Goal: Task Accomplishment & Management: Use online tool/utility

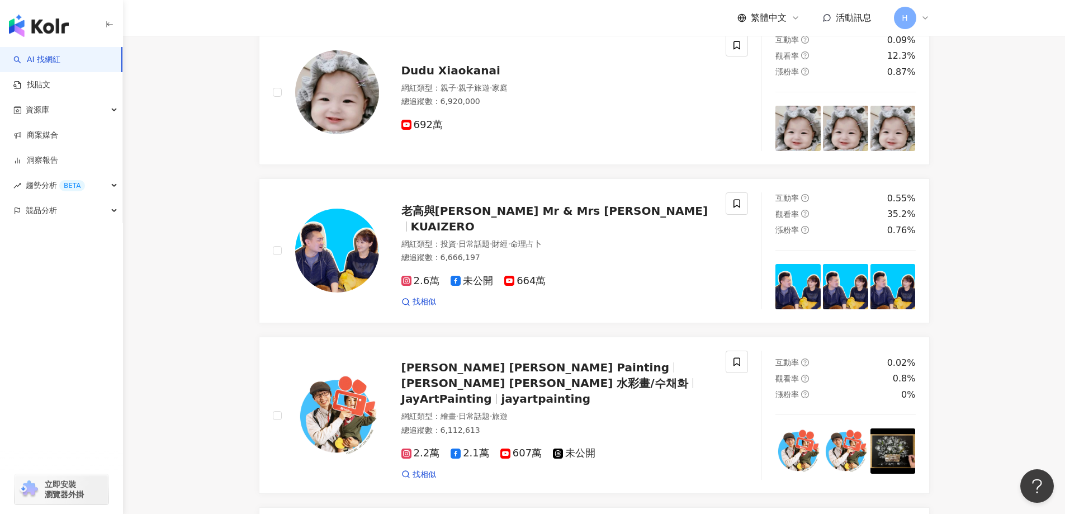
scroll to position [1115, 0]
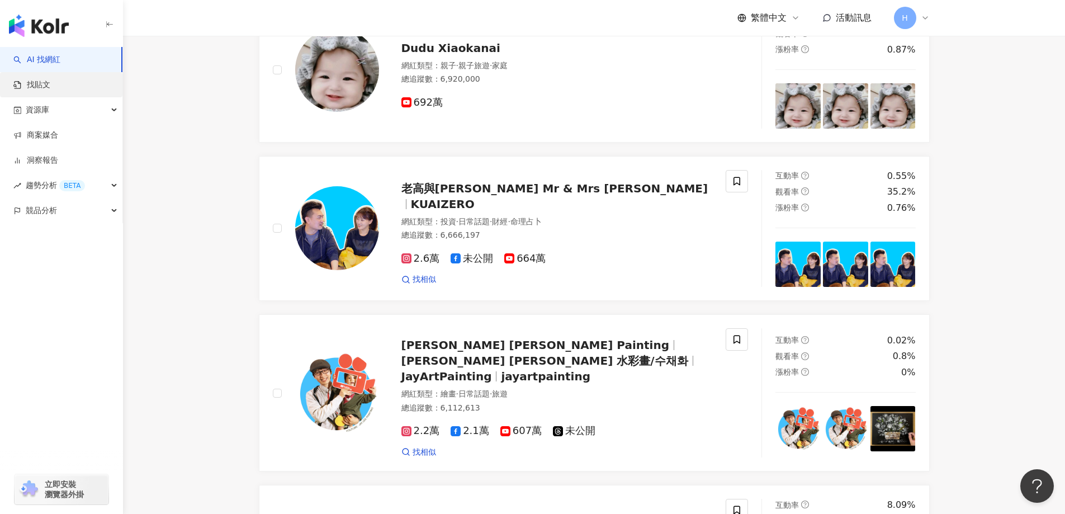
click at [29, 82] on link "找貼文" at bounding box center [31, 84] width 37 height 11
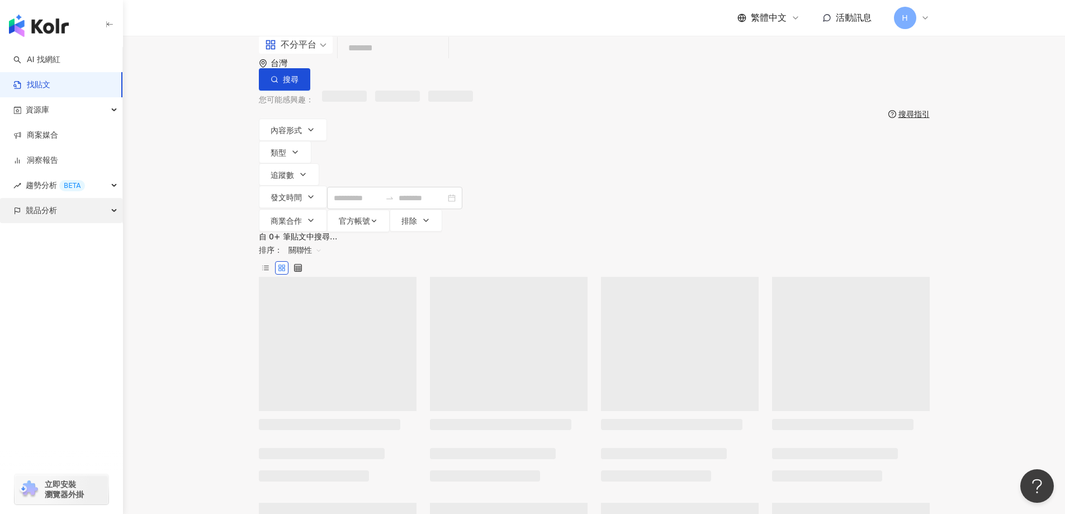
click at [48, 210] on span "競品分析" at bounding box center [41, 210] width 31 height 25
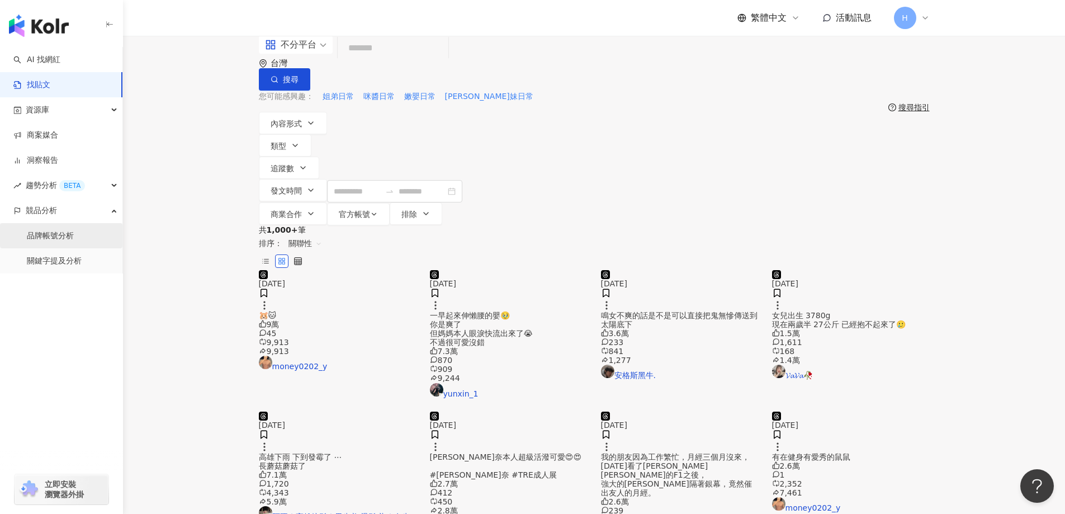
click at [69, 234] on link "品牌帳號分析" at bounding box center [50, 235] width 47 height 11
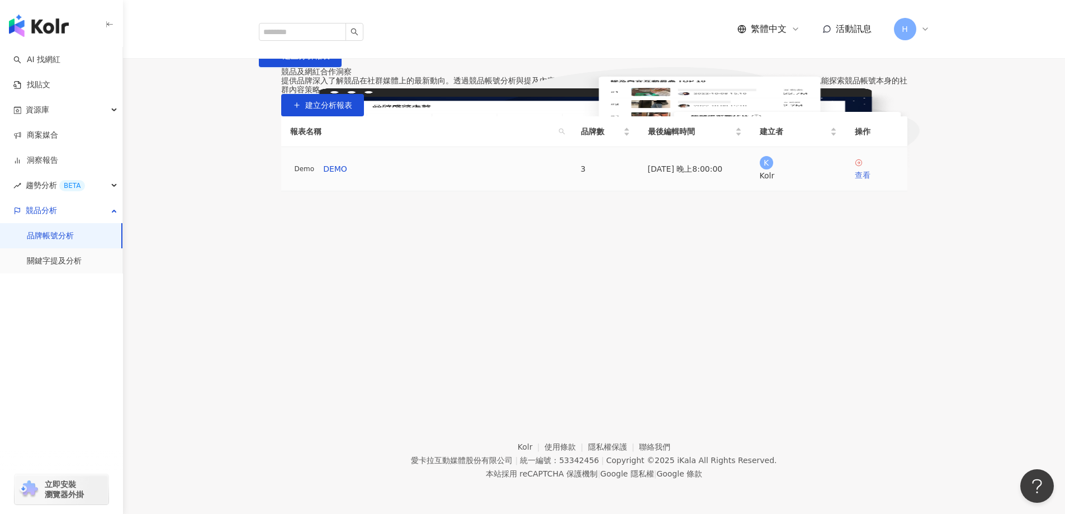
click at [870, 181] on div "查看" at bounding box center [877, 175] width 44 height 12
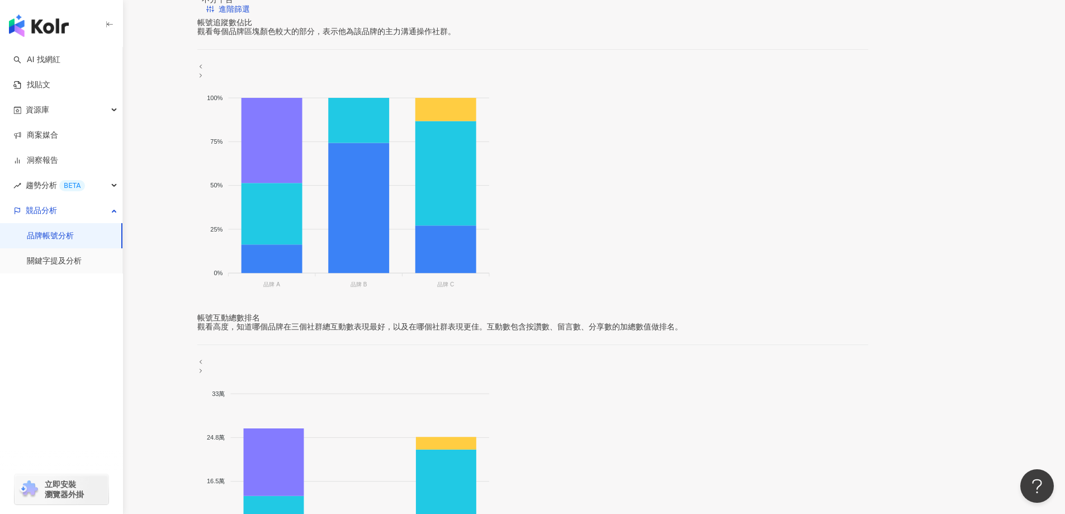
scroll to position [391, 0]
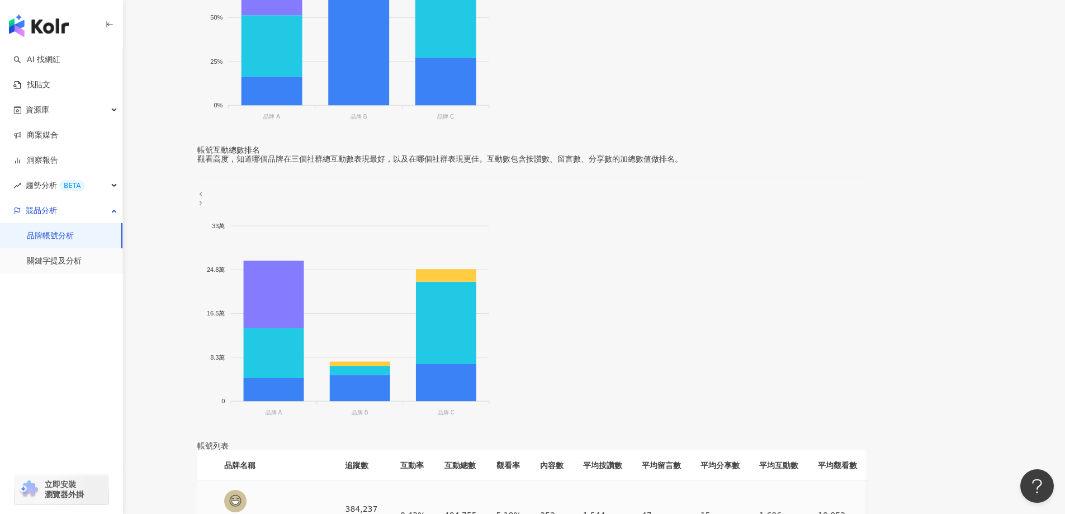
click at [247, 490] on img at bounding box center [235, 501] width 22 height 22
click at [382, 503] on div "384,237 -0.73%" at bounding box center [363, 515] width 37 height 25
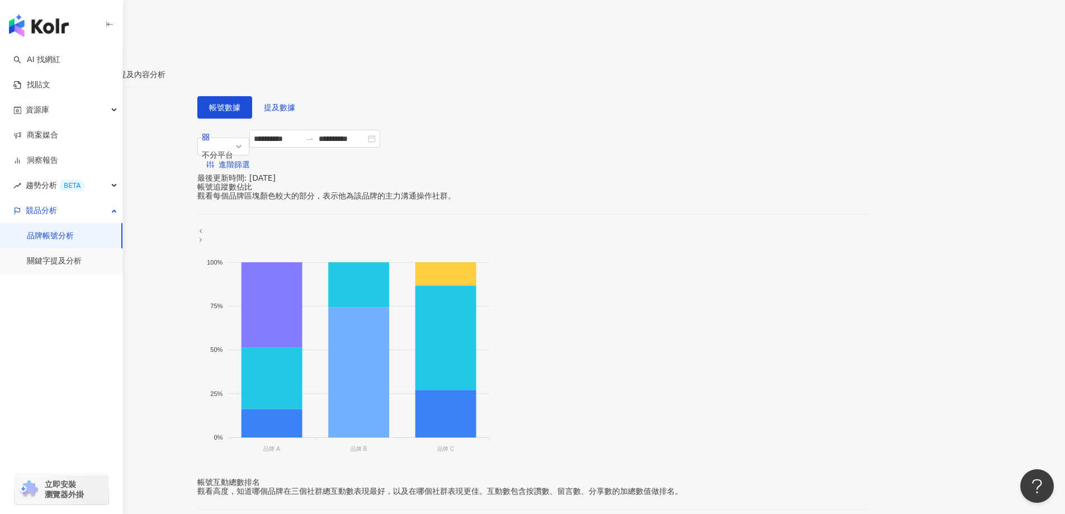
scroll to position [0, 0]
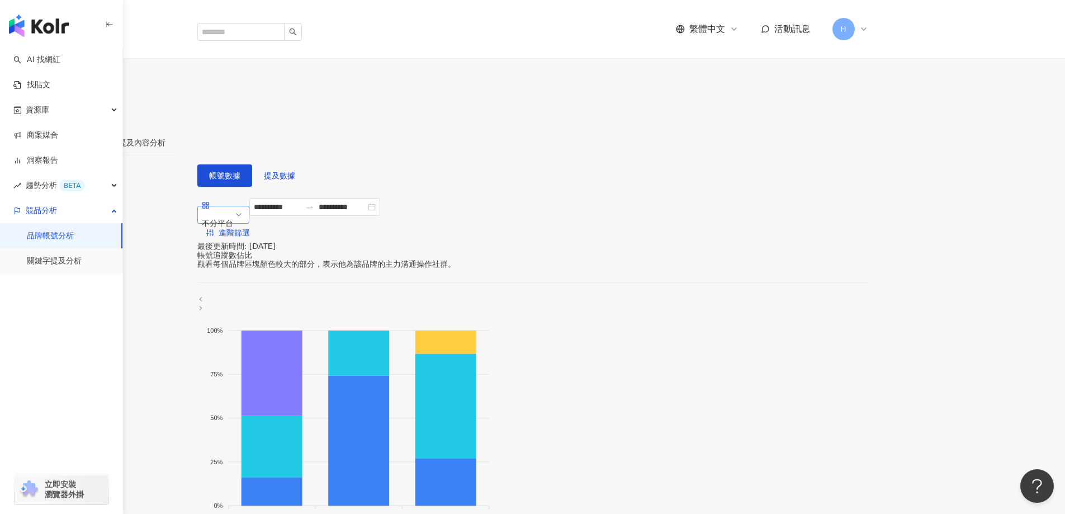
click at [233, 215] on div "不分平台" at bounding box center [217, 223] width 31 height 17
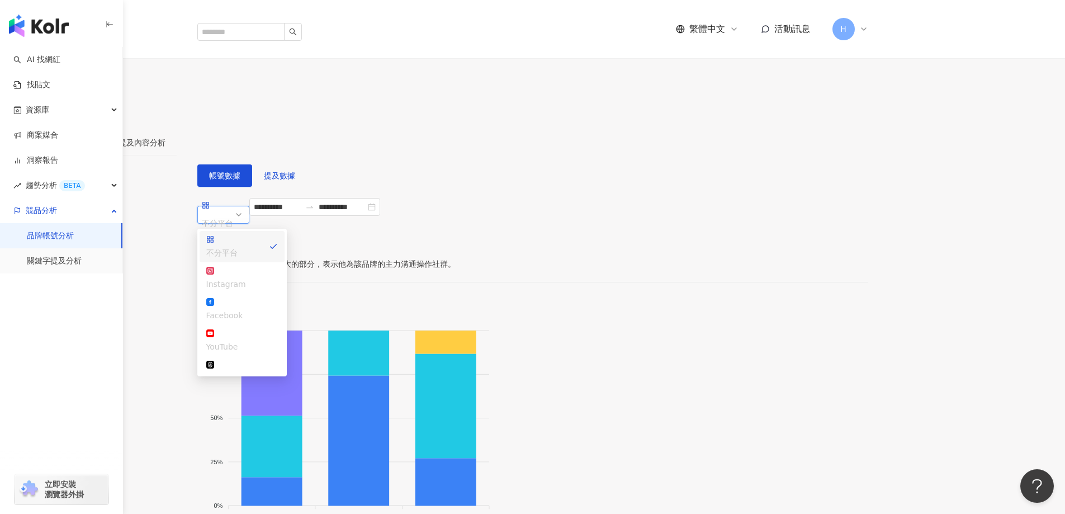
click at [233, 215] on div "不分平台" at bounding box center [217, 223] width 31 height 17
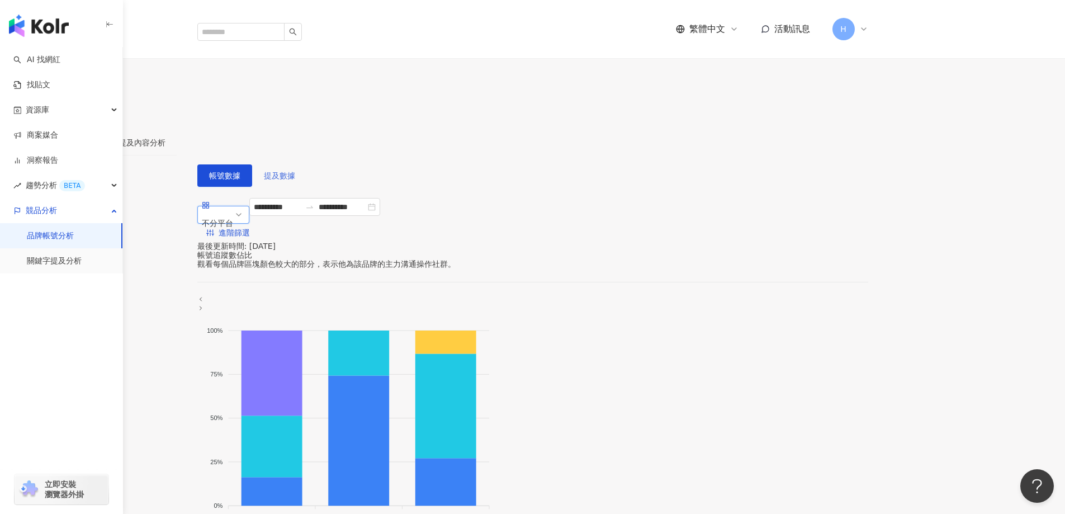
click at [295, 171] on span "提及數據" at bounding box center [279, 175] width 31 height 9
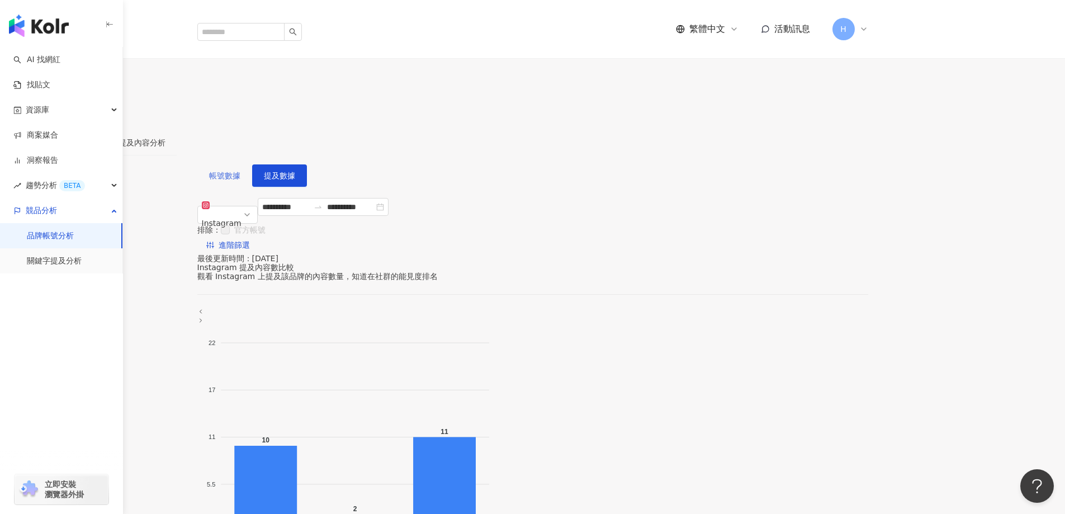
click at [240, 171] on span "帳號數據" at bounding box center [224, 175] width 31 height 9
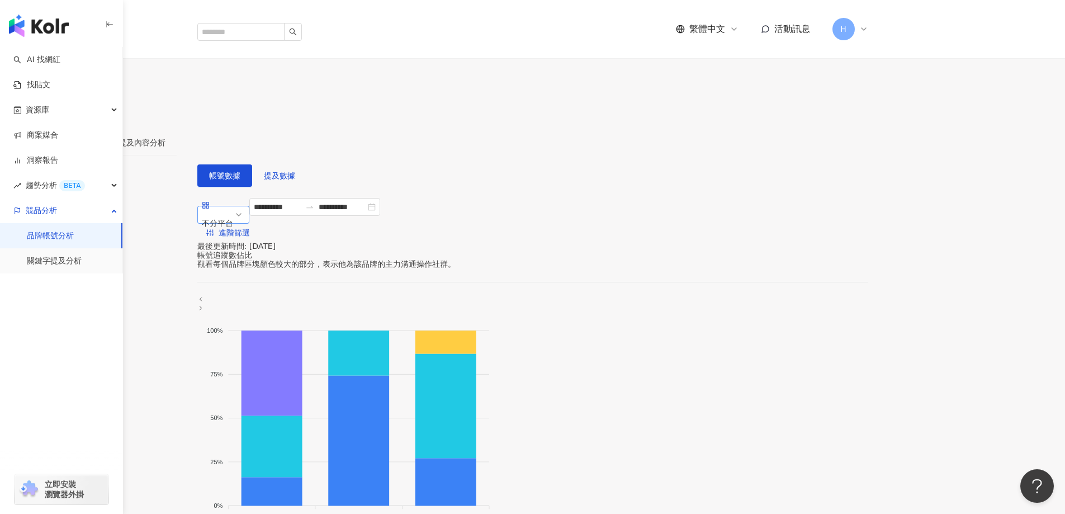
click at [245, 198] on span "不分平台" at bounding box center [223, 215] width 43 height 34
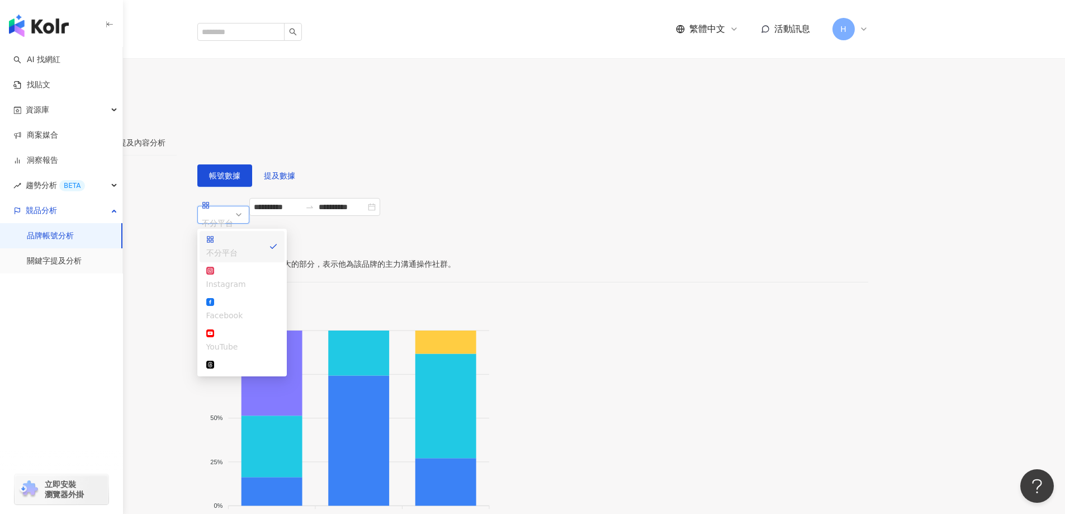
click at [245, 198] on span "不分平台" at bounding box center [223, 215] width 43 height 34
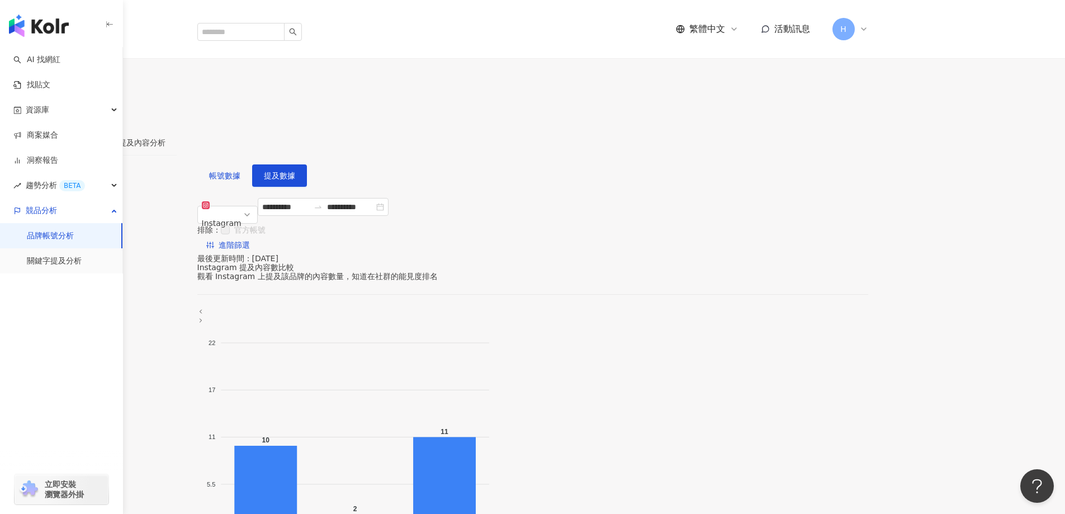
click at [855, 20] on span "H" at bounding box center [843, 29] width 22 height 22
click at [946, 132] on link "方案內容" at bounding box center [931, 136] width 31 height 9
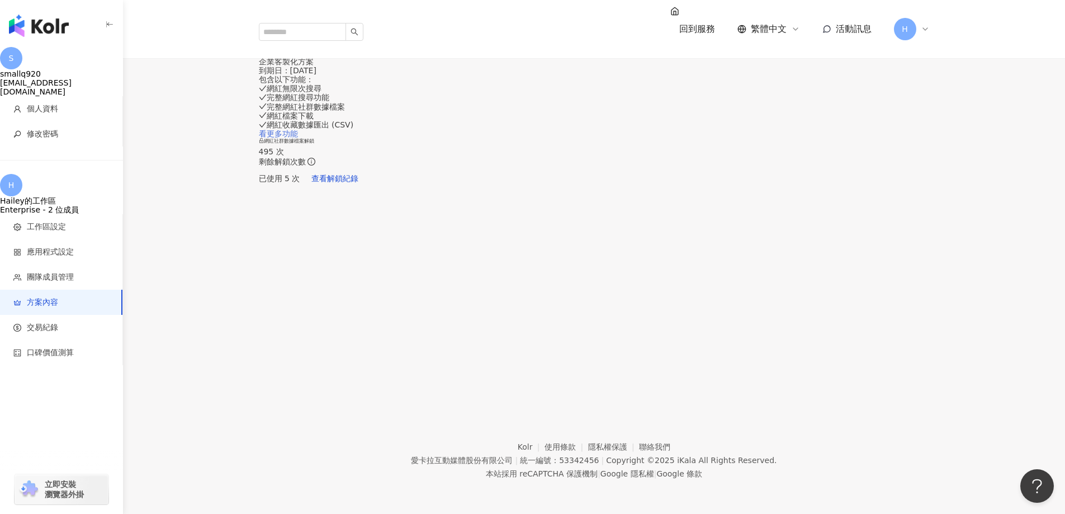
click at [298, 138] on link "看更多功能" at bounding box center [278, 133] width 39 height 9
click at [908, 18] on span "H" at bounding box center [905, 29] width 22 height 22
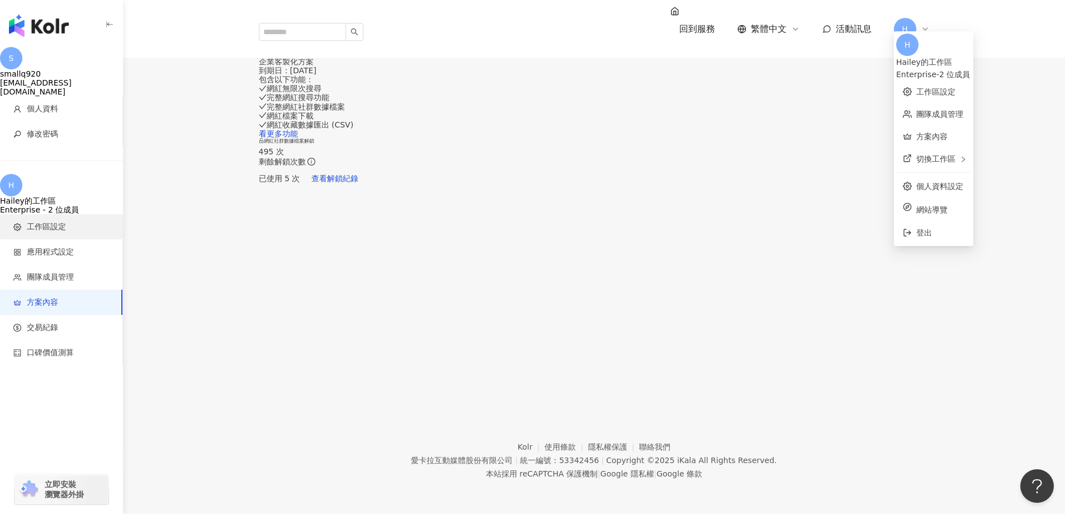
click at [63, 221] on span "工作區設定" at bounding box center [46, 226] width 39 height 11
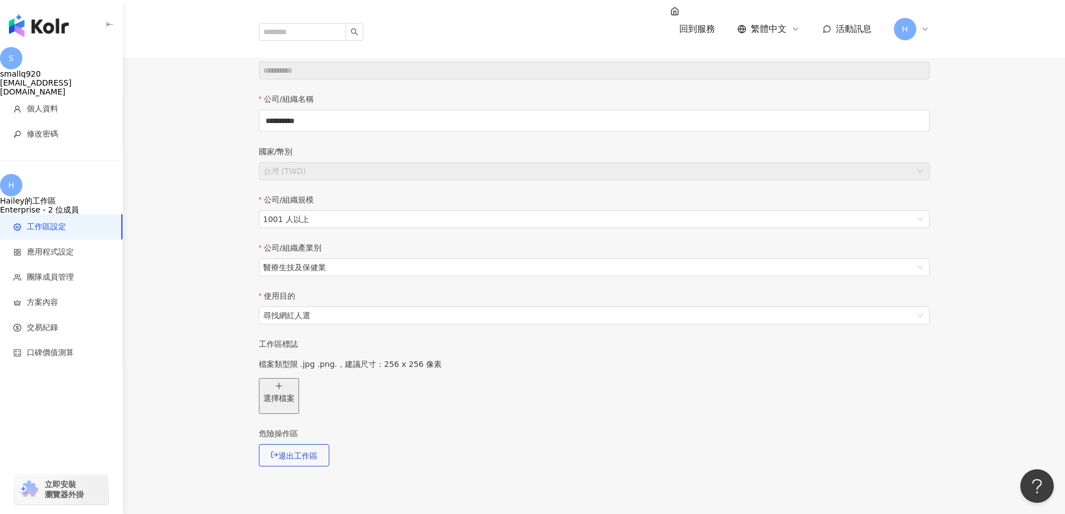
click at [46, 24] on img "button" at bounding box center [39, 26] width 60 height 22
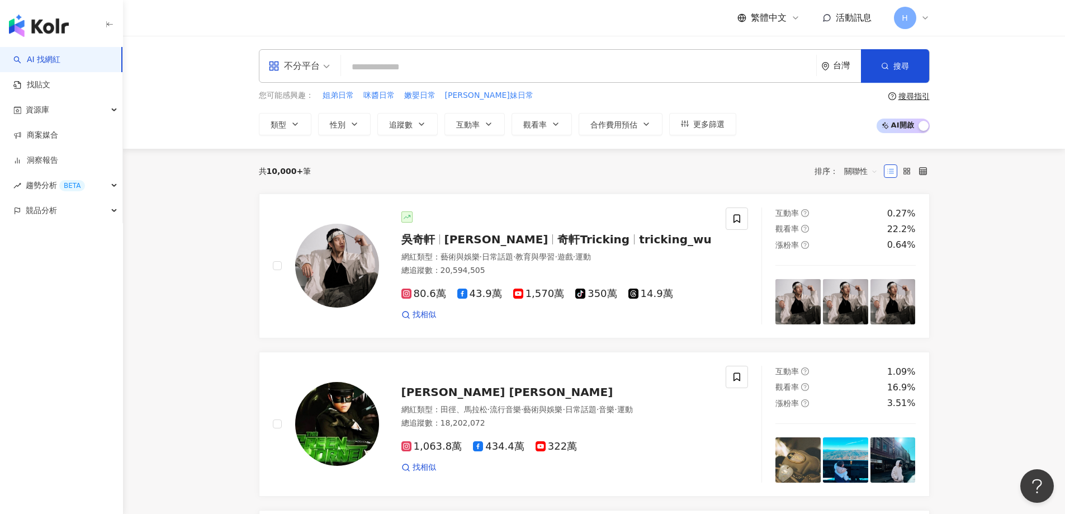
click at [929, 16] on icon at bounding box center [925, 17] width 9 height 9
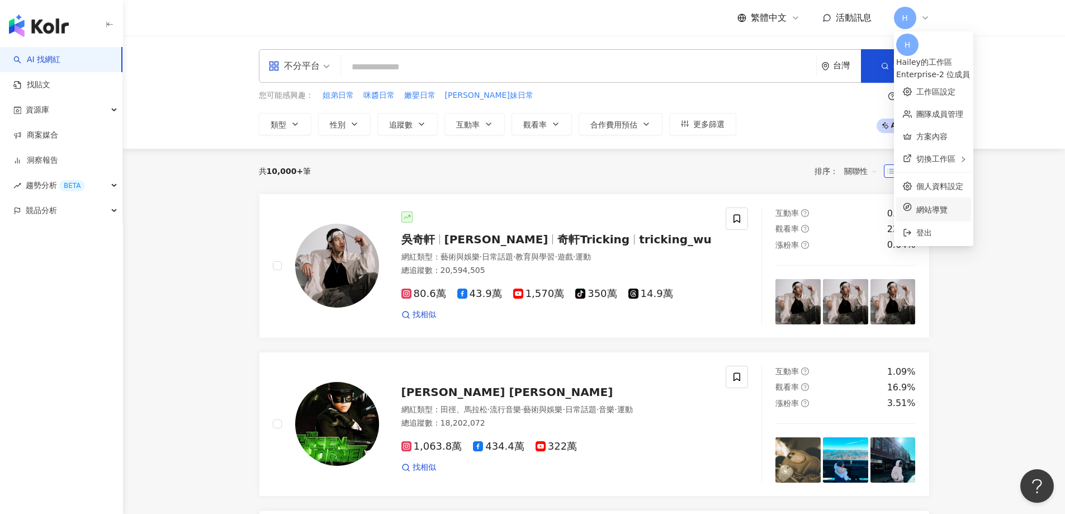
click at [962, 197] on li "網站導覽" at bounding box center [933, 209] width 75 height 24
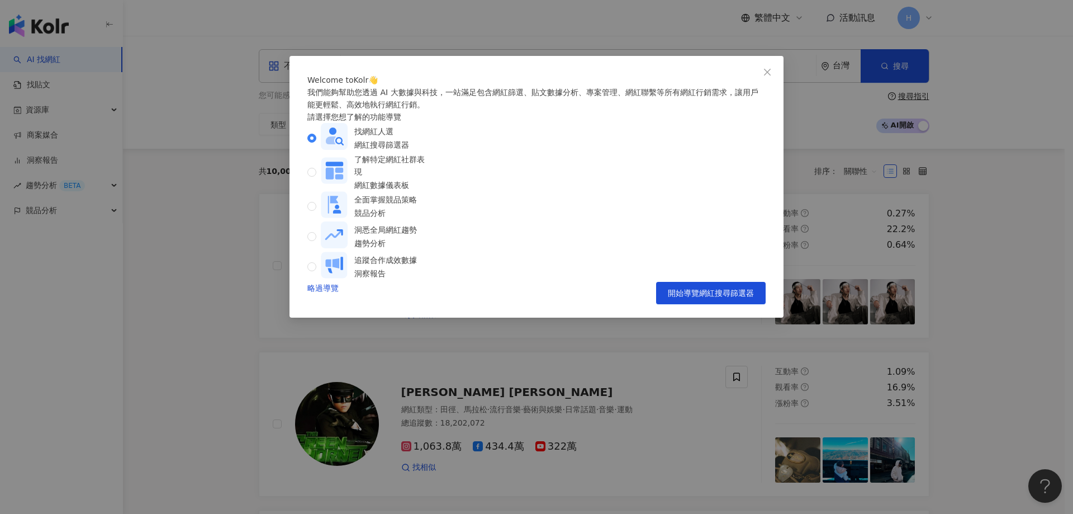
drag, startPoint x: 767, startPoint y: 70, endPoint x: 770, endPoint y: 76, distance: 6.8
click at [767, 71] on icon "close" at bounding box center [767, 72] width 9 height 9
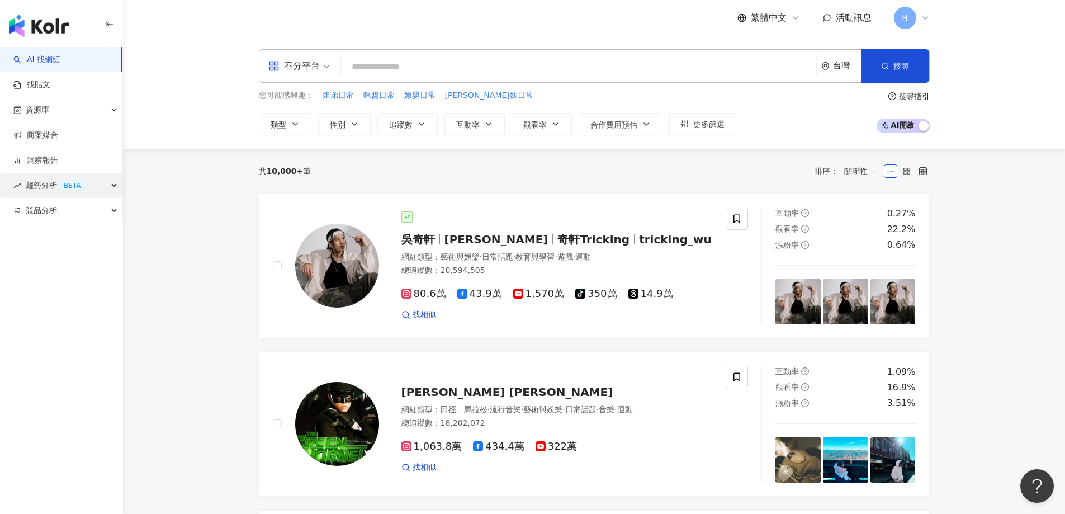
click at [41, 187] on span "趨勢分析 BETA" at bounding box center [55, 185] width 59 height 25
click at [48, 214] on link "Hashtag 排行" at bounding box center [52, 210] width 51 height 11
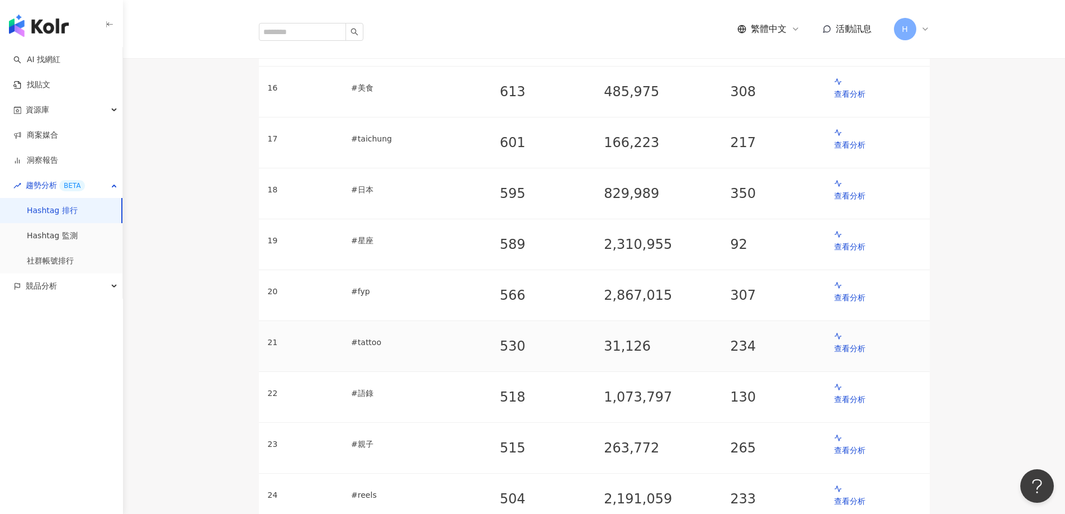
scroll to position [839, 0]
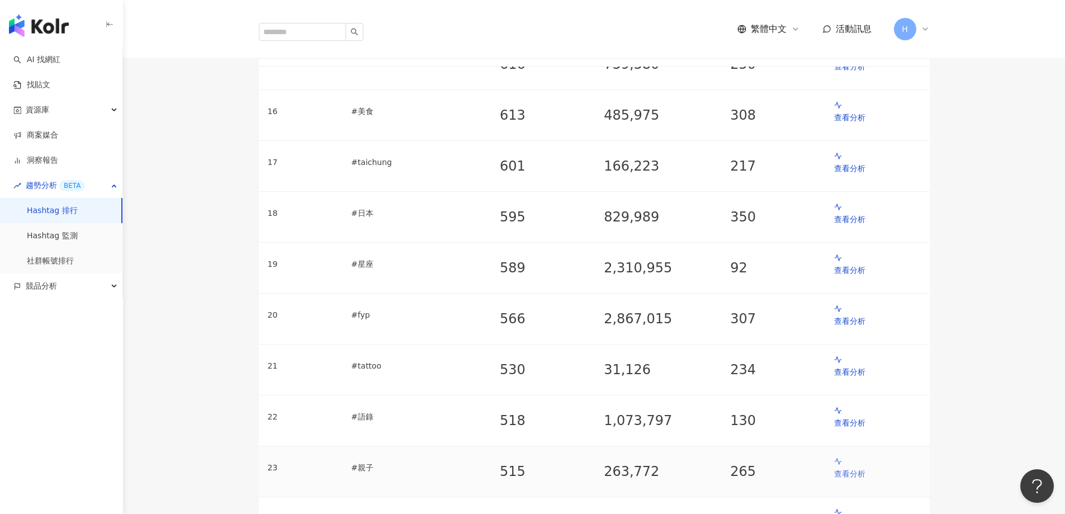
click at [841, 467] on p "查看分析" at bounding box center [877, 473] width 86 height 12
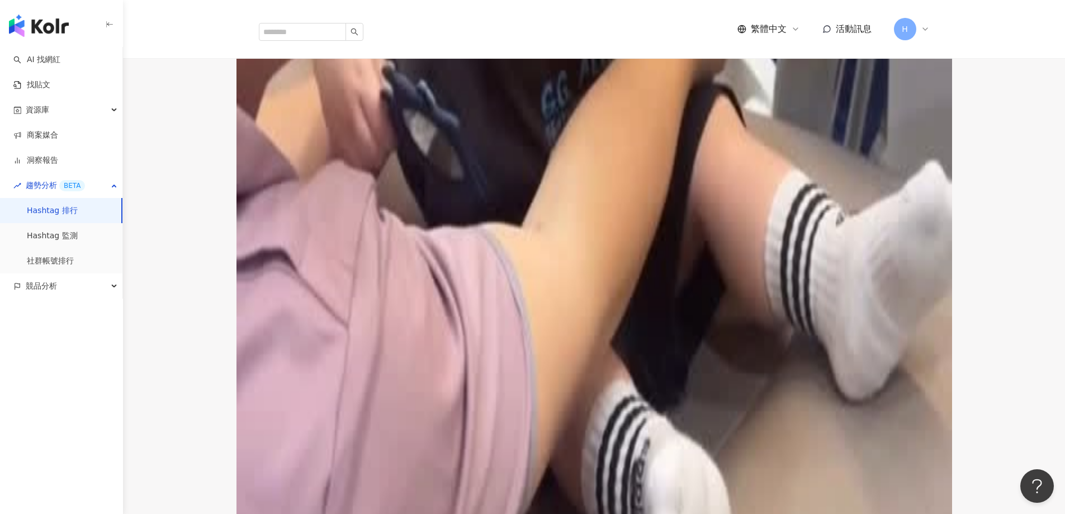
scroll to position [691, 0]
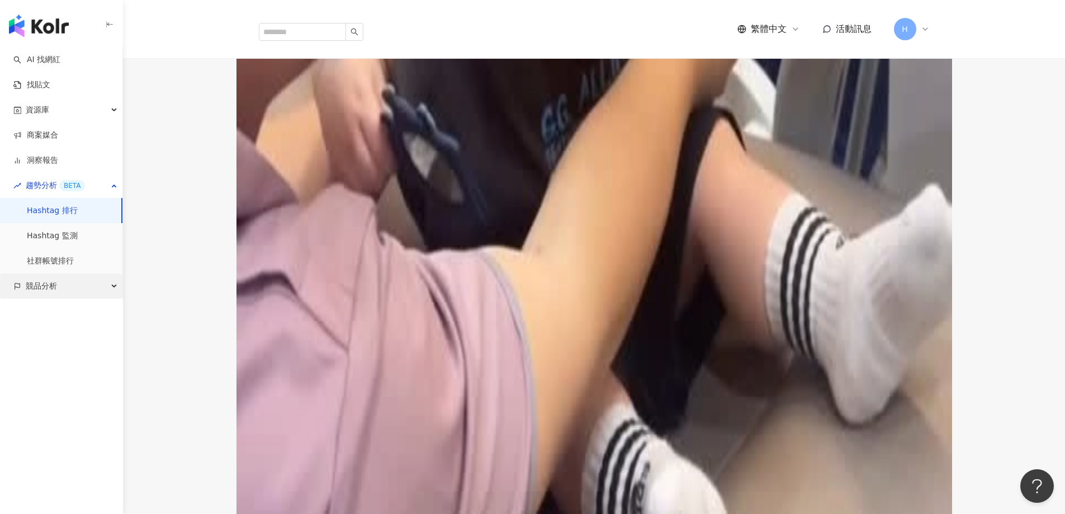
click at [41, 292] on span "競品分析" at bounding box center [41, 285] width 31 height 25
click at [52, 311] on link "品牌帳號分析" at bounding box center [50, 311] width 47 height 11
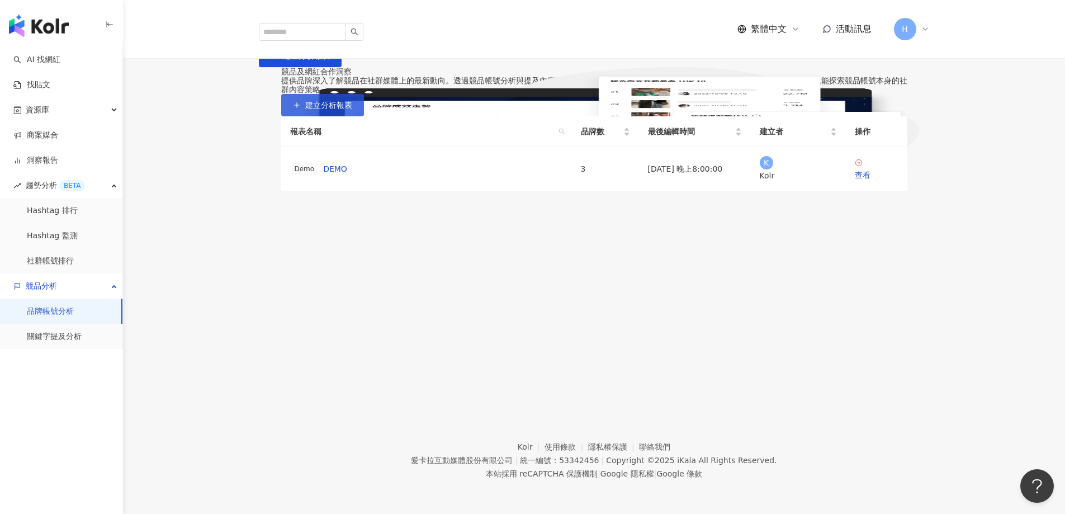
click at [364, 116] on button "建立分析報表" at bounding box center [322, 105] width 83 height 22
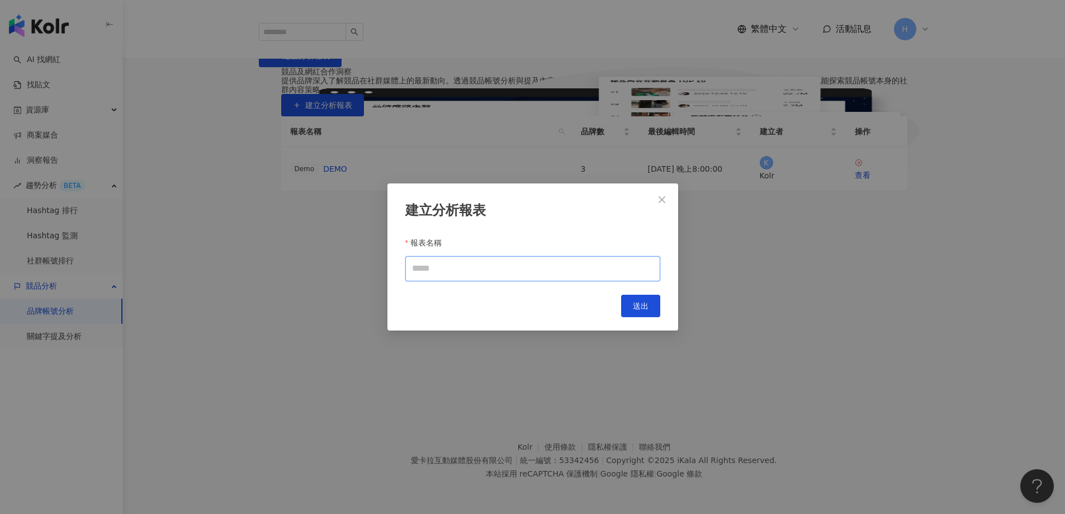
click at [537, 275] on input "報表名稱" at bounding box center [532, 268] width 255 height 25
type input "*"
type input "**"
click at [636, 303] on span "送出" at bounding box center [641, 305] width 16 height 9
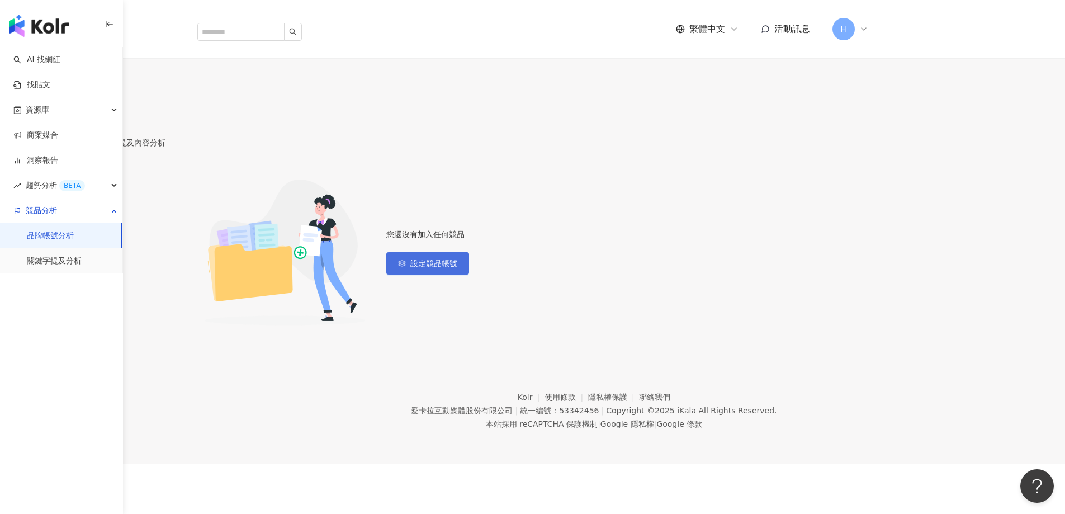
click at [457, 261] on span "設定競品帳號" at bounding box center [433, 263] width 47 height 9
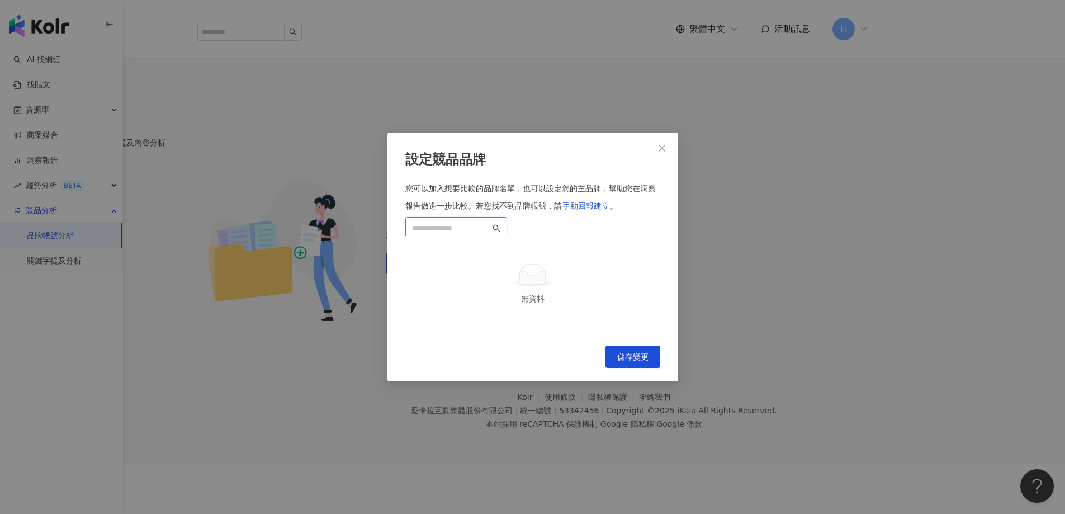
click at [490, 222] on input "search" at bounding box center [451, 228] width 78 height 12
type input "*"
click at [518, 281] on div "greattree_tw" at bounding box center [532, 287] width 237 height 12
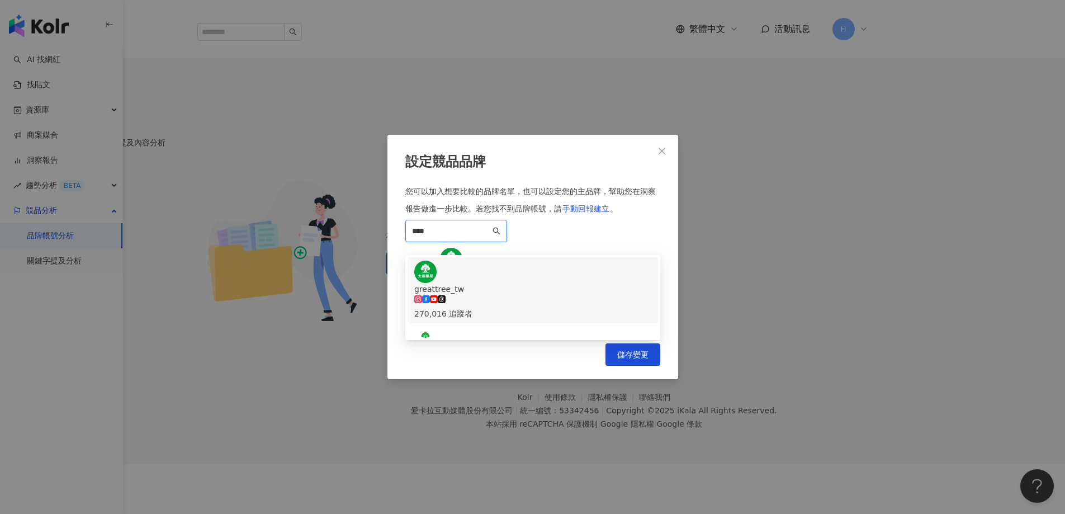
drag, startPoint x: 568, startPoint y: 205, endPoint x: 322, endPoint y: 201, distance: 246.0
click at [322, 201] on div "設定競品品牌 您可以加入想要比較的品牌名單，也可以設定您的主品牌，幫助您在洞察報告做進一步比較。 若您找不到品牌帳號，請 手動回報建立 。 **** 8efc…" at bounding box center [532, 257] width 1065 height 514
type input "*"
click at [551, 261] on div "屈臣氏 Watsons Taiwan 14,264,146 追蹤者" at bounding box center [532, 290] width 237 height 59
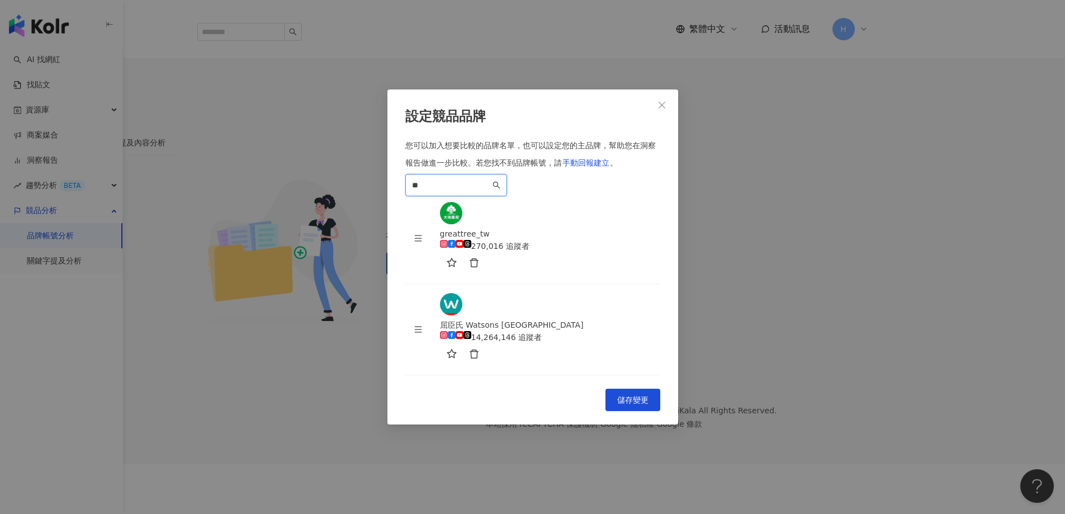
click at [490, 191] on input "**" at bounding box center [451, 185] width 78 height 12
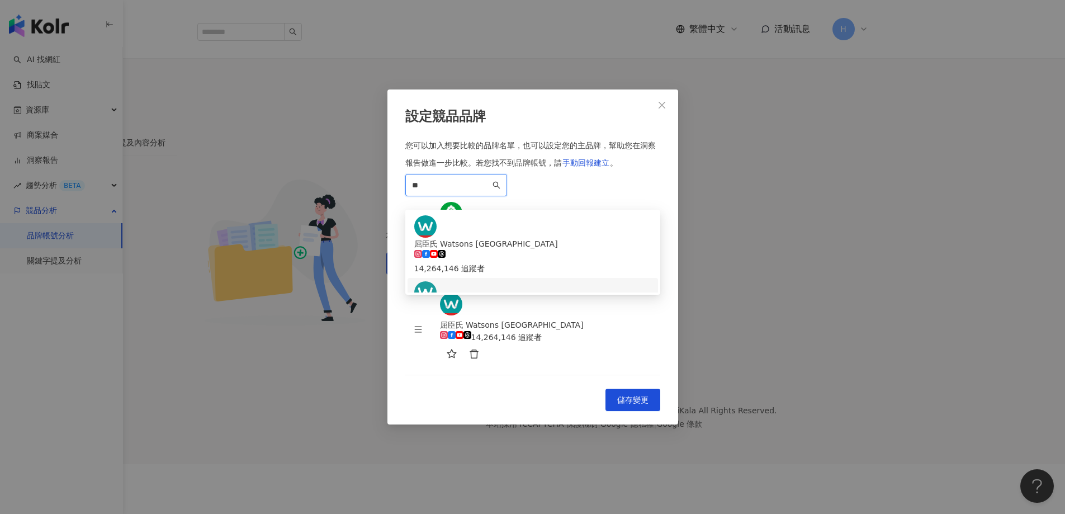
click at [529, 281] on div "Watsons Malaysia 1,078,124 追蹤者" at bounding box center [532, 310] width 237 height 59
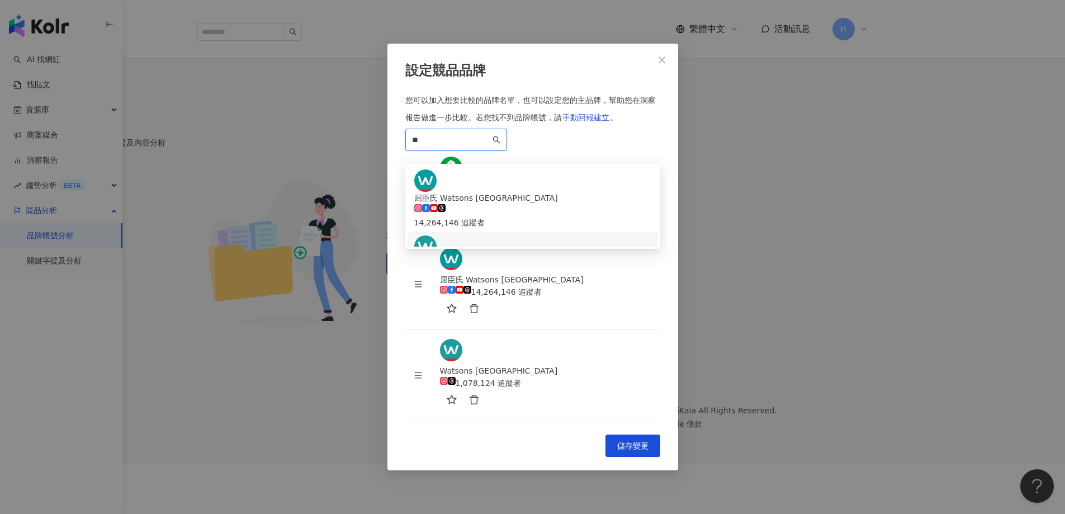
drag, startPoint x: 495, startPoint y: 202, endPoint x: 334, endPoint y: 197, distance: 161.6
click at [334, 197] on div "設定競品品牌 您可以加入想要比較的品牌名單，也可以設定您的主品牌，幫助您在洞察報告做進一步比較。 若您找不到品牌帳號，請 手動回報建立 。 ** 9bd5b5…" at bounding box center [532, 257] width 1065 height 514
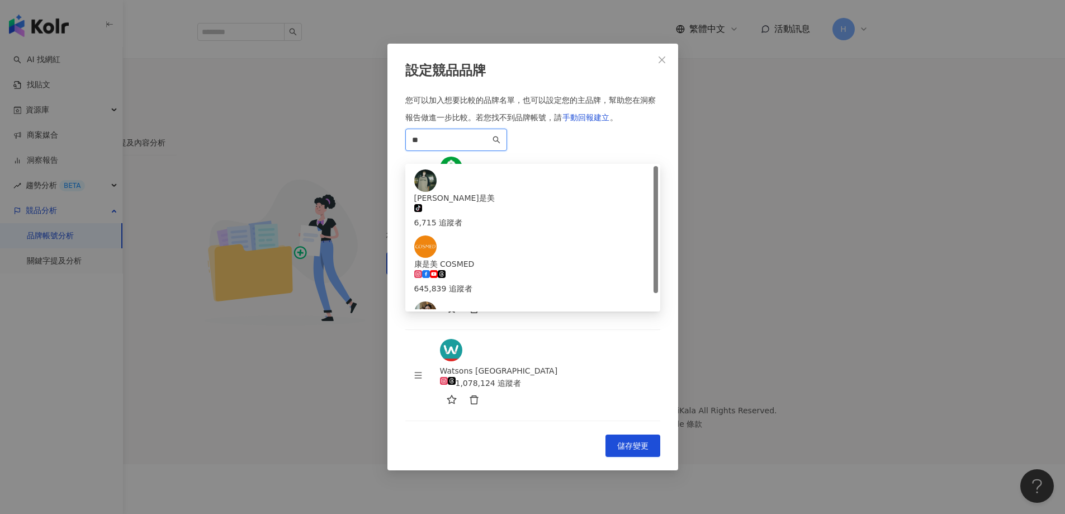
click at [475, 270] on div "康是美 COSMED" at bounding box center [532, 264] width 237 height 12
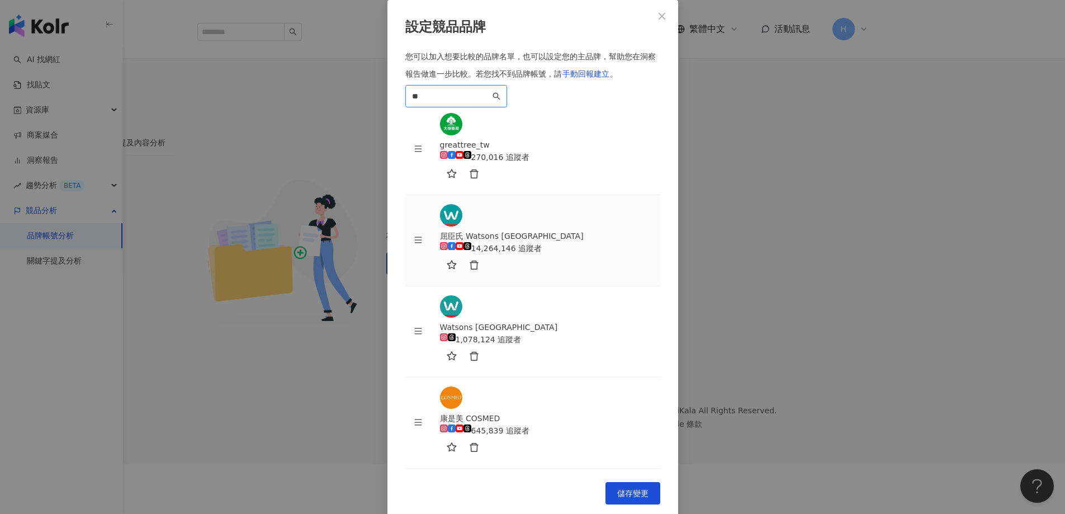
scroll to position [27, 0]
click at [476, 102] on input "**" at bounding box center [451, 96] width 78 height 12
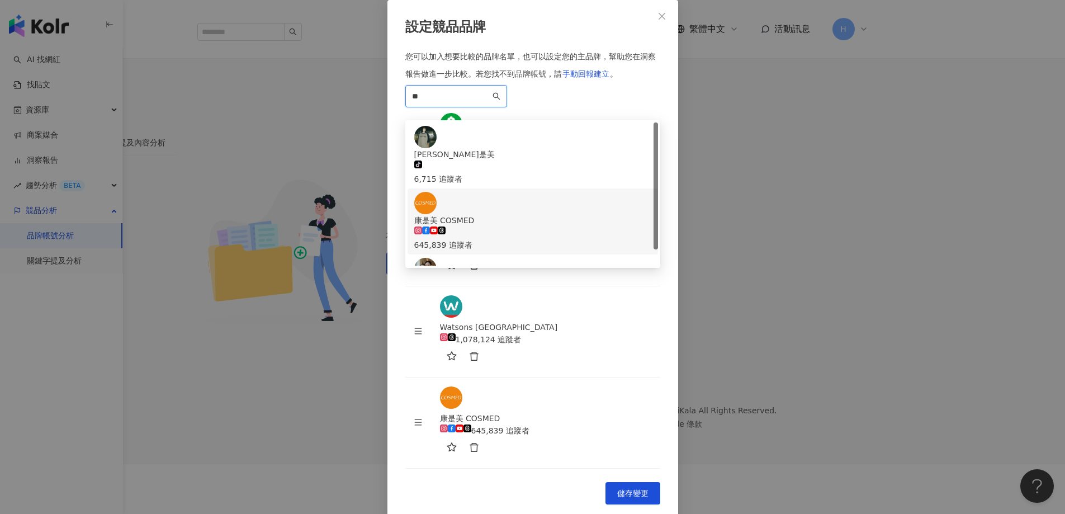
scroll to position [18, 0]
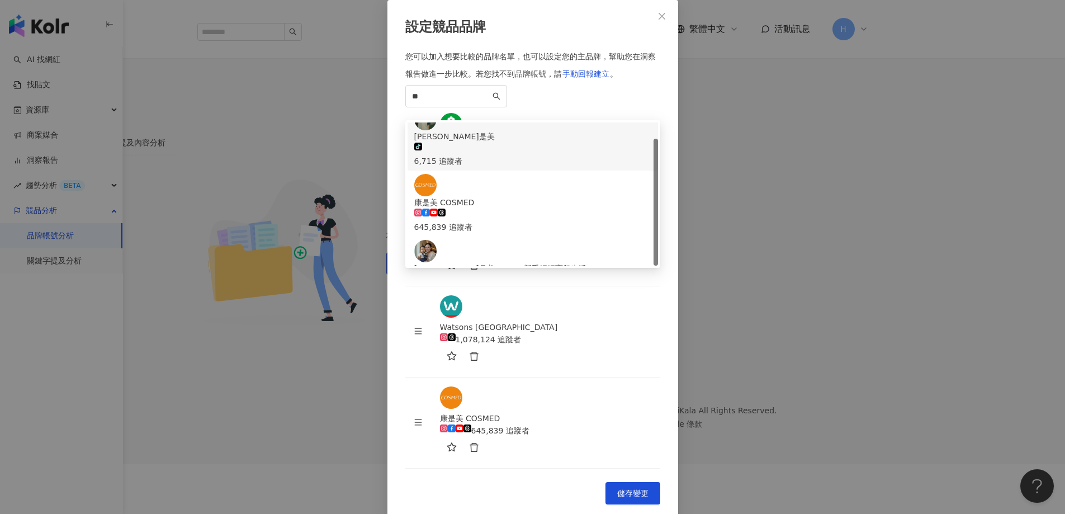
click at [584, 37] on div "設定競品品牌" at bounding box center [532, 27] width 255 height 19
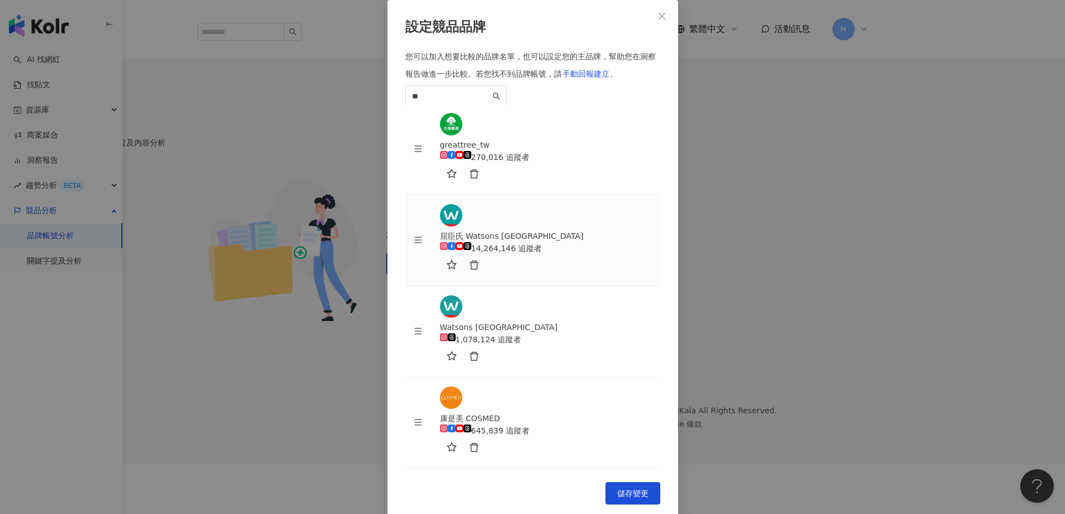
scroll to position [27, 0]
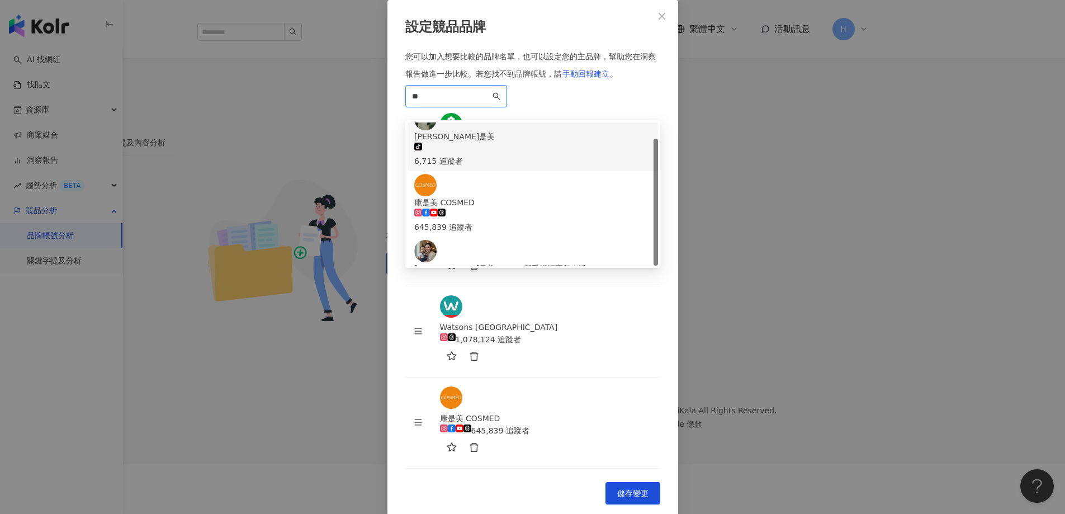
drag, startPoint x: 447, startPoint y: 201, endPoint x: 348, endPoint y: 196, distance: 98.5
click at [348, 196] on div "設定競品品牌 您可以加入想要比較的品牌名單，也可以設定您的主品牌，幫助您在洞察報告做進一步比較。 若您找不到品牌帳號，請 手動回報建立 。 ** fd19ef…" at bounding box center [532, 257] width 1065 height 514
type input "*"
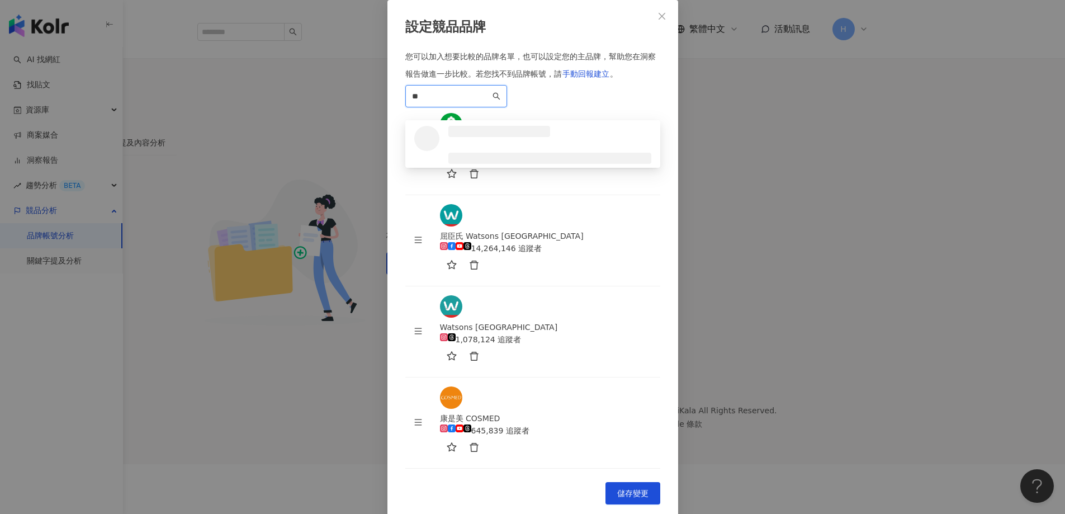
scroll to position [0, 0]
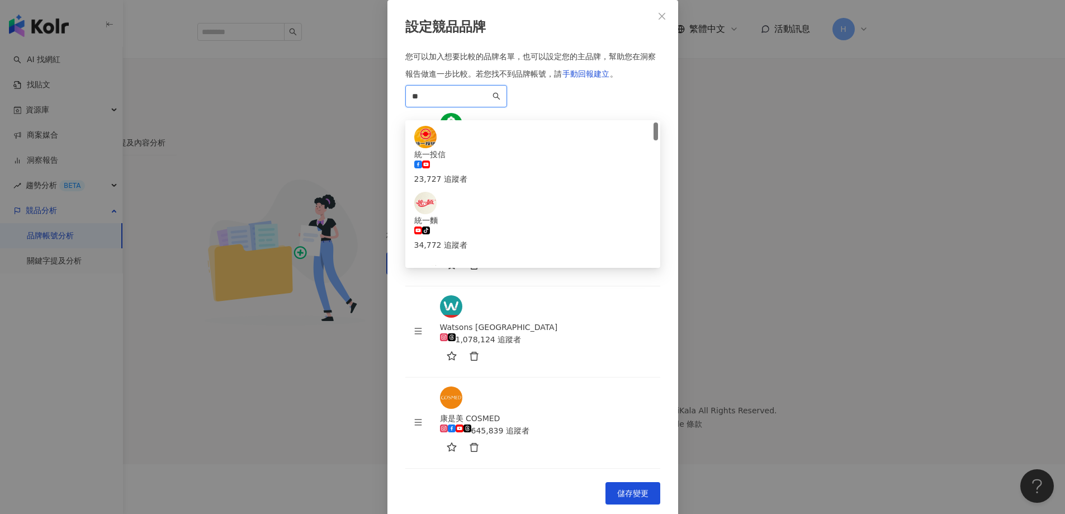
type input "*"
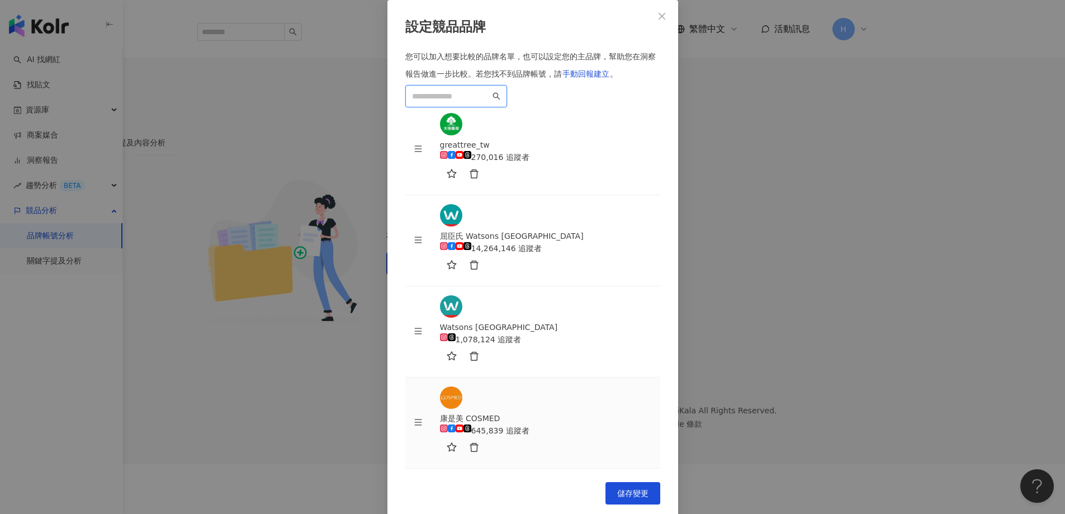
paste input "***"
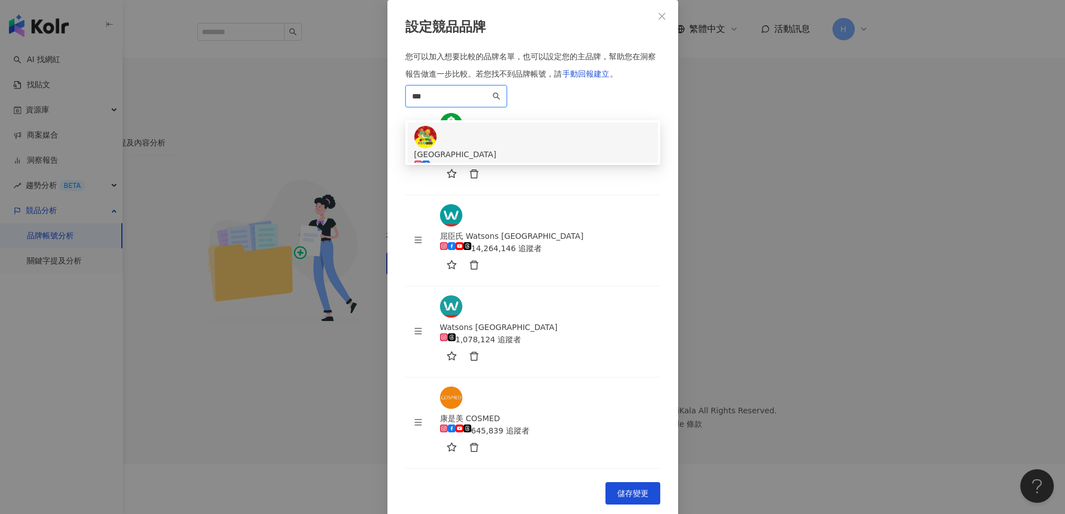
click at [489, 185] on div "133,180 追蹤者" at bounding box center [532, 179] width 237 height 12
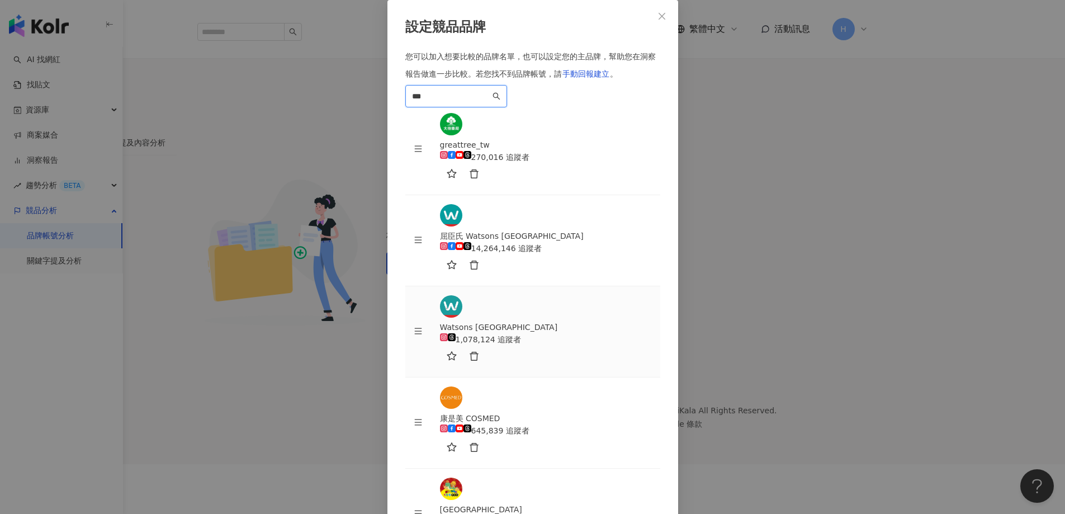
scroll to position [72, 0]
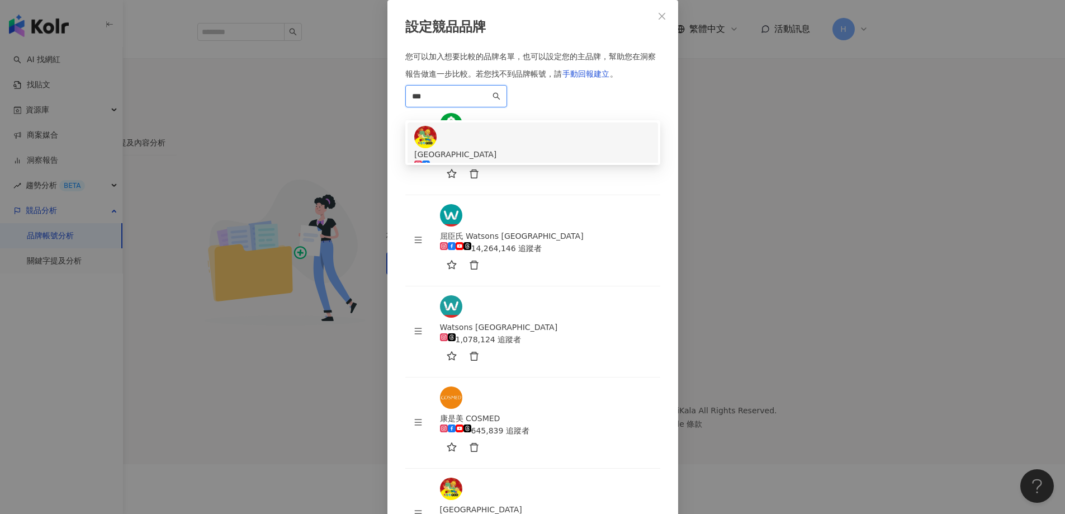
drag, startPoint x: 410, startPoint y: 197, endPoint x: 385, endPoint y: 193, distance: 26.0
click at [385, 193] on div "設定競品品牌 您可以加入想要比較的品牌名單，也可以設定您的主品牌，幫助您在洞察報告做進一步比較。 若您找不到品牌帳號，請 手動回報建立 。 *** 9f521…" at bounding box center [532, 257] width 1065 height 514
paste input "*"
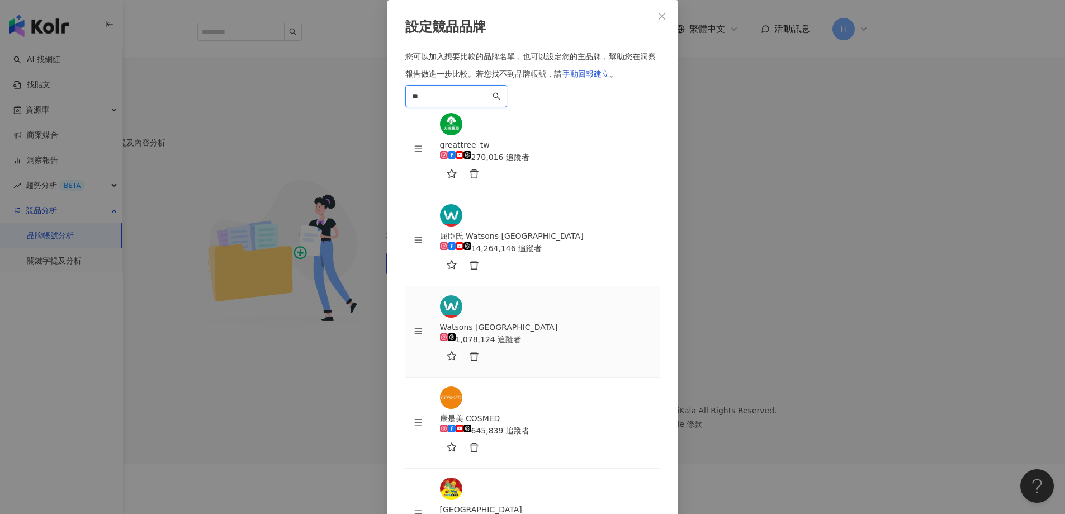
scroll to position [0, 0]
type input "*"
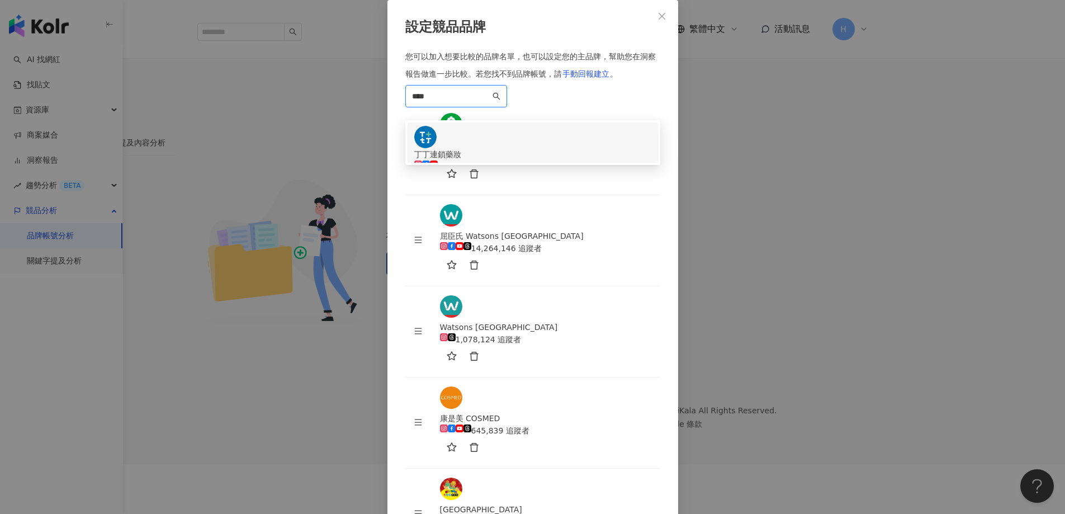
click at [489, 160] on div "丁丁連鎖藥妝" at bounding box center [532, 154] width 237 height 12
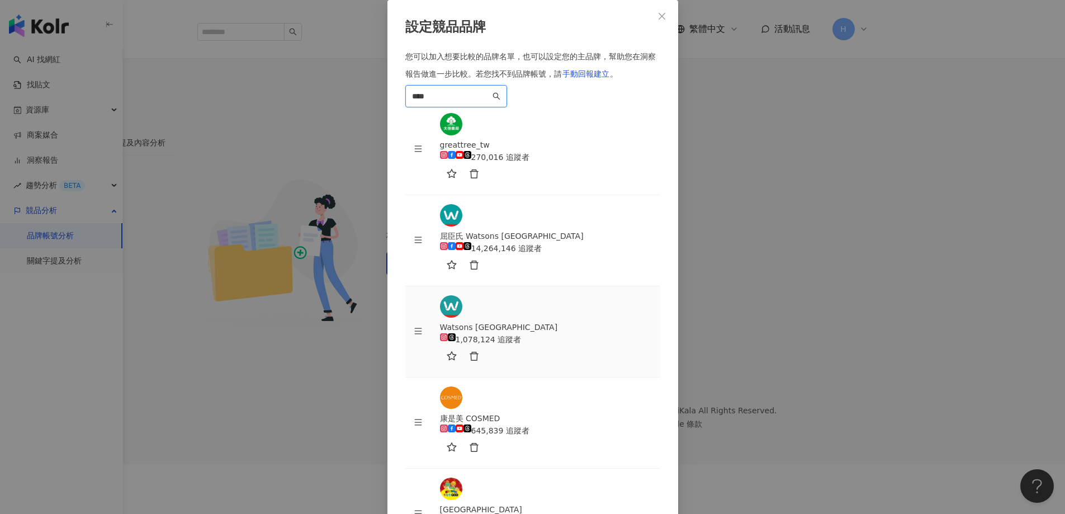
scroll to position [116, 0]
type input "****"
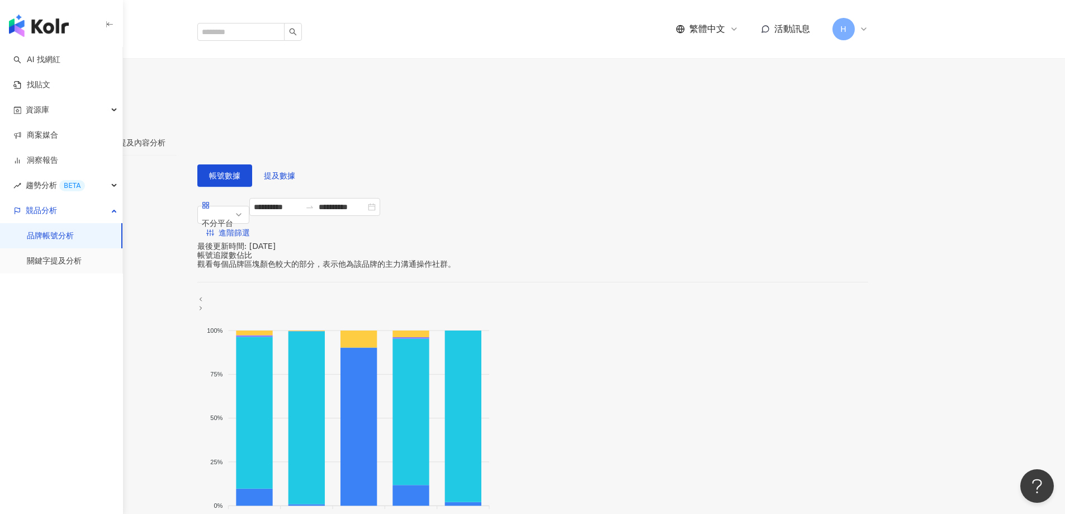
click at [375, 250] on div "帳號追蹤數佔比" at bounding box center [532, 254] width 671 height 9
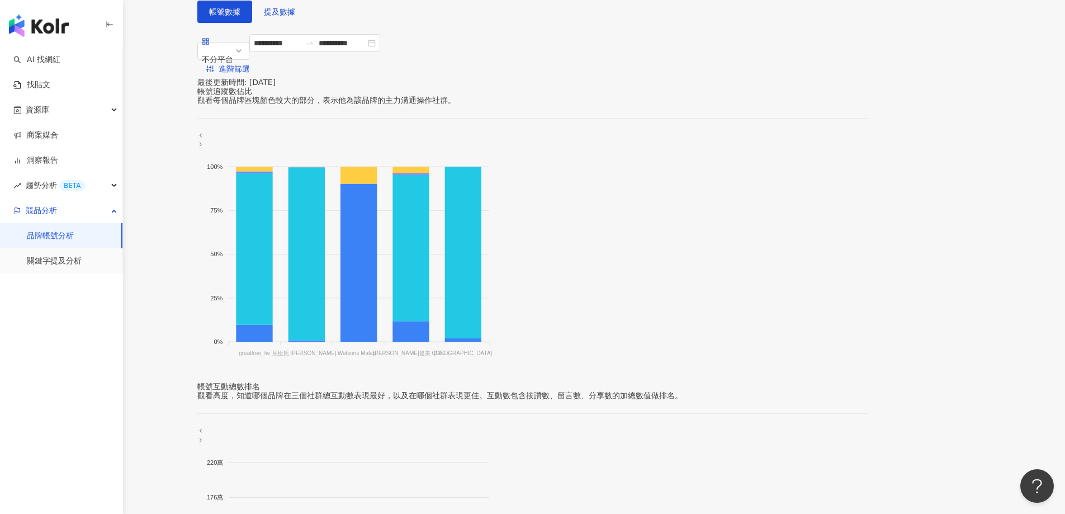
scroll to position [168, 0]
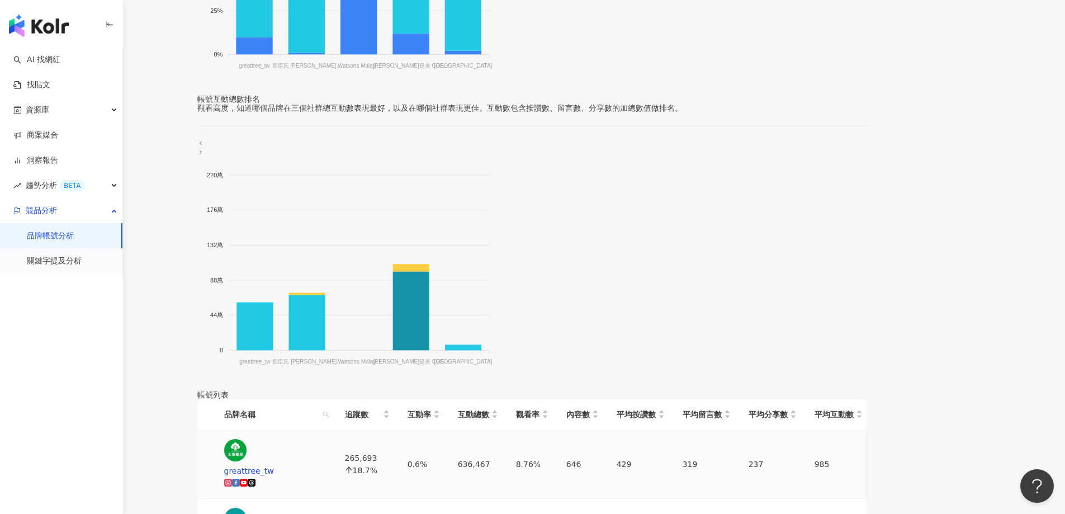
scroll to position [447, 0]
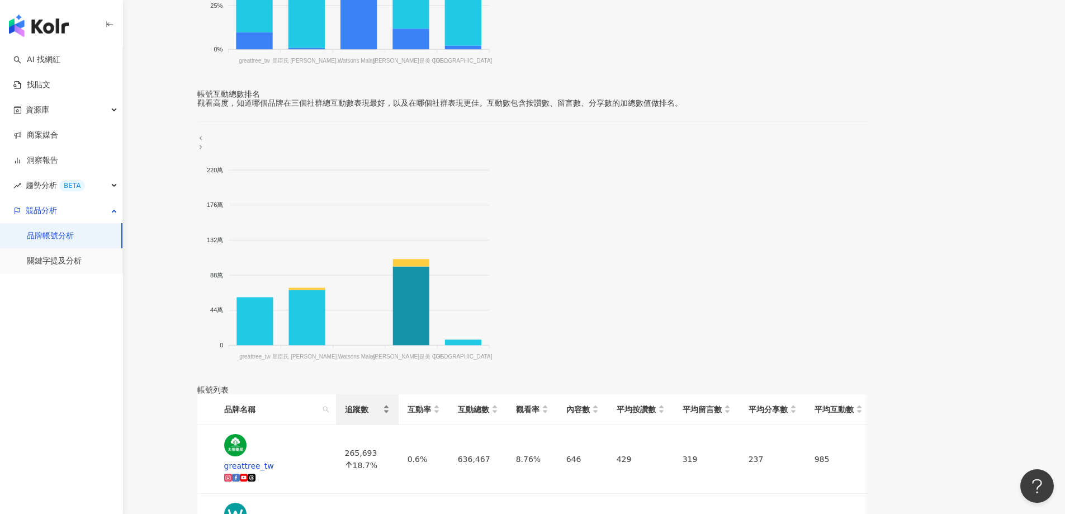
click at [381, 403] on span "追蹤數" at bounding box center [363, 409] width 36 height 12
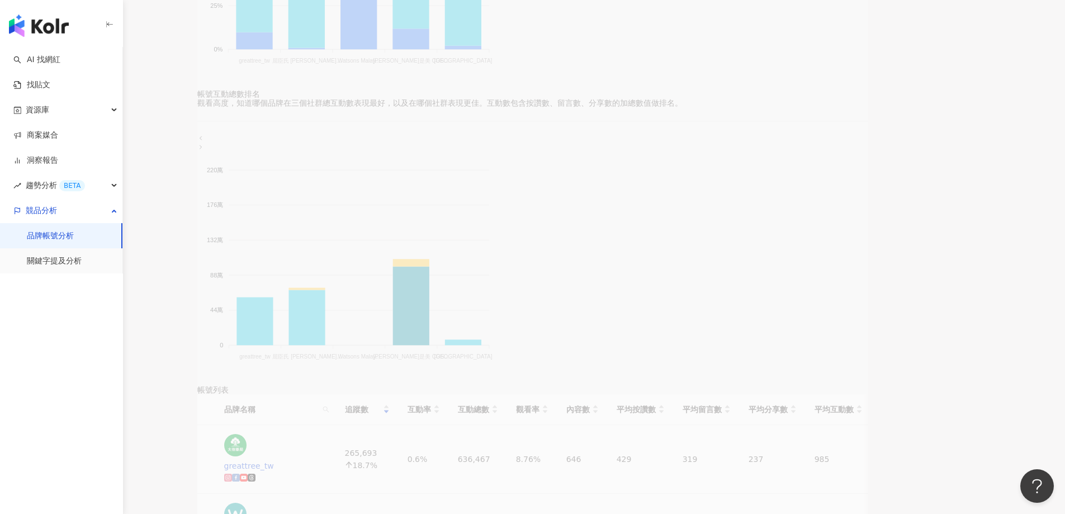
click at [564, 164] on div "**********" at bounding box center [532, 315] width 671 height 1129
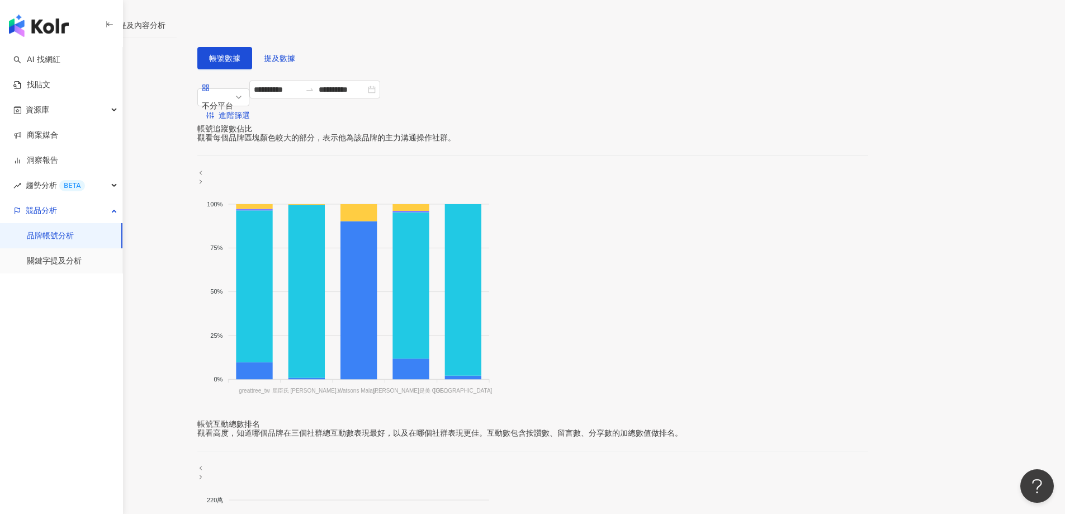
scroll to position [115, 0]
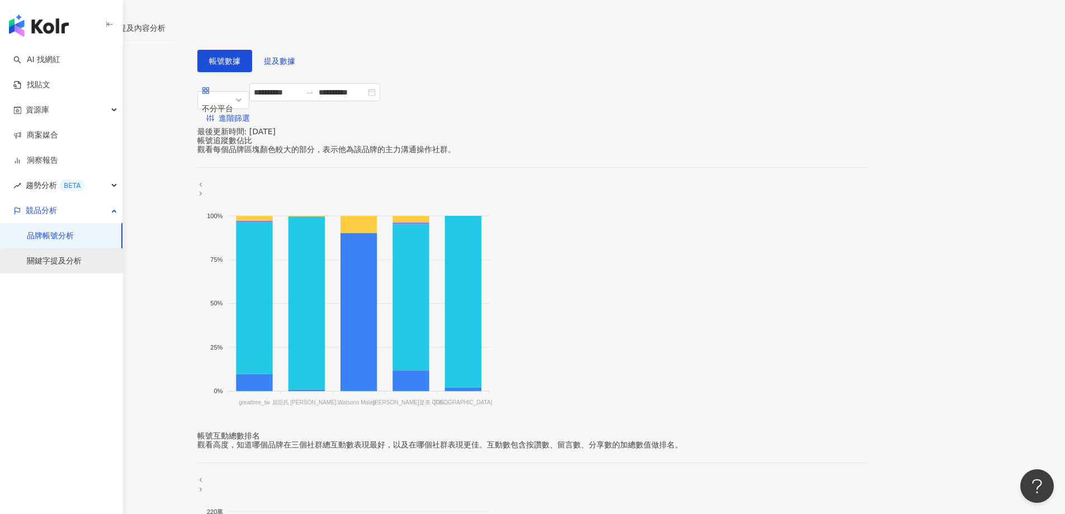
click at [72, 259] on link "關鍵字提及分析" at bounding box center [54, 260] width 55 height 11
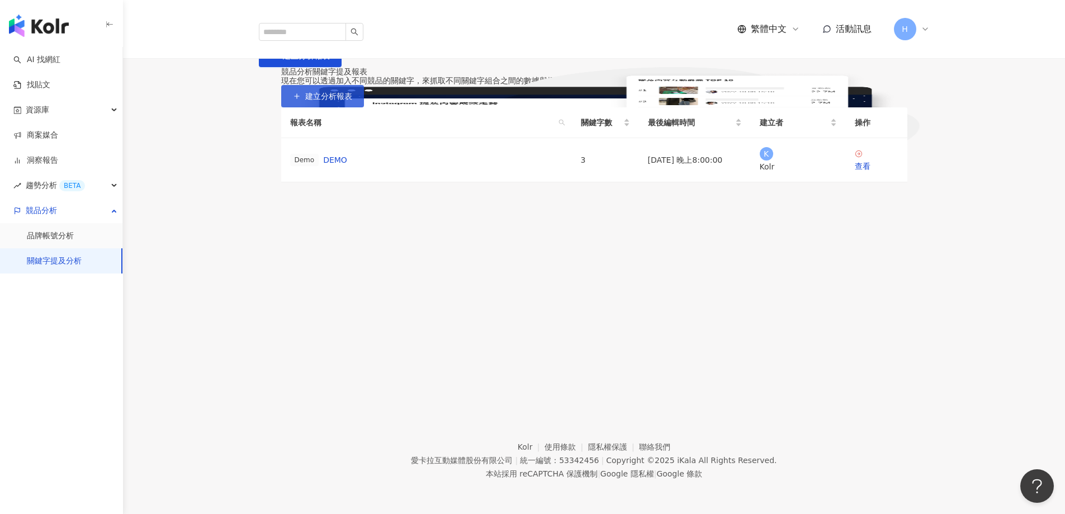
click at [352, 101] on span "建立分析報表" at bounding box center [328, 96] width 47 height 9
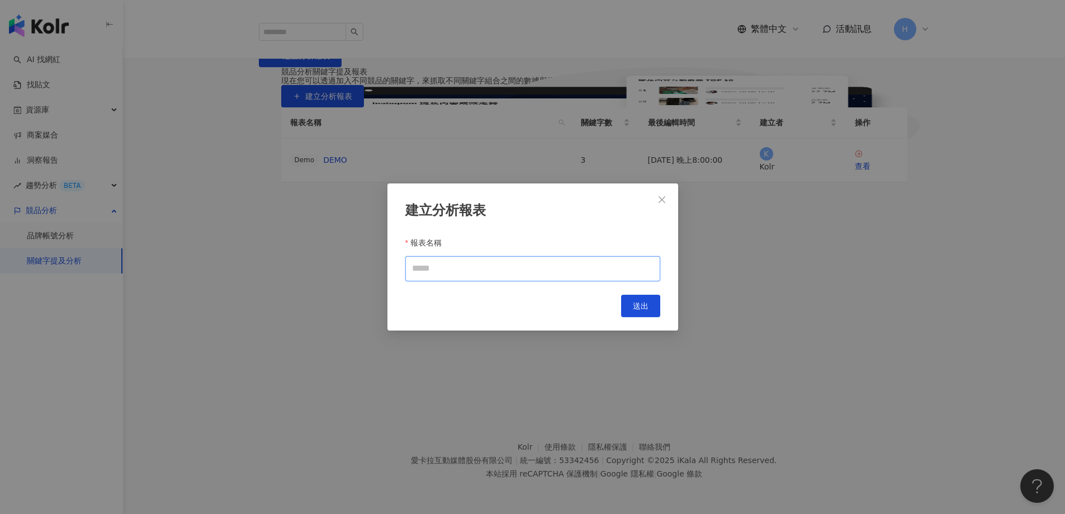
click at [530, 277] on input "報表名稱" at bounding box center [532, 268] width 255 height 25
type input "*"
type input "**"
click at [645, 308] on span "送出" at bounding box center [641, 305] width 16 height 9
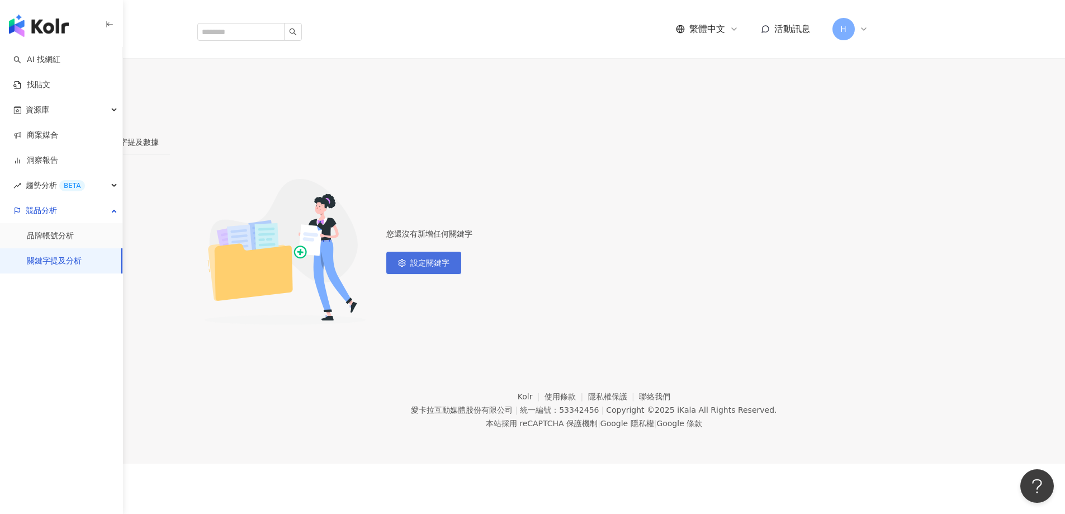
click at [449, 258] on span "設定關鍵字" at bounding box center [429, 262] width 39 height 9
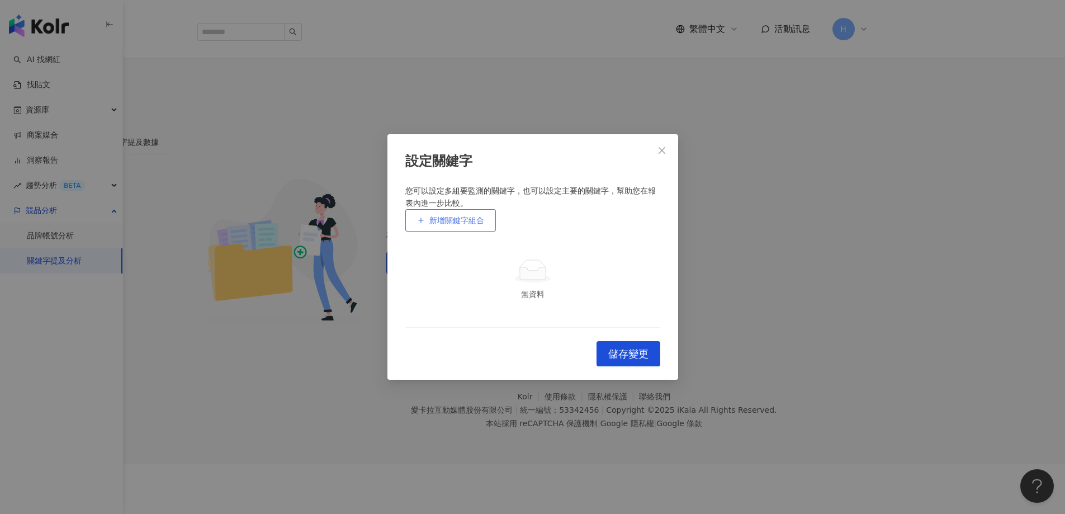
click at [471, 216] on span "新增關鍵字組合" at bounding box center [456, 220] width 55 height 9
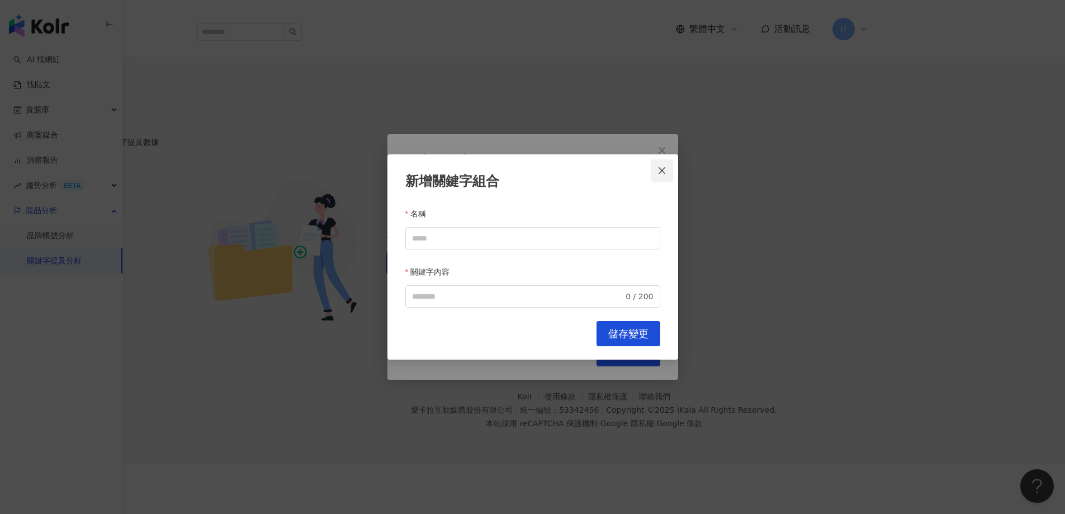
click at [664, 175] on icon "close" at bounding box center [661, 170] width 9 height 9
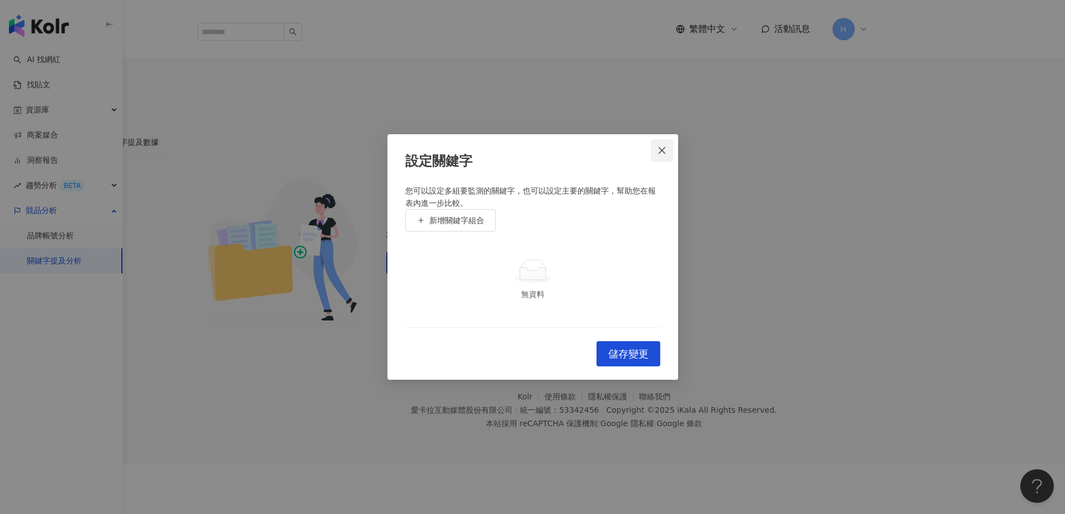
click at [666, 146] on span "Close" at bounding box center [662, 150] width 22 height 9
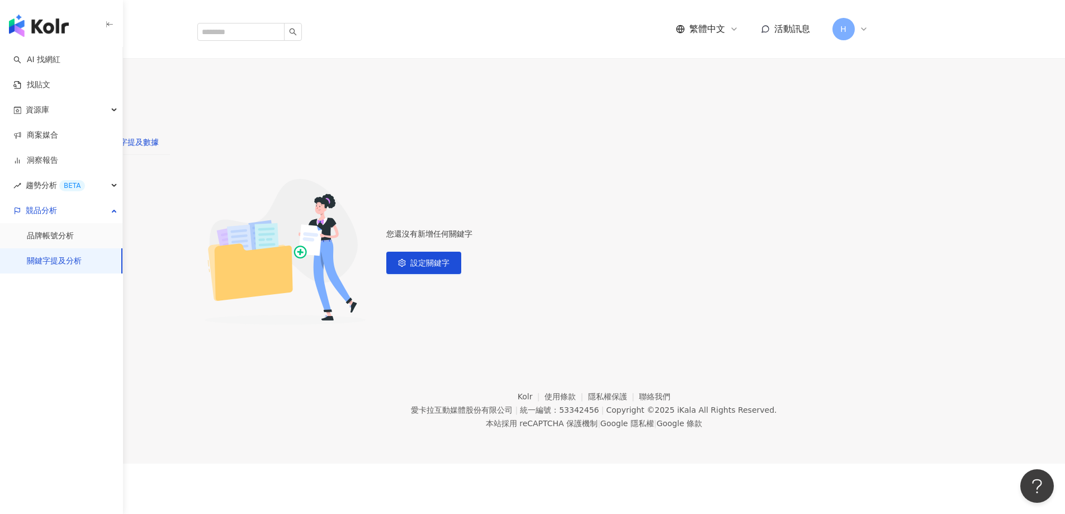
click at [159, 136] on div "關鍵字提及數據" at bounding box center [131, 142] width 55 height 12
click at [82, 136] on div "關鍵字提及內容分析" at bounding box center [46, 142] width 70 height 12
click at [449, 260] on span "設定關鍵字" at bounding box center [429, 262] width 39 height 9
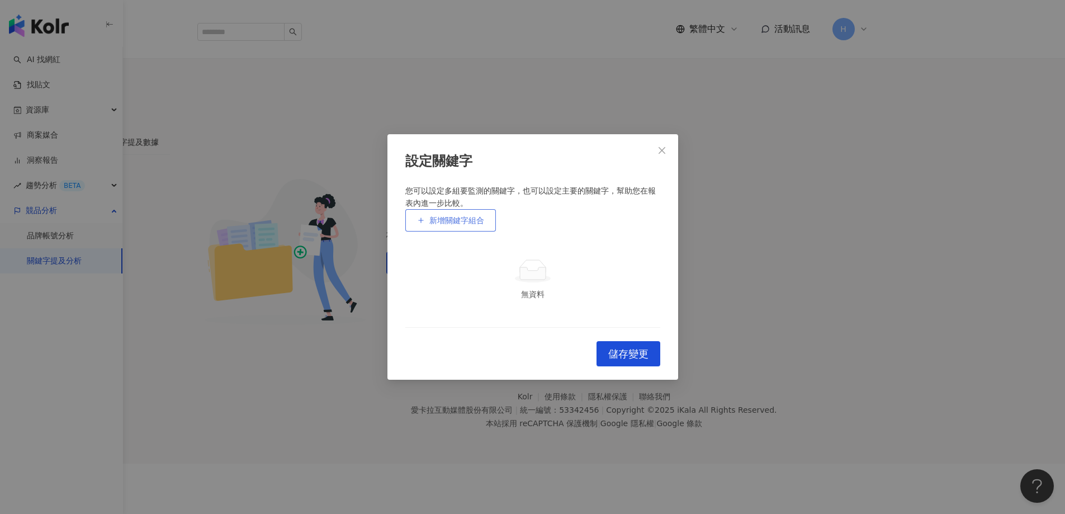
click at [476, 216] on span "新增關鍵字組合" at bounding box center [456, 220] width 55 height 9
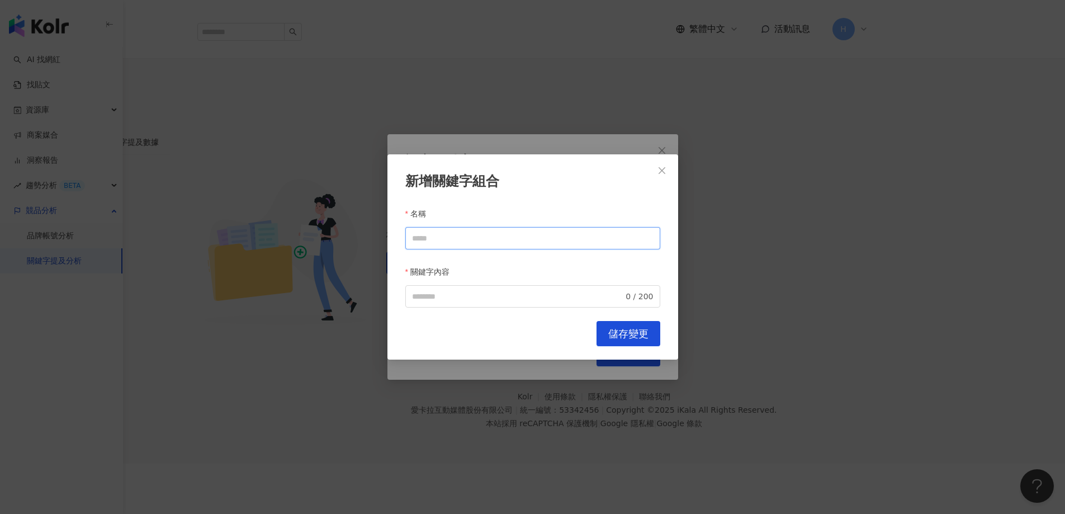
click at [477, 236] on input "名稱" at bounding box center [532, 238] width 255 height 22
type input "*"
click at [665, 175] on icon "close" at bounding box center [661, 170] width 9 height 9
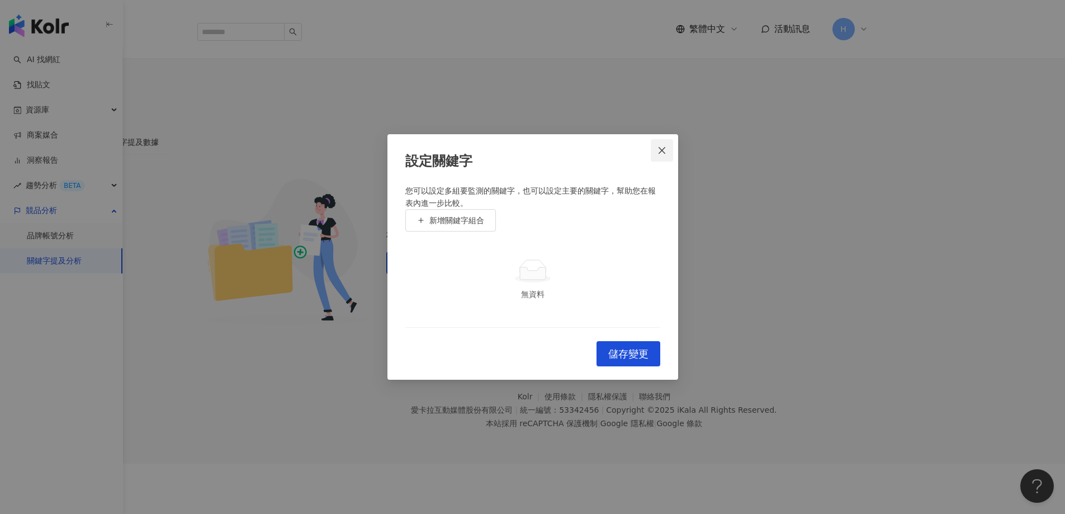
click at [665, 139] on button "Close" at bounding box center [662, 150] width 22 height 22
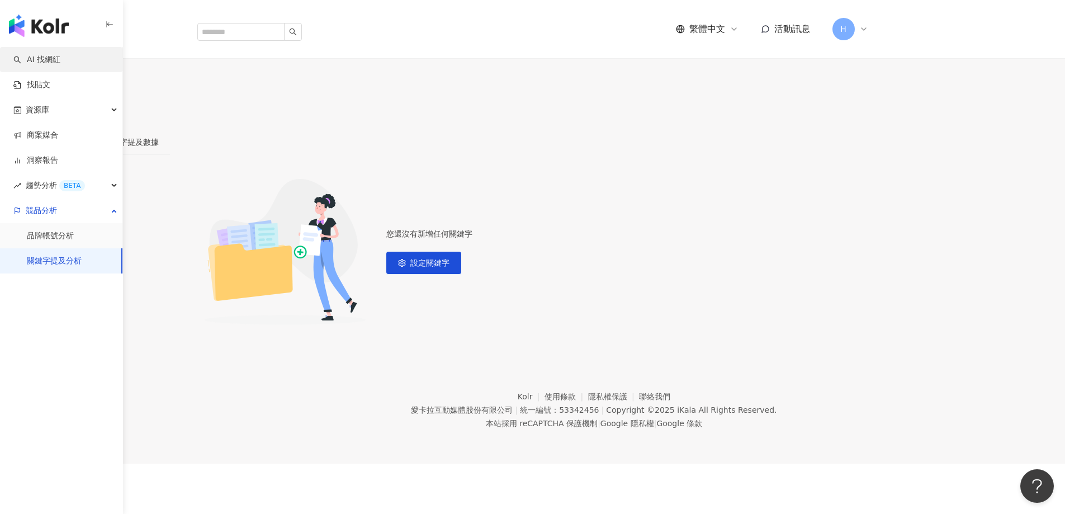
click at [60, 62] on link "AI 找網紅" at bounding box center [36, 59] width 47 height 11
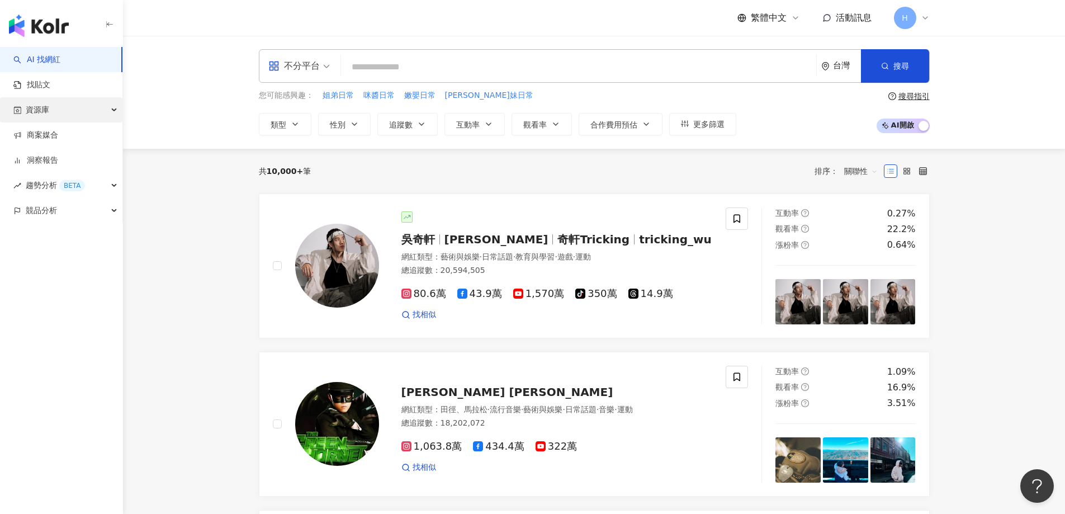
click at [64, 110] on div "資源庫" at bounding box center [61, 109] width 122 height 25
click at [58, 135] on link "網紅管理" at bounding box center [42, 135] width 31 height 11
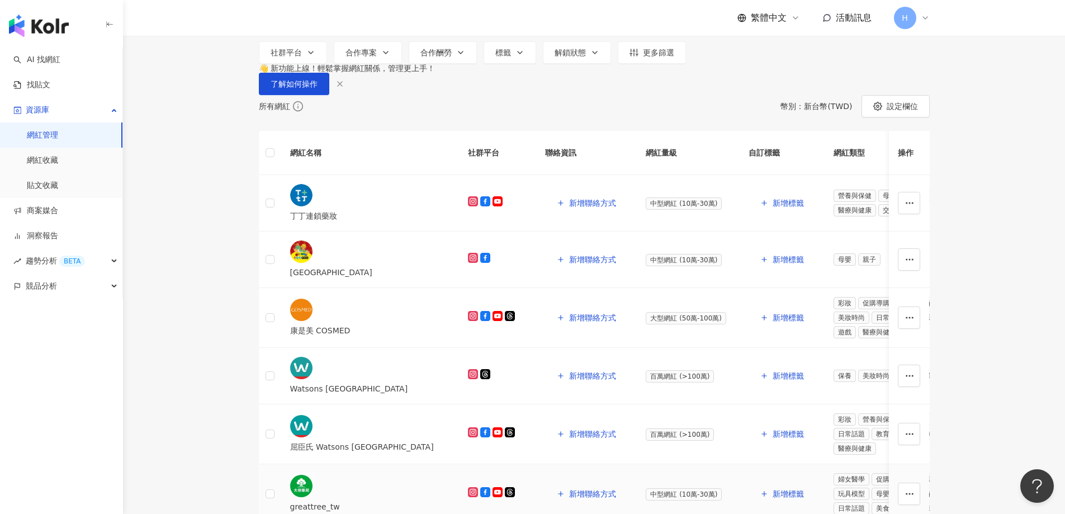
scroll to position [56, 0]
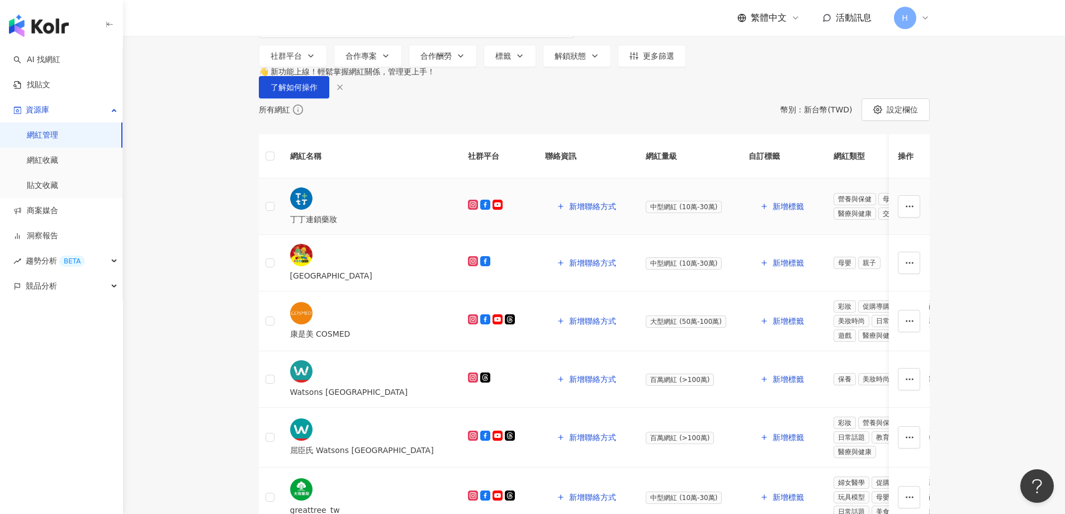
click at [878, 205] on span "母嬰" at bounding box center [889, 199] width 22 height 12
click at [899, 217] on button "button" at bounding box center [909, 206] width 22 height 22
click at [717, 121] on div "所有網紅 幣別 ： 新台幣 ( TWD ) 設定欄位" at bounding box center [594, 109] width 671 height 22
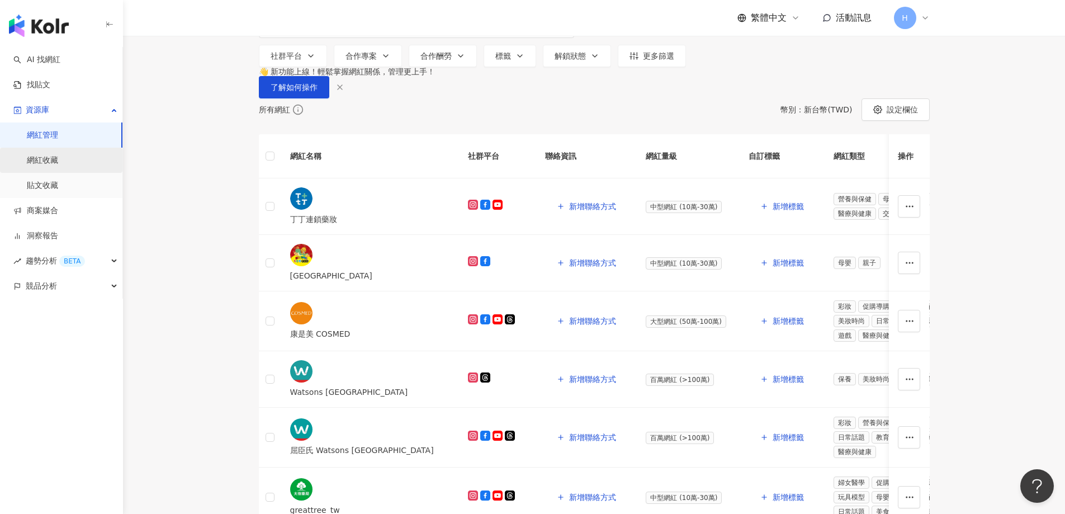
click at [50, 160] on link "網紅收藏" at bounding box center [42, 160] width 31 height 11
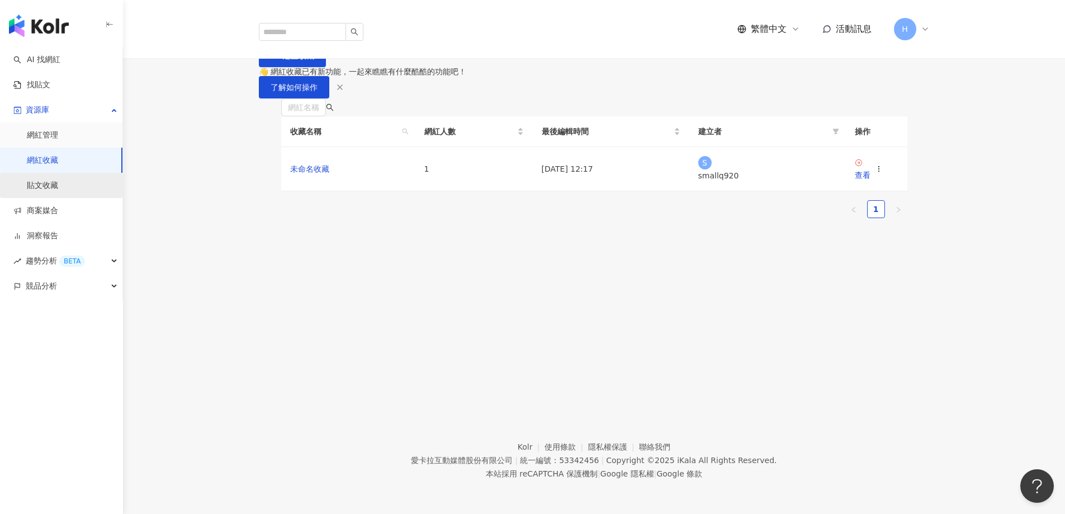
click at [49, 188] on link "貼文收藏" at bounding box center [42, 185] width 31 height 11
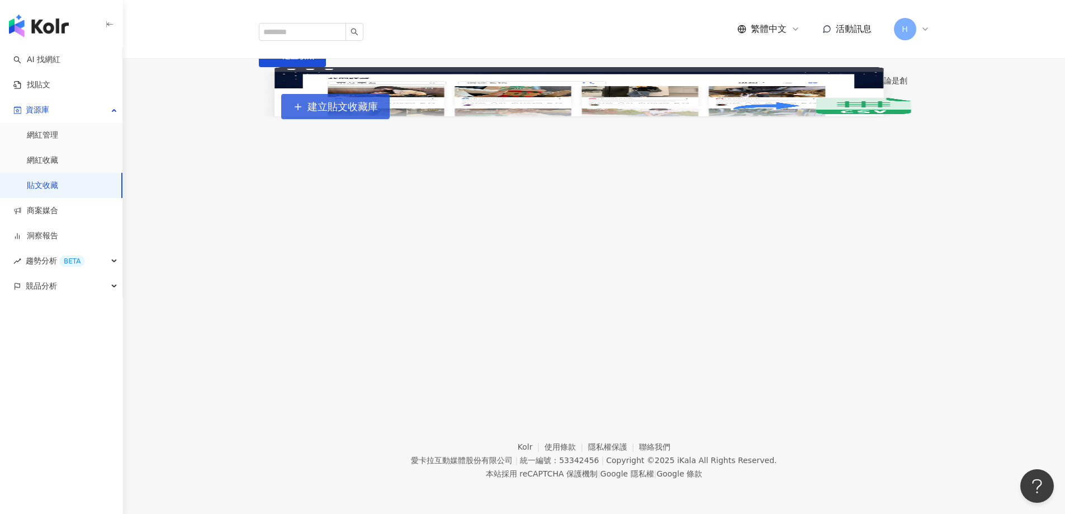
click at [303, 112] on span "button" at bounding box center [298, 107] width 10 height 12
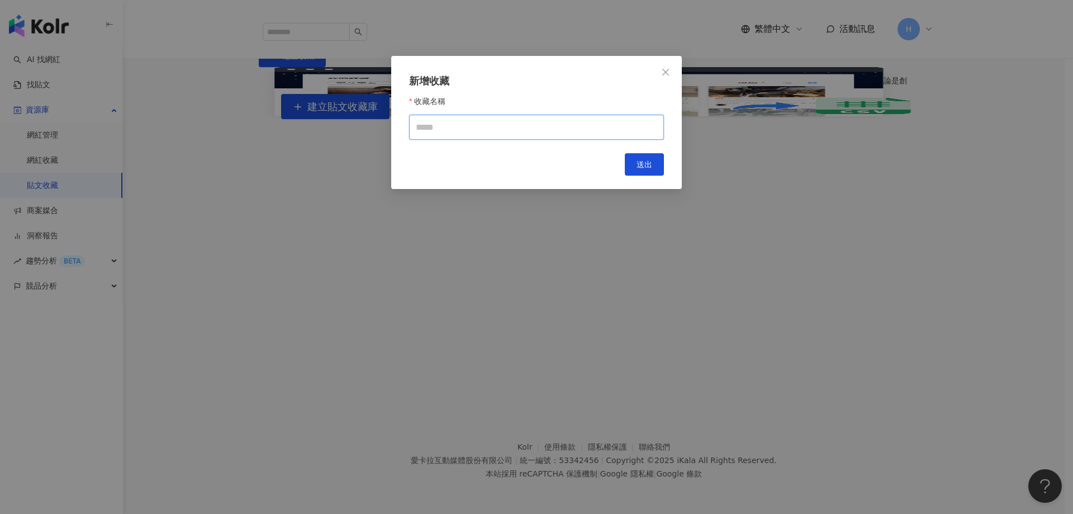
click at [552, 130] on input "收藏名稱" at bounding box center [536, 127] width 255 height 25
type input "*"
type input "***"
click at [634, 175] on button "送出" at bounding box center [644, 164] width 39 height 22
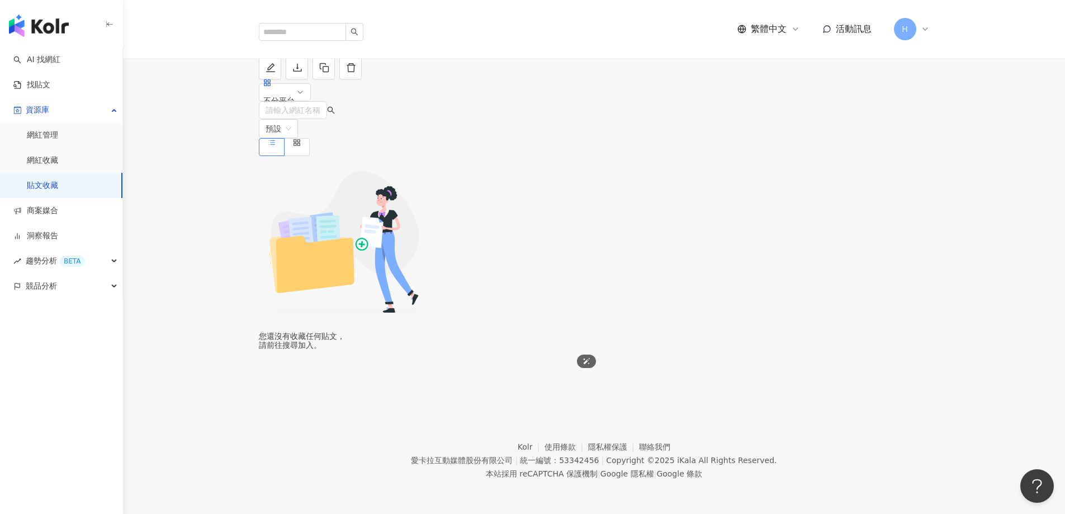
click at [434, 244] on img at bounding box center [347, 244] width 176 height 176
click at [320, 119] on input "search" at bounding box center [293, 110] width 55 height 17
type input "*"
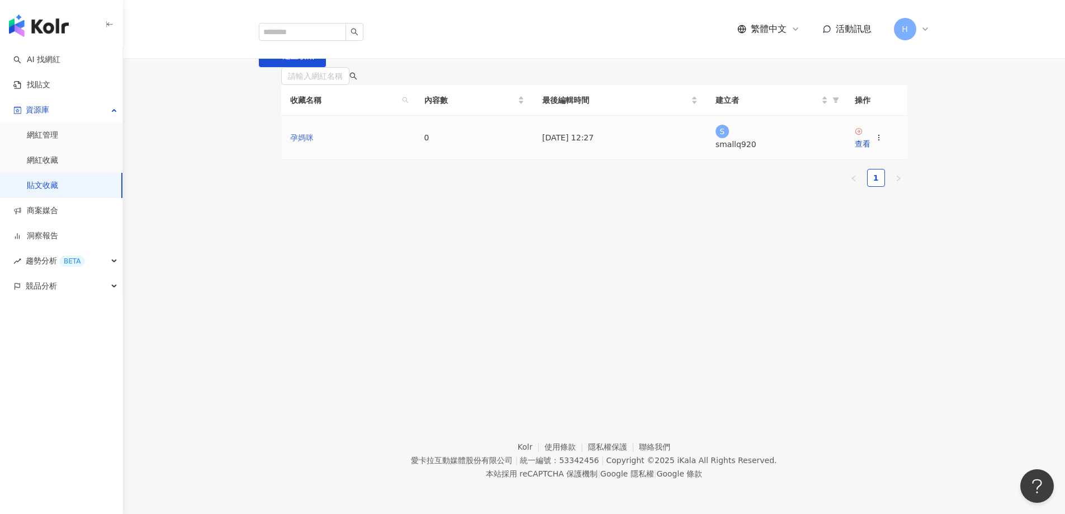
click at [310, 142] on link "孕媽咪" at bounding box center [301, 137] width 23 height 9
click at [50, 83] on link "找貼文" at bounding box center [31, 84] width 37 height 11
click at [883, 141] on icon at bounding box center [879, 138] width 8 height 8
click at [871, 253] on div "編輯收藏名稱" at bounding box center [859, 249] width 47 height 12
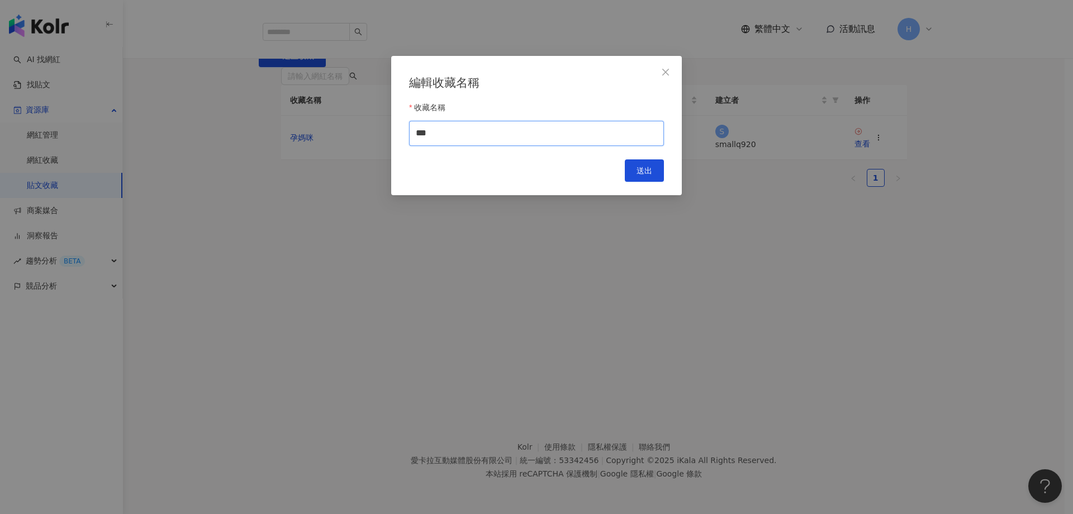
drag, startPoint x: 339, startPoint y: 134, endPoint x: 252, endPoint y: 131, distance: 87.8
click at [290, 134] on div "編輯收藏名稱 收藏名稱 *** 送出" at bounding box center [536, 257] width 1073 height 514
type input "**"
click at [638, 175] on span "送出" at bounding box center [645, 170] width 16 height 9
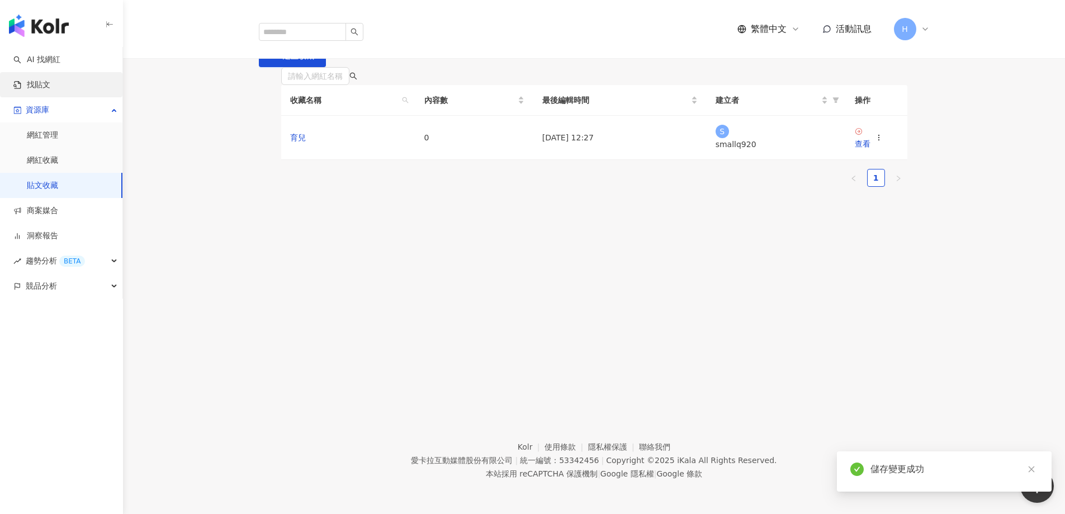
click at [40, 87] on link "找貼文" at bounding box center [31, 84] width 37 height 11
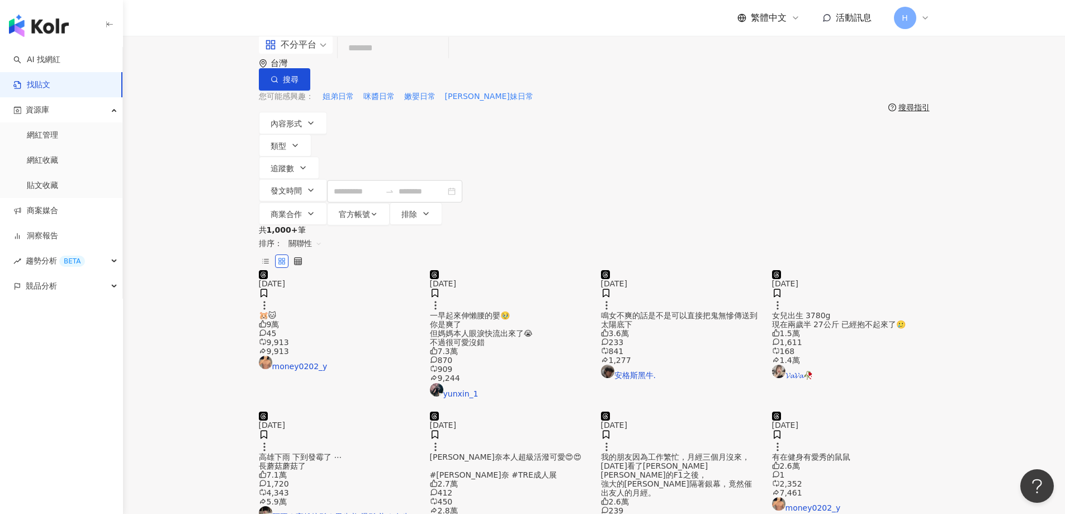
click at [476, 316] on div "一早起來伸懶腰的嬰🥹 你是爽了 但媽媽本人眼淚快流出來了😭 不過很可愛沒錯" at bounding box center [509, 329] width 158 height 36
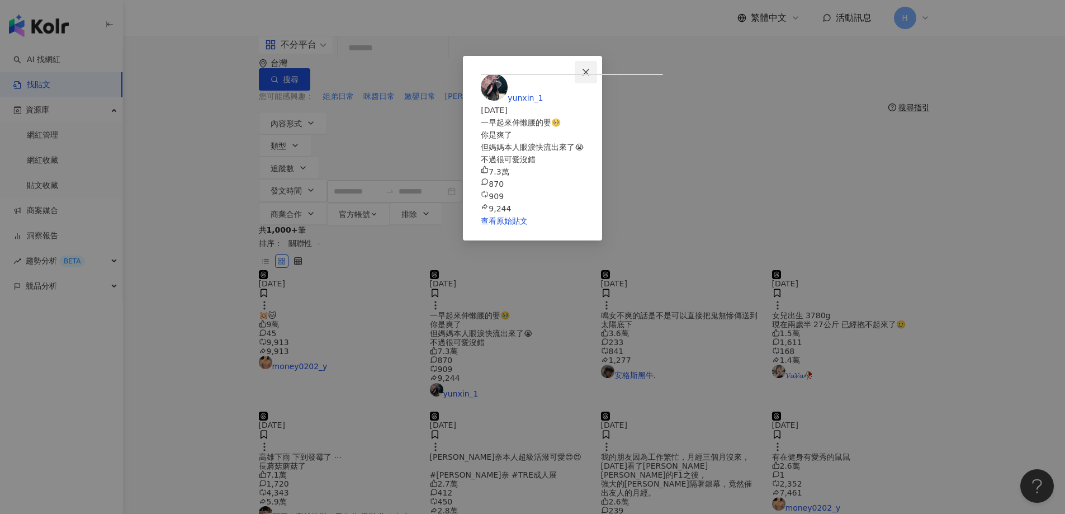
click at [590, 72] on icon "close" at bounding box center [585, 72] width 9 height 9
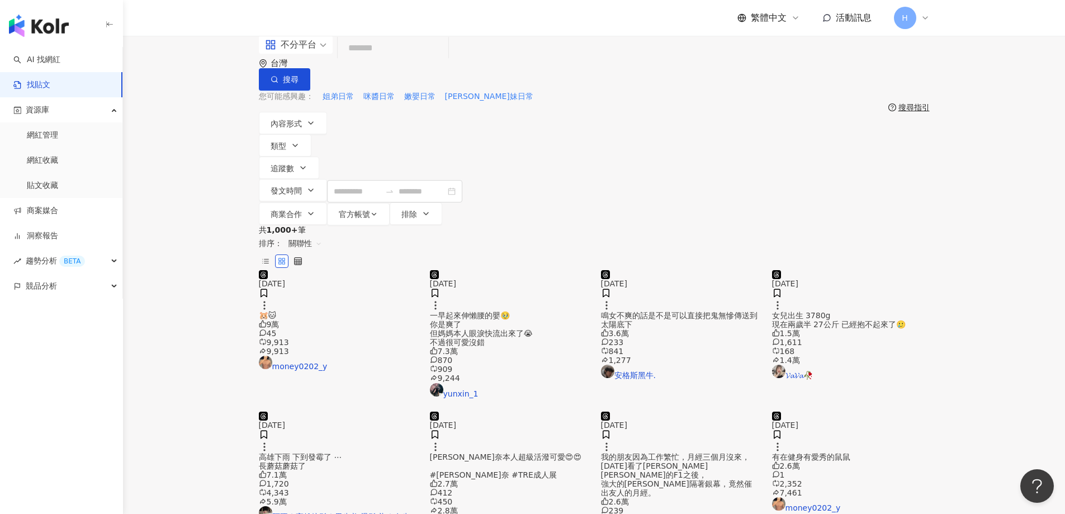
click at [207, 231] on main "不分平台 台灣 搜尋 您可能感興趣： 姐弟日常 咪醬日常 嫩嬰日常 喬妹日常 搜尋指引 內容形式 類型 追蹤數 發文時間 商業合作 官方帳號 排除 共 1,0…" at bounding box center [594, 374] width 942 height 676
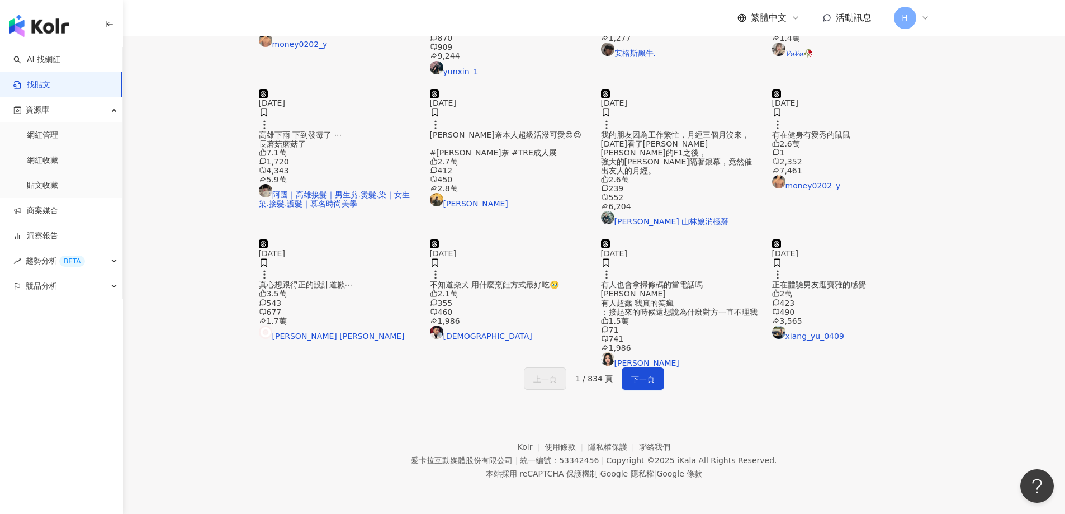
scroll to position [501, 0]
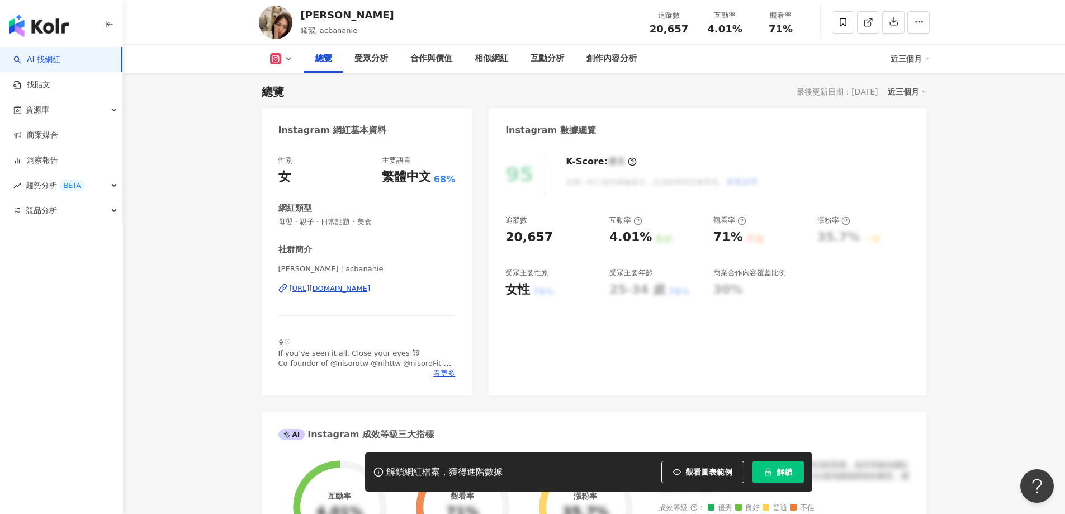
click at [774, 469] on button "解鎖" at bounding box center [777, 472] width 51 height 22
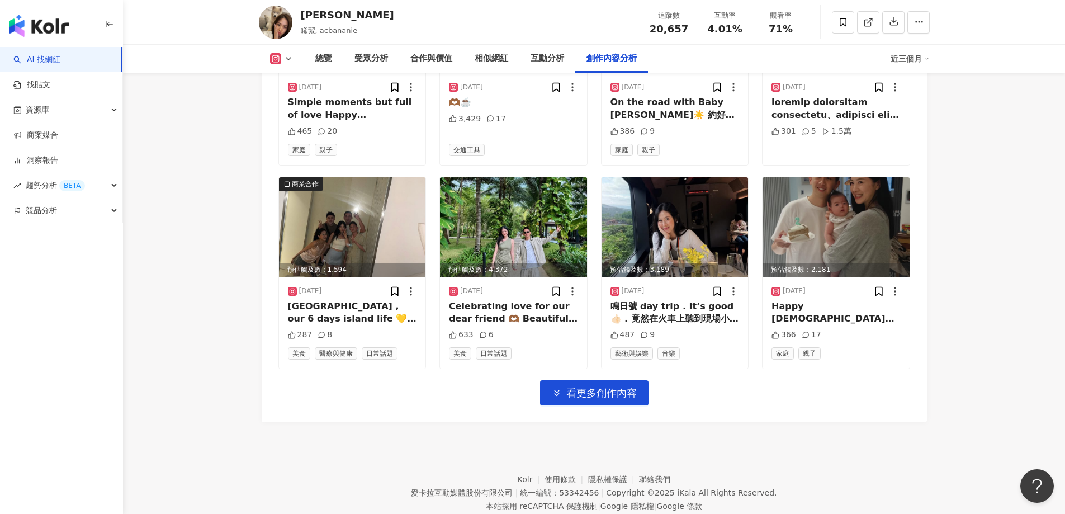
scroll to position [3809, 0]
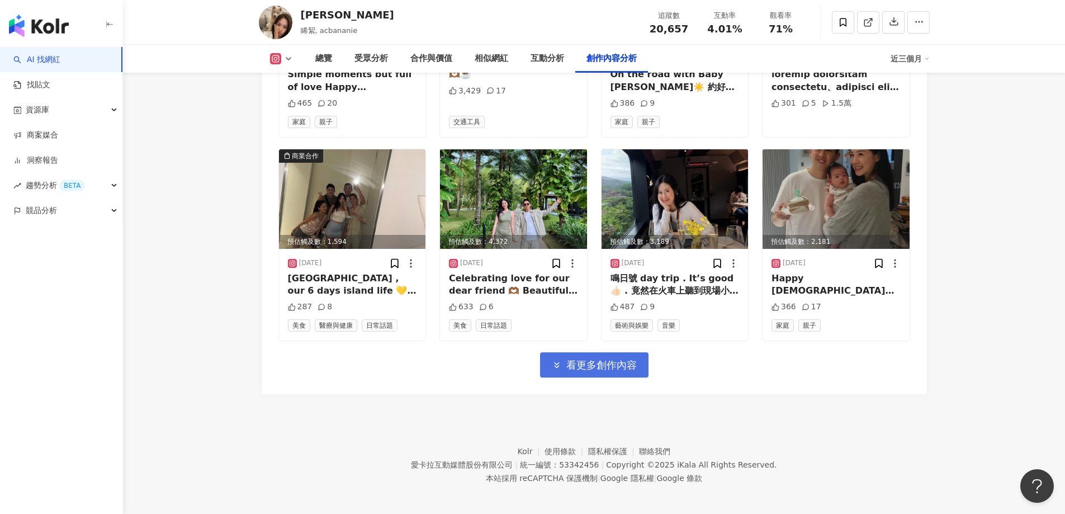
click at [577, 361] on span "看更多創作內容" at bounding box center [601, 365] width 70 height 12
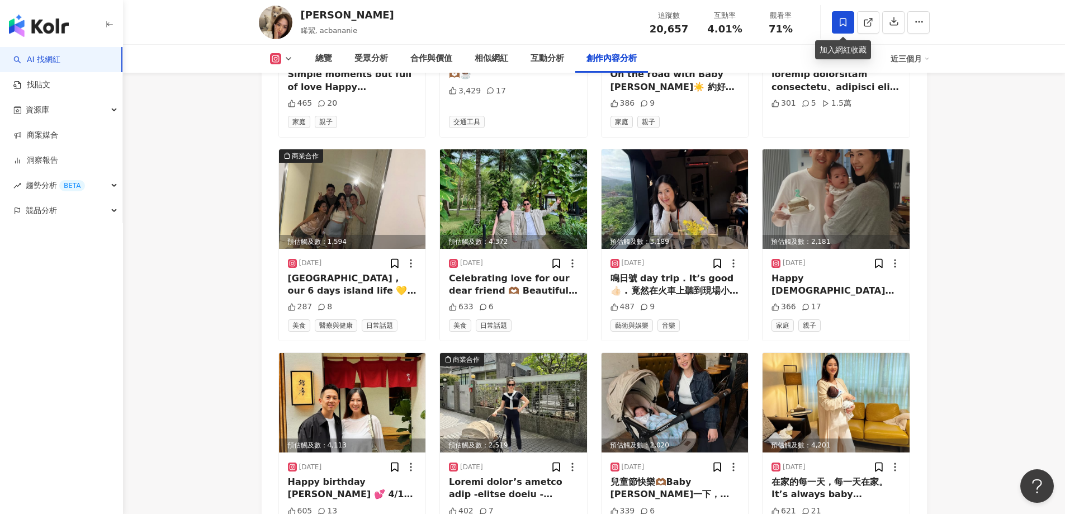
click at [846, 26] on icon at bounding box center [843, 22] width 7 height 8
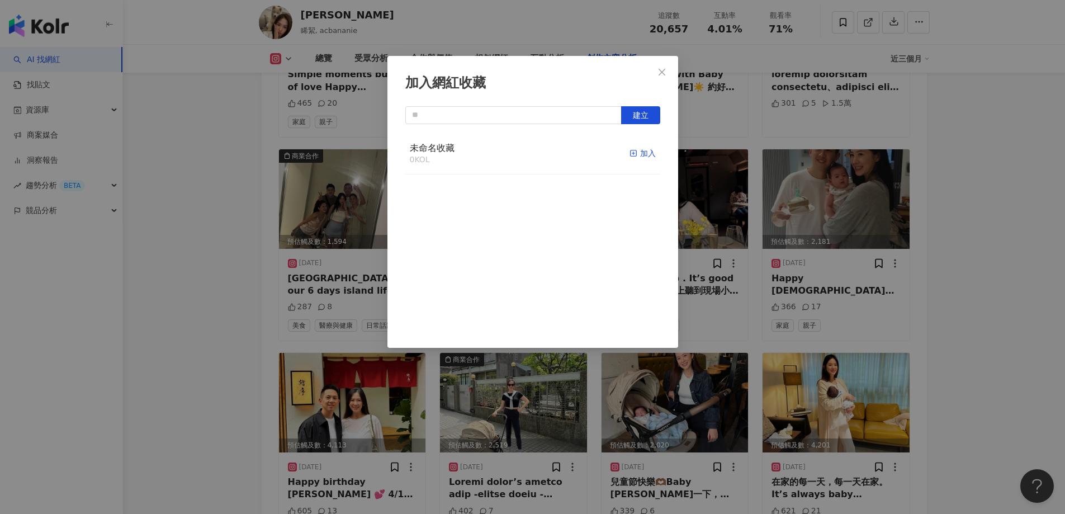
click at [630, 152] on rect "button" at bounding box center [633, 153] width 6 height 6
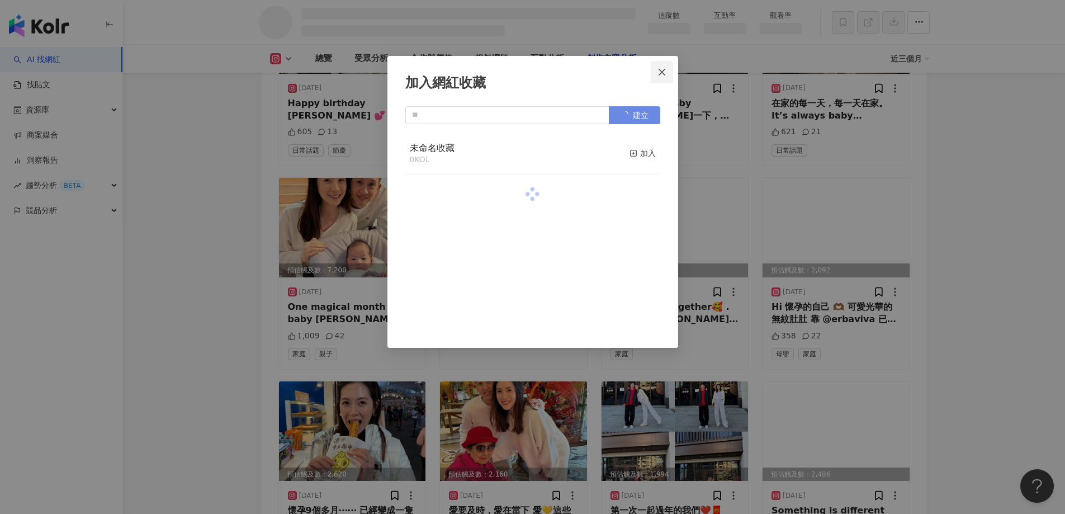
scroll to position [3410, 0]
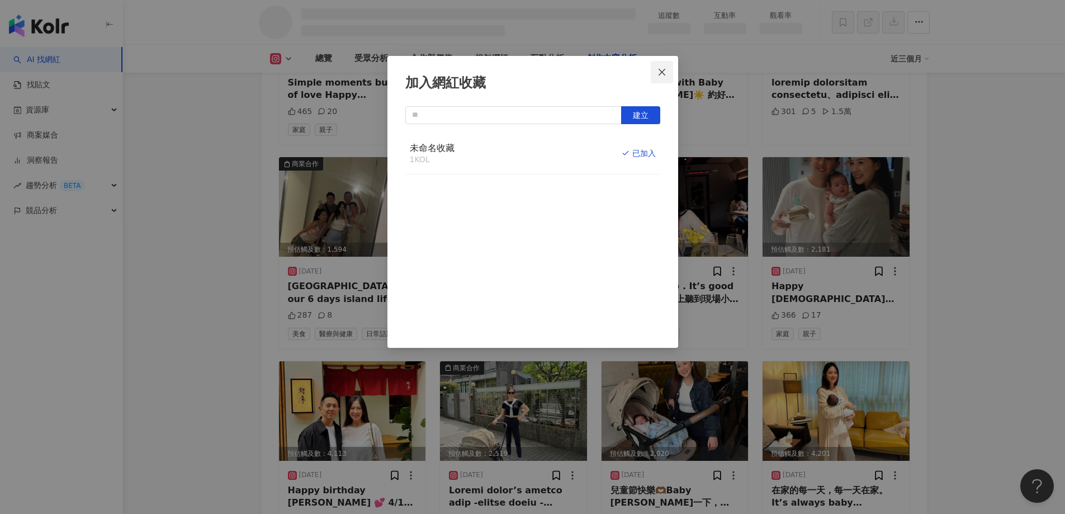
click at [662, 69] on icon "close" at bounding box center [661, 72] width 9 height 9
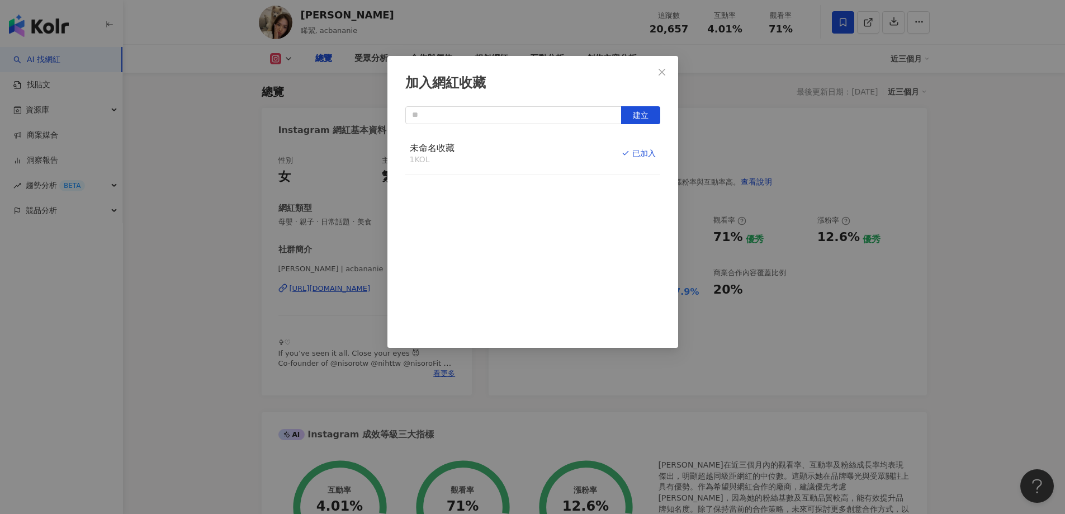
click at [664, 73] on div "加入網紅收藏 建立 未命名收藏 1 KOL 已加入" at bounding box center [532, 257] width 1065 height 514
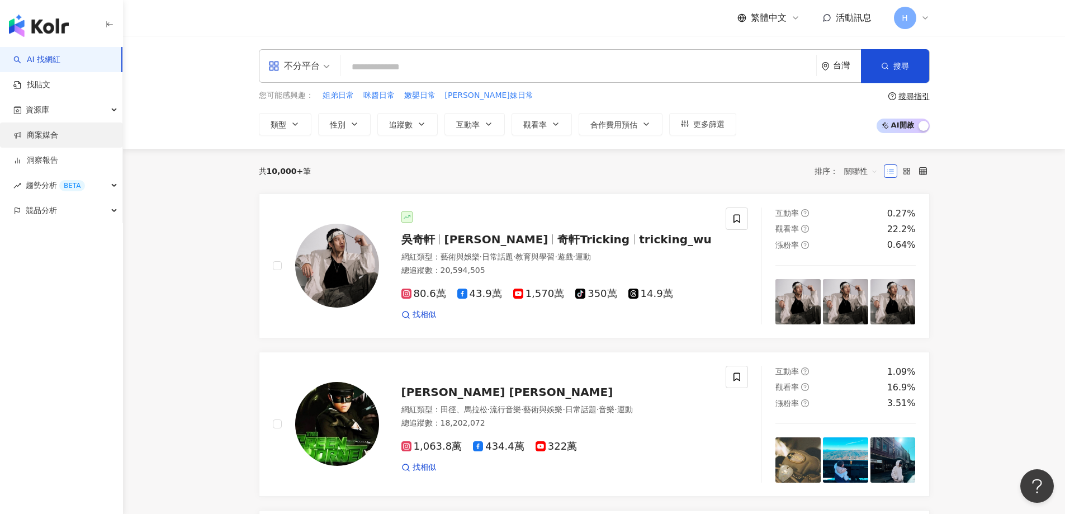
click at [57, 135] on link "商案媒合" at bounding box center [35, 135] width 45 height 11
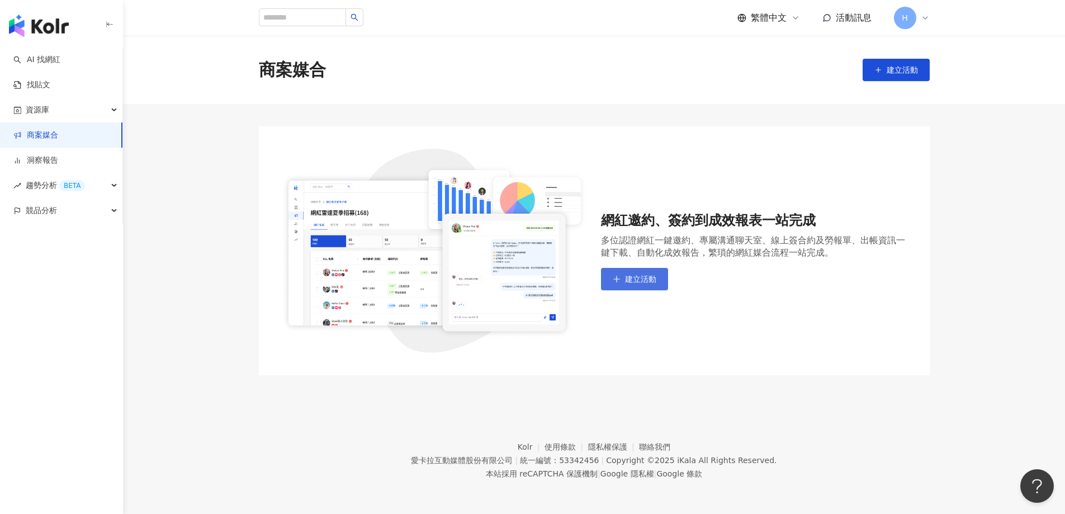
click at [653, 277] on span "建立活動" at bounding box center [640, 278] width 31 height 9
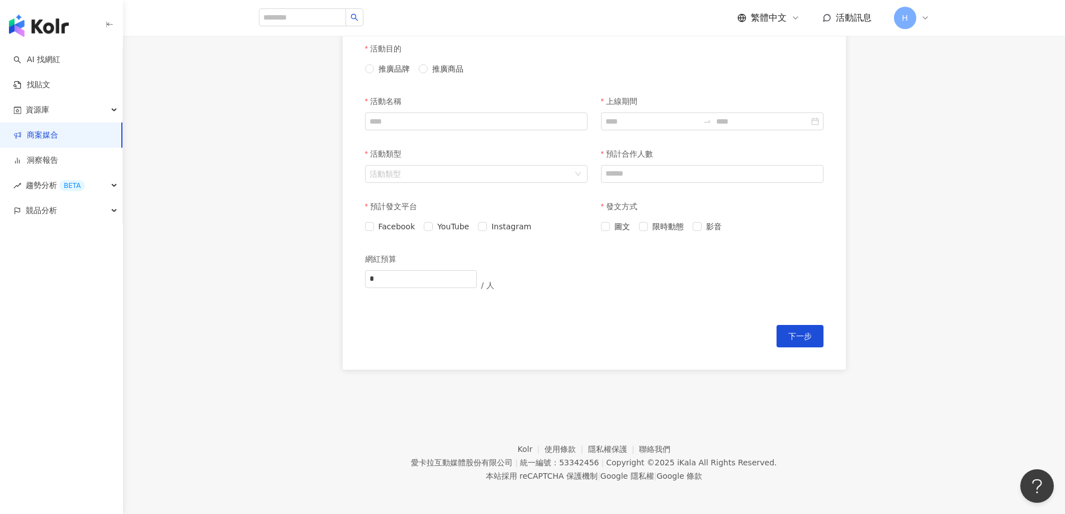
scroll to position [282, 0]
click at [54, 106] on div "資源庫" at bounding box center [61, 109] width 122 height 25
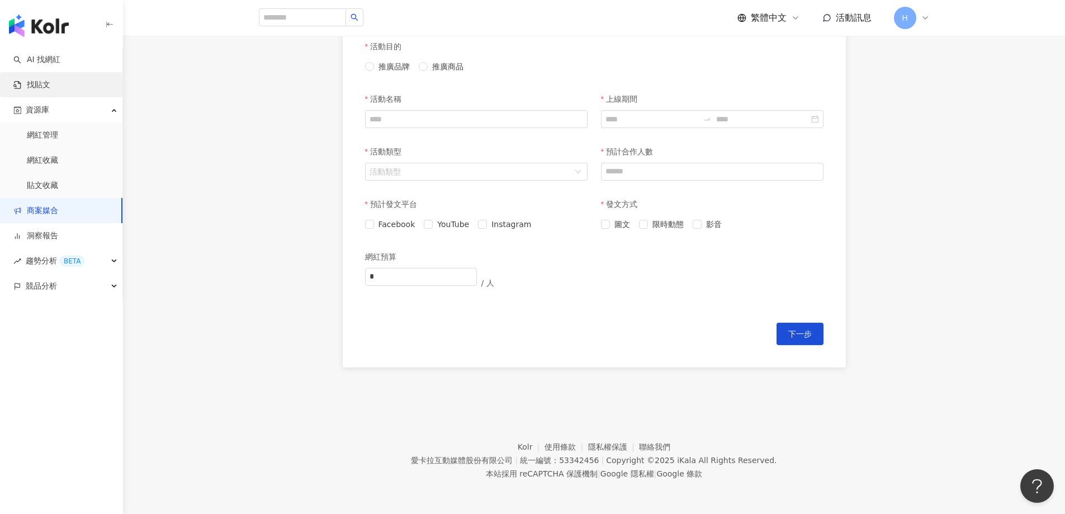
click at [50, 87] on link "找貼文" at bounding box center [31, 84] width 37 height 11
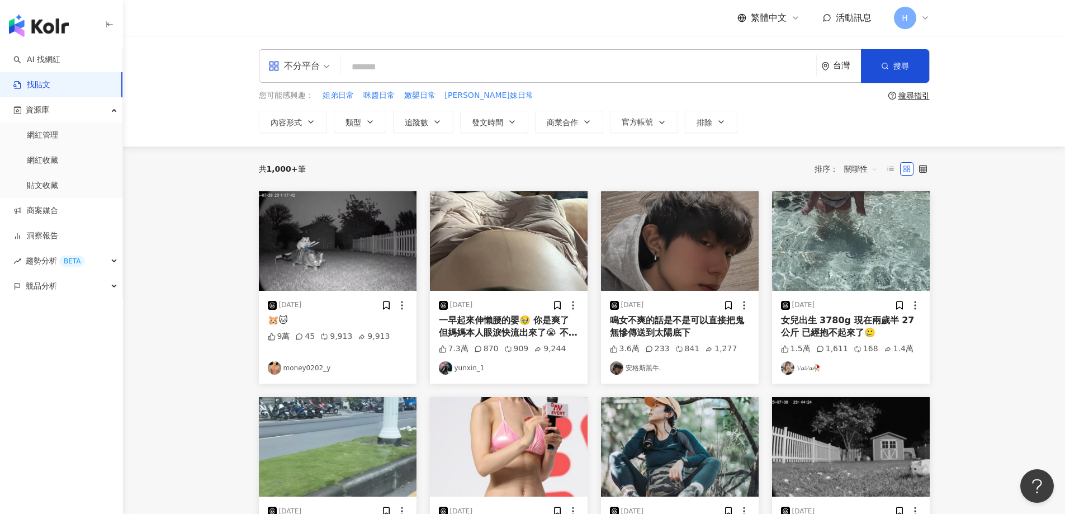
click at [320, 67] on span "不分平台" at bounding box center [298, 66] width 61 height 18
click at [467, 149] on div "共 1,000+ 筆 排序： 關聯性" at bounding box center [594, 168] width 671 height 45
click at [65, 287] on div "競品分析" at bounding box center [61, 285] width 122 height 25
click at [65, 314] on link "品牌帳號分析" at bounding box center [50, 311] width 47 height 11
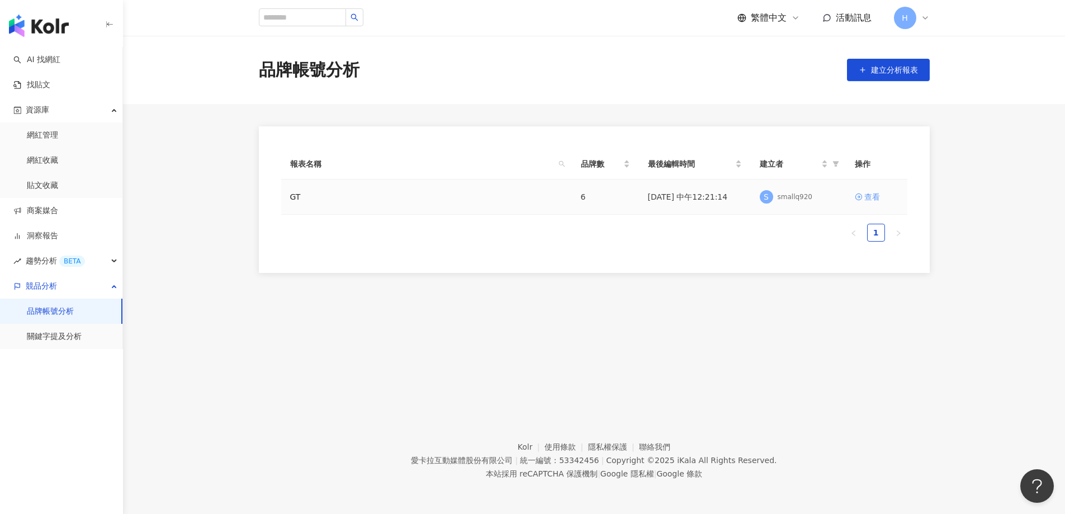
click at [870, 198] on div "查看" at bounding box center [872, 197] width 16 height 12
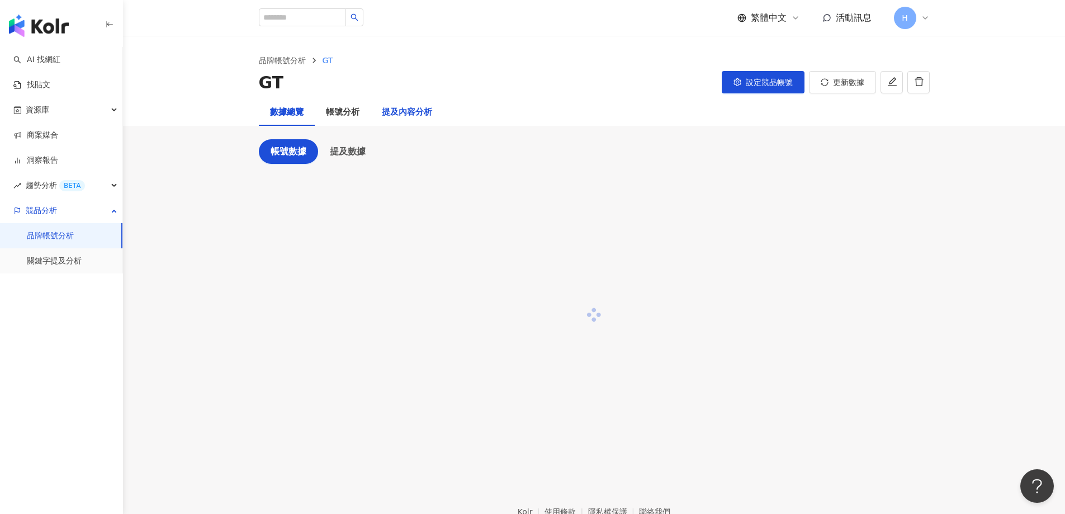
click at [422, 107] on div "提及內容分析" at bounding box center [407, 112] width 50 height 13
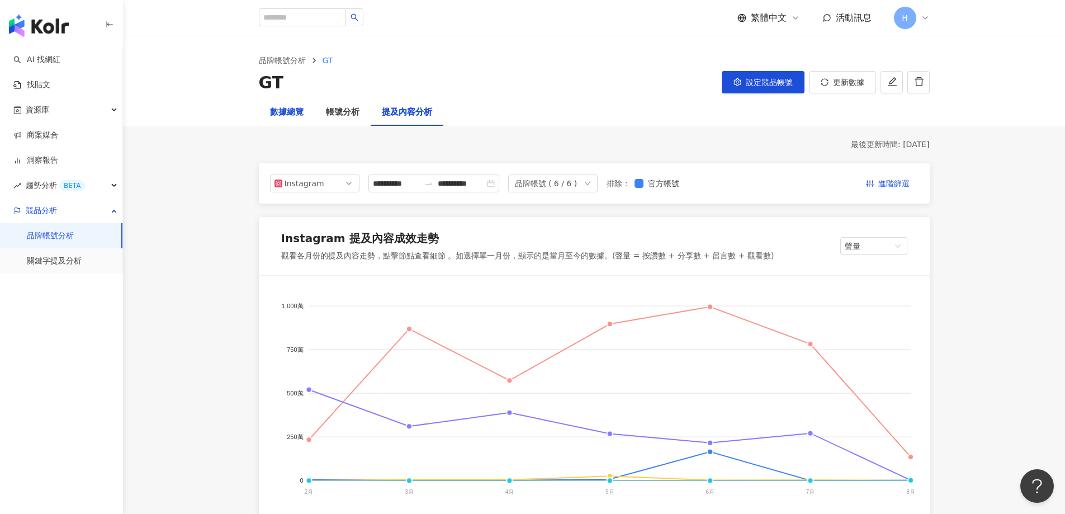
click at [282, 112] on div "數據總覽" at bounding box center [287, 112] width 34 height 13
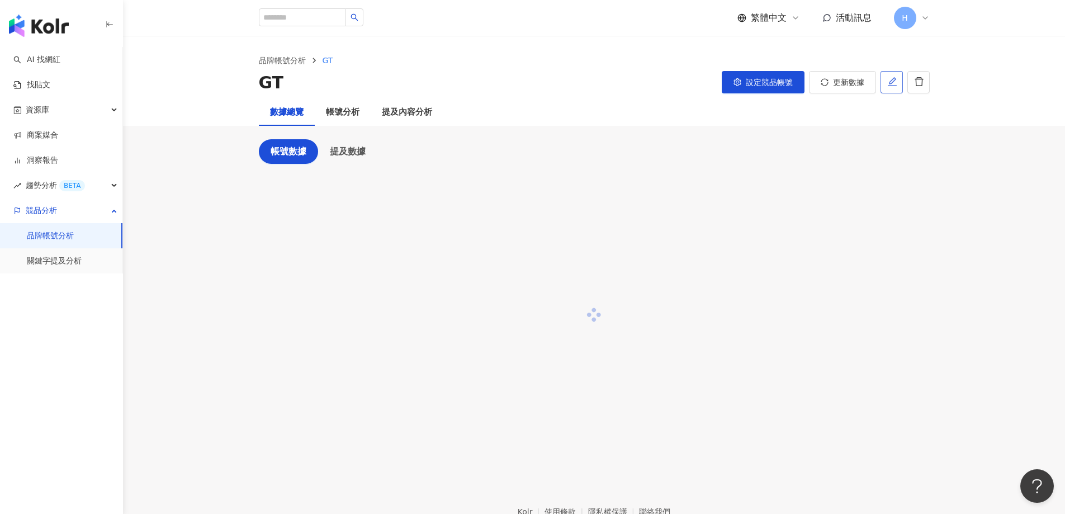
click at [888, 86] on icon "edit" at bounding box center [891, 81] width 9 height 9
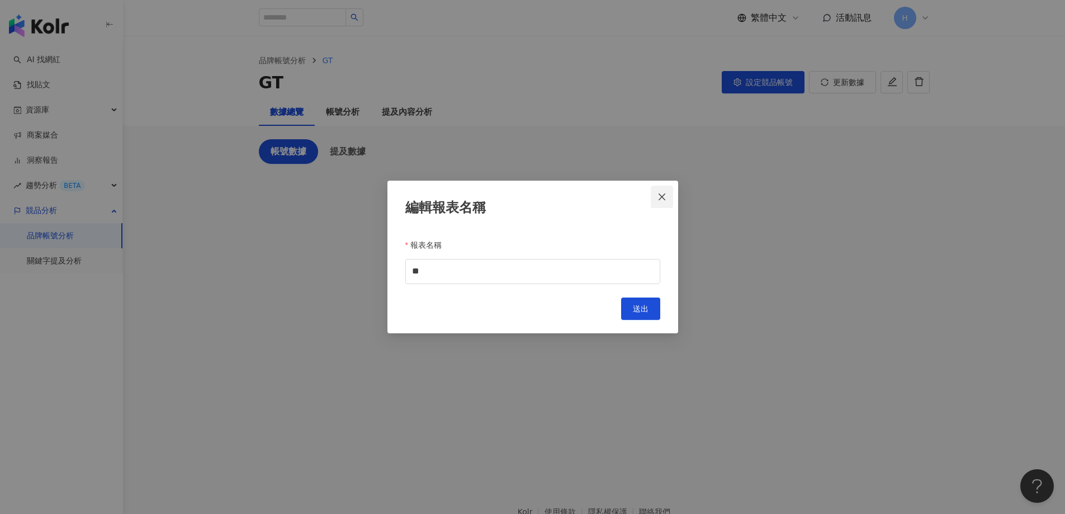
click at [658, 198] on icon "close" at bounding box center [661, 196] width 9 height 9
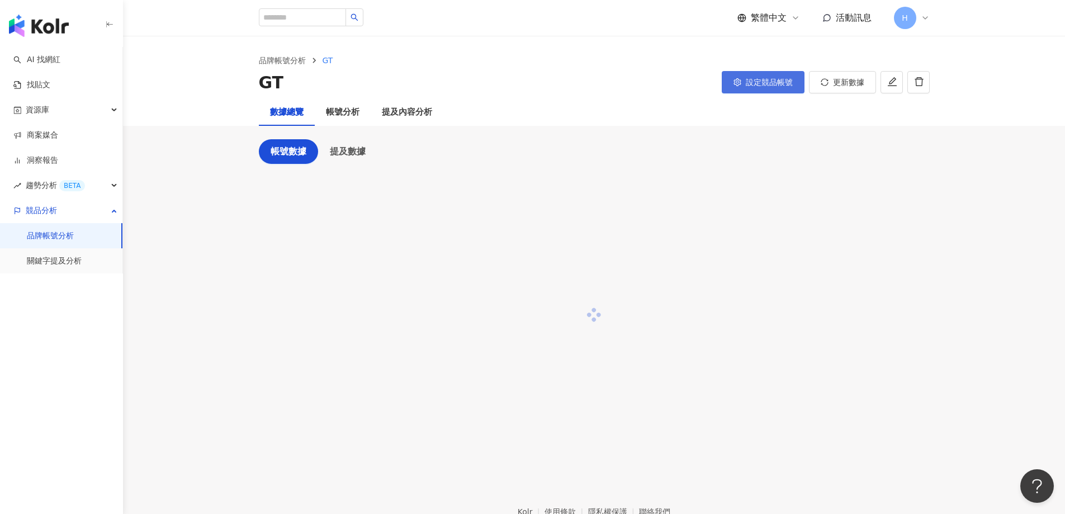
click at [770, 78] on span "設定競品帳號" at bounding box center [769, 82] width 47 height 9
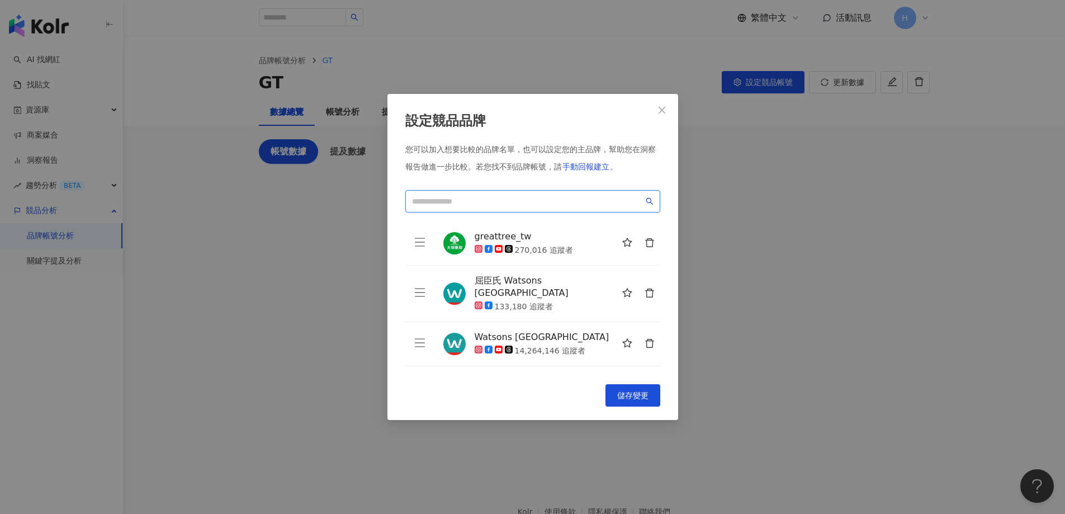
click at [471, 203] on input "search" at bounding box center [527, 201] width 231 height 12
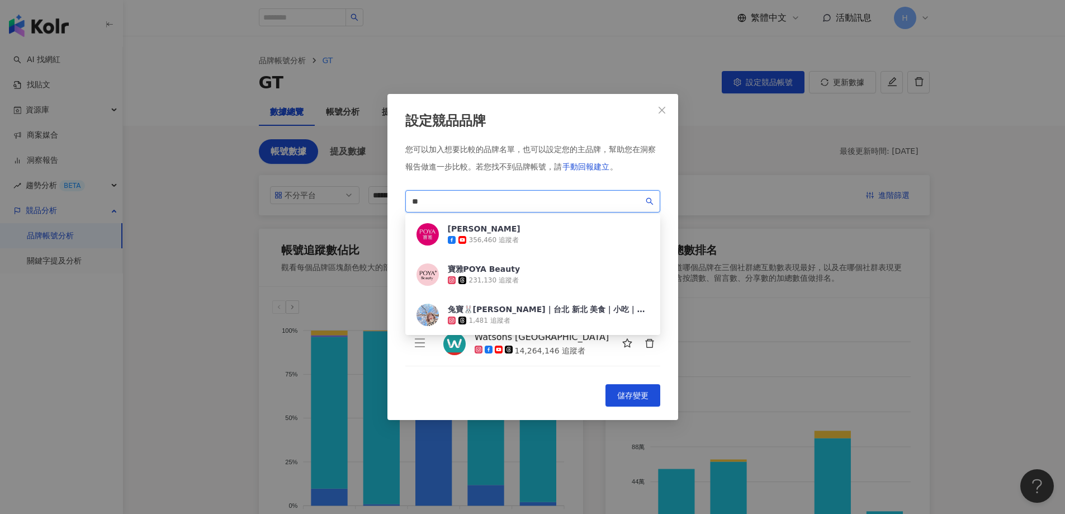
click at [506, 277] on div "231,130 追蹤者" at bounding box center [494, 281] width 50 height 10
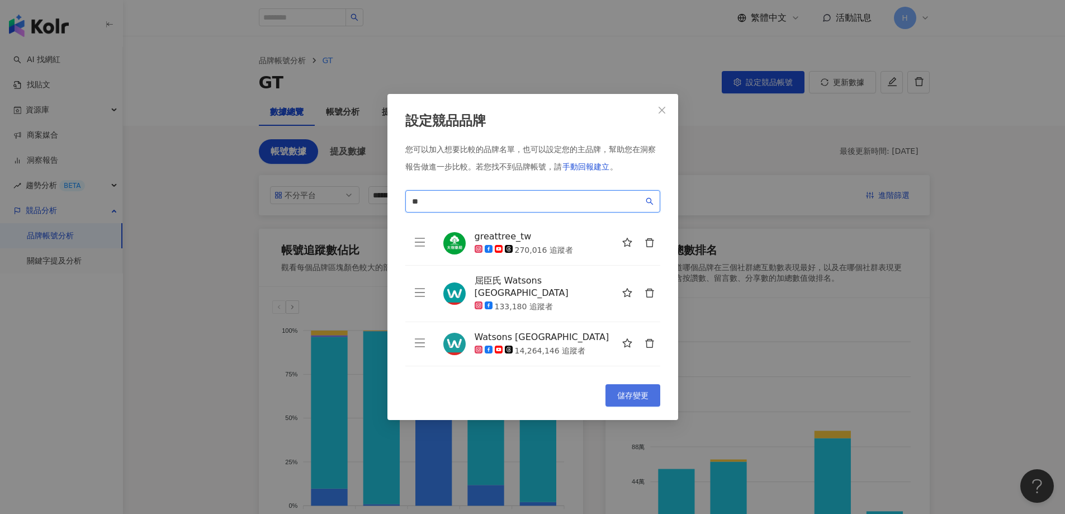
type input "**"
click at [626, 392] on span "儲存變更" at bounding box center [632, 395] width 31 height 9
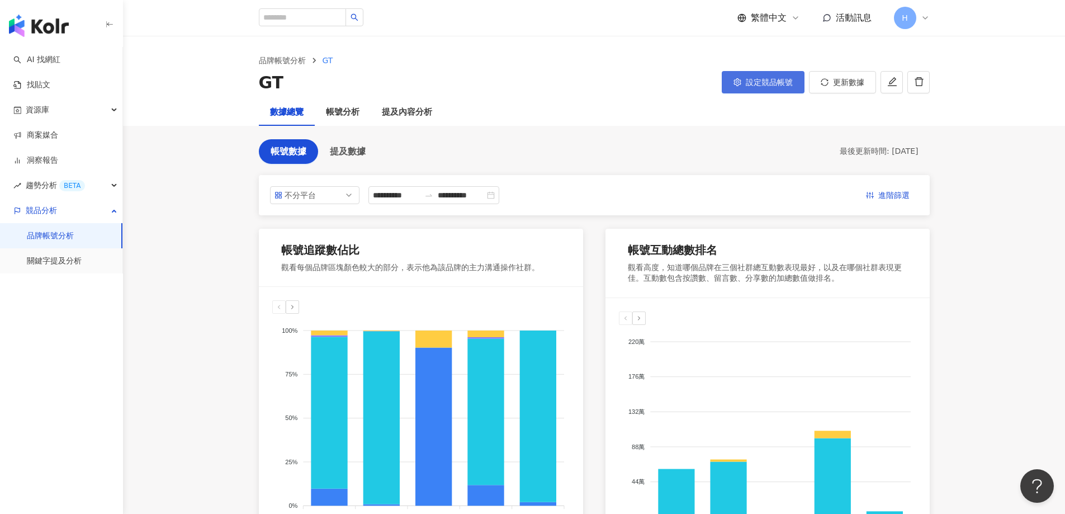
click at [782, 83] on span "設定競品帳號" at bounding box center [769, 82] width 47 height 9
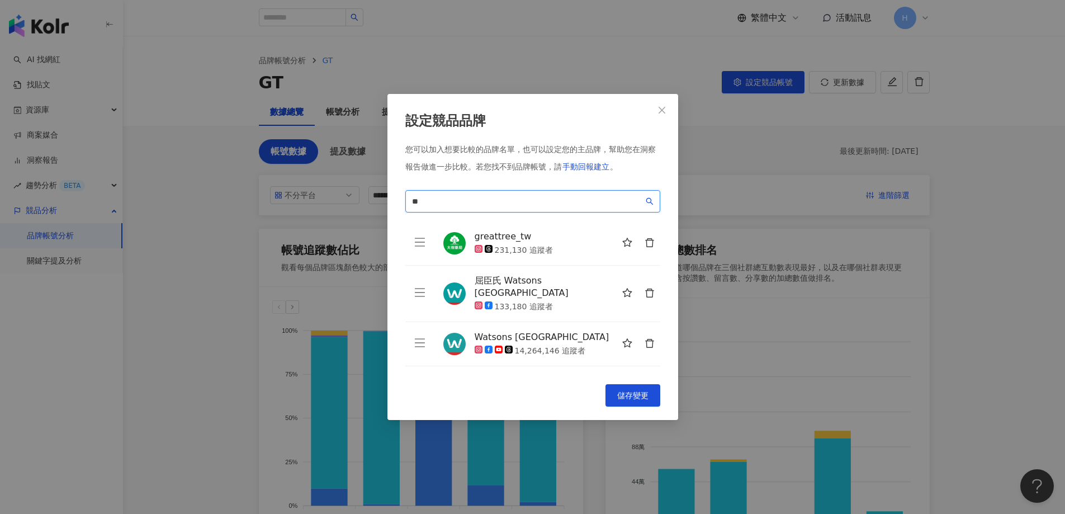
click at [531, 202] on input "**" at bounding box center [527, 201] width 231 height 12
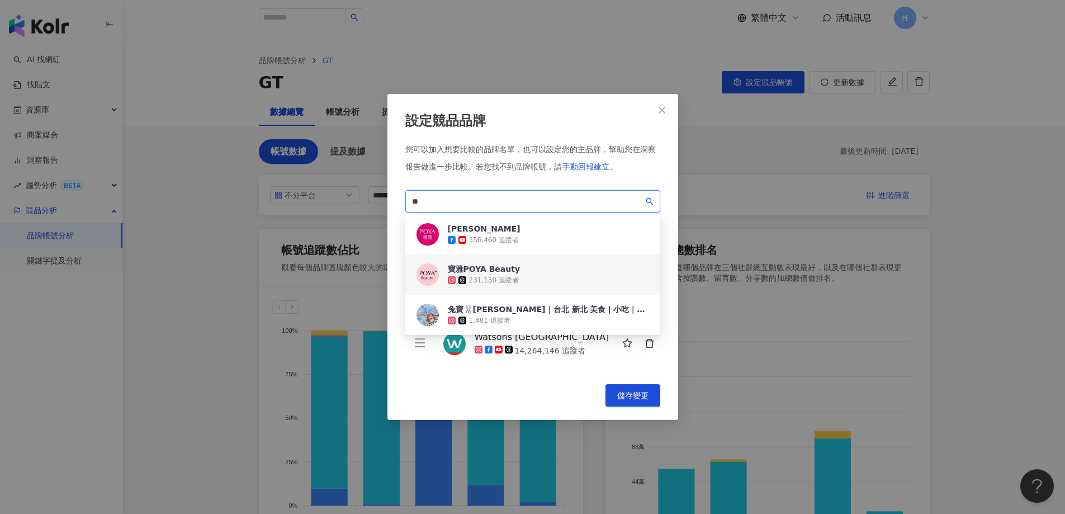
click at [491, 272] on div "寶雅POYA Beauty" at bounding box center [484, 268] width 73 height 11
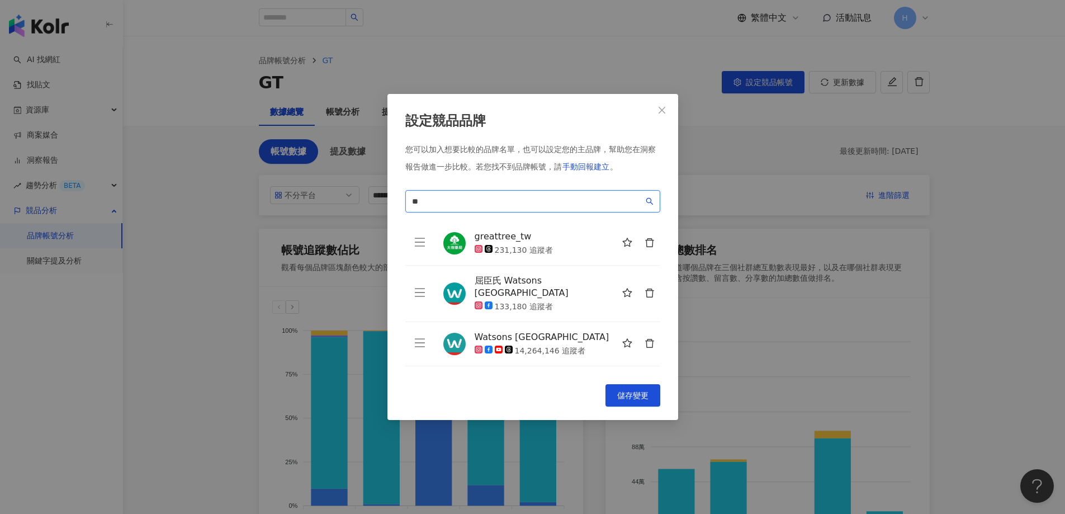
click at [494, 202] on input "**" at bounding box center [527, 201] width 231 height 12
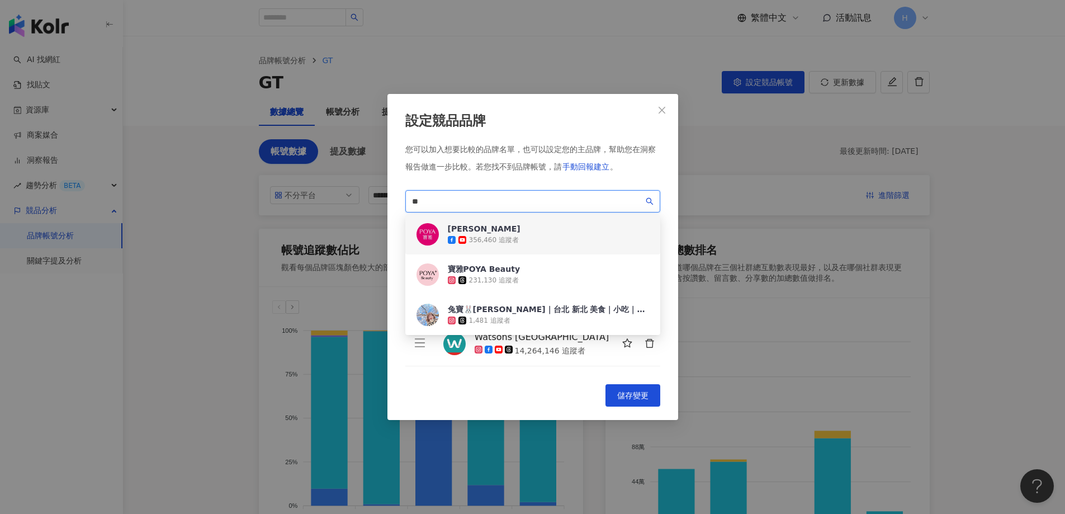
click at [485, 239] on div "356,460 追蹤者" at bounding box center [494, 240] width 50 height 10
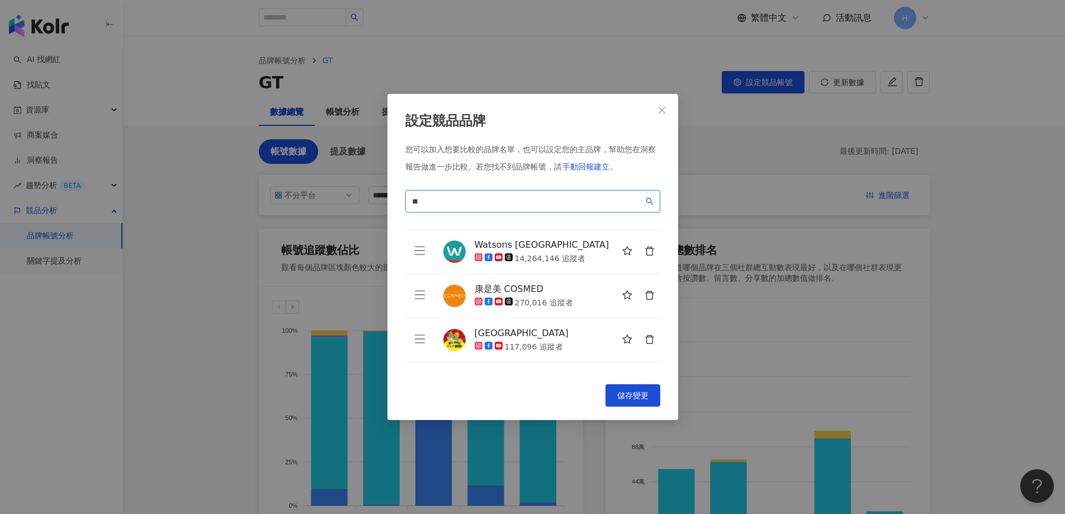
scroll to position [204, 0]
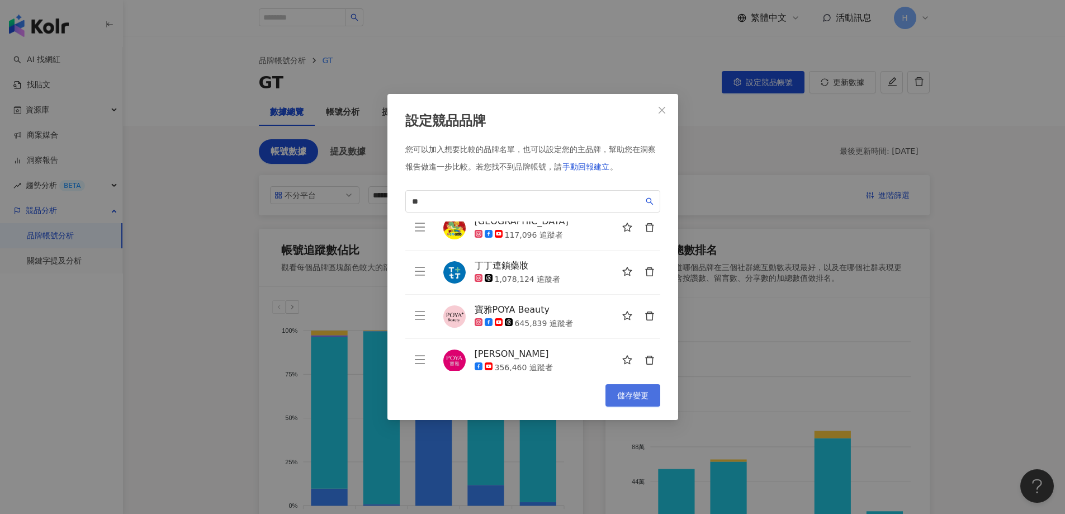
click at [618, 394] on span "儲存變更" at bounding box center [632, 395] width 31 height 9
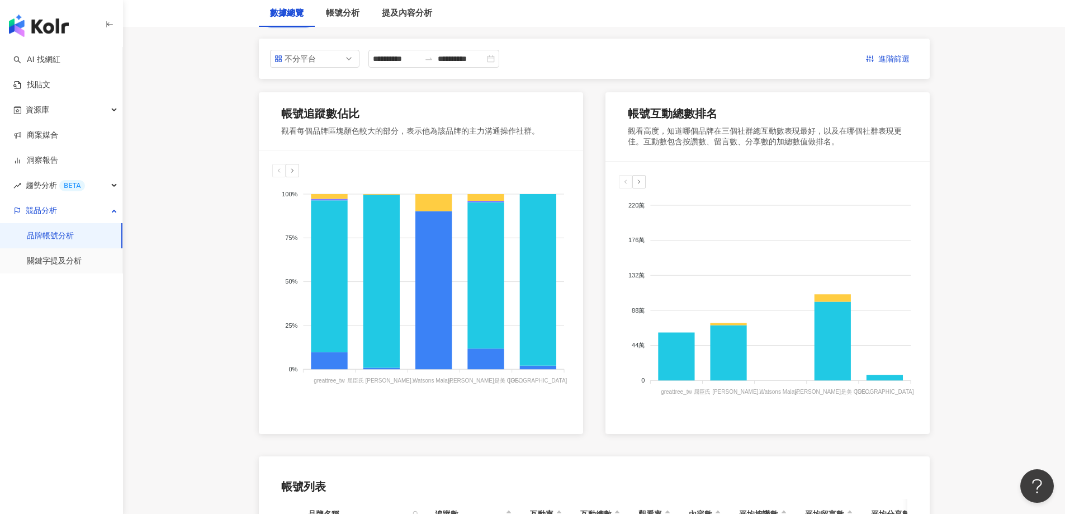
scroll to position [168, 0]
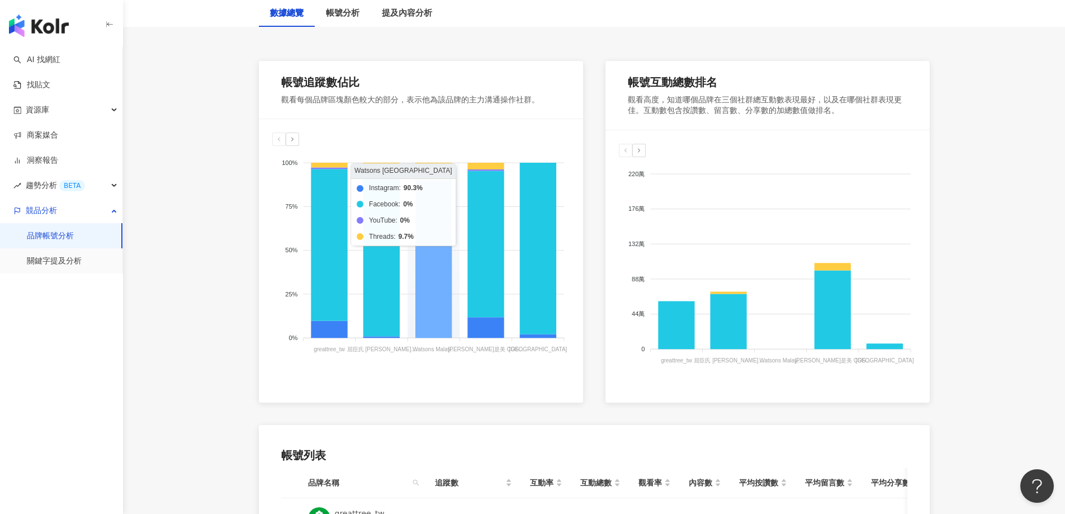
click at [429, 280] on icon at bounding box center [433, 259] width 36 height 158
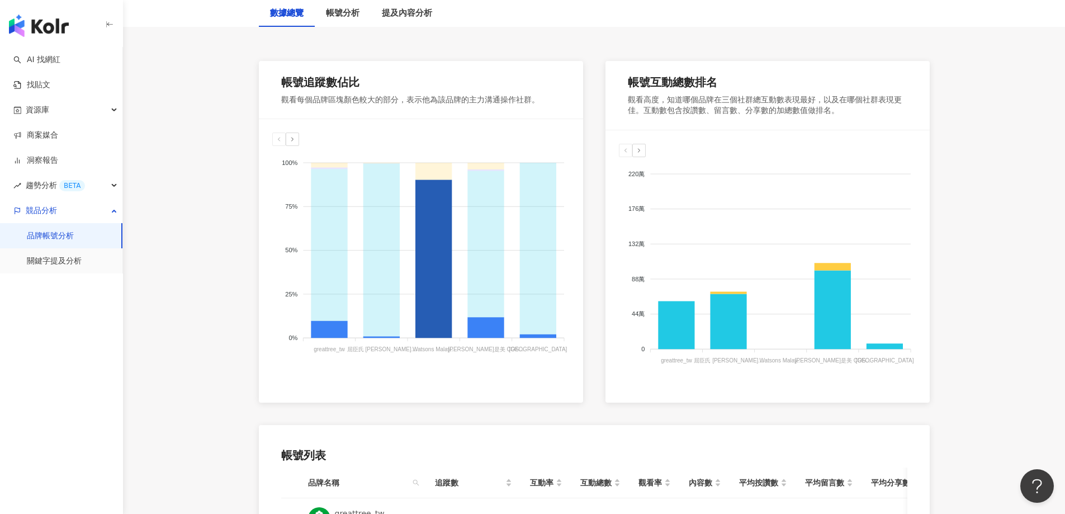
click at [305, 445] on span "Instagram" at bounding box center [286, 449] width 38 height 8
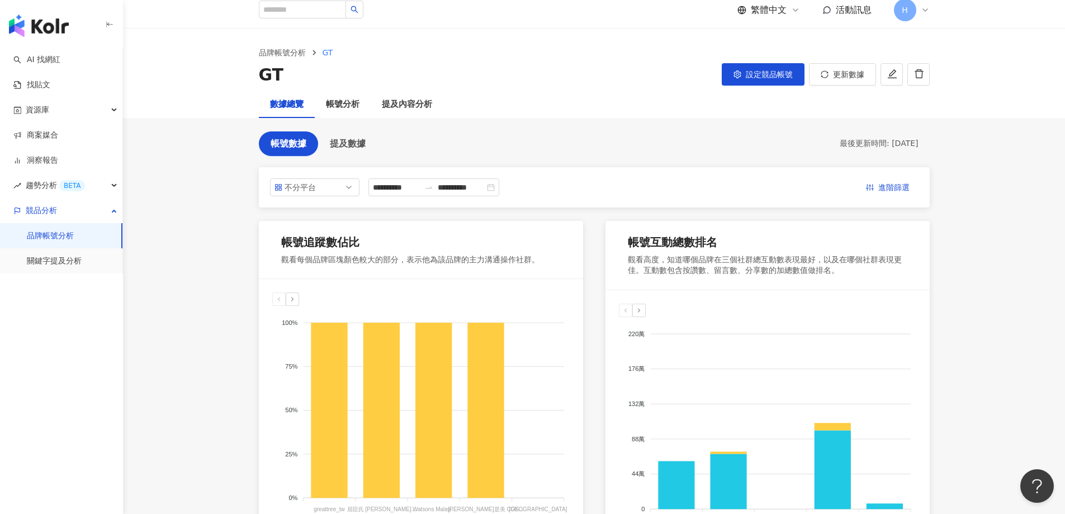
scroll to position [0, 0]
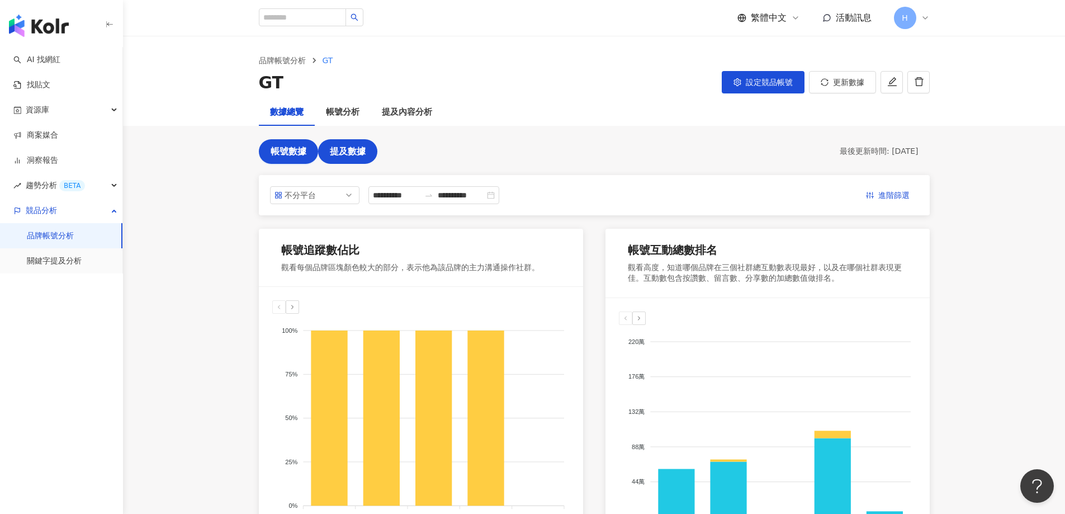
click at [356, 152] on span "提及數據" at bounding box center [348, 151] width 36 height 10
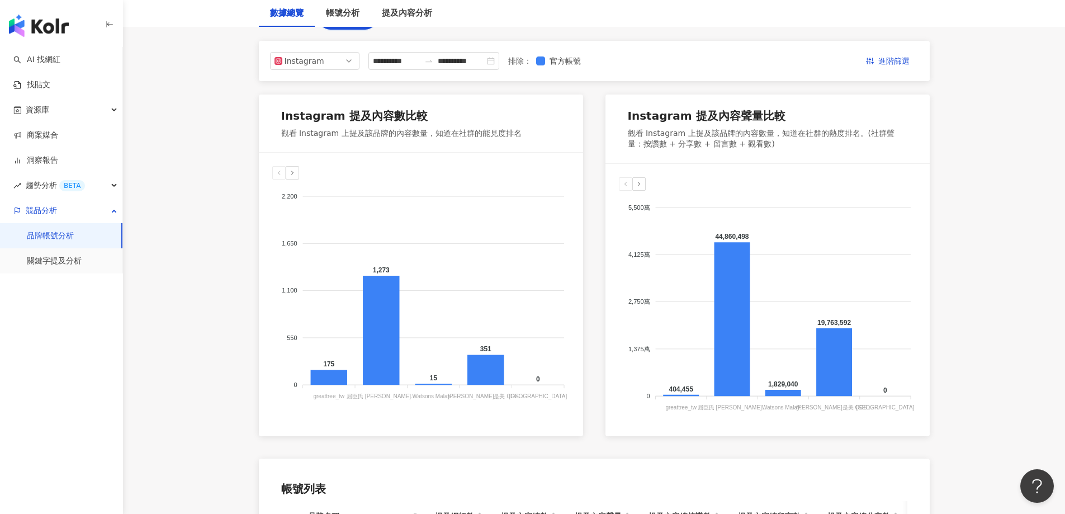
scroll to position [112, 0]
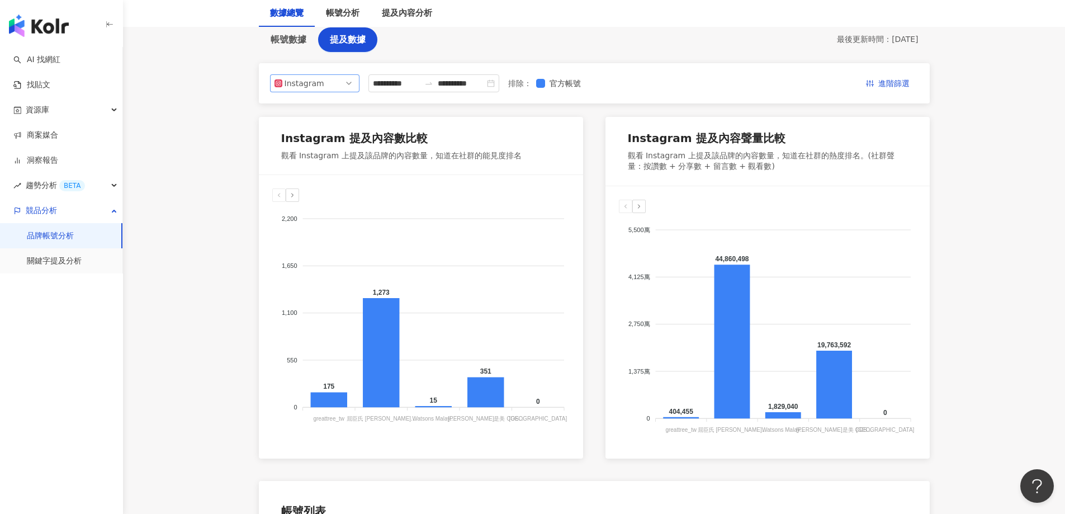
click at [336, 86] on span "Instagram" at bounding box center [314, 83] width 80 height 17
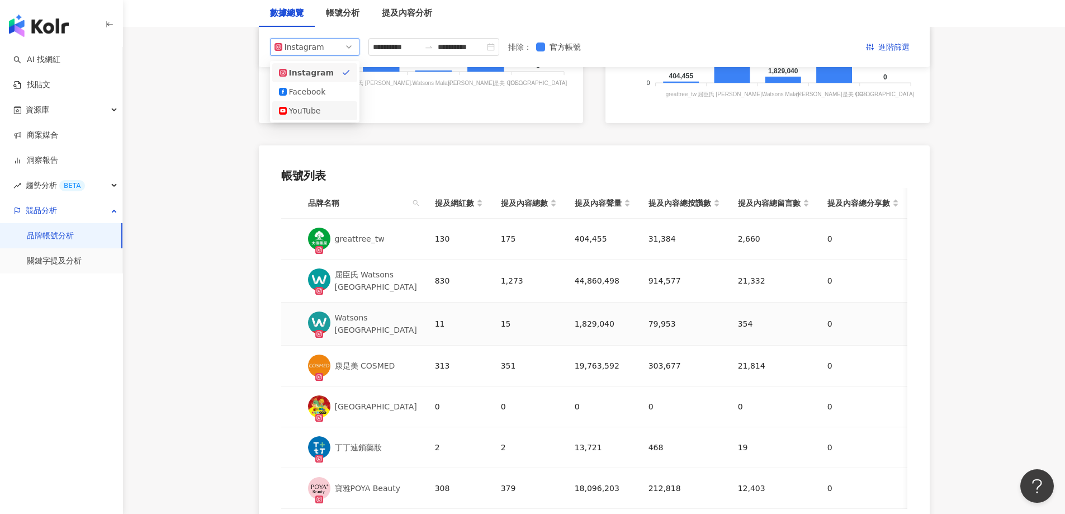
scroll to position [335, 0]
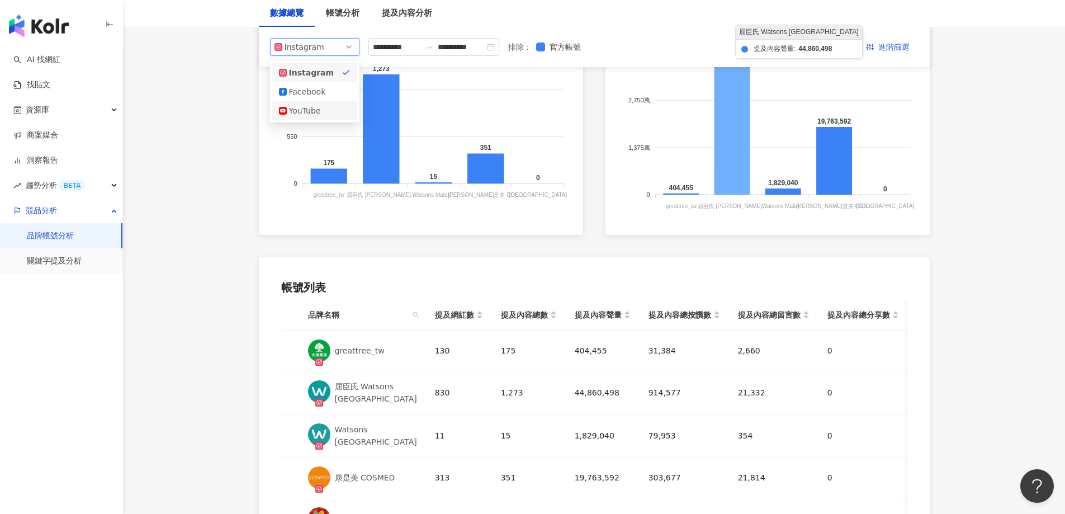
click at [716, 186] on icon at bounding box center [732, 118] width 36 height 154
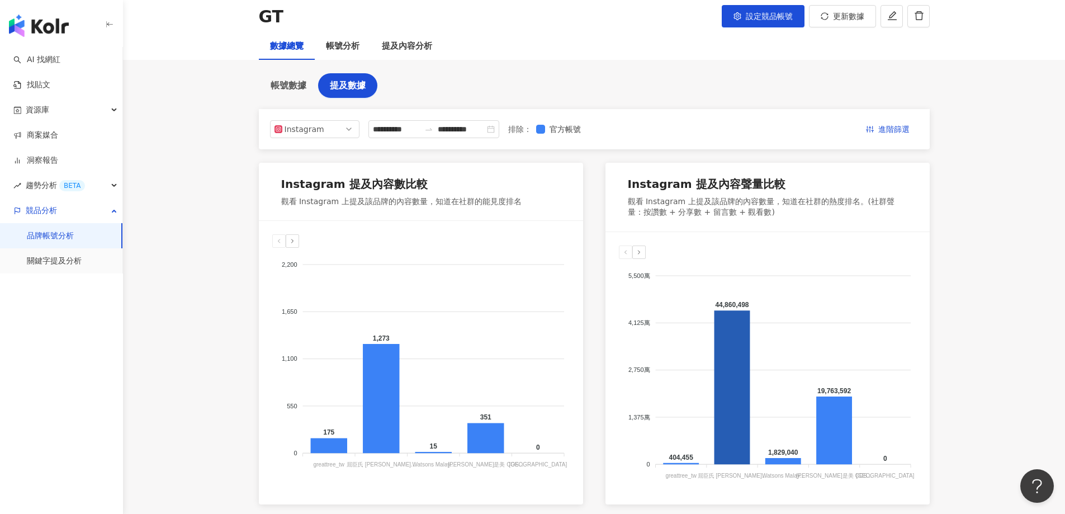
scroll to position [56, 0]
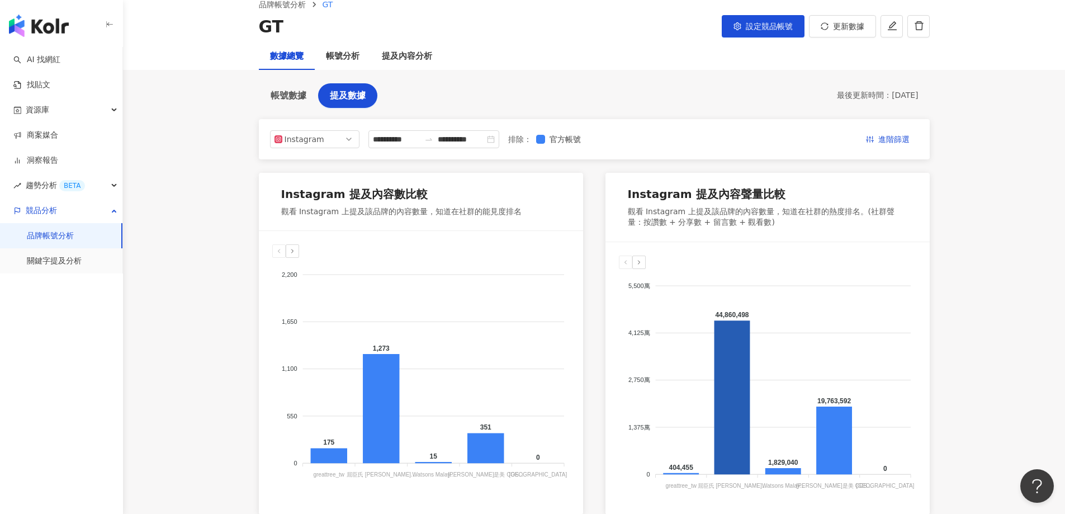
click at [643, 261] on div at bounding box center [638, 261] width 13 height 13
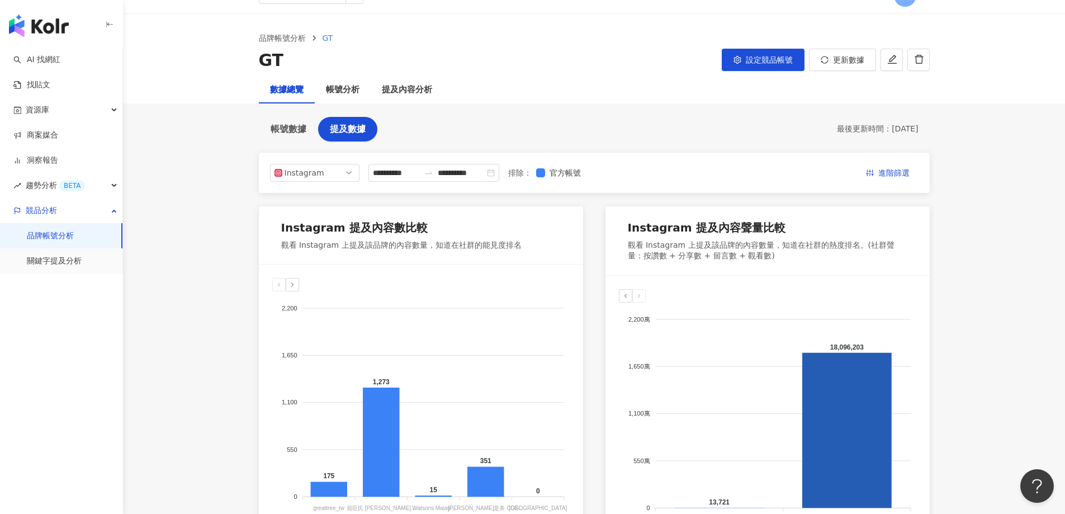
scroll to position [16, 0]
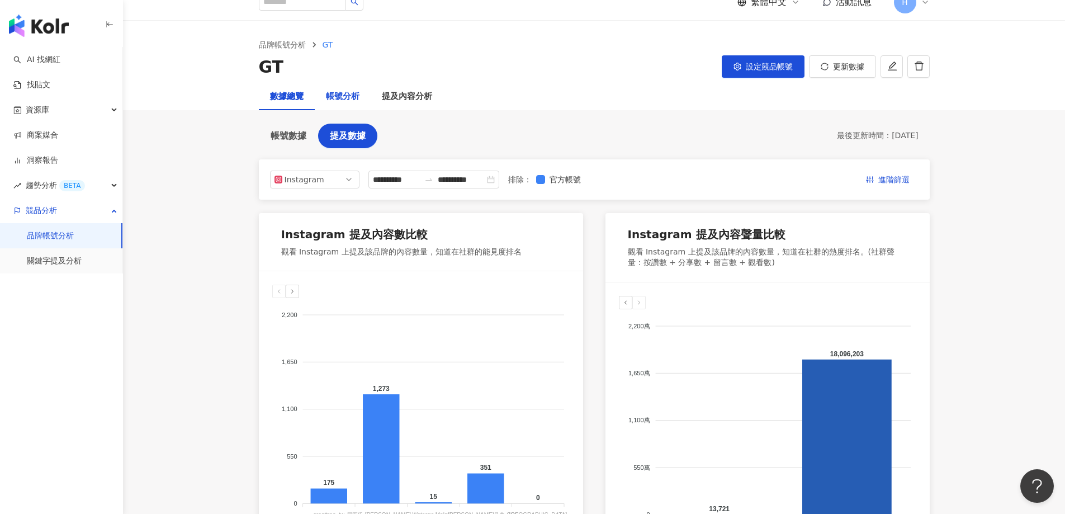
click at [337, 97] on div "帳號分析" at bounding box center [343, 96] width 34 height 13
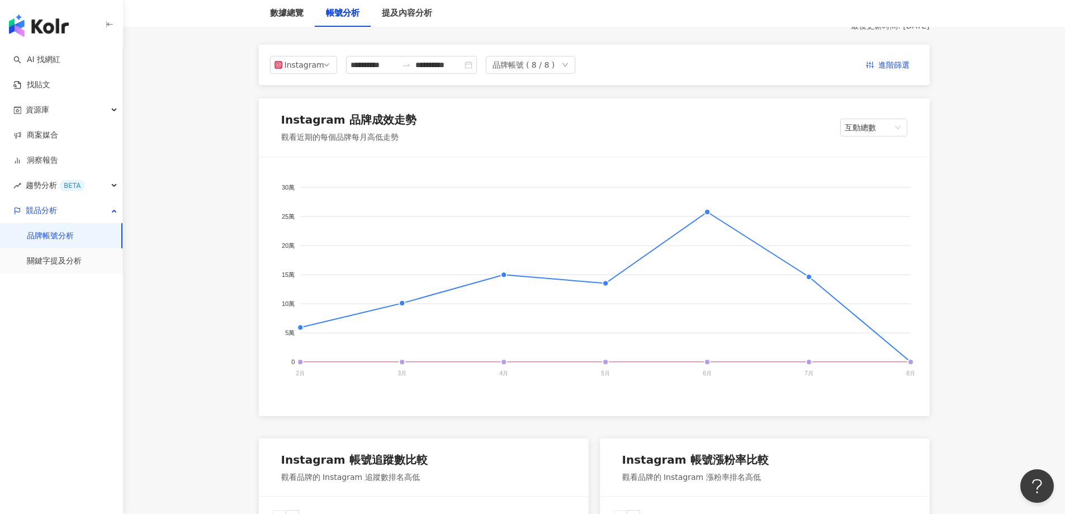
scroll to position [112, 0]
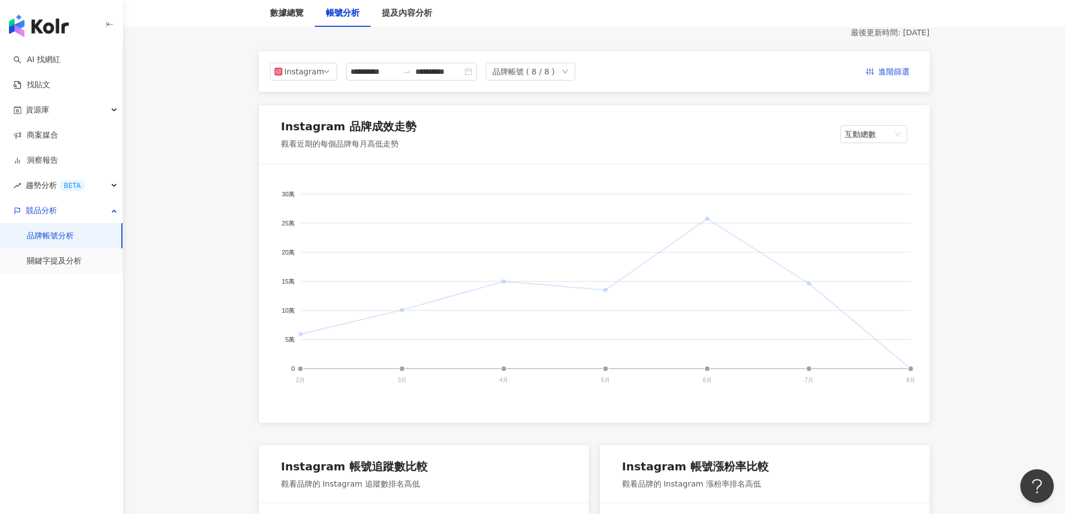
click at [372, 475] on span "Watsons Malaysia" at bounding box center [320, 479] width 106 height 8
click at [292, 76] on div "Instagram" at bounding box center [303, 71] width 36 height 17
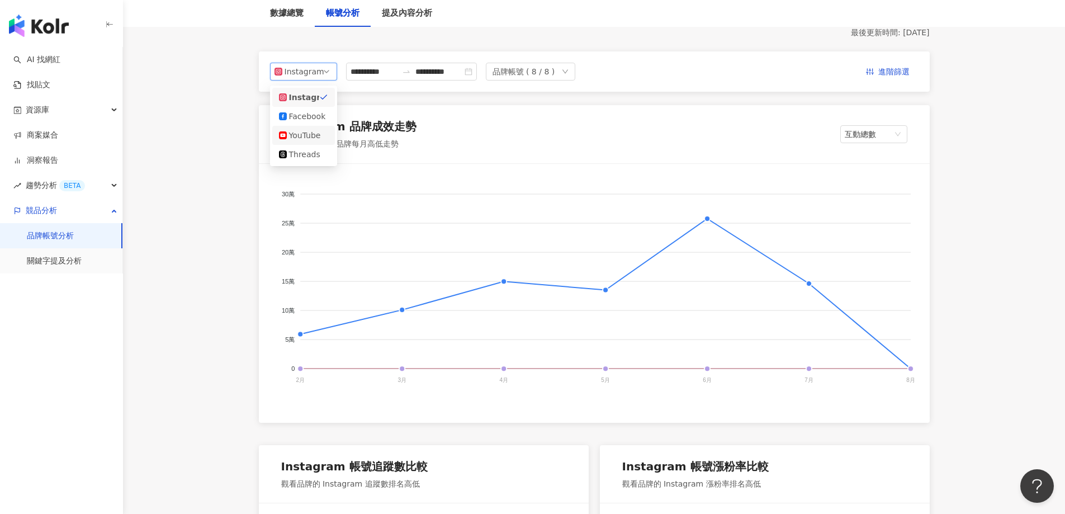
click at [304, 140] on div "YouTube" at bounding box center [307, 135] width 36 height 12
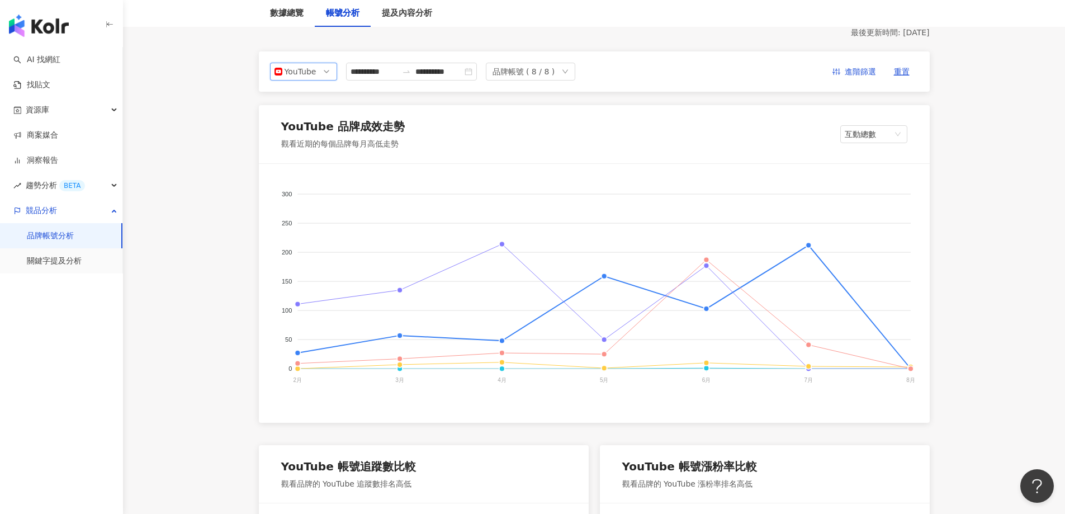
click at [308, 75] on div "YouTube" at bounding box center [303, 71] width 36 height 17
click at [309, 113] on div "Facebook" at bounding box center [307, 116] width 36 height 12
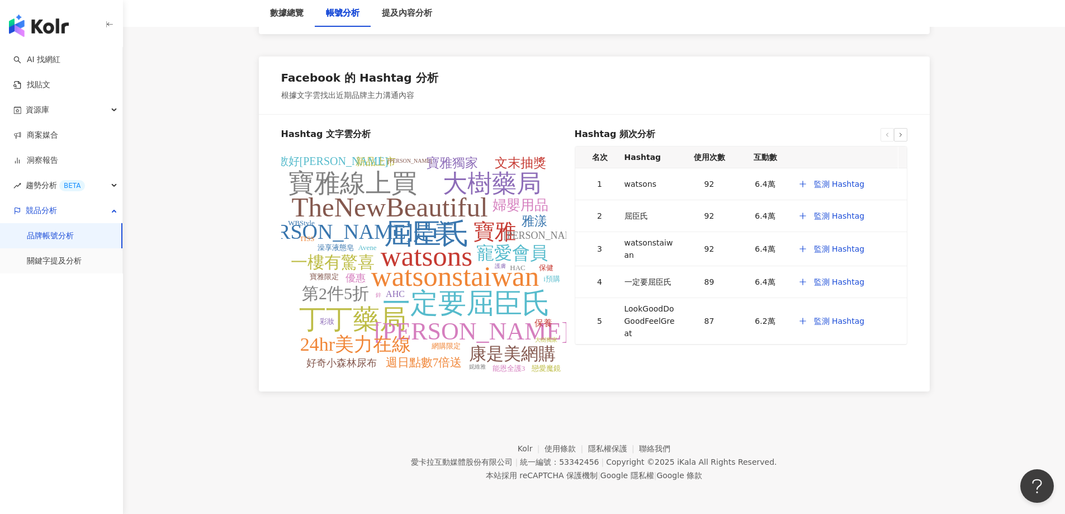
scroll to position [1358, 0]
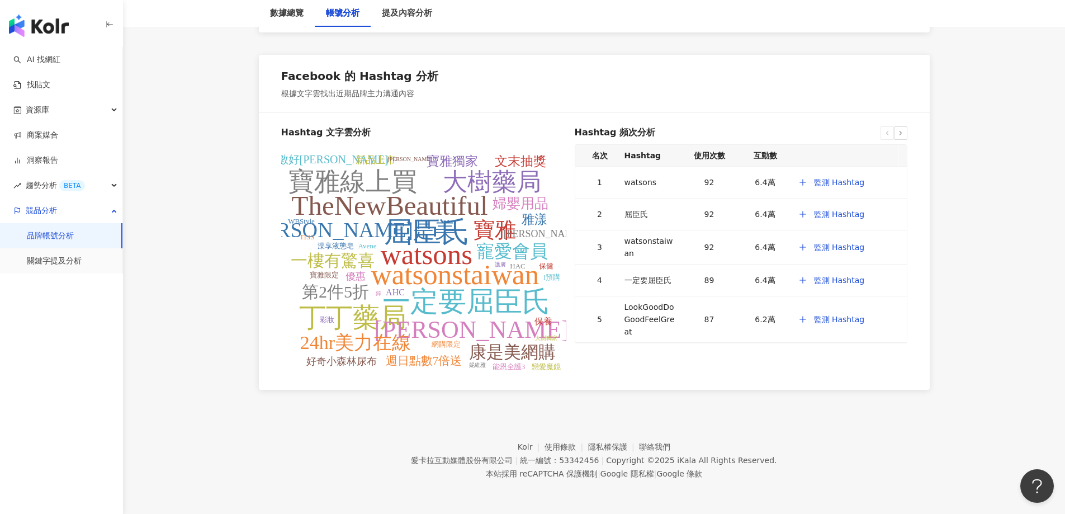
click at [902, 135] on icon at bounding box center [900, 133] width 7 height 7
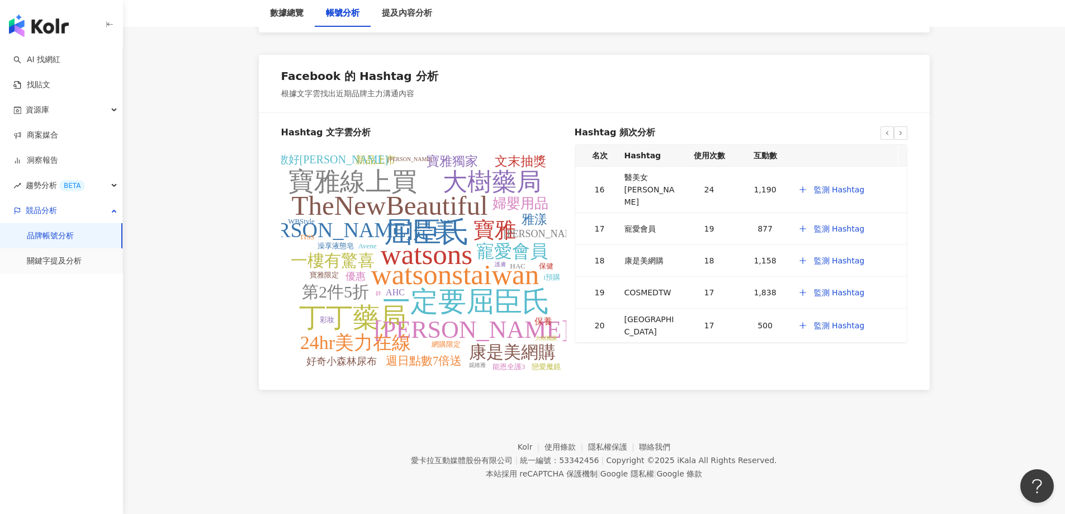
click at [902, 135] on icon at bounding box center [900, 133] width 7 height 7
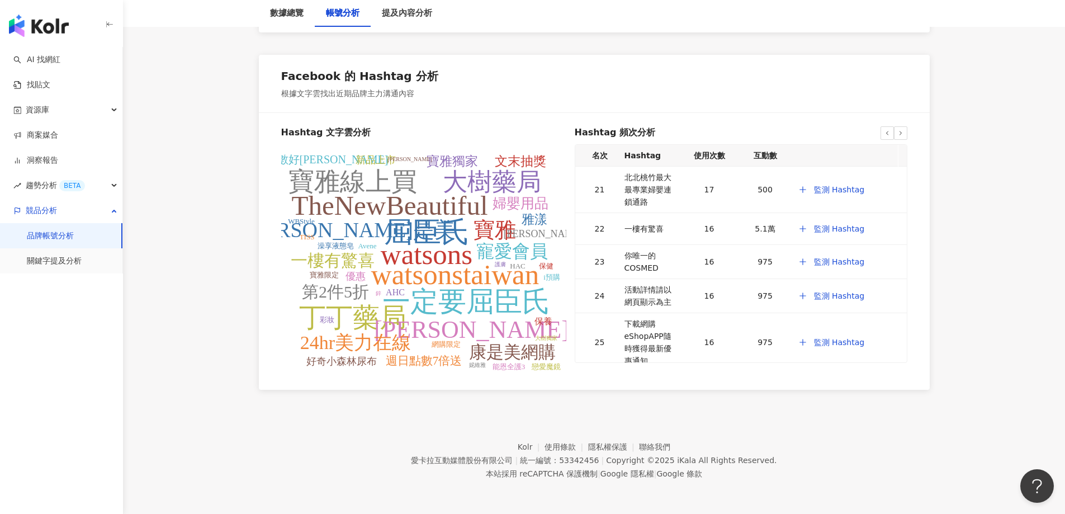
click at [902, 135] on icon at bounding box center [900, 133] width 7 height 7
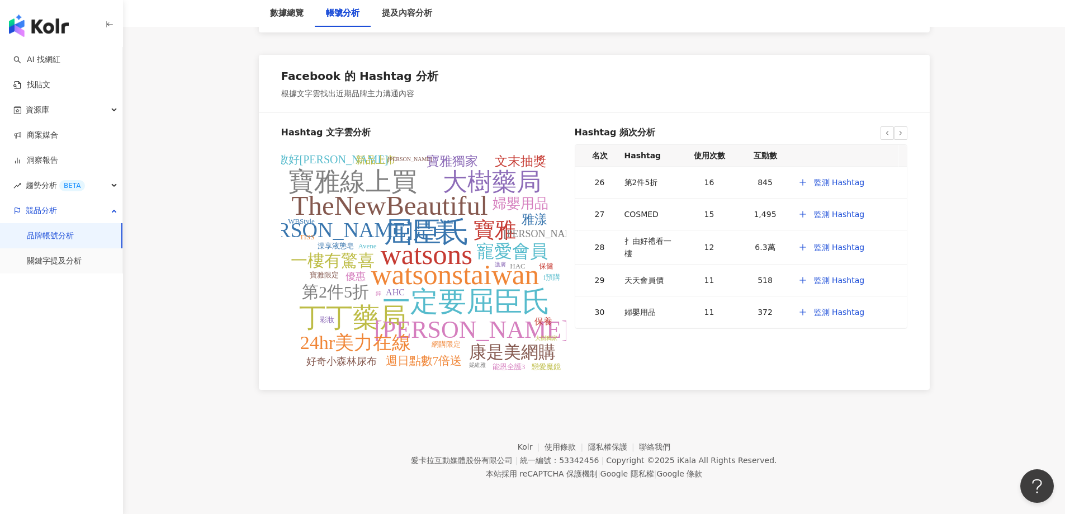
click at [902, 135] on icon at bounding box center [900, 133] width 7 height 7
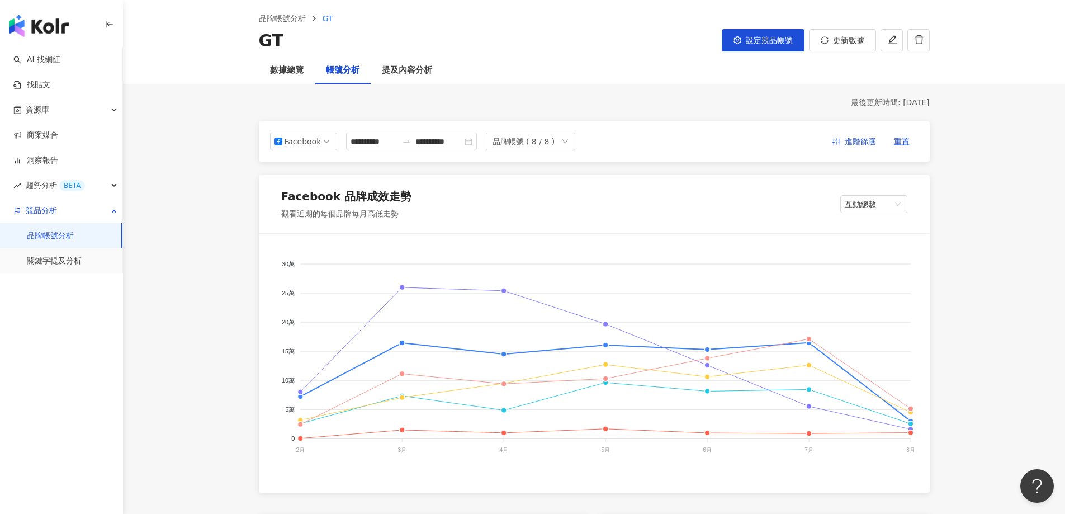
scroll to position [0, 0]
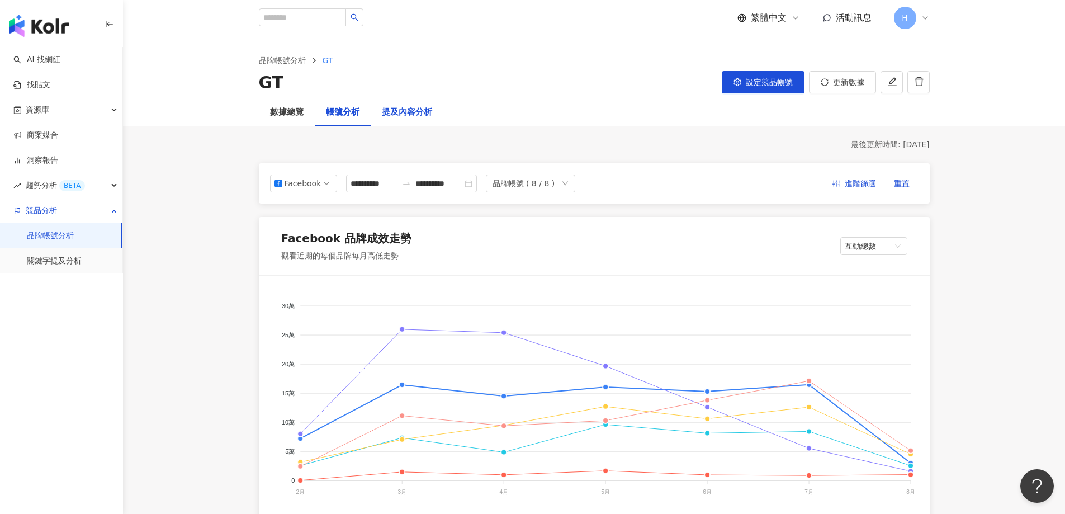
click at [422, 106] on div "提及內容分析" at bounding box center [407, 112] width 50 height 13
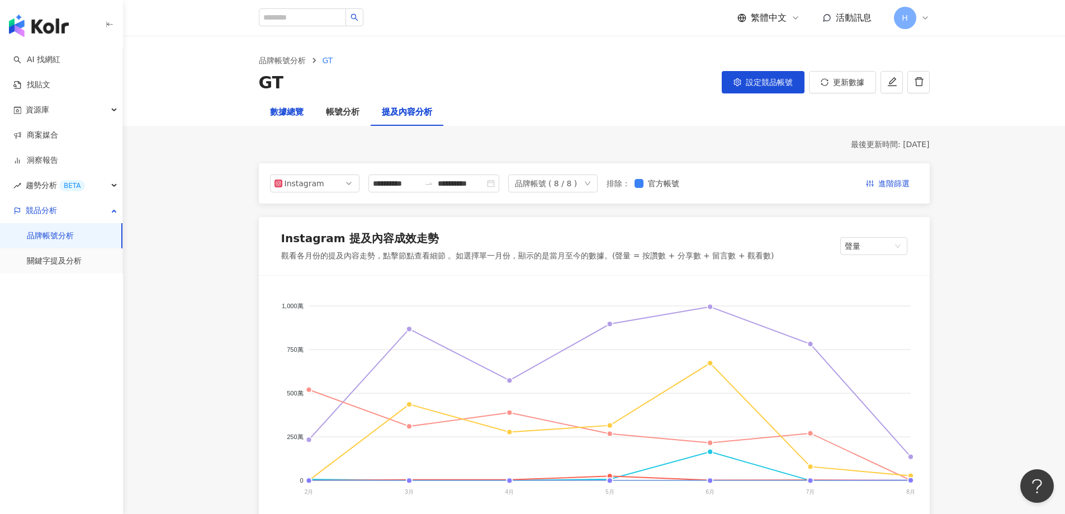
click at [293, 113] on div "數據總覽" at bounding box center [287, 112] width 34 height 13
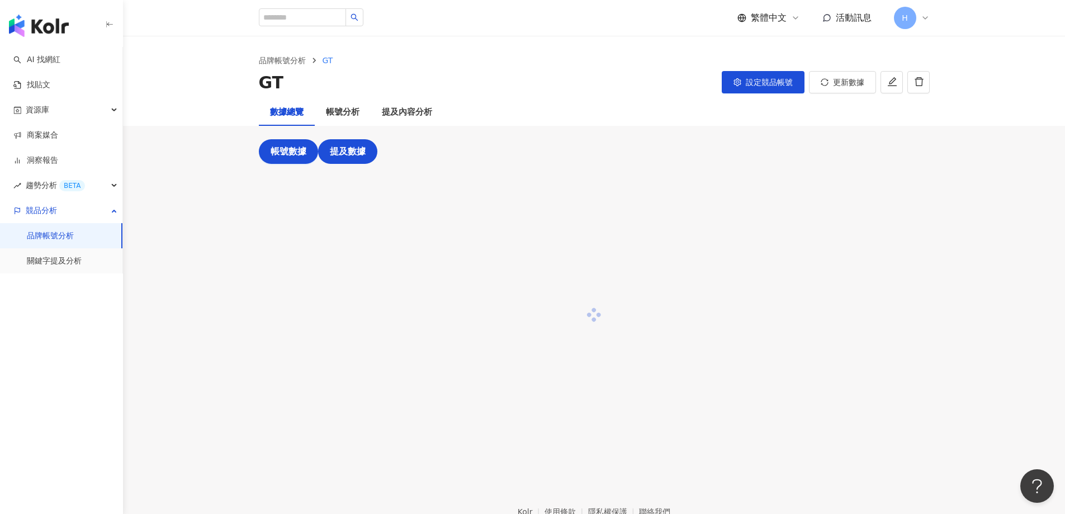
click at [358, 152] on span "提及數據" at bounding box center [348, 151] width 36 height 10
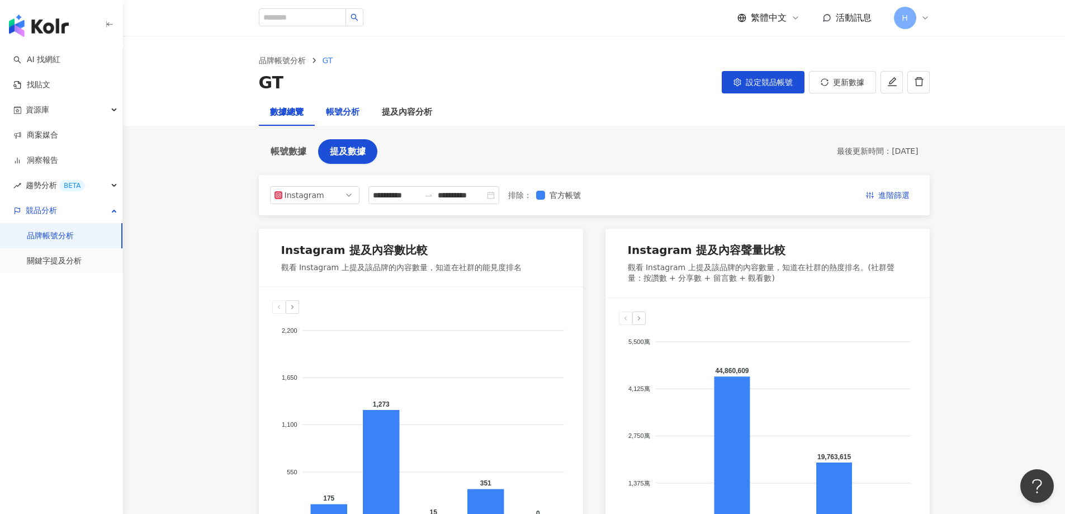
click at [349, 116] on div "帳號分析" at bounding box center [343, 112] width 34 height 13
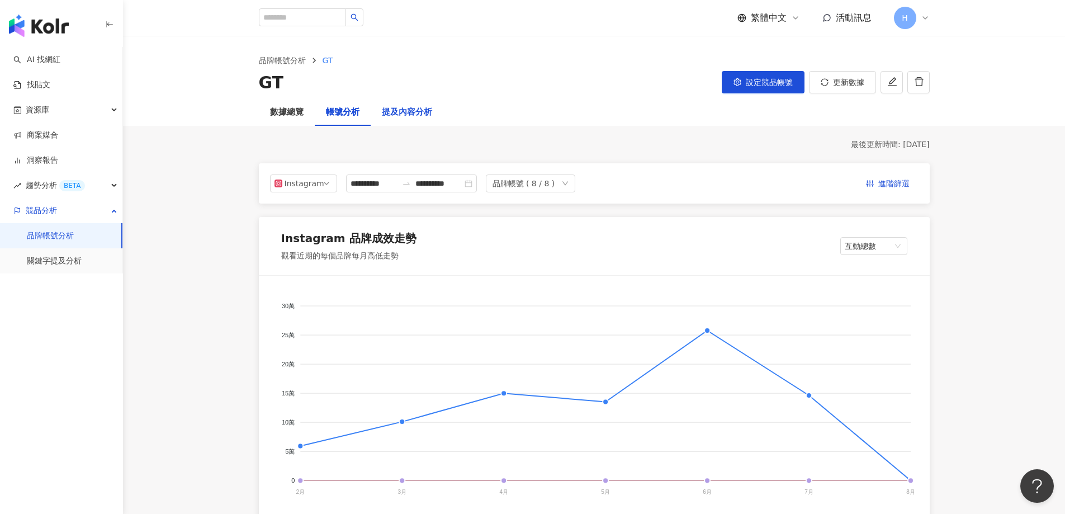
click at [403, 117] on div "提及內容分析" at bounding box center [407, 112] width 50 height 13
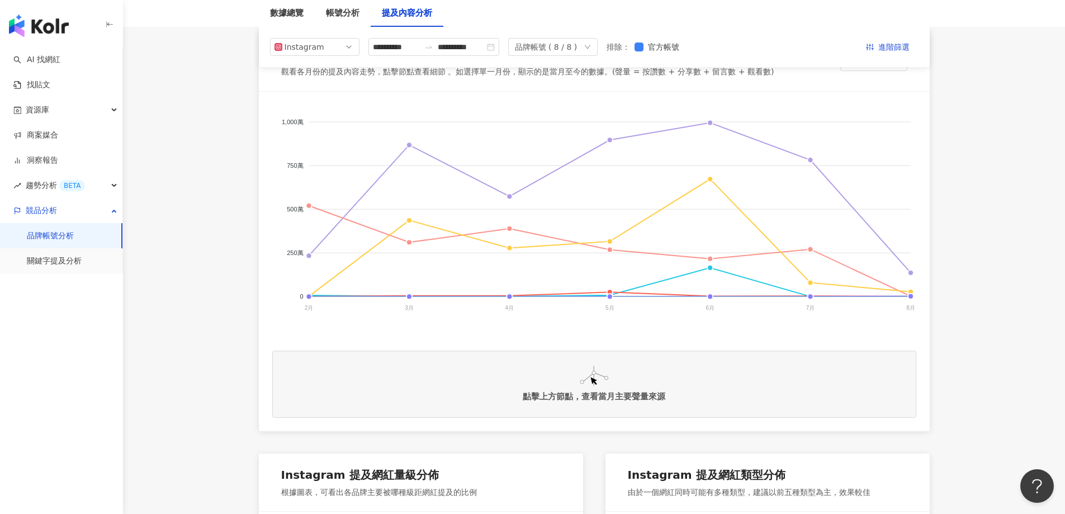
scroll to position [168, 0]
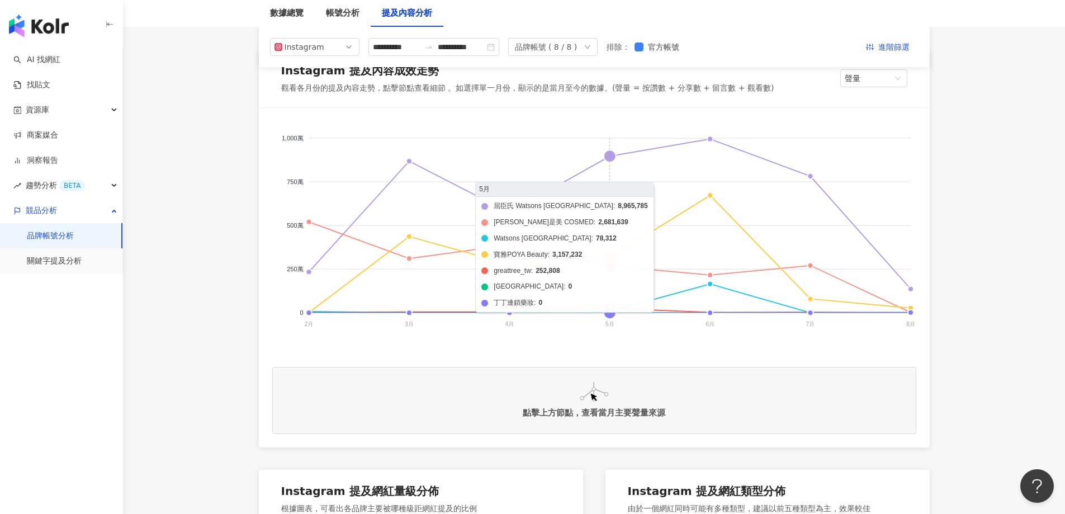
click at [610, 260] on foreignobject "屈臣氏 Watsons Taiwan 康是美 COSMED Watsons Malaysia 寶雅POYA Beauty greattree_tw 卡多摩嬰童…" at bounding box center [594, 233] width 644 height 224
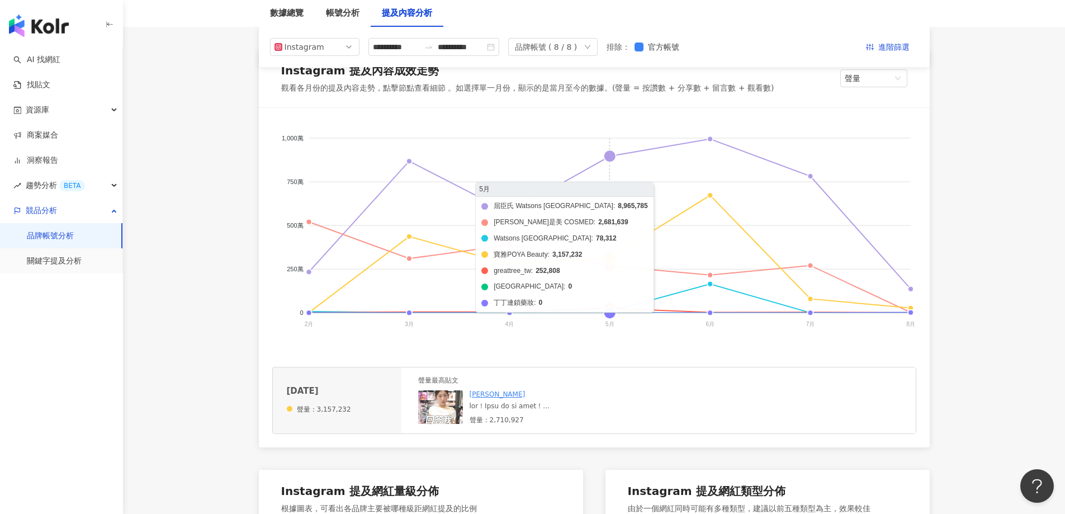
click at [613, 305] on foreignobject "屈臣氏 Watsons Taiwan 康是美 COSMED Watsons Malaysia 寶雅POYA Beauty greattree_tw 卡多摩嬰童…" at bounding box center [594, 233] width 644 height 224
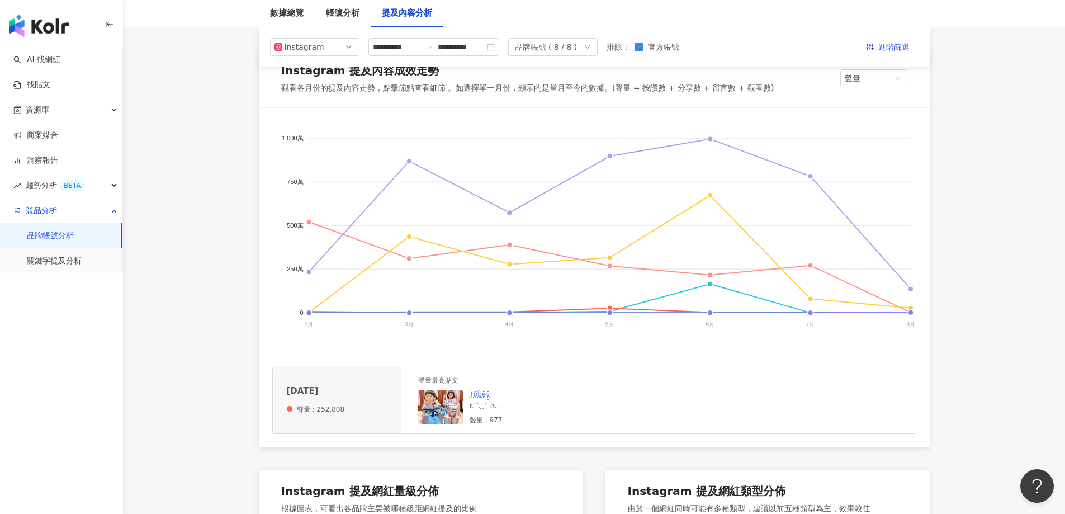
click at [511, 312] on line at bounding box center [610, 312] width 602 height 0
click at [510, 311] on foreignobject "屈臣氏 Watsons Taiwan 康是美 COSMED Watsons Malaysia 寶雅POYA Beauty greattree_tw 卡多摩嬰童…" at bounding box center [594, 233] width 644 height 224
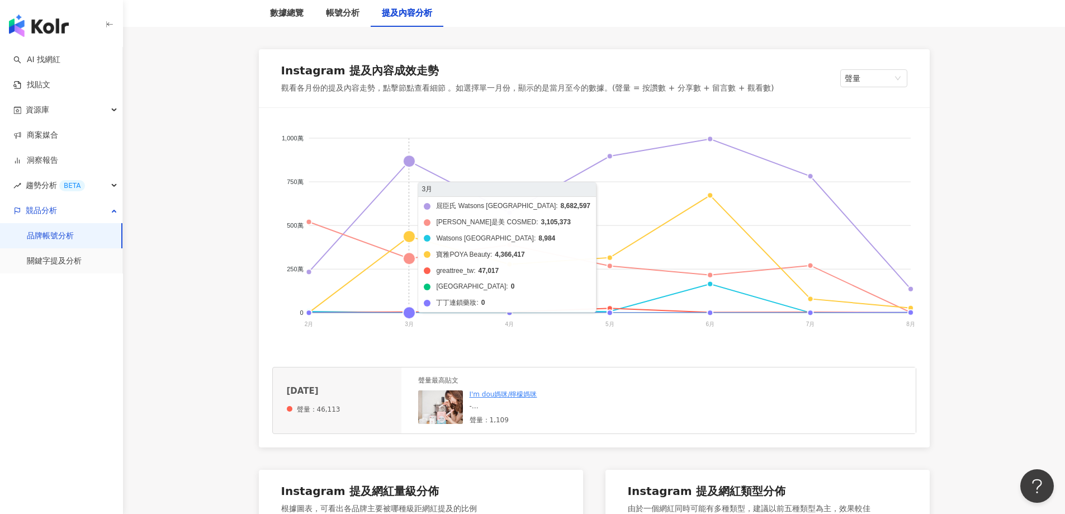
click at [419, 311] on foreignobject "屈臣氏 Watsons Taiwan 康是美 COSMED Watsons Malaysia 寶雅POYA Beauty greattree_tw 卡多摩嬰童…" at bounding box center [594, 233] width 644 height 224
click at [456, 311] on foreignobject "屈臣氏 Watsons Taiwan 康是美 COSMED Watsons Malaysia 寶雅POYA Beauty greattree_tw 卡多摩嬰童…" at bounding box center [594, 233] width 644 height 224
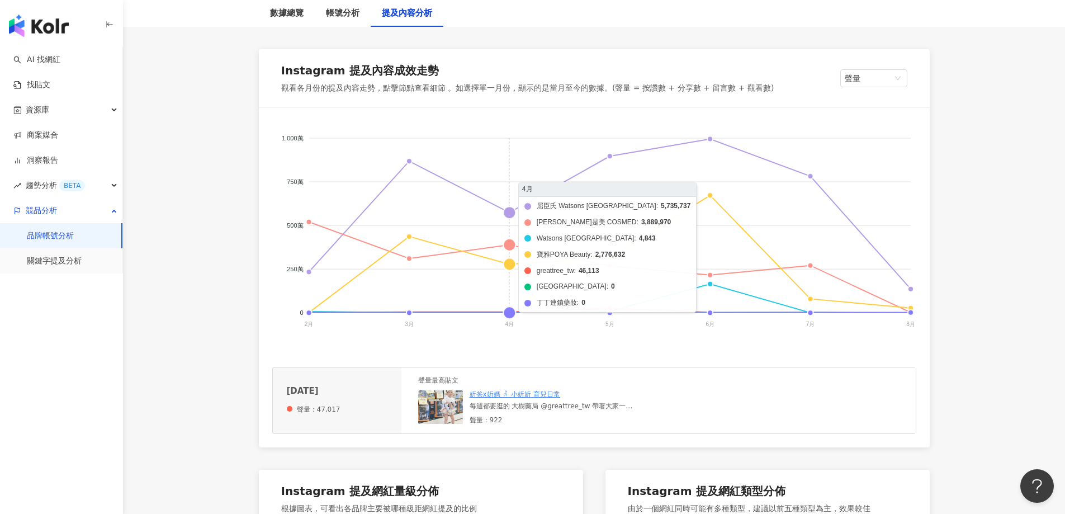
click at [528, 310] on foreignobject "屈臣氏 Watsons Taiwan 康是美 COSMED Watsons Malaysia 寶雅POYA Beauty greattree_tw 卡多摩嬰童…" at bounding box center [594, 233] width 644 height 224
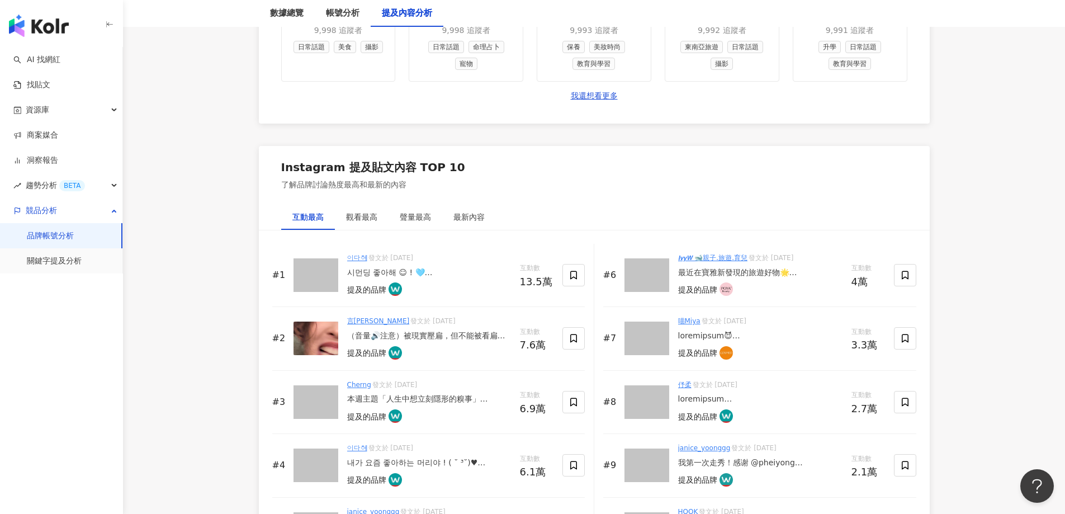
scroll to position [1677, 0]
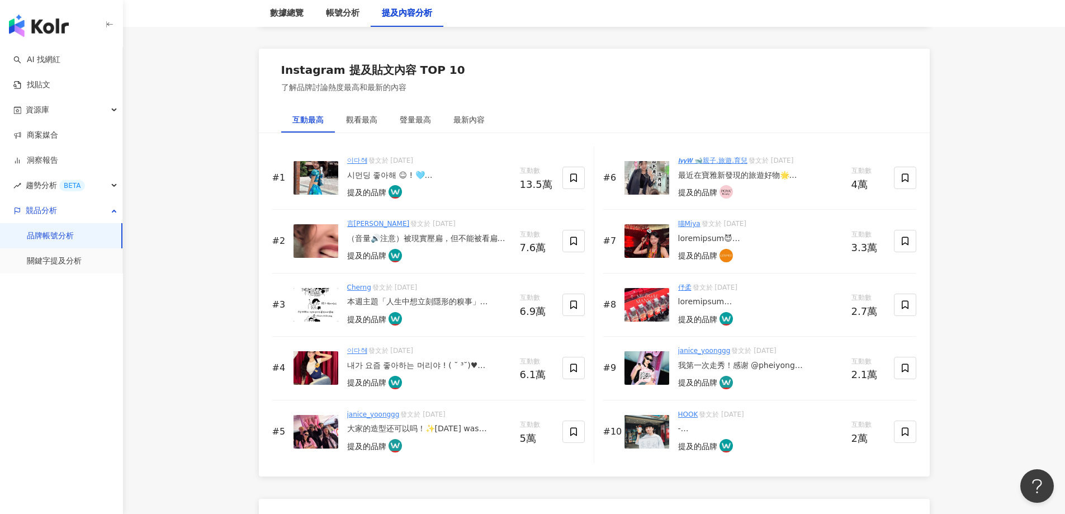
click at [353, 162] on link "이다혜" at bounding box center [357, 161] width 20 height 8
click at [400, 174] on div "시먼딩 좋아해 ☺︎︎ ! 🩵 ⠀ 大家來猜猜看～ 5/15有哪個可愛角色在這裡出現？💕 5/24 星期六 我也會和那個可愛角色 在這裡尬舞喔！🌲 大家一起來…" at bounding box center [429, 175] width 164 height 11
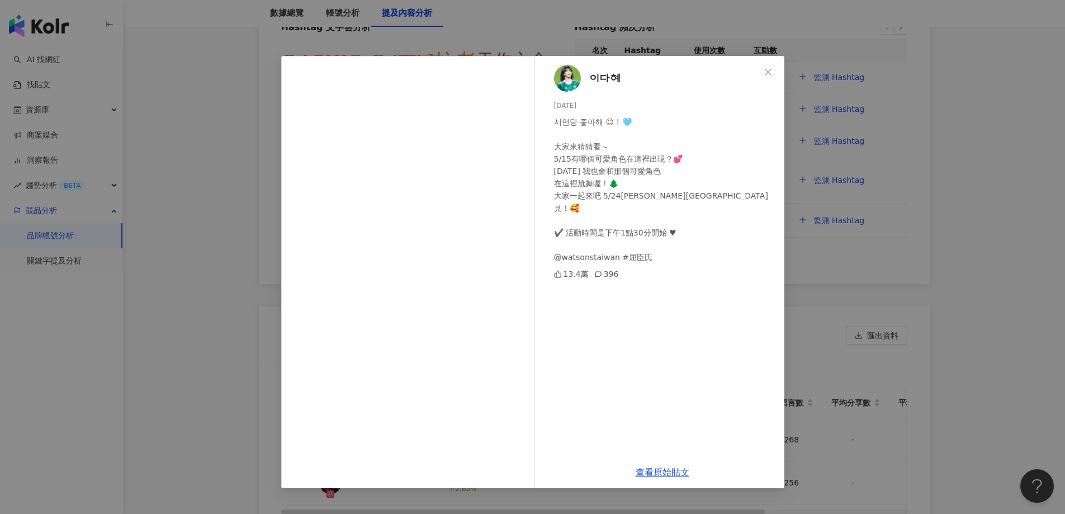
scroll to position [2348, 0]
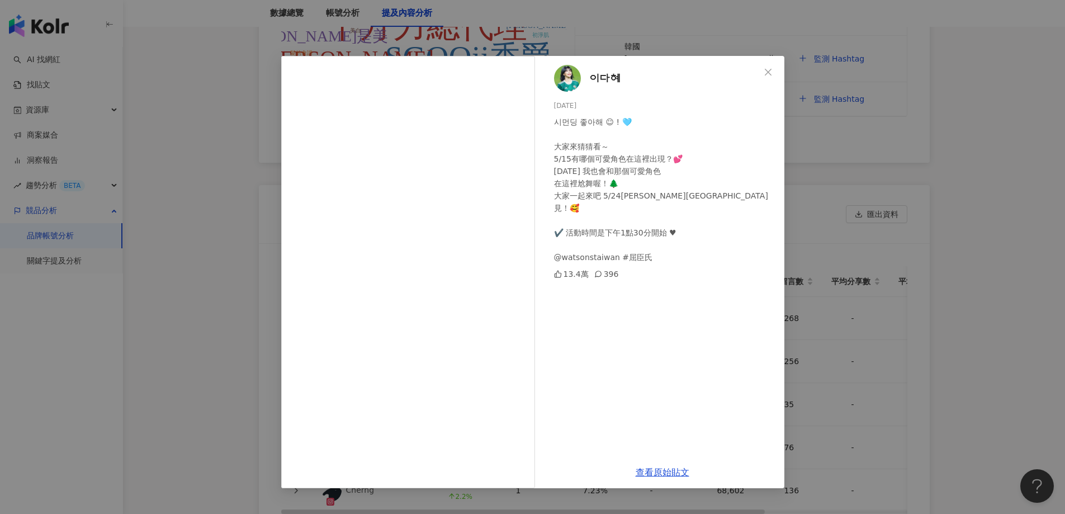
click at [945, 205] on div "이다혜 2025/5/15 시먼딩 좋아해 ☺︎︎ ! 🩵 ⠀ 大家來猜猜看～ 5/15有哪個可愛角色在這裡出現？💕 5/24 星期六 我也會和那個可愛…" at bounding box center [532, 257] width 1065 height 514
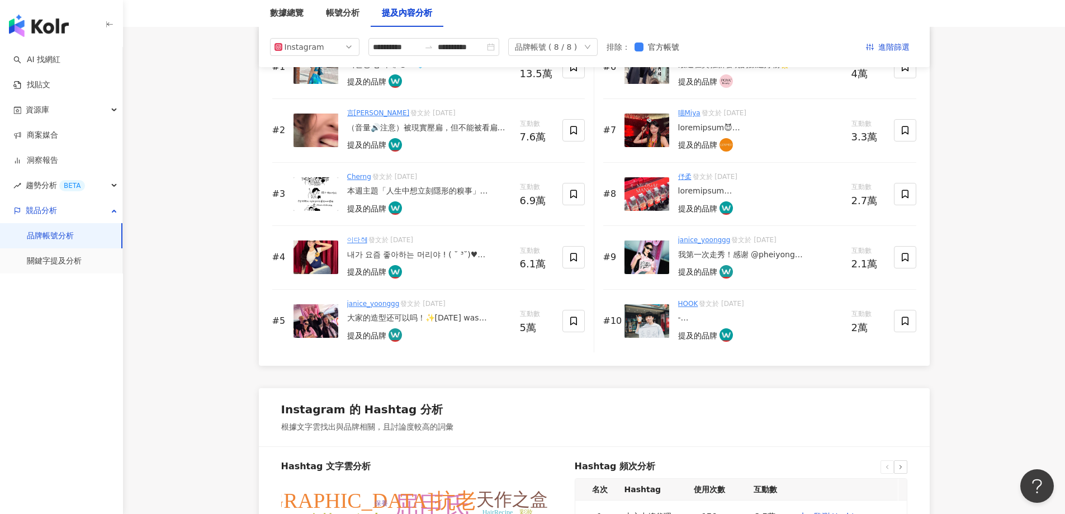
scroll to position [1677, 0]
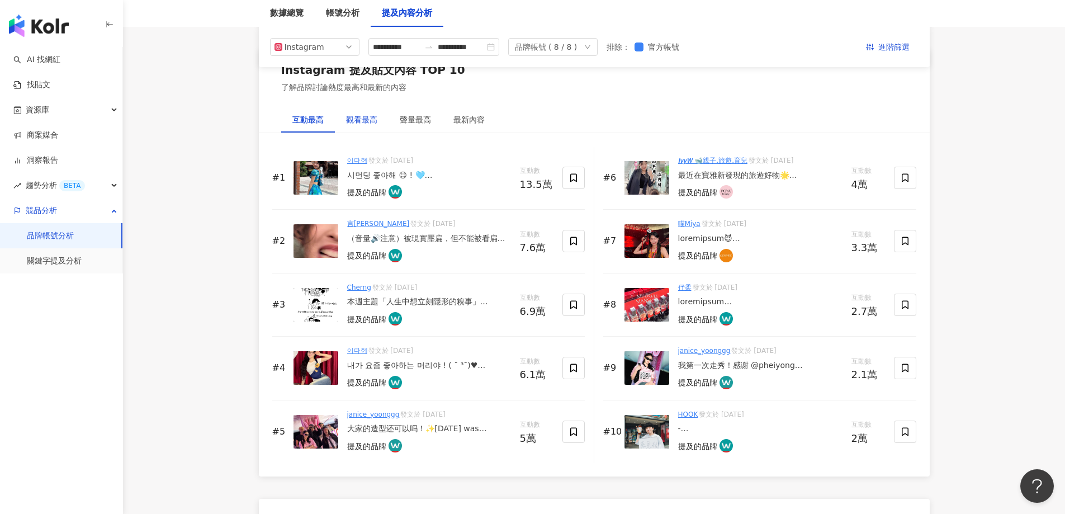
click at [371, 123] on div "觀看最高" at bounding box center [361, 119] width 31 height 12
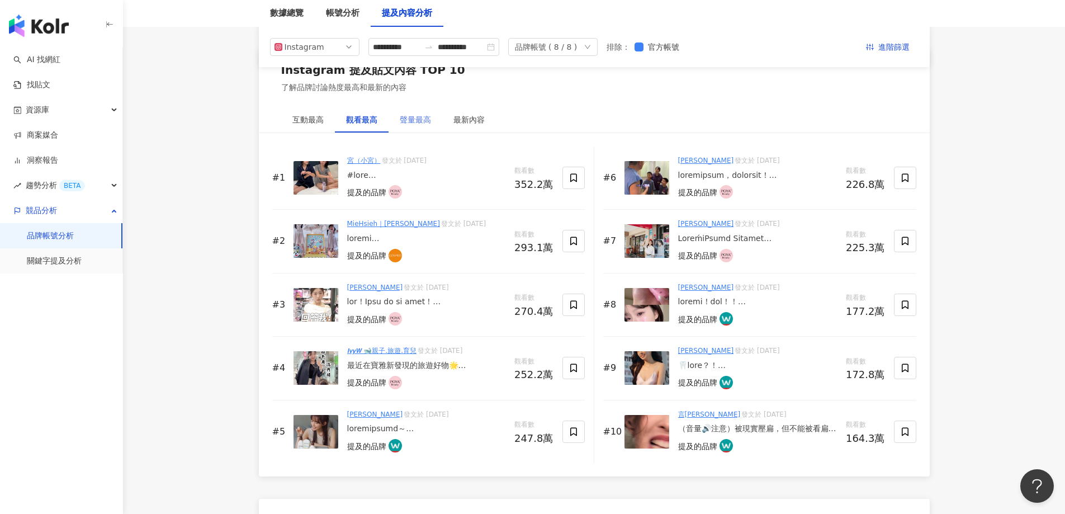
click at [417, 112] on div "聲量最高" at bounding box center [416, 120] width 54 height 26
click at [466, 124] on div "最新內容" at bounding box center [468, 119] width 31 height 12
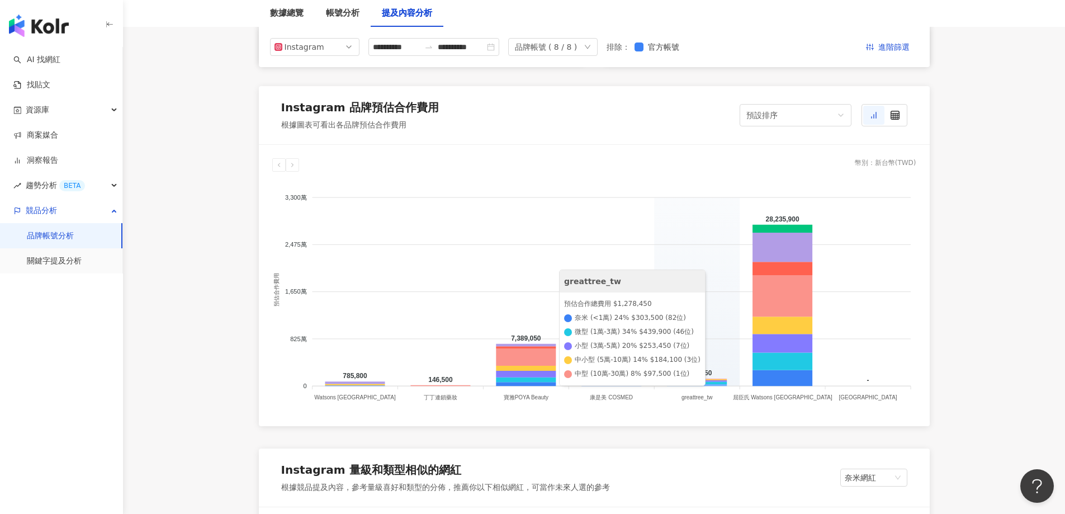
scroll to position [839, 0]
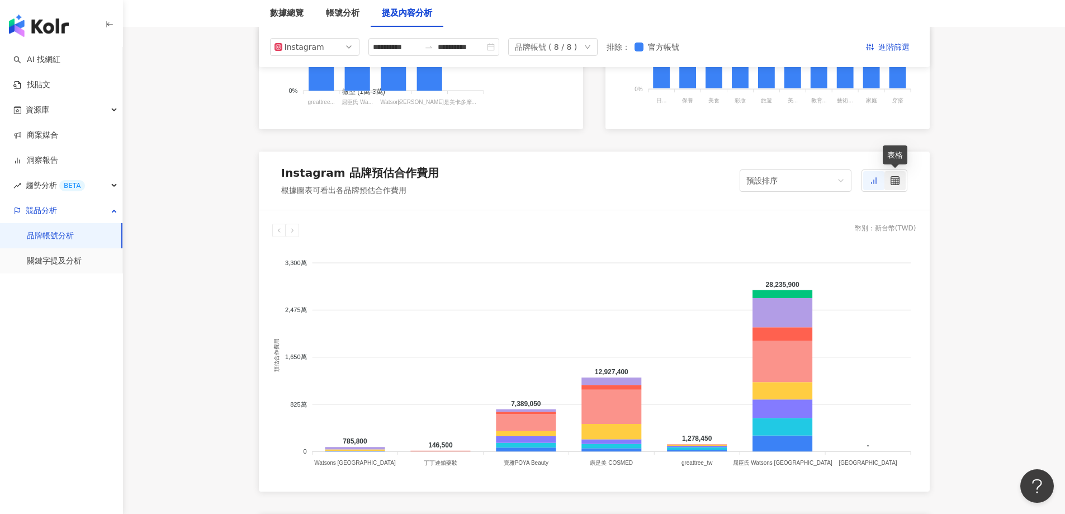
click at [897, 184] on icon at bounding box center [895, 180] width 9 height 9
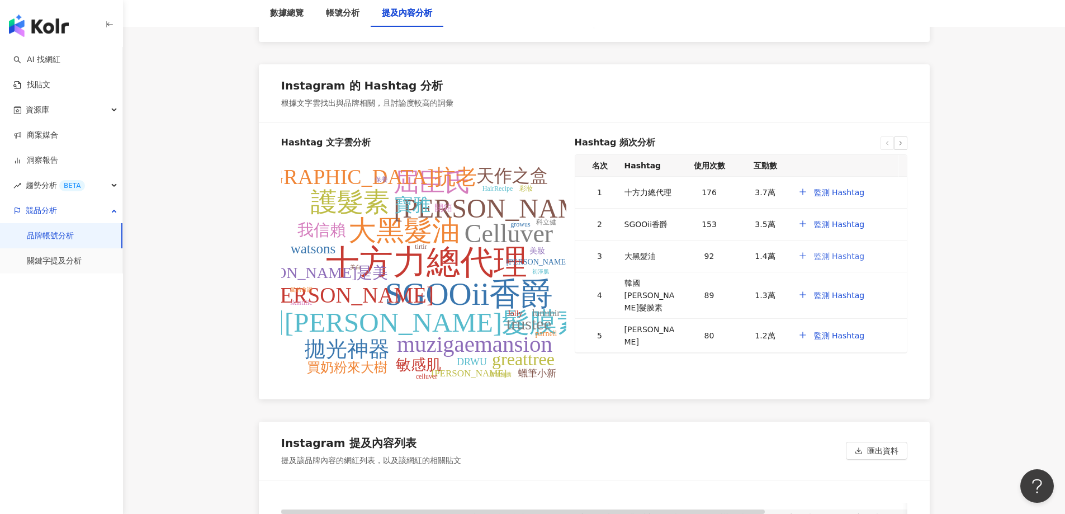
scroll to position [2236, 0]
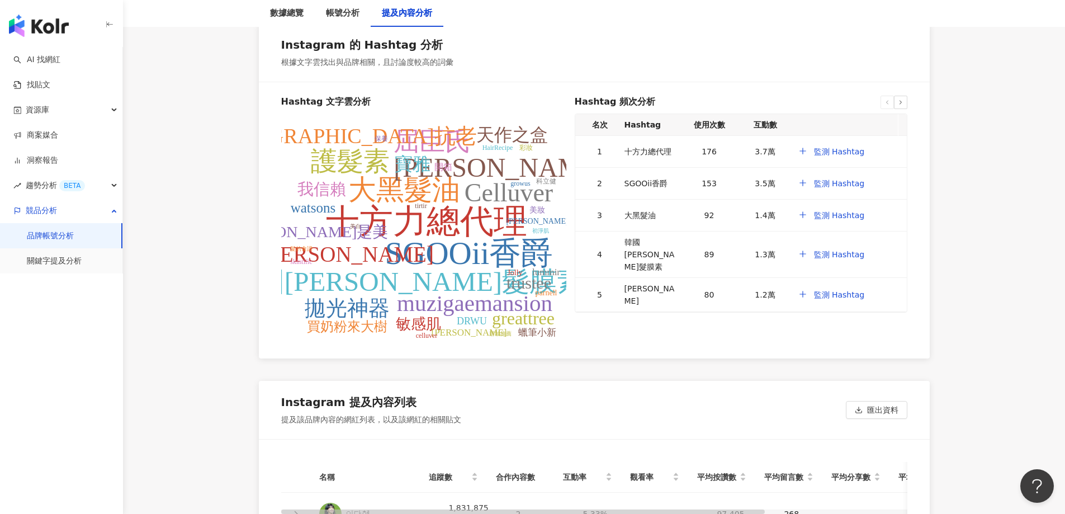
click at [903, 99] on icon at bounding box center [900, 102] width 7 height 7
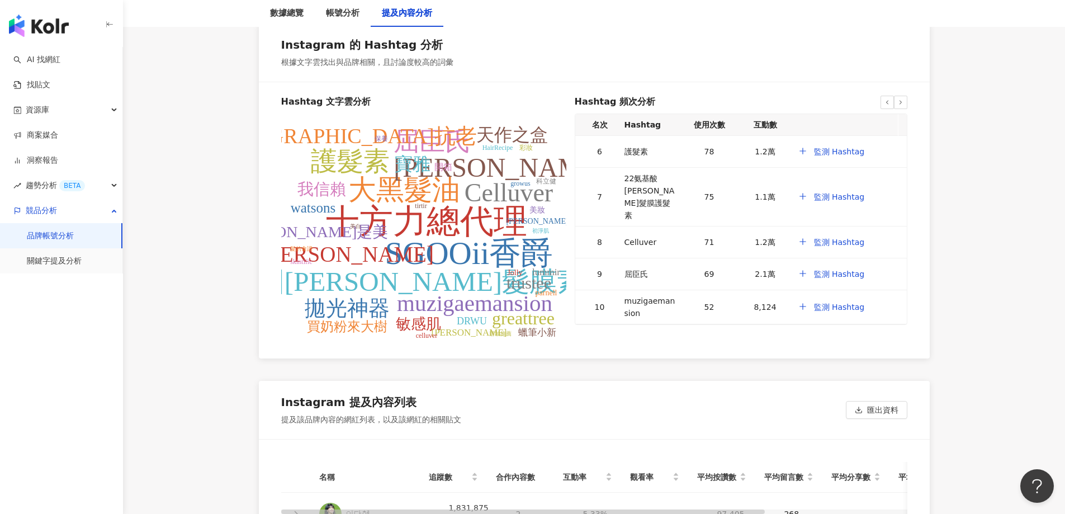
click at [903, 99] on icon at bounding box center [900, 102] width 7 height 7
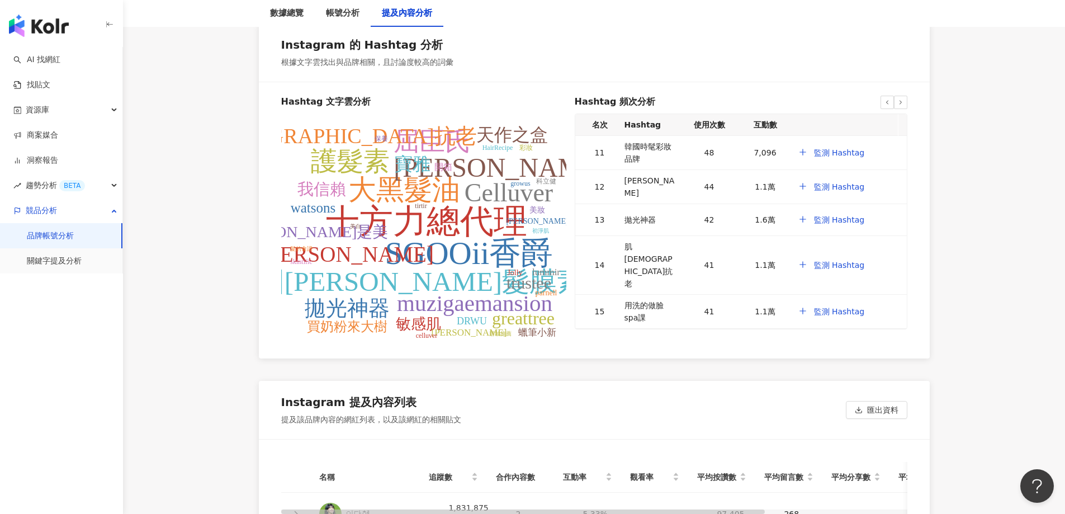
click at [903, 99] on icon at bounding box center [900, 102] width 7 height 7
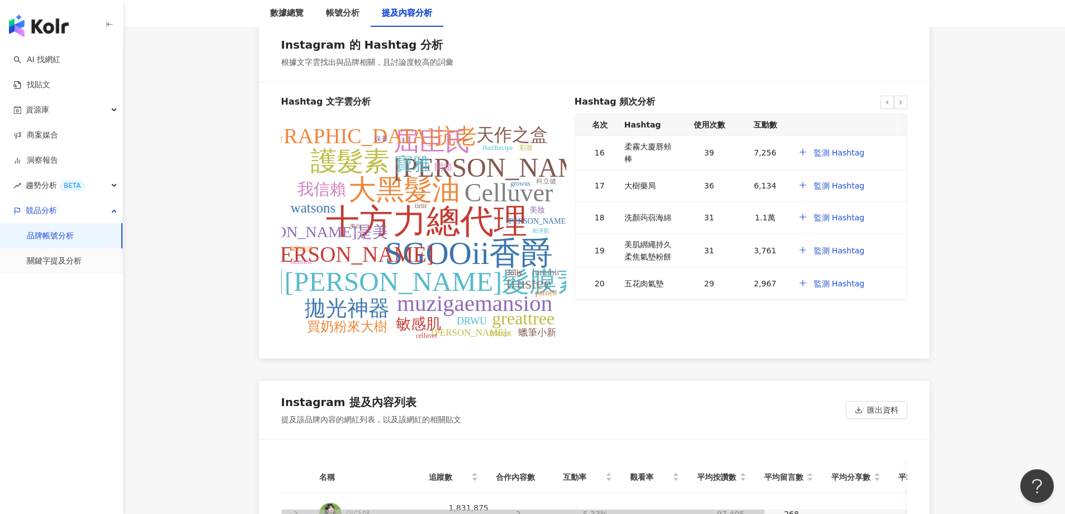
click at [903, 99] on icon at bounding box center [900, 102] width 7 height 7
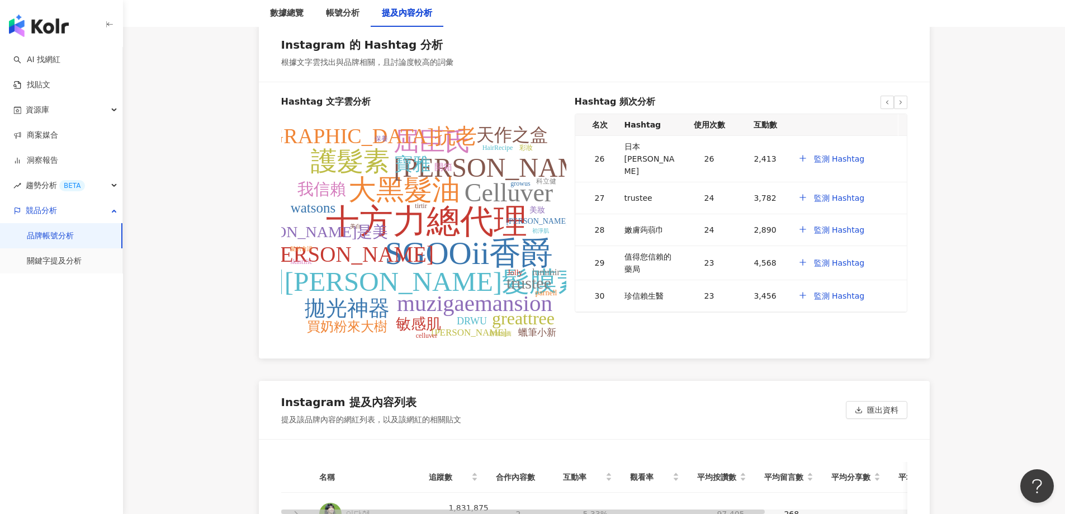
click at [903, 99] on icon at bounding box center [900, 102] width 7 height 7
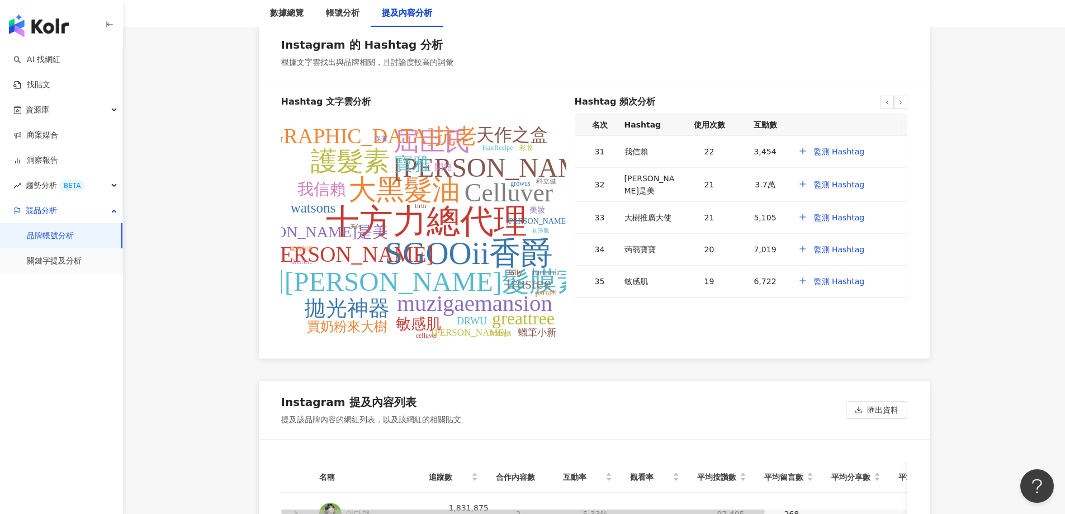
click at [903, 99] on icon at bounding box center [900, 102] width 7 height 7
click at [884, 99] on icon at bounding box center [887, 102] width 7 height 7
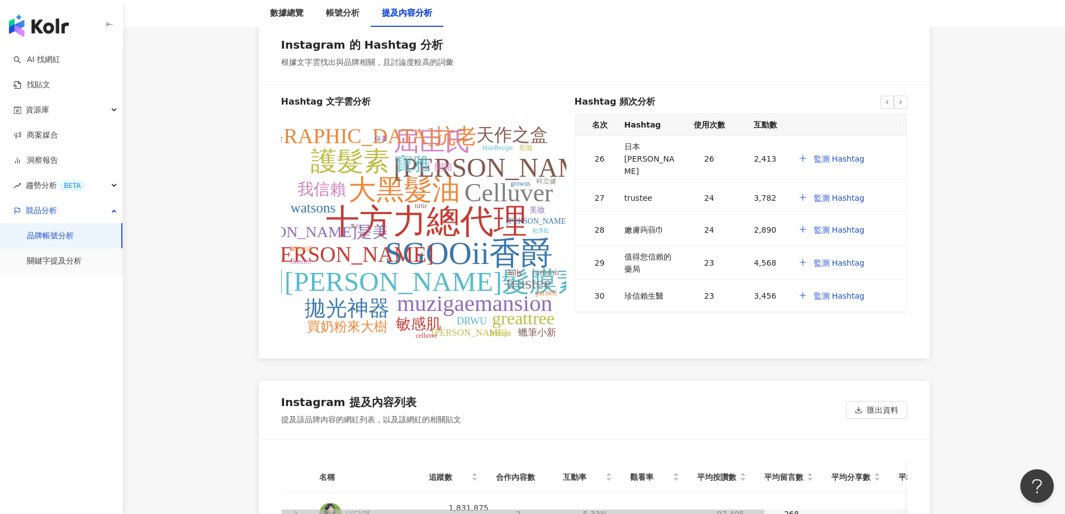
click at [884, 99] on icon at bounding box center [887, 102] width 7 height 7
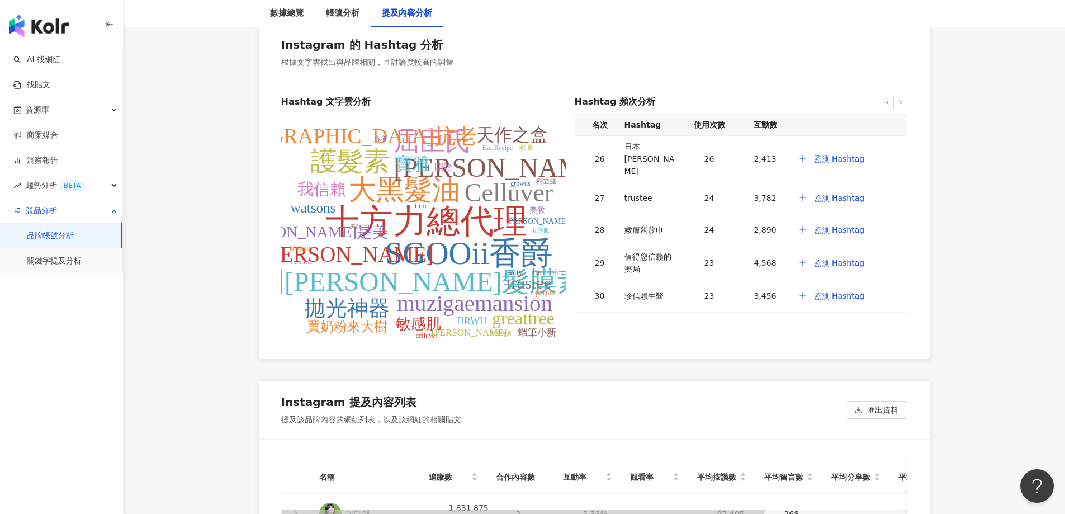
click at [884, 99] on icon at bounding box center [887, 102] width 7 height 7
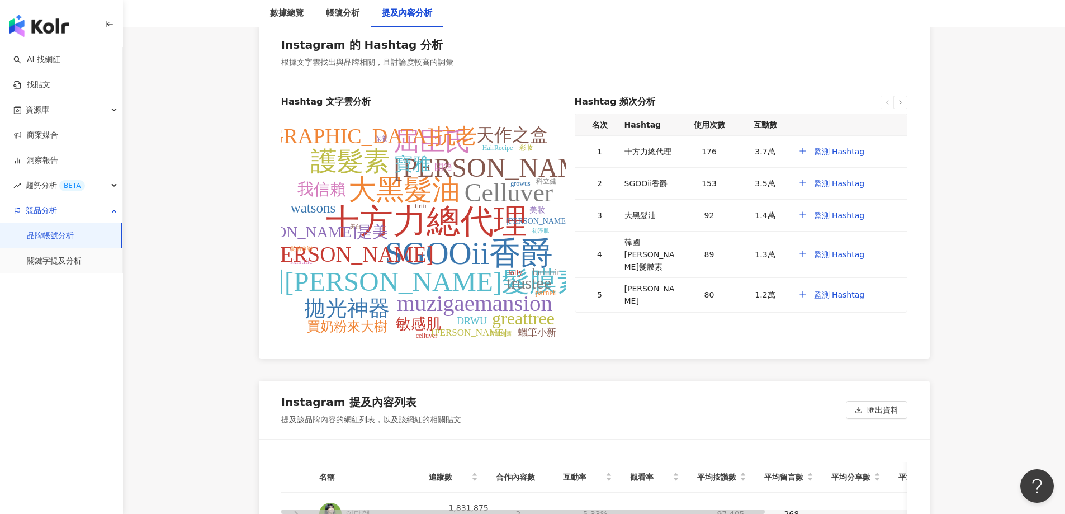
click at [884, 99] on icon at bounding box center [887, 102] width 7 height 7
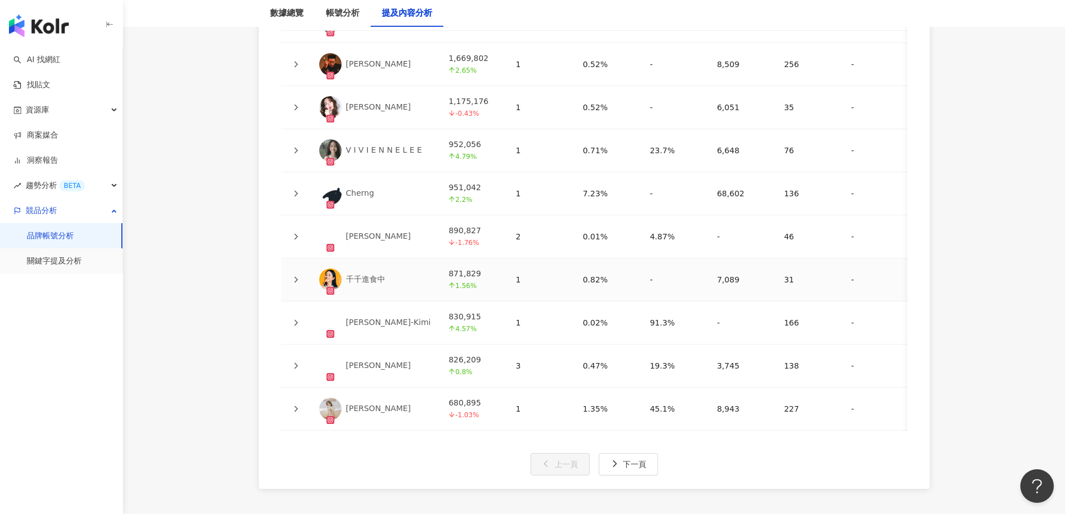
scroll to position [2795, 0]
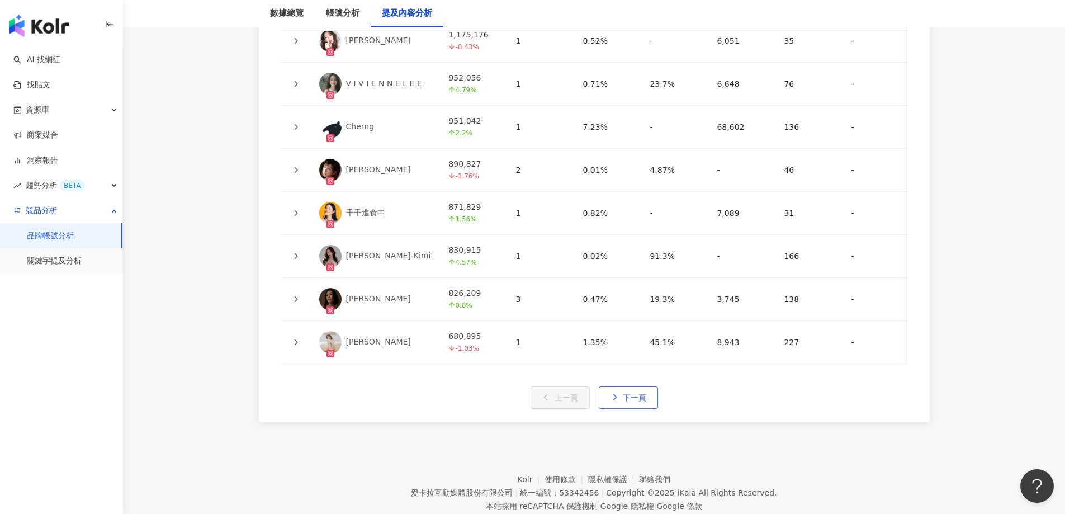
click at [631, 398] on span "下一頁" at bounding box center [634, 397] width 23 height 9
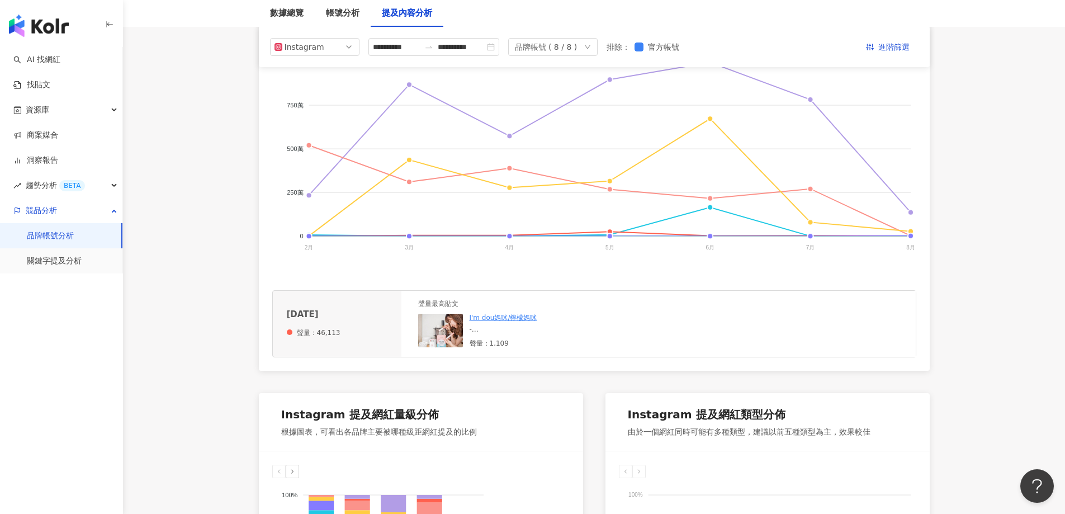
scroll to position [56, 0]
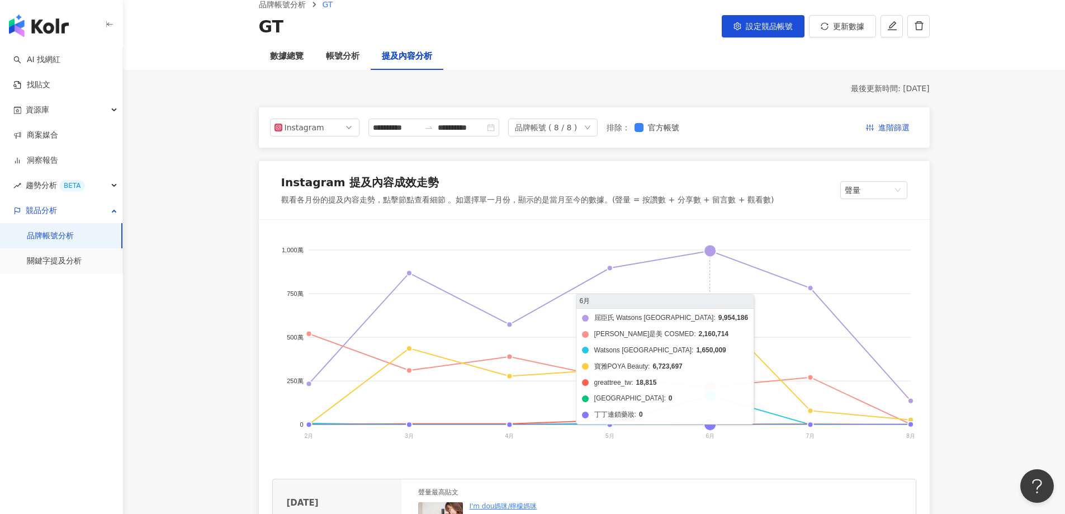
click at [710, 254] on foreignobject "屈臣氏 Watsons Taiwan 康是美 COSMED Watsons Malaysia 寶雅POYA Beauty greattree_tw 卡多摩嬰童…" at bounding box center [594, 345] width 644 height 224
click at [710, 250] on foreignobject "屈臣氏 Watsons Taiwan 康是美 COSMED Watsons Malaysia 寶雅POYA Beauty greattree_tw 卡多摩嬰童…" at bounding box center [594, 345] width 644 height 224
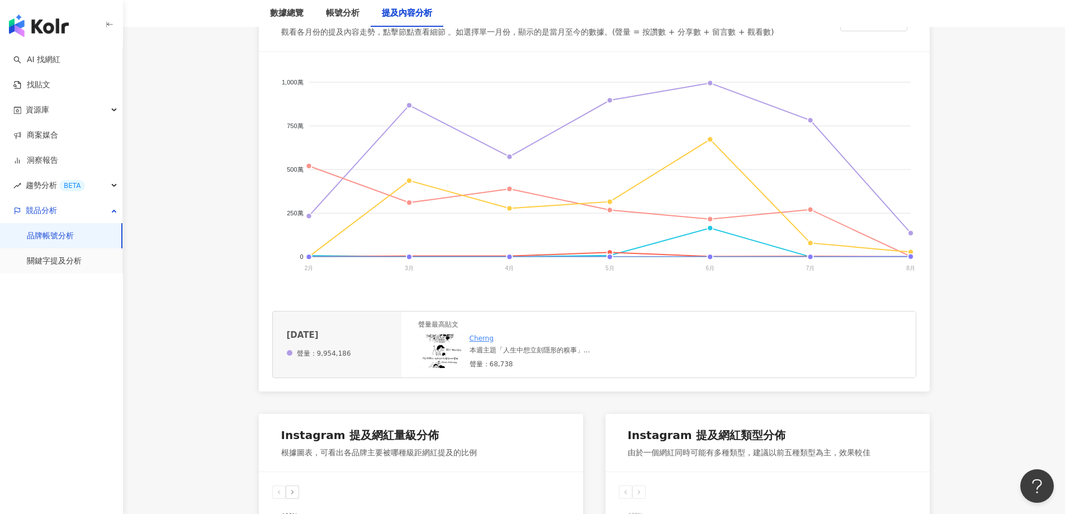
click at [486, 341] on link "Cherng" at bounding box center [482, 338] width 24 height 8
click at [444, 357] on img at bounding box center [440, 351] width 45 height 34
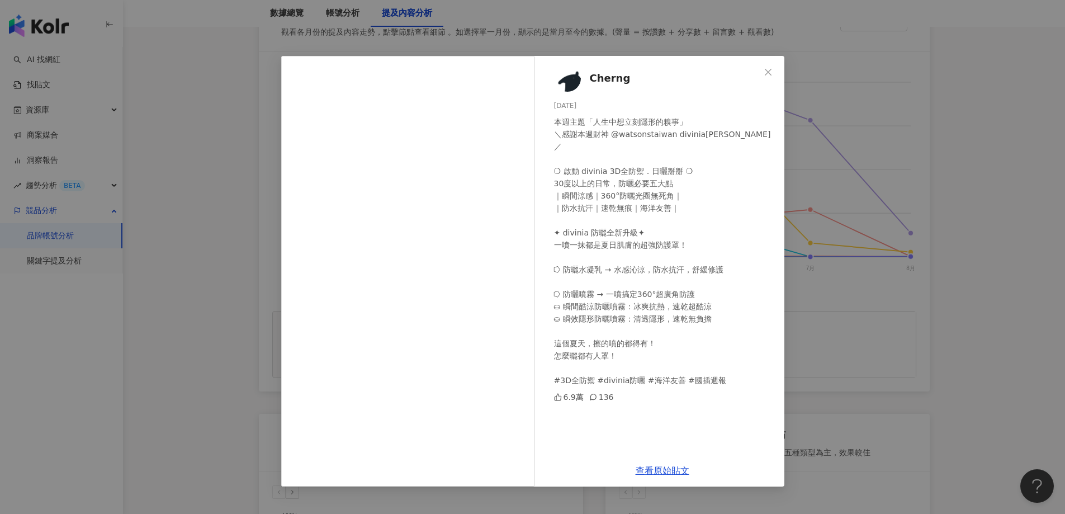
click at [987, 269] on div "Cherng 2025/6/16 本週主題「人生中想立刻隱形的糗事」 ＼感謝本週財神 @watsonstaiwan divinia蒂芬妮亞／ ❍ 啟動 div…" at bounding box center [532, 257] width 1065 height 514
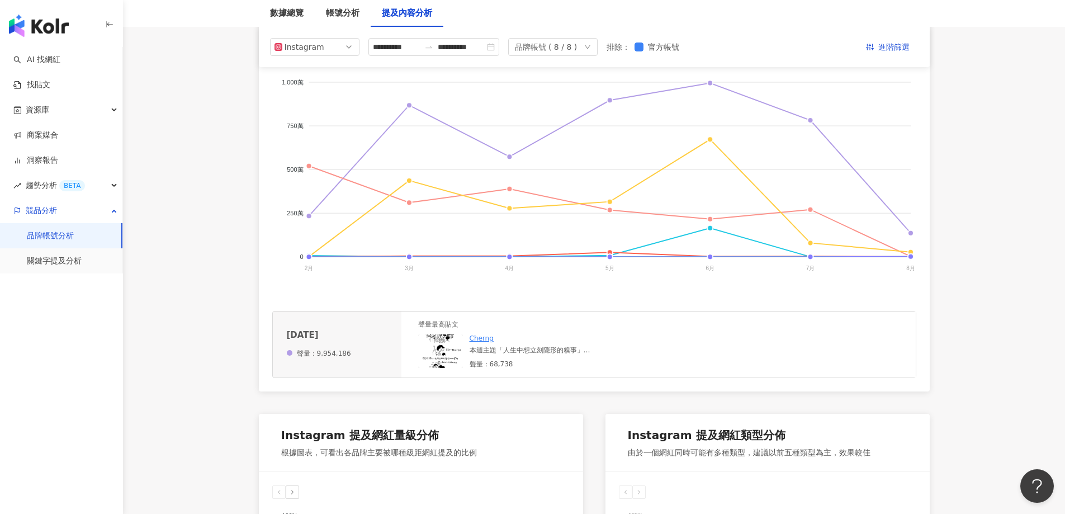
scroll to position [0, 0]
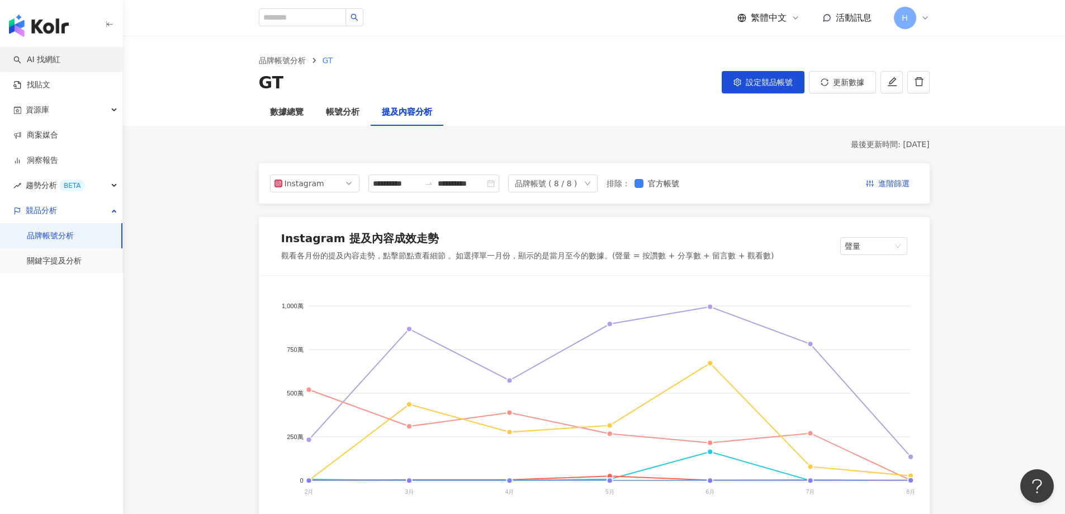
click at [54, 60] on link "AI 找網紅" at bounding box center [36, 59] width 47 height 11
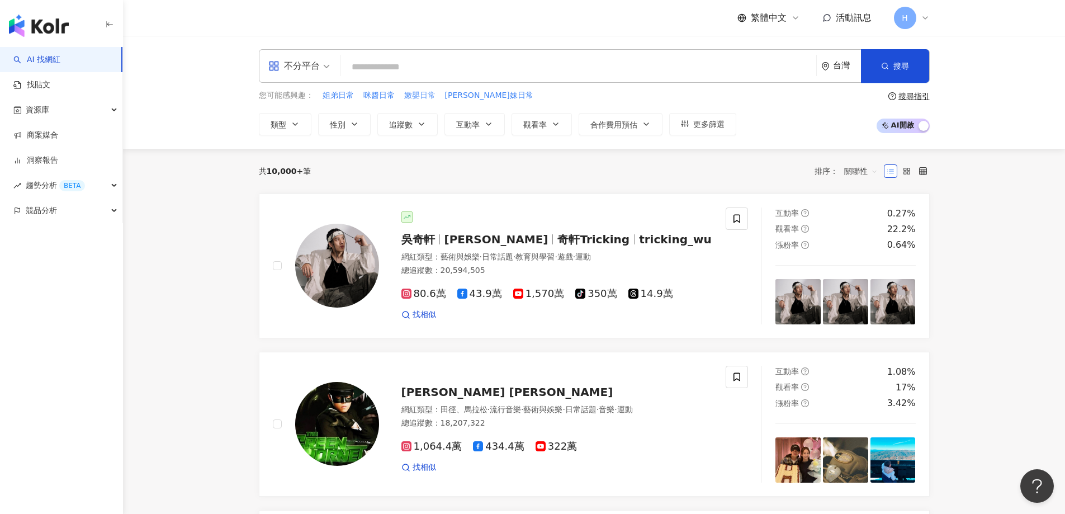
click at [421, 96] on span "嫩嬰日常" at bounding box center [419, 95] width 31 height 11
type input "****"
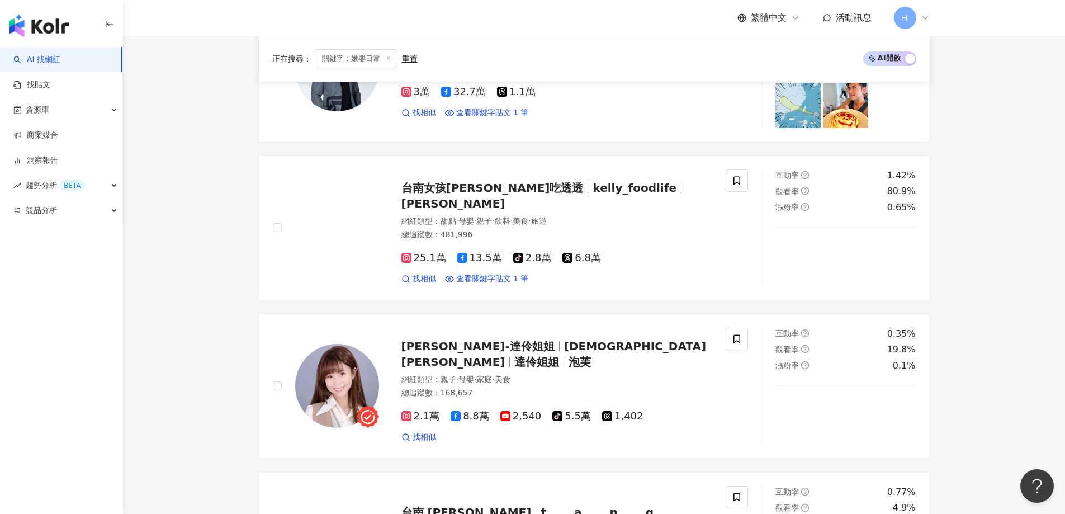
scroll to position [224, 0]
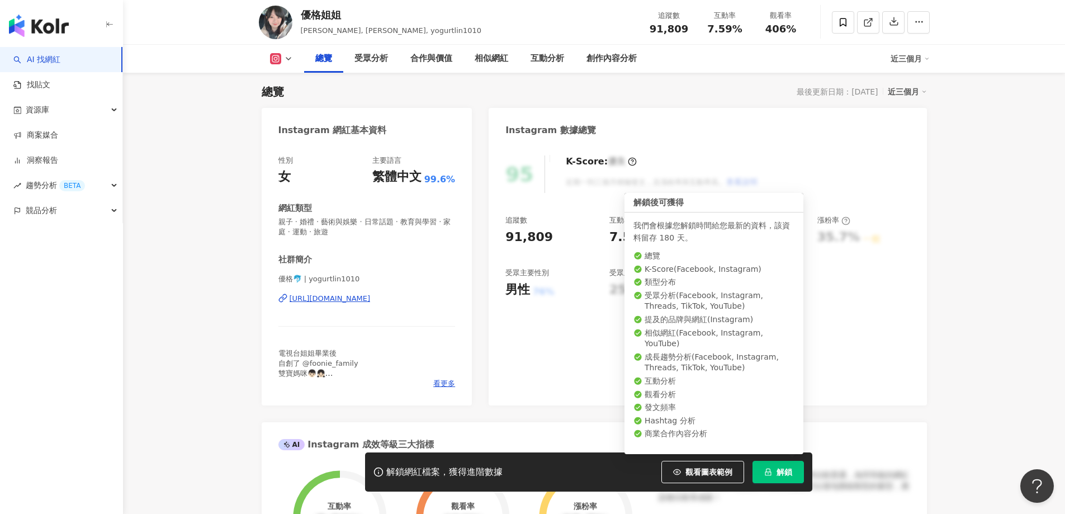
click at [787, 464] on button "解鎖" at bounding box center [777, 472] width 51 height 22
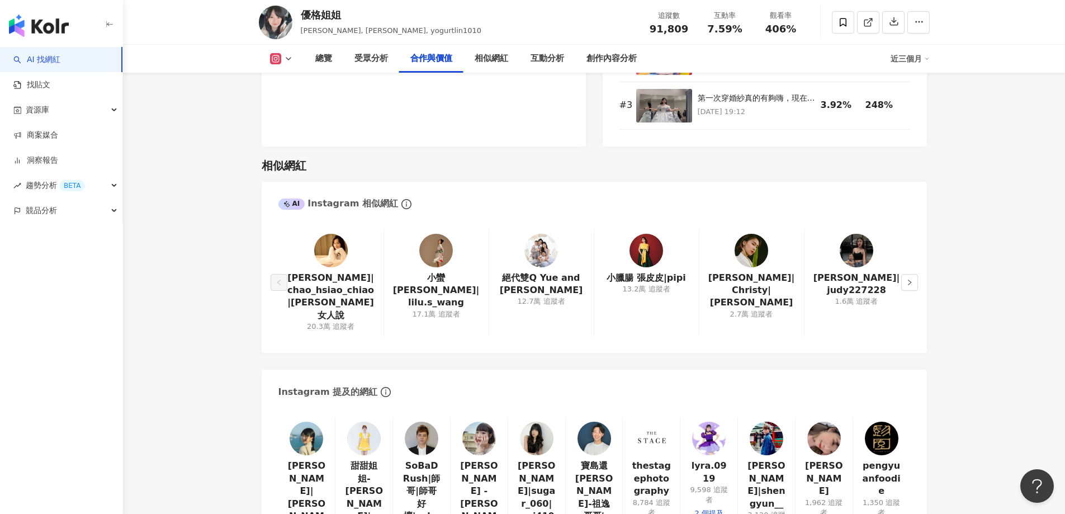
scroll to position [1802, 0]
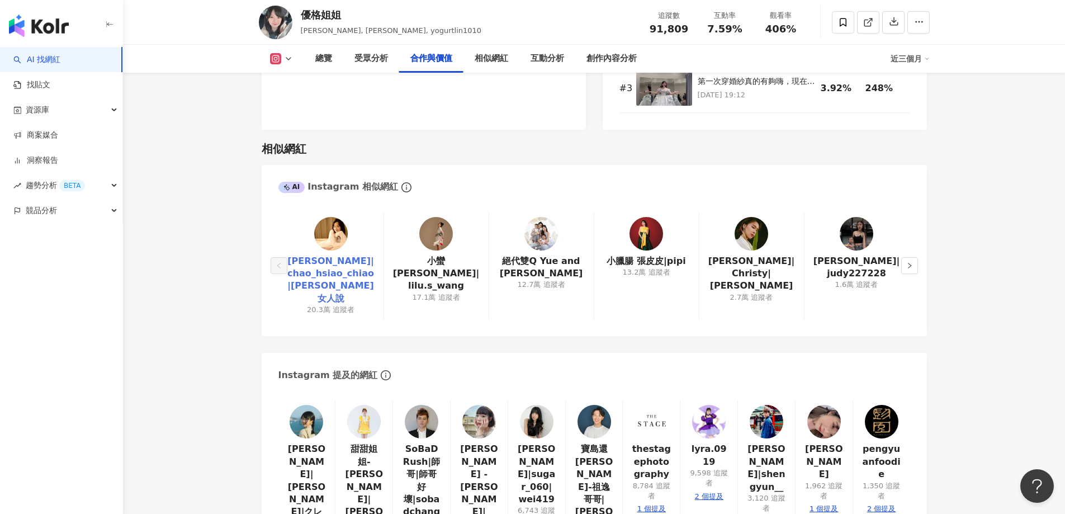
click at [326, 255] on link "[PERSON_NAME]|chao_hsiao_chiao|[PERSON_NAME]女人說" at bounding box center [330, 280] width 87 height 50
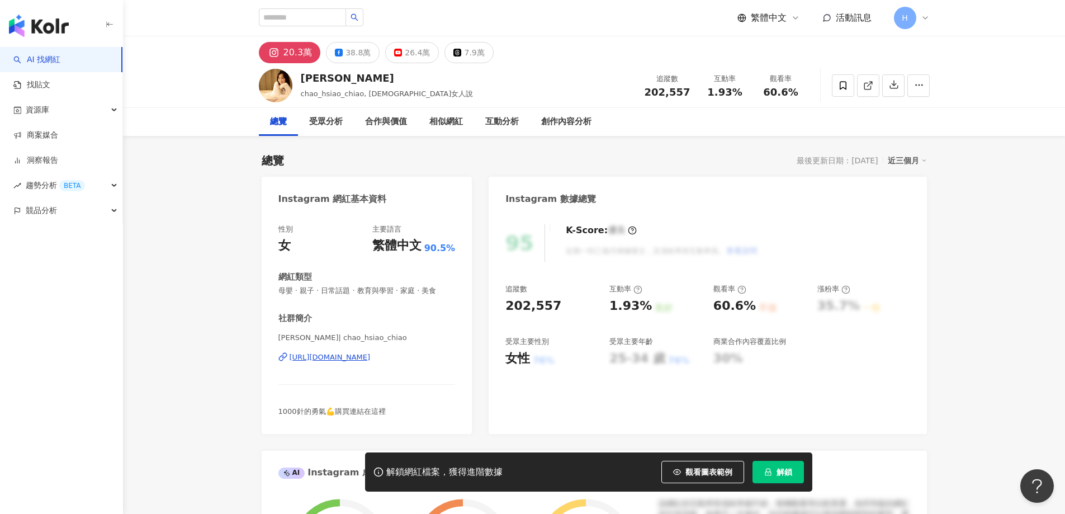
click at [783, 473] on span "解鎖" at bounding box center [784, 471] width 16 height 9
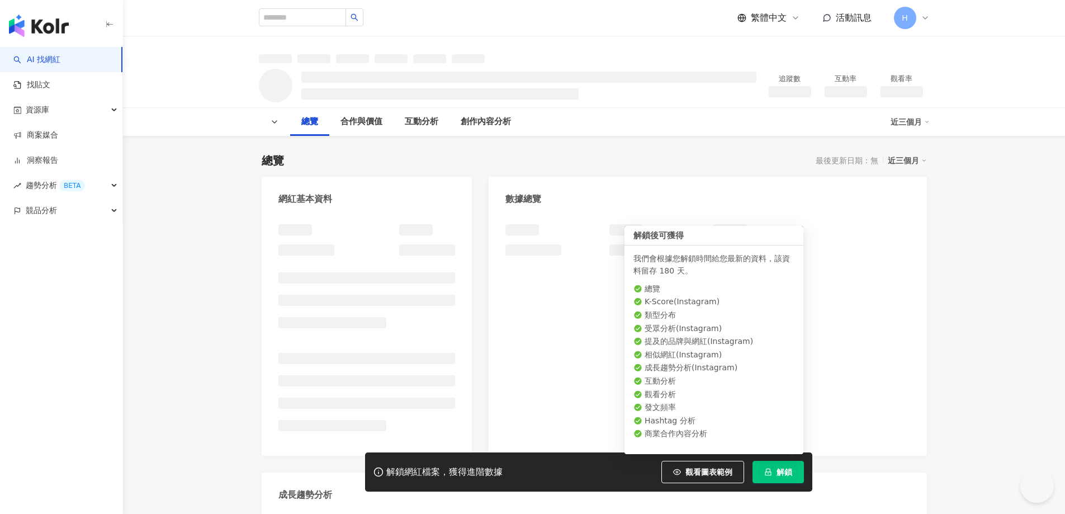
click at [787, 475] on span "解鎖" at bounding box center [784, 471] width 16 height 9
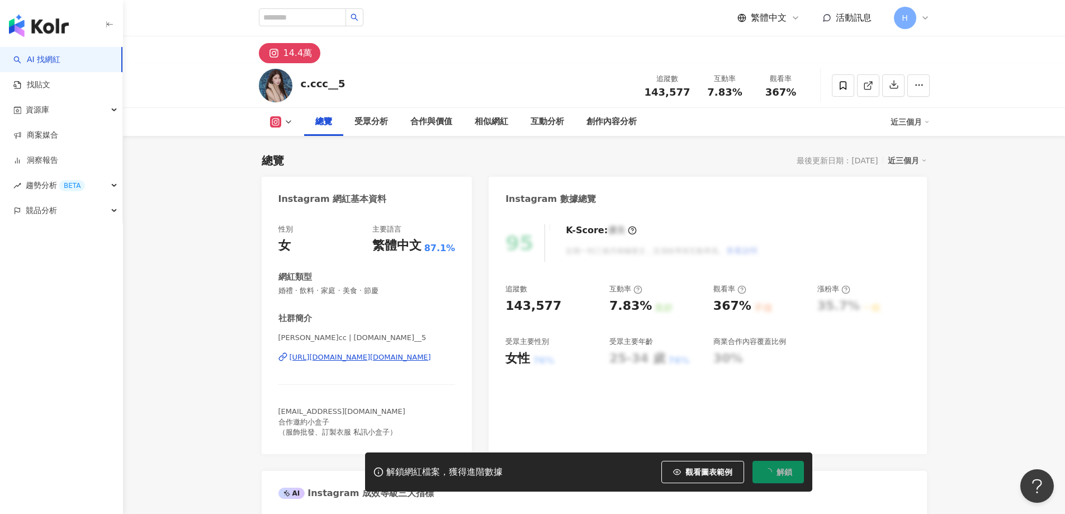
scroll to position [69, 0]
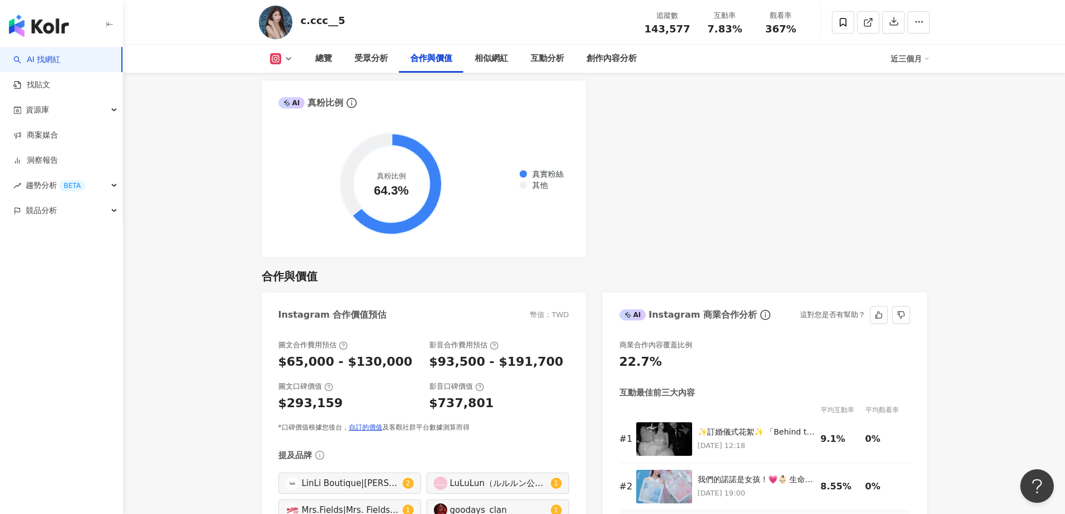
scroll to position [1522, 0]
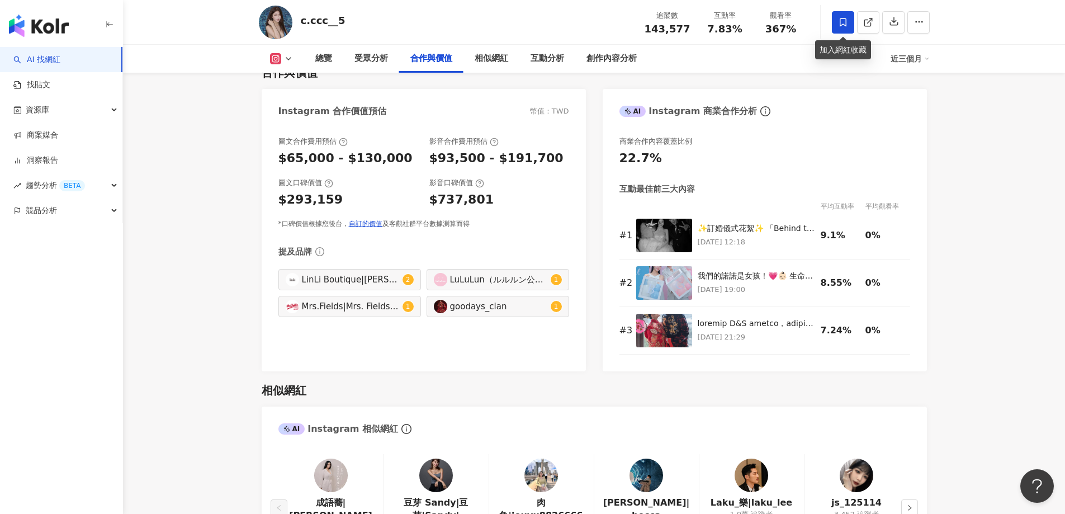
click at [847, 22] on icon at bounding box center [843, 22] width 10 height 10
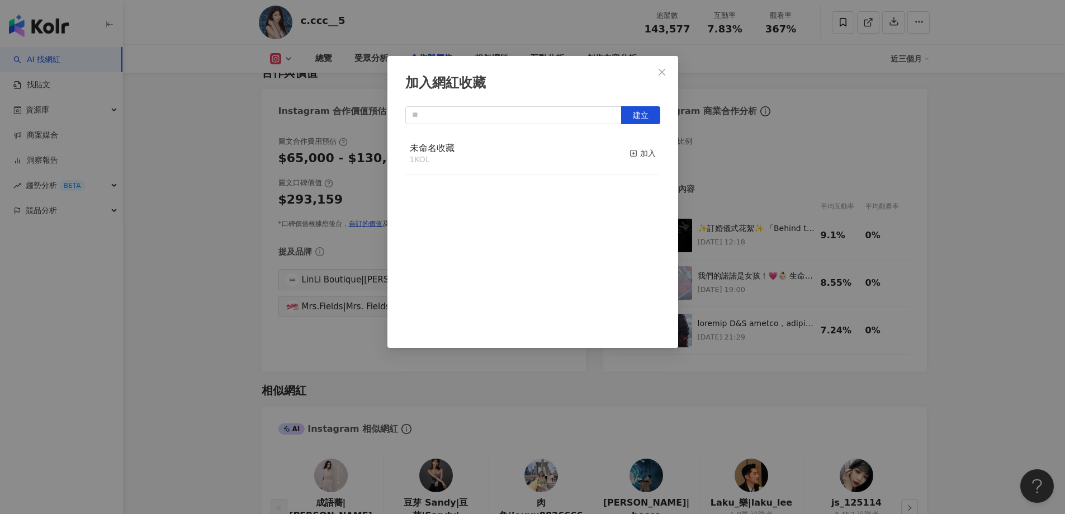
click at [509, 168] on div "未命名收藏 1 KOL 加入" at bounding box center [532, 154] width 255 height 42
click at [494, 154] on div "未命名收藏 1 KOL 加入" at bounding box center [532, 154] width 255 height 42
click at [633, 155] on line "button" at bounding box center [633, 153] width 0 height 3
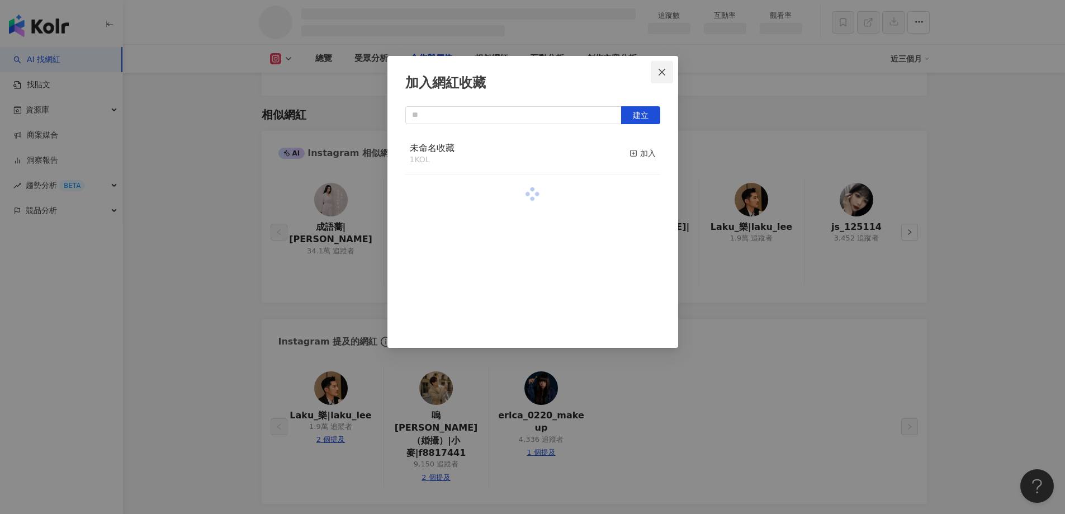
scroll to position [1327, 0]
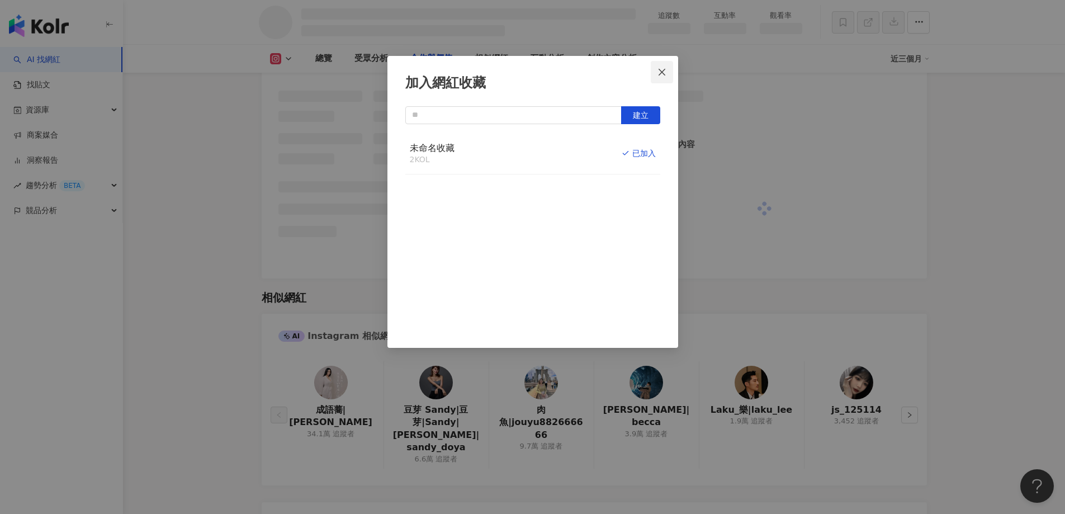
click at [665, 75] on icon "close" at bounding box center [661, 72] width 9 height 9
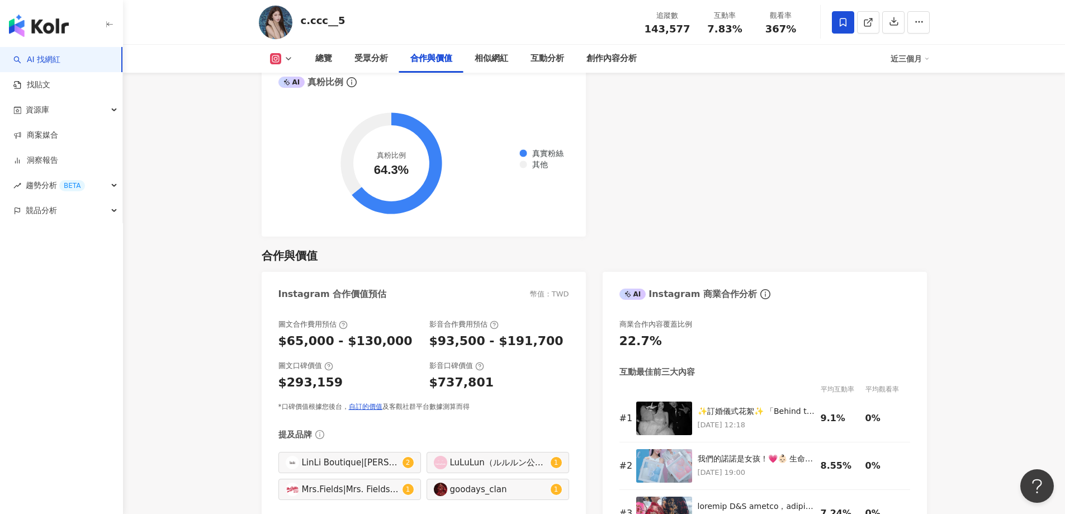
click at [662, 71] on div "加入網紅收藏 建立 未命名收藏 2 KOL 已加入" at bounding box center [532, 257] width 1065 height 514
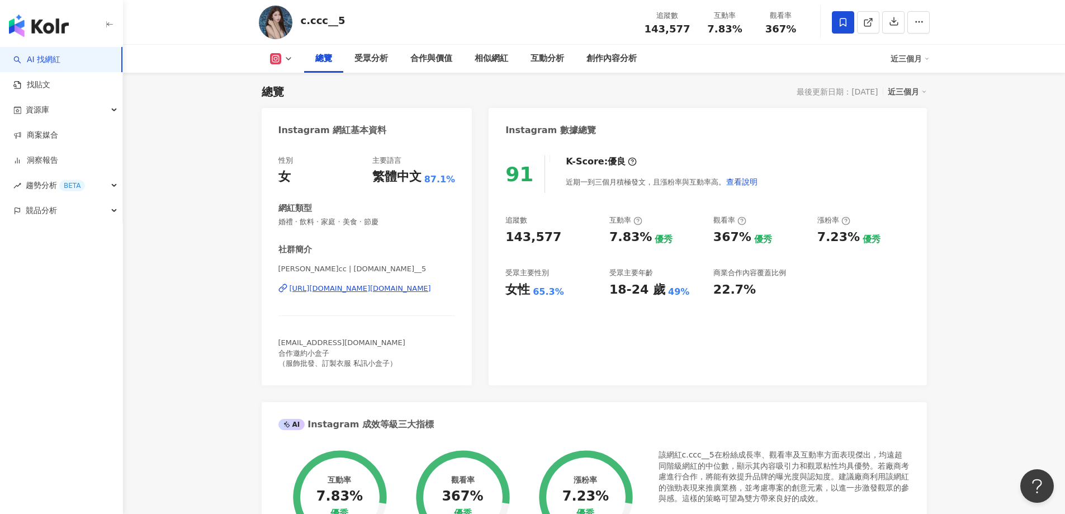
click at [51, 61] on link "AI 找網紅" at bounding box center [36, 59] width 47 height 11
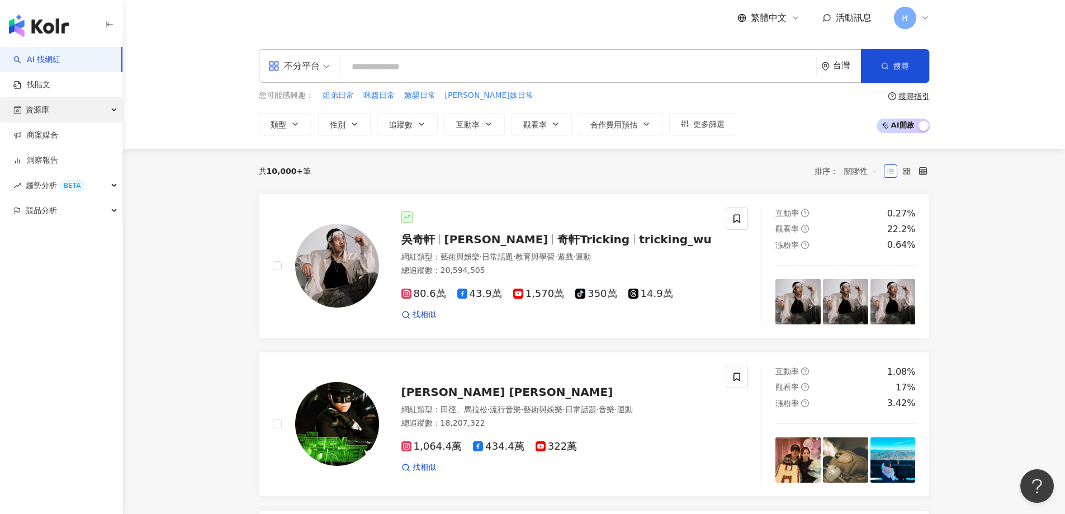
click at [82, 111] on div "資源庫" at bounding box center [61, 109] width 122 height 25
click at [56, 138] on link "網紅管理" at bounding box center [42, 135] width 31 height 11
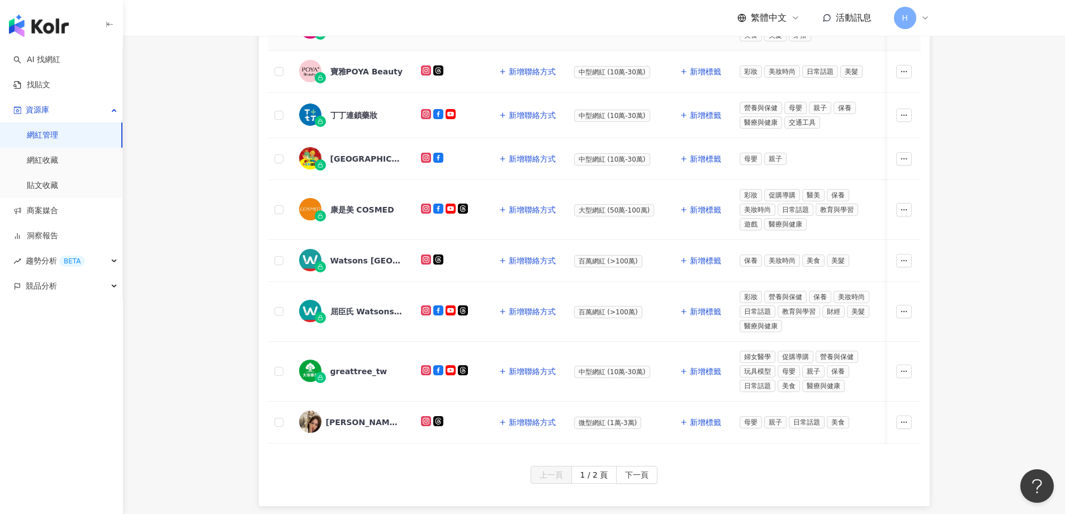
scroll to position [551, 0]
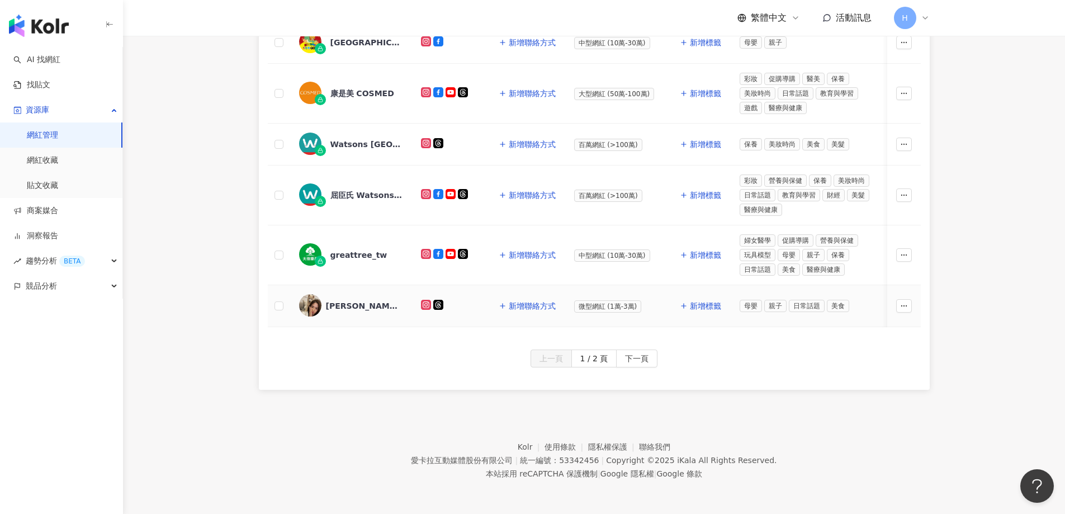
click at [330, 300] on div "Annie" at bounding box center [362, 305] width 73 height 11
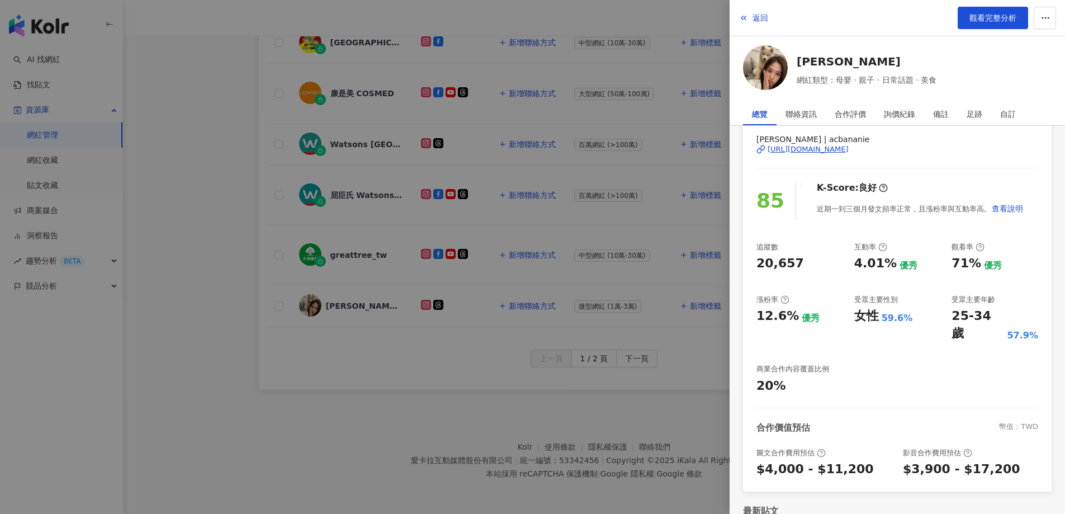
scroll to position [112, 0]
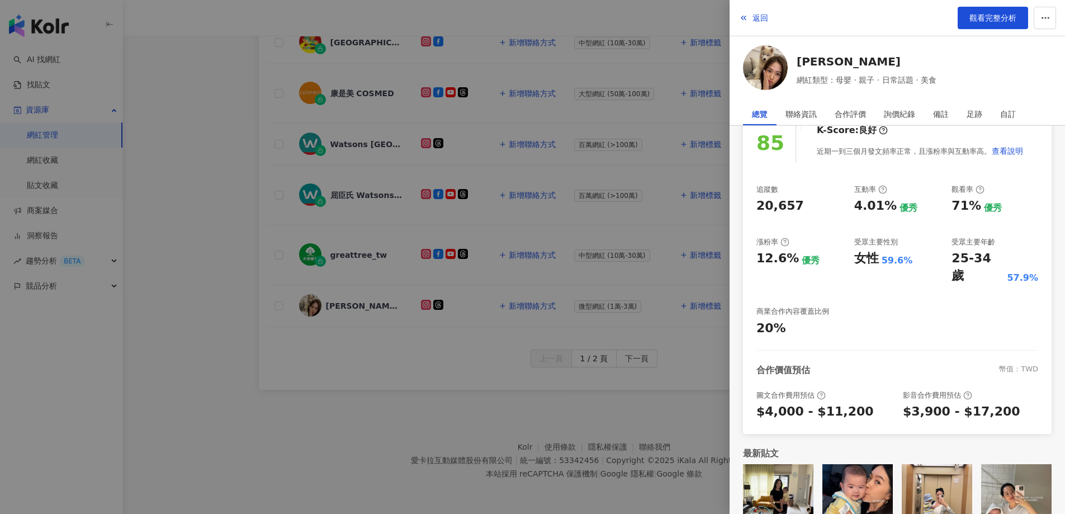
click at [224, 243] on div at bounding box center [532, 257] width 1065 height 514
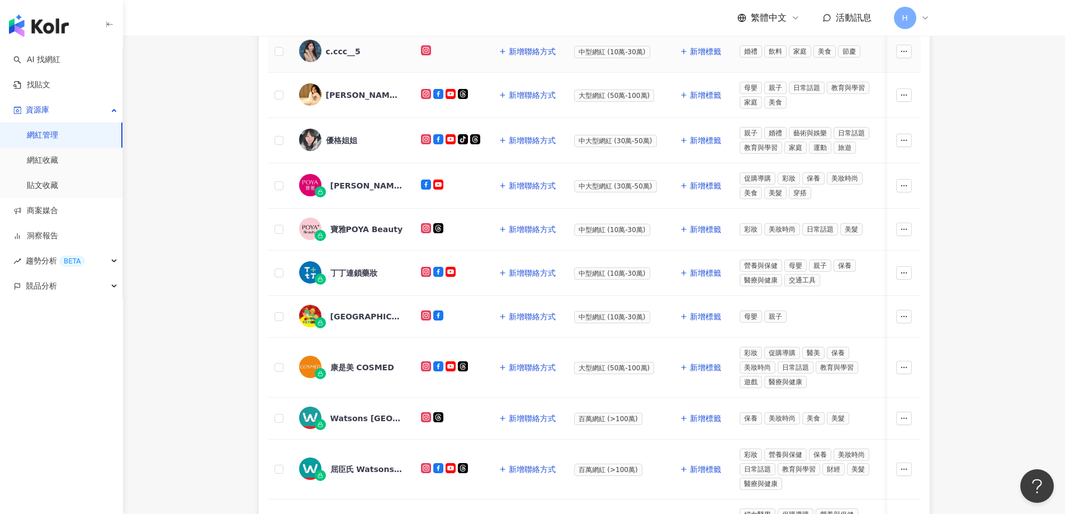
scroll to position [439, 0]
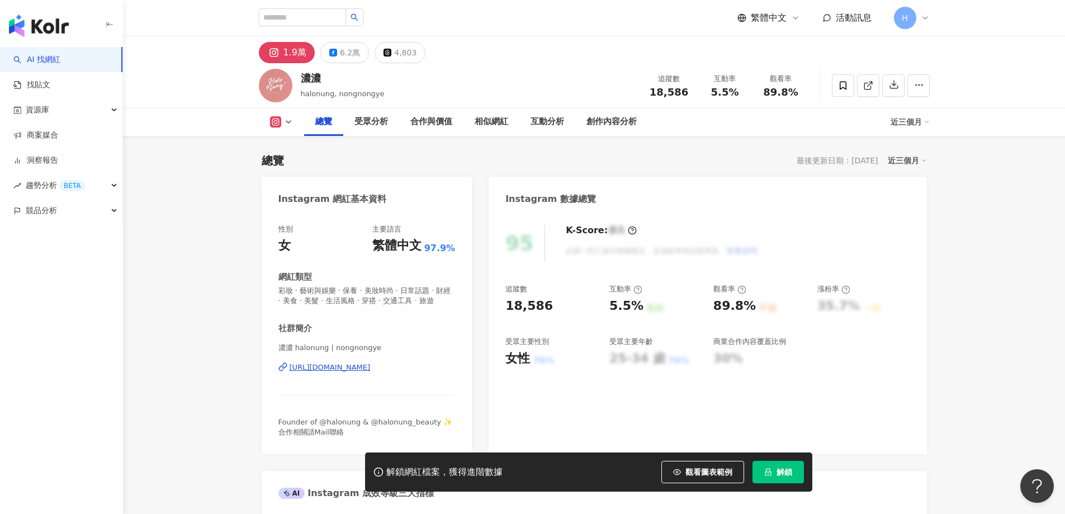
scroll to position [69, 0]
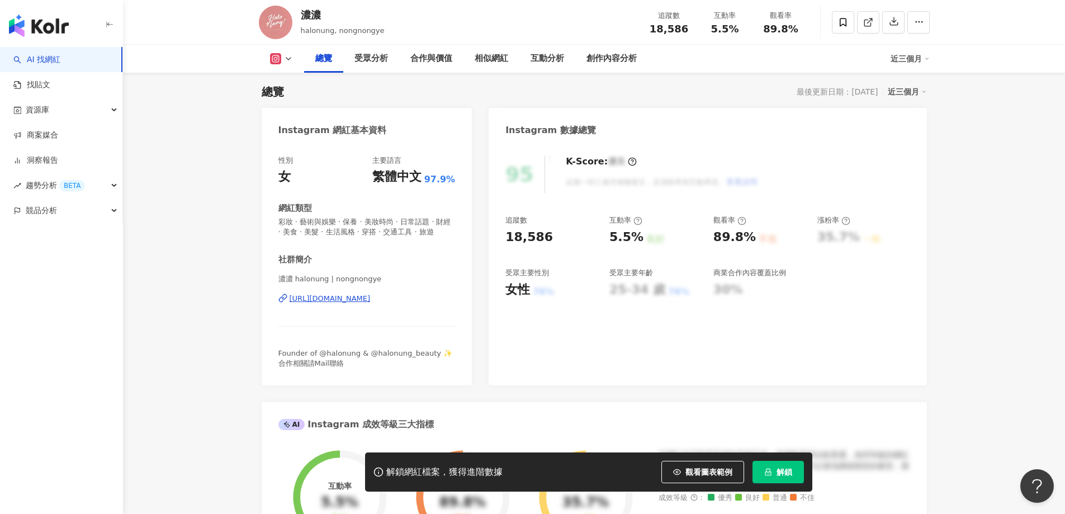
click at [769, 471] on icon "lock" at bounding box center [768, 472] width 8 height 8
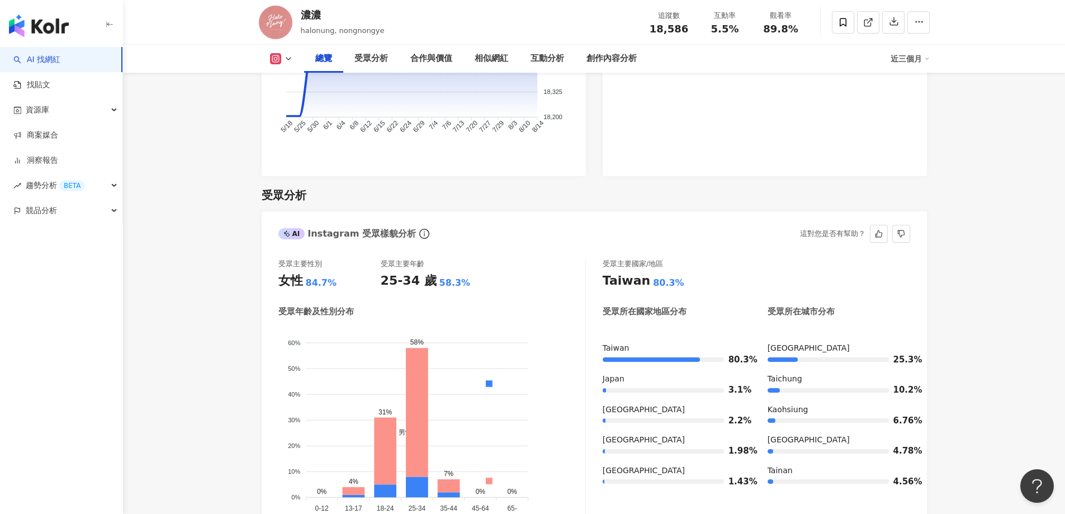
scroll to position [894, 0]
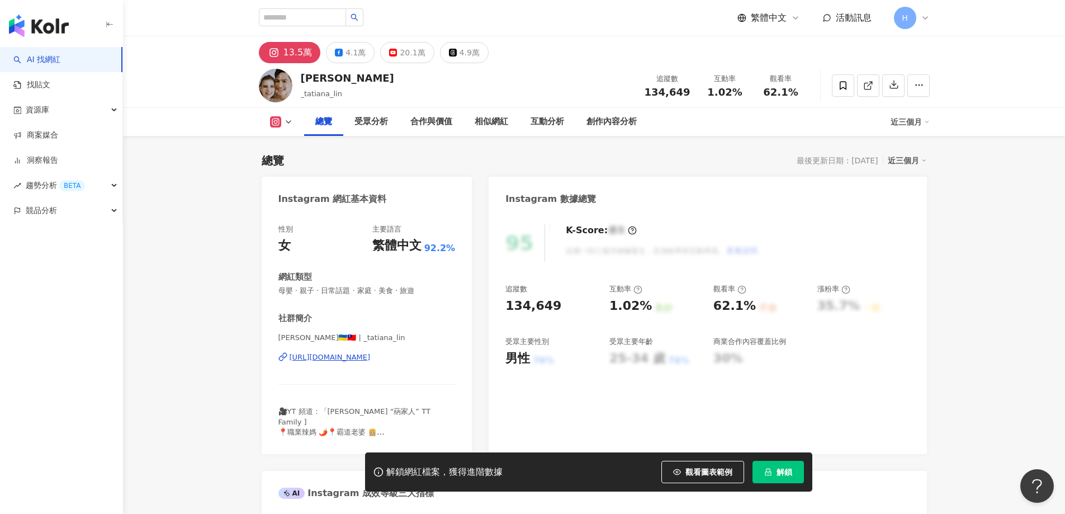
scroll to position [69, 0]
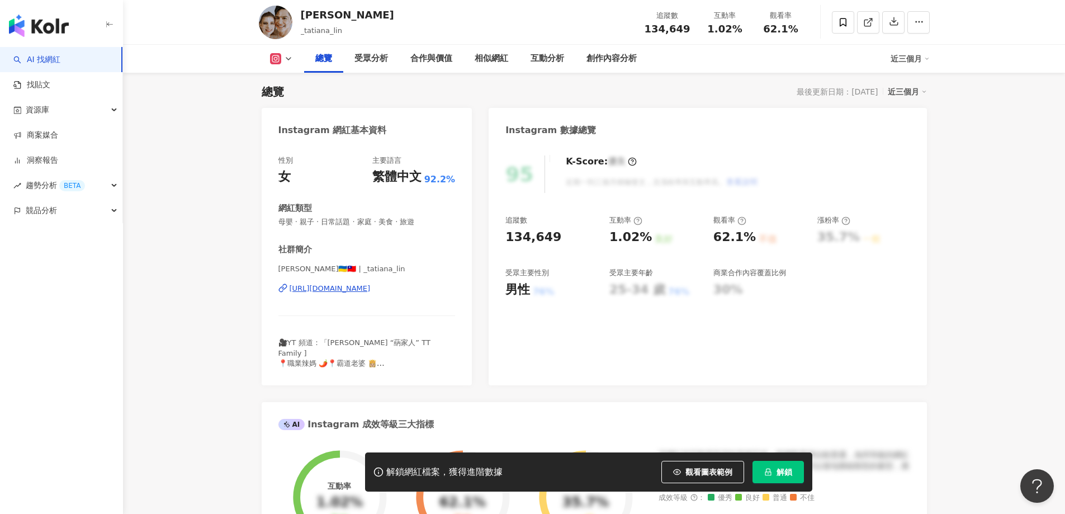
click at [781, 473] on span "解鎖" at bounding box center [784, 471] width 16 height 9
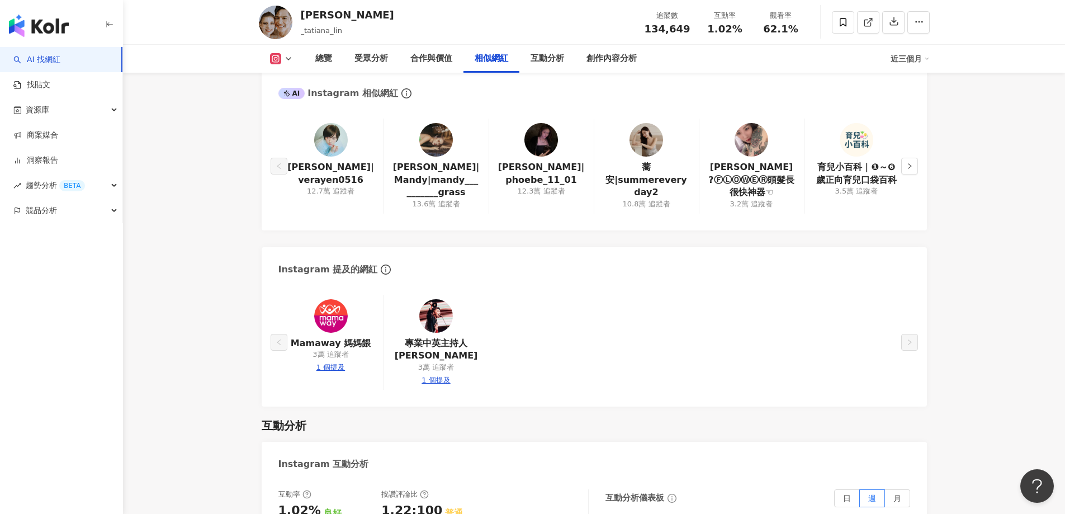
scroll to position [2081, 0]
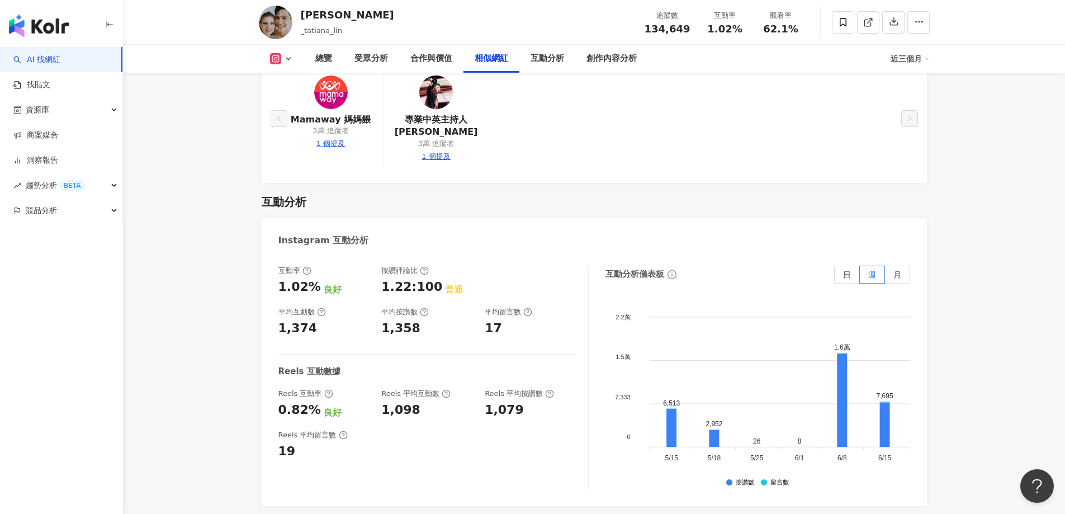
click at [956, 286] on main "13.5萬 4.1萬 20.1萬 4.9萬 [PERSON_NAME] _[PERSON_NAME] 追蹤數 134,649 互動率 1.02% 觀看率 62…" at bounding box center [594, 57] width 942 height 4204
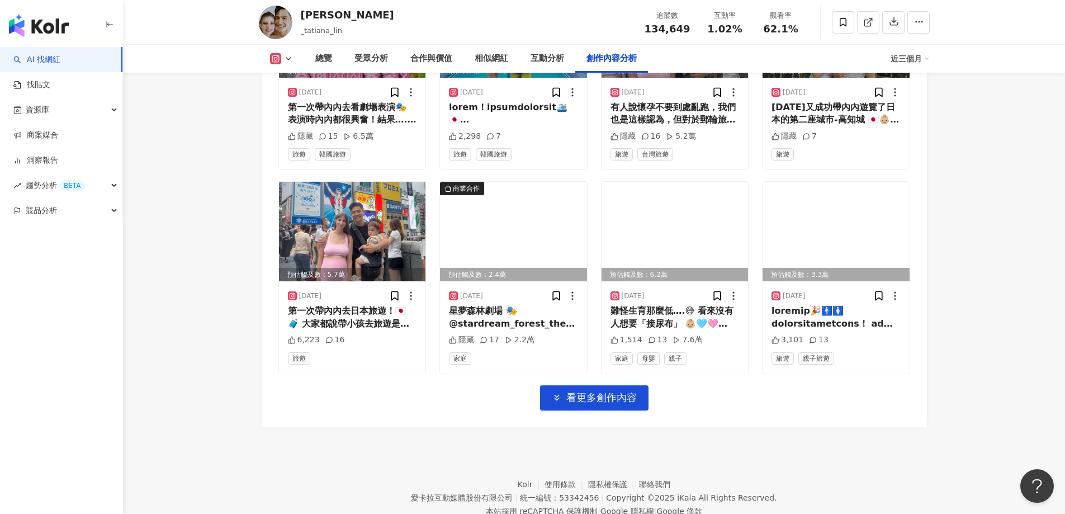
scroll to position [3859, 0]
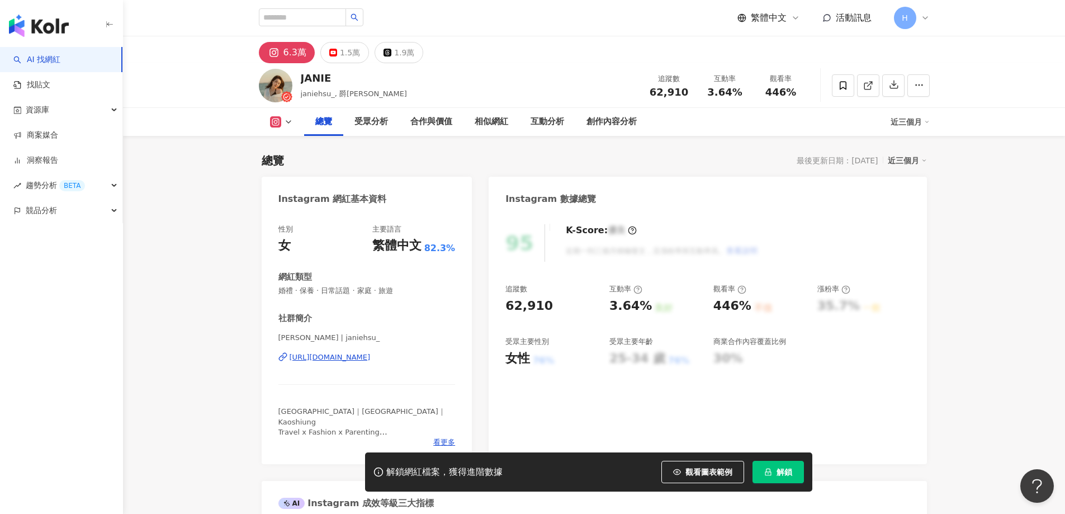
scroll to position [69, 0]
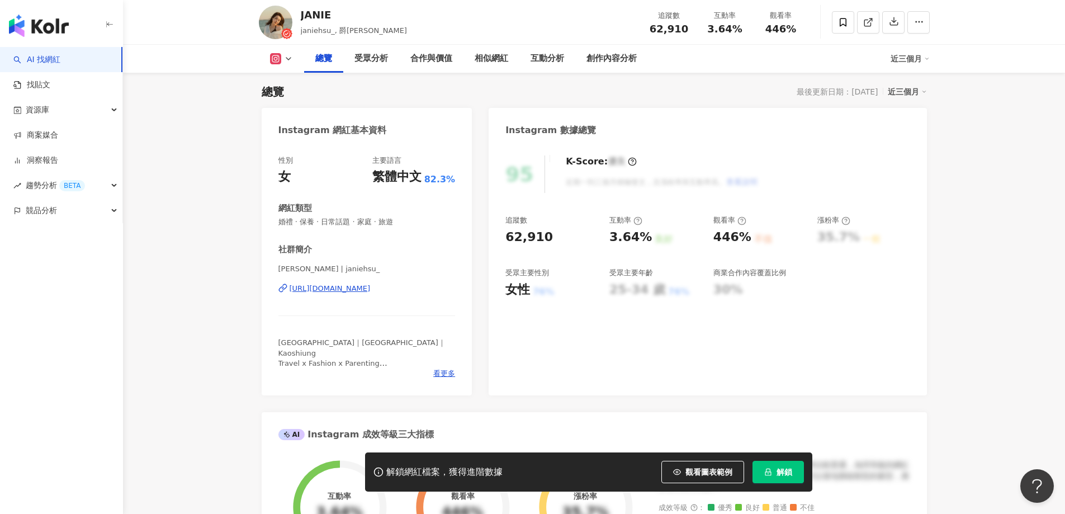
click at [779, 472] on span "解鎖" at bounding box center [784, 471] width 16 height 9
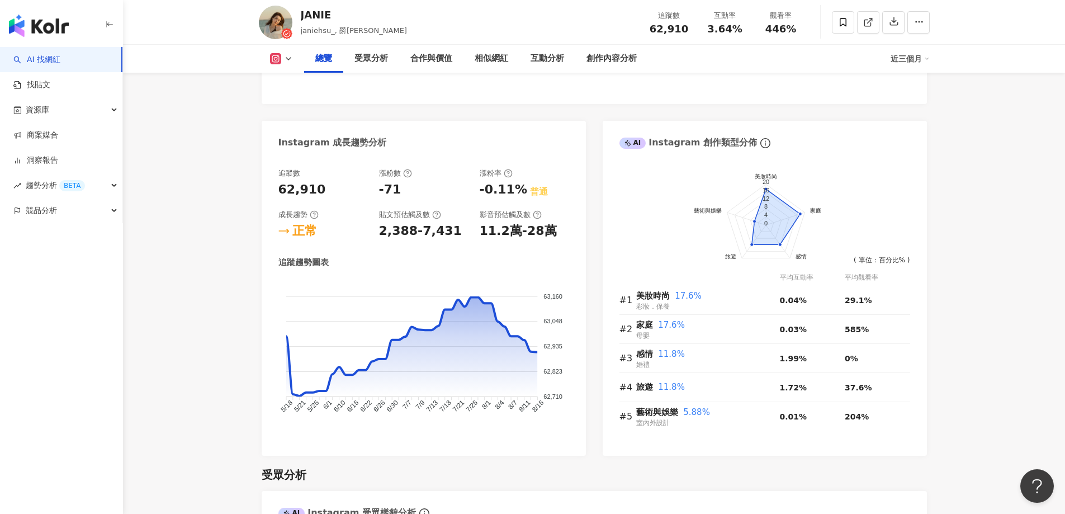
scroll to position [795, 0]
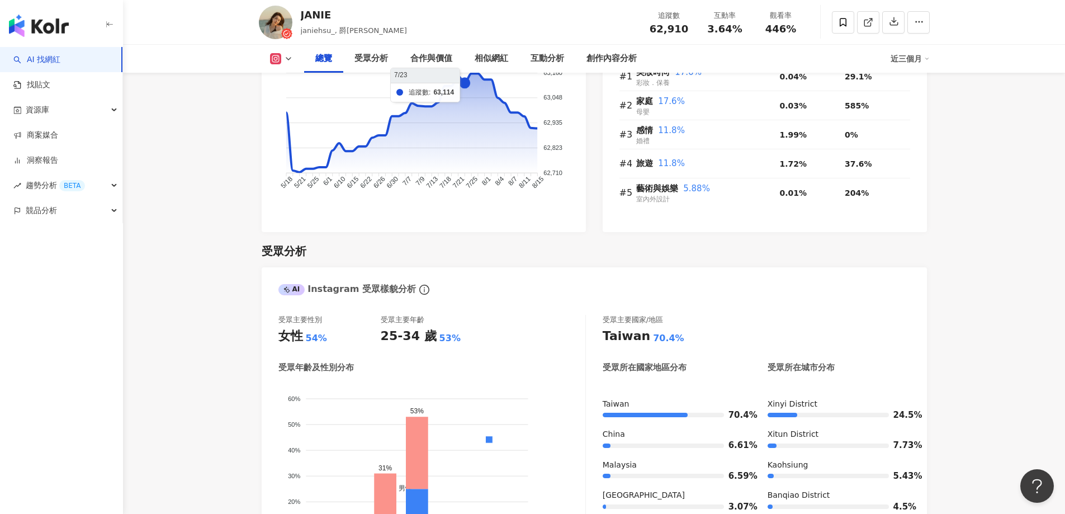
click at [462, 79] on foreignobject at bounding box center [423, 131] width 291 height 151
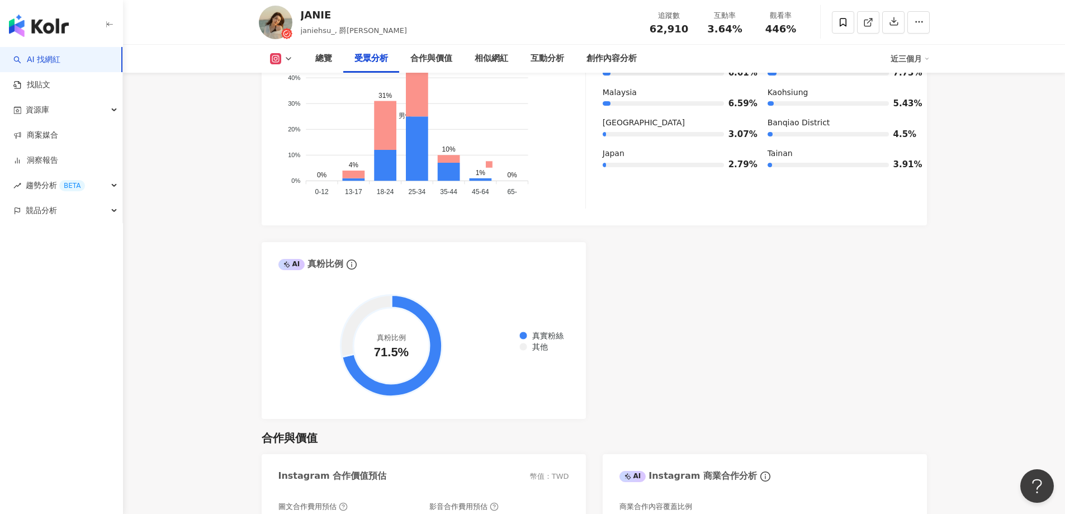
scroll to position [1355, 0]
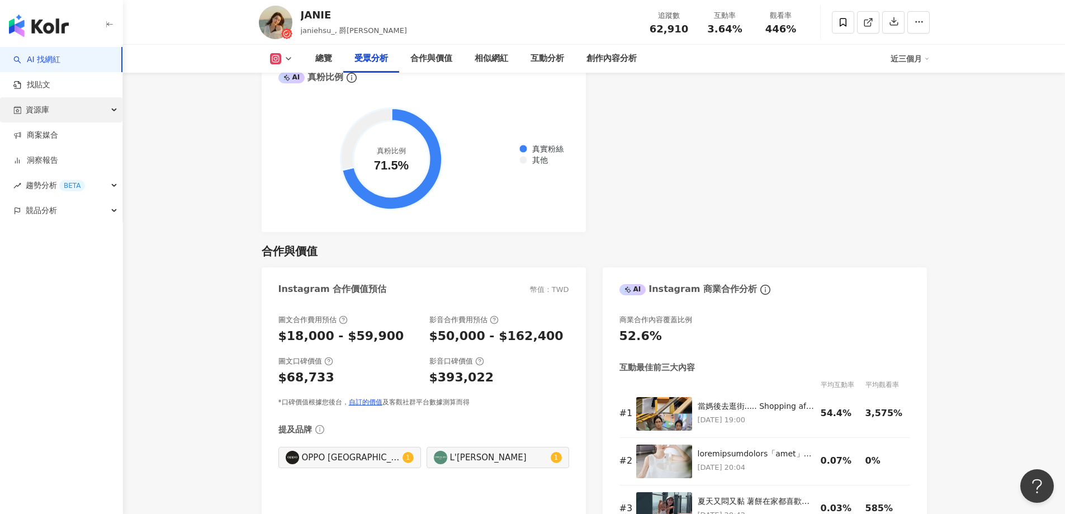
click at [46, 107] on span "資源庫" at bounding box center [37, 109] width 23 height 25
click at [55, 141] on link "網紅管理" at bounding box center [42, 135] width 31 height 11
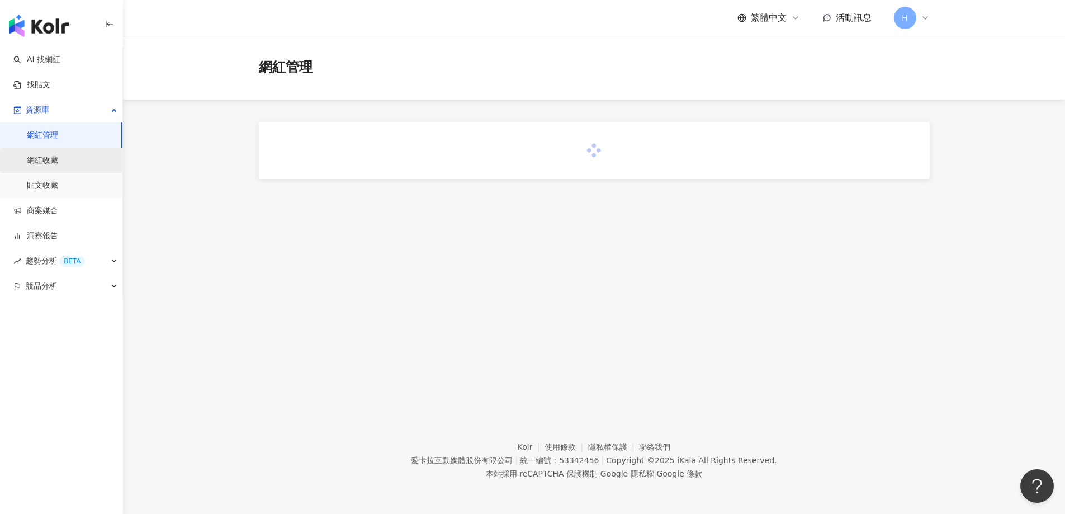
click at [55, 162] on link "網紅收藏" at bounding box center [42, 160] width 31 height 11
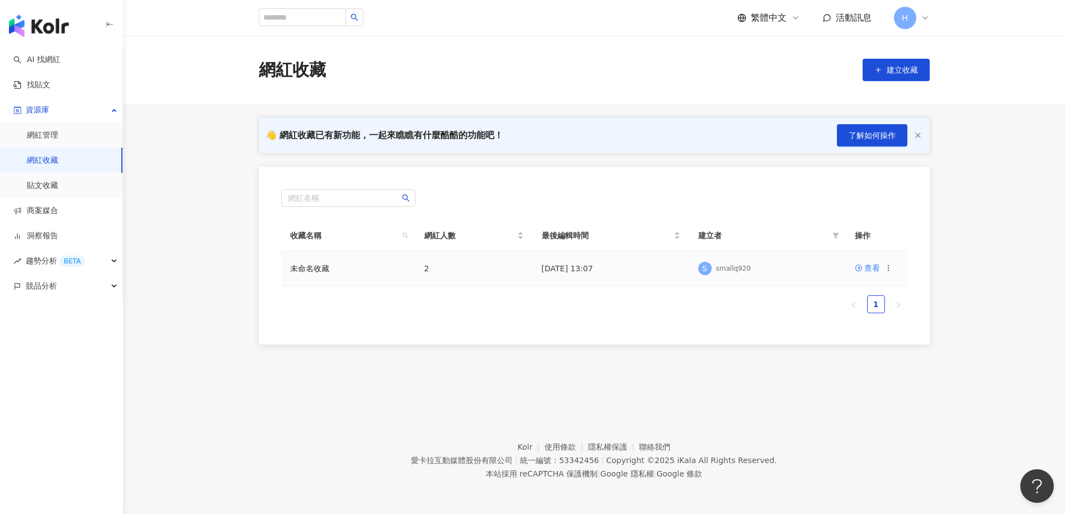
click at [329, 271] on td "未命名收藏" at bounding box center [348, 268] width 134 height 35
click at [305, 271] on link "未命名收藏" at bounding box center [309, 268] width 39 height 9
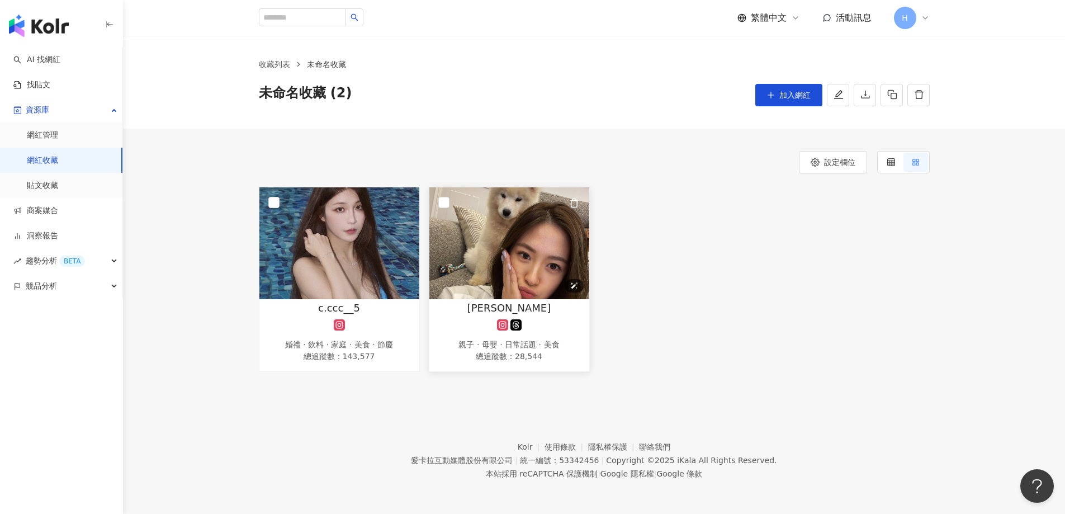
click at [489, 254] on img at bounding box center [509, 243] width 160 height 112
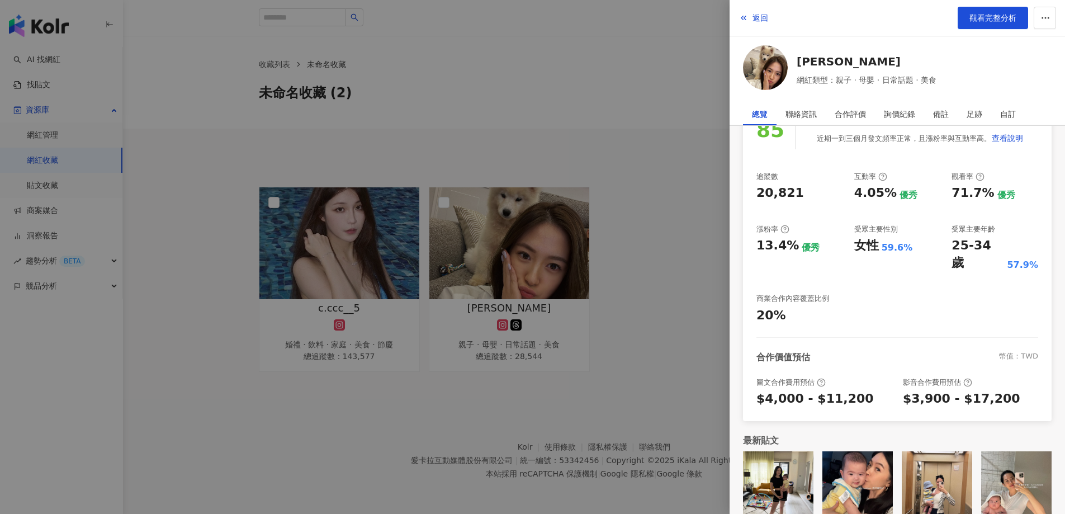
scroll to position [128, 0]
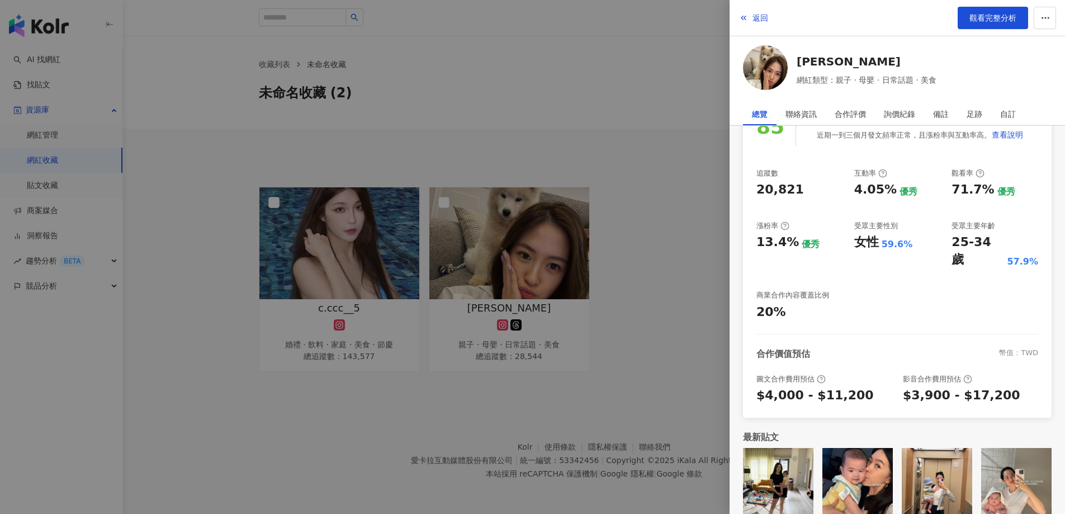
click at [526, 269] on div at bounding box center [532, 257] width 1065 height 514
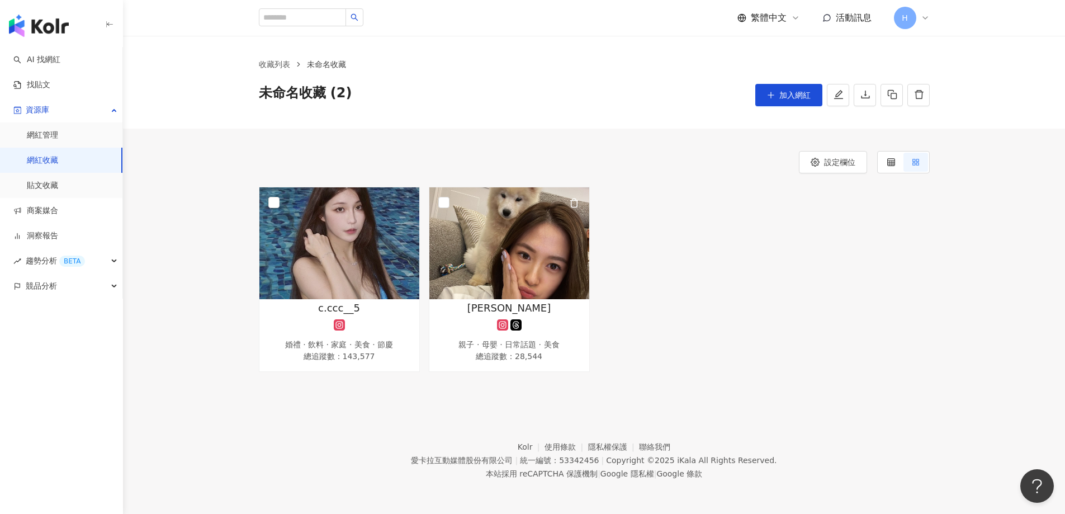
click at [526, 268] on img at bounding box center [509, 243] width 160 height 112
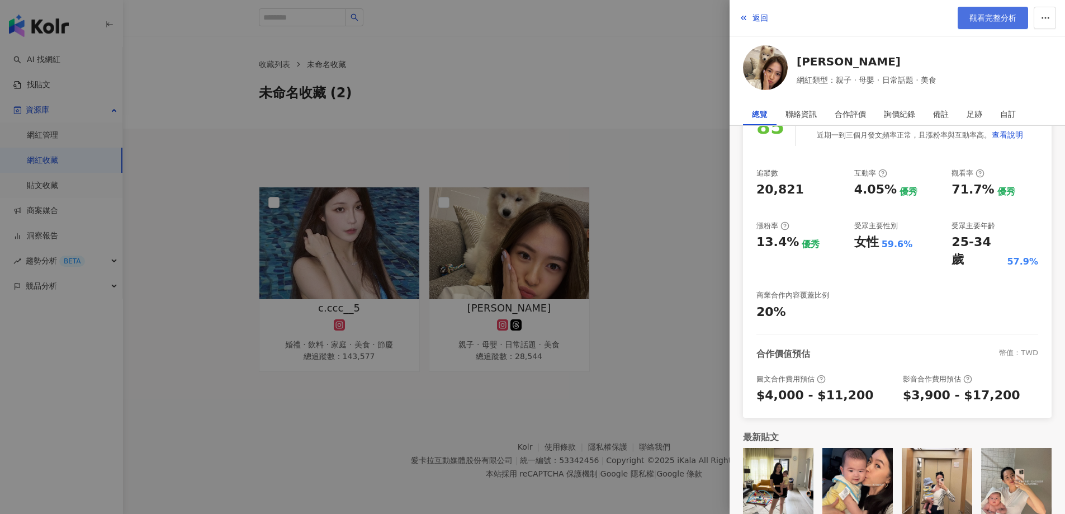
click at [989, 29] on link "觀看完整分析" at bounding box center [993, 18] width 70 height 22
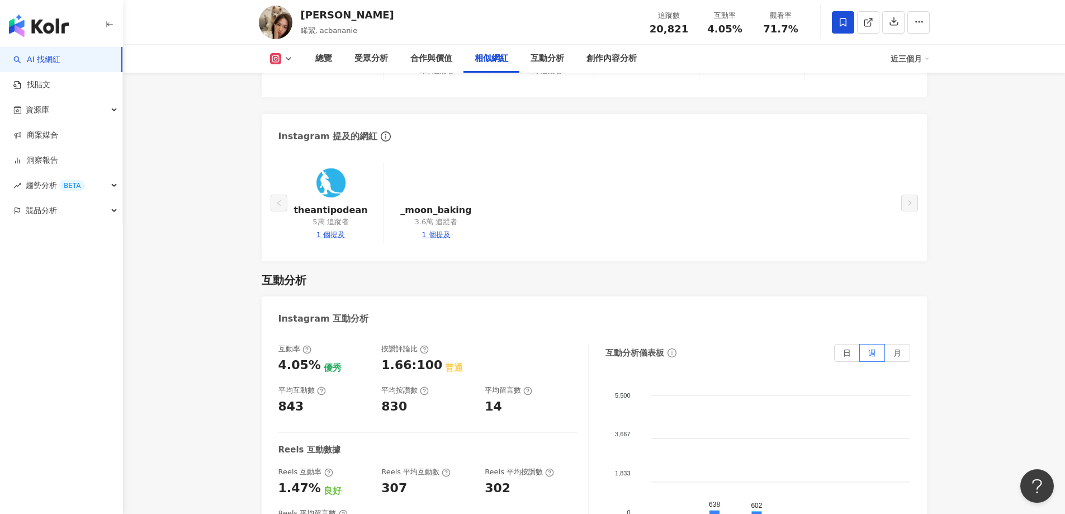
scroll to position [1845, 0]
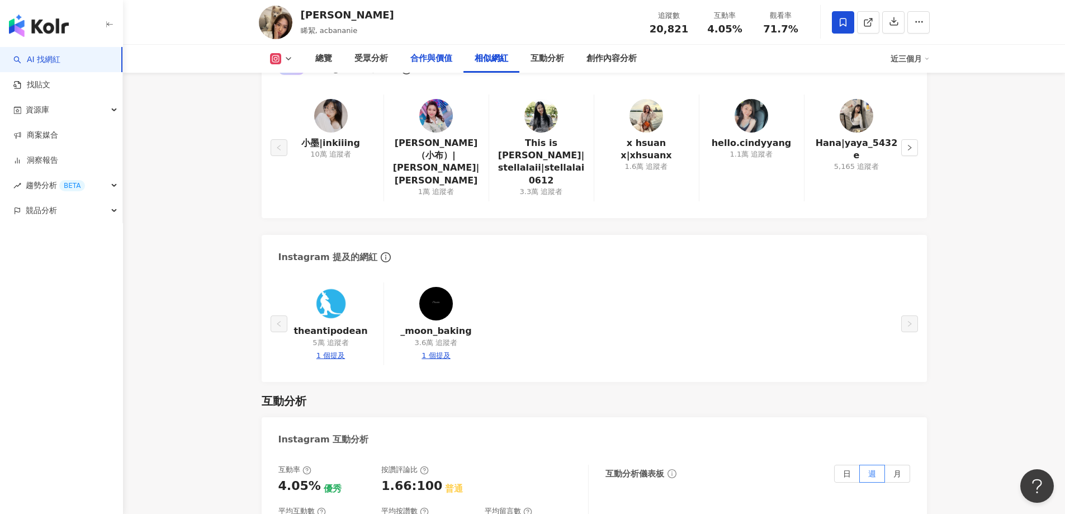
click at [435, 59] on div "合作與價值" at bounding box center [431, 58] width 42 height 13
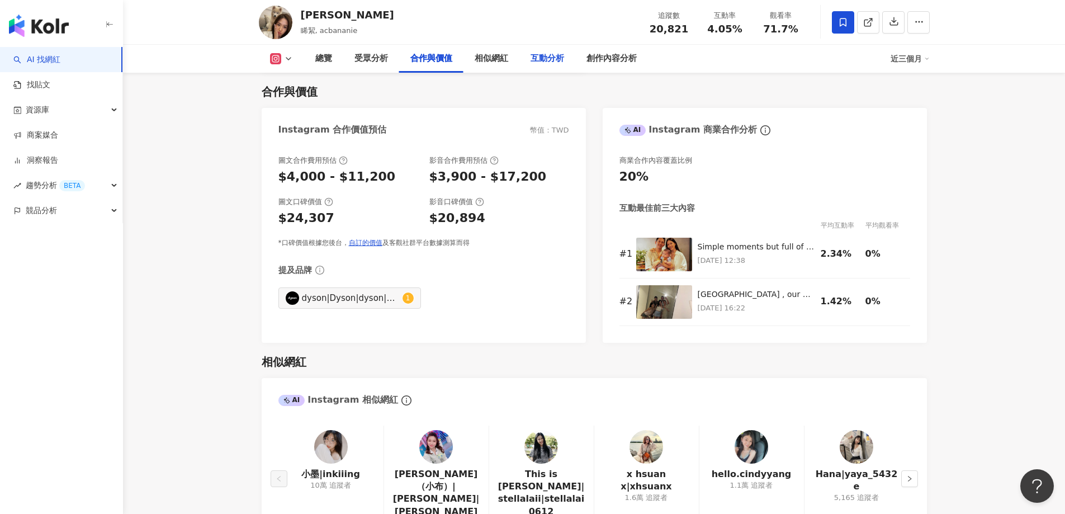
click at [560, 64] on div "互動分析" at bounding box center [548, 58] width 34 height 13
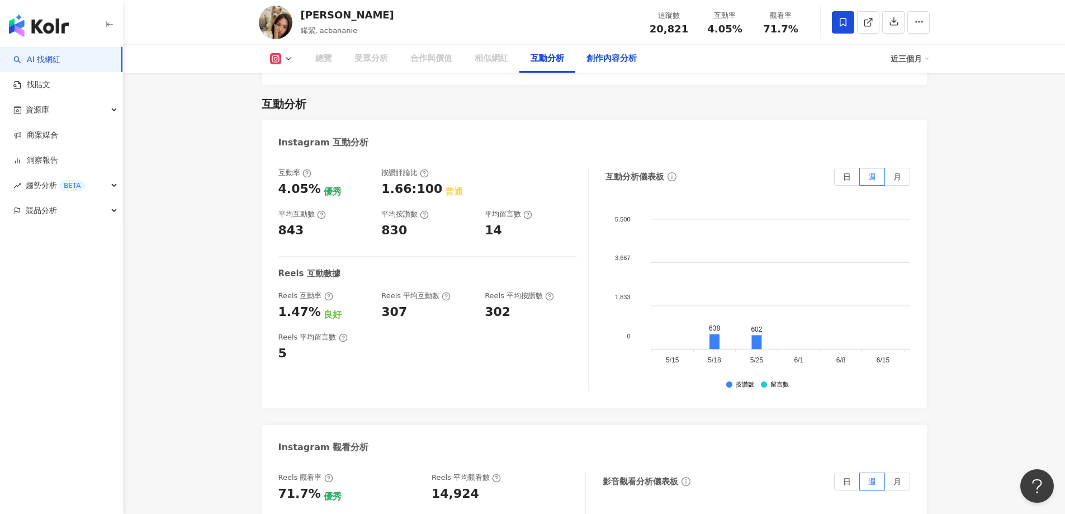
click at [618, 63] on div "創作內容分析" at bounding box center [611, 58] width 50 height 13
click at [58, 157] on link "洞察報告" at bounding box center [35, 160] width 45 height 11
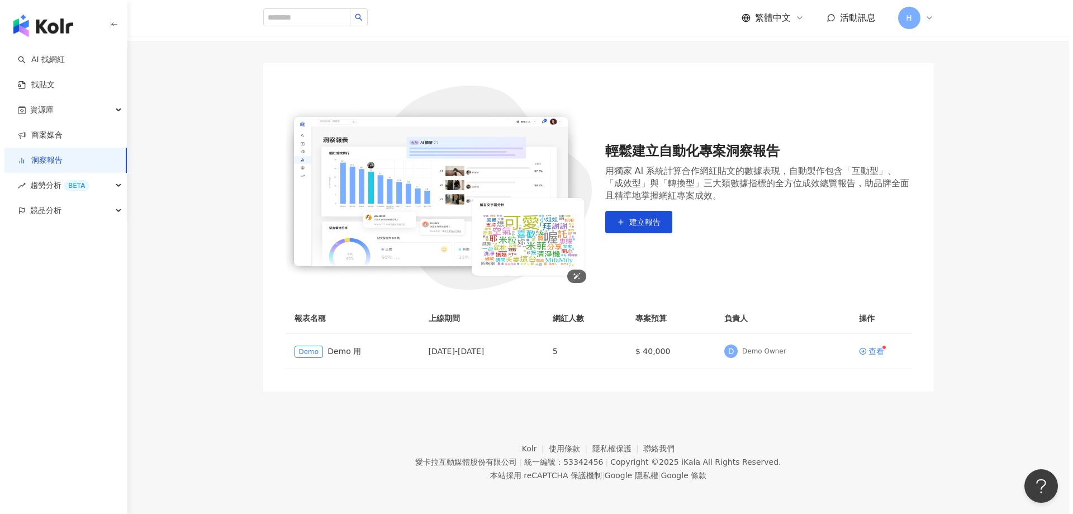
scroll to position [65, 0]
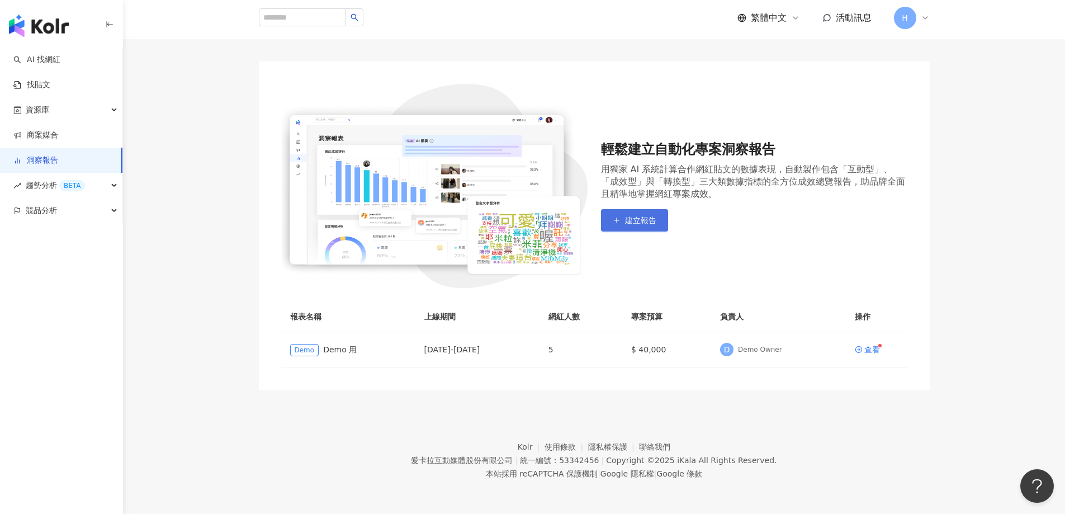
click at [664, 225] on button "建立報告" at bounding box center [634, 220] width 67 height 22
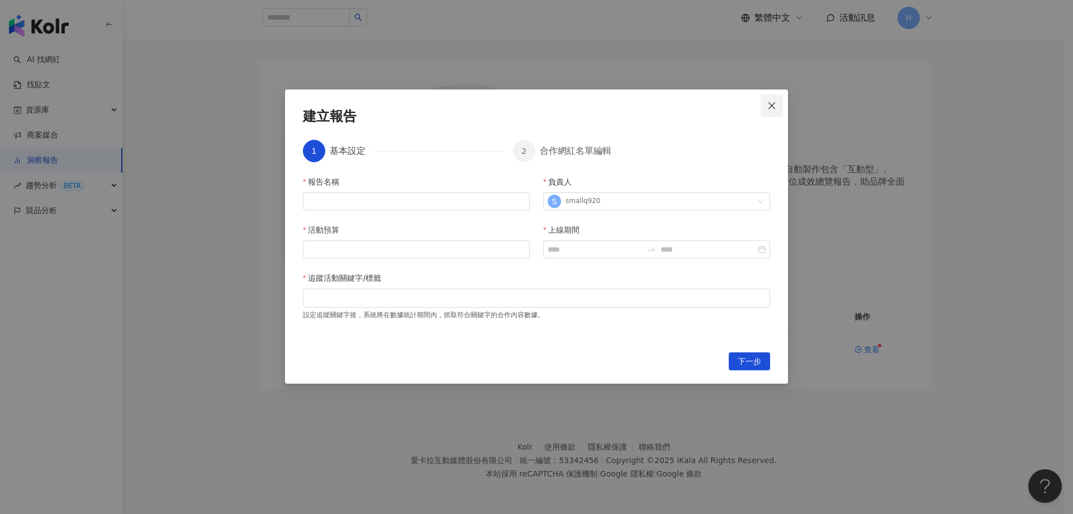
click at [771, 102] on icon "close" at bounding box center [772, 105] width 9 height 9
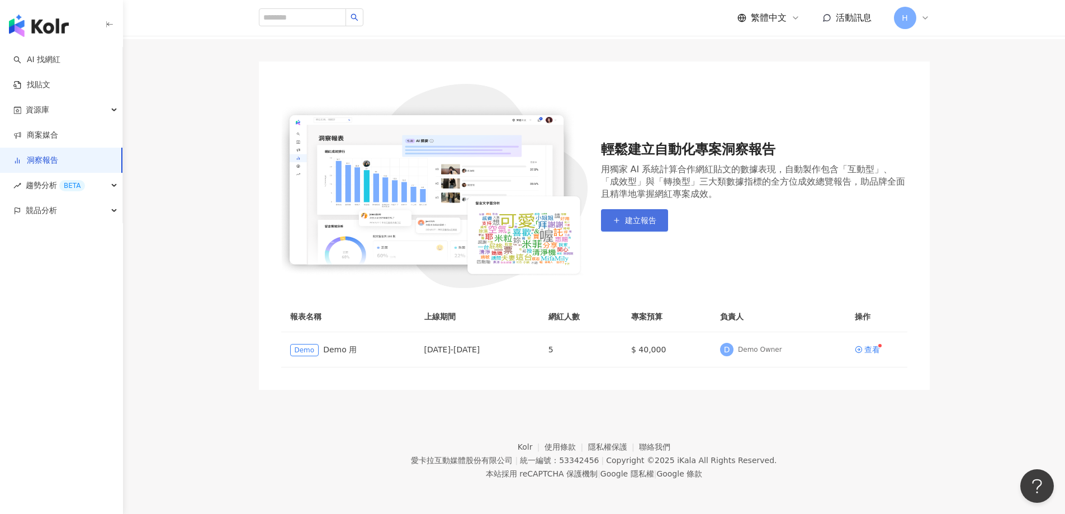
click at [633, 220] on span "建立報告" at bounding box center [640, 220] width 31 height 9
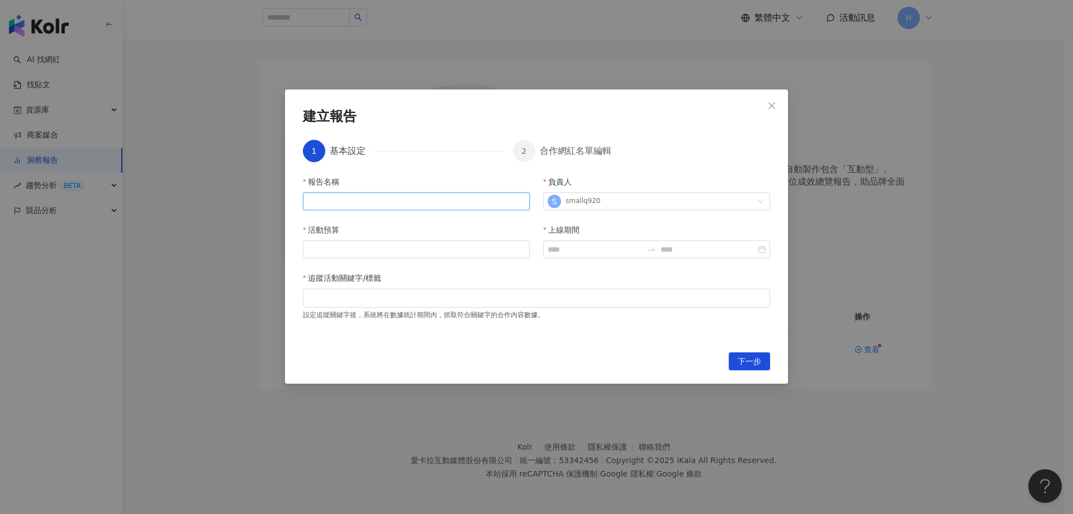
click at [380, 204] on input "報告名稱" at bounding box center [416, 201] width 227 height 18
type input "*"
type input "***"
click at [392, 245] on input "活動預算" at bounding box center [417, 249] width 226 height 17
click at [414, 301] on div at bounding box center [536, 297] width 463 height 8
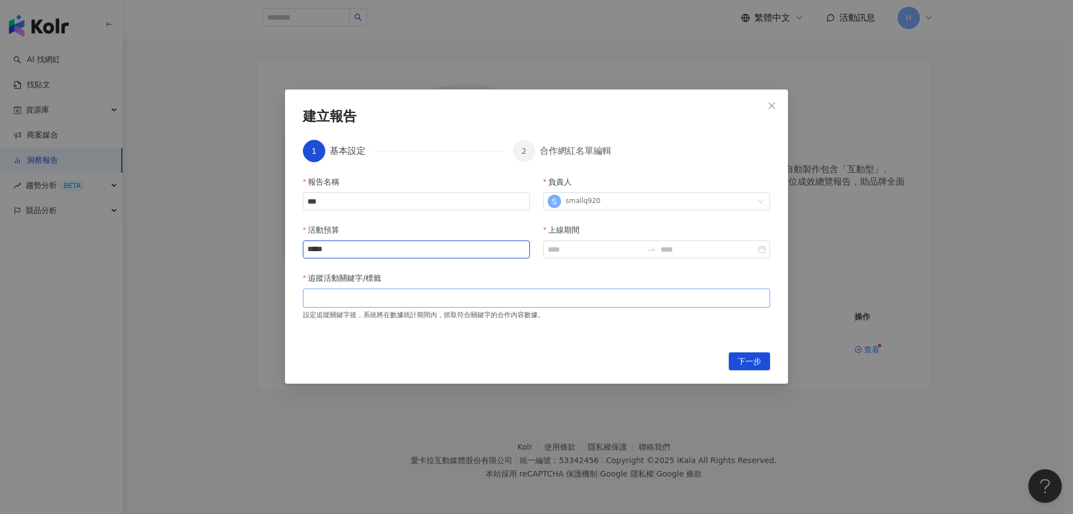
type input "*****"
type input "****"
drag, startPoint x: 351, startPoint y: 200, endPoint x: 162, endPoint y: 191, distance: 189.7
click at [171, 197] on div "建立報告 1 基本設定 2 合作網紅名單編輯 報告名稱 *** 負責人 S smallq920 活動預算 ***** 上線期間 追蹤活動關鍵字/標籤 #纖維佳…" at bounding box center [536, 257] width 1073 height 514
type input "***"
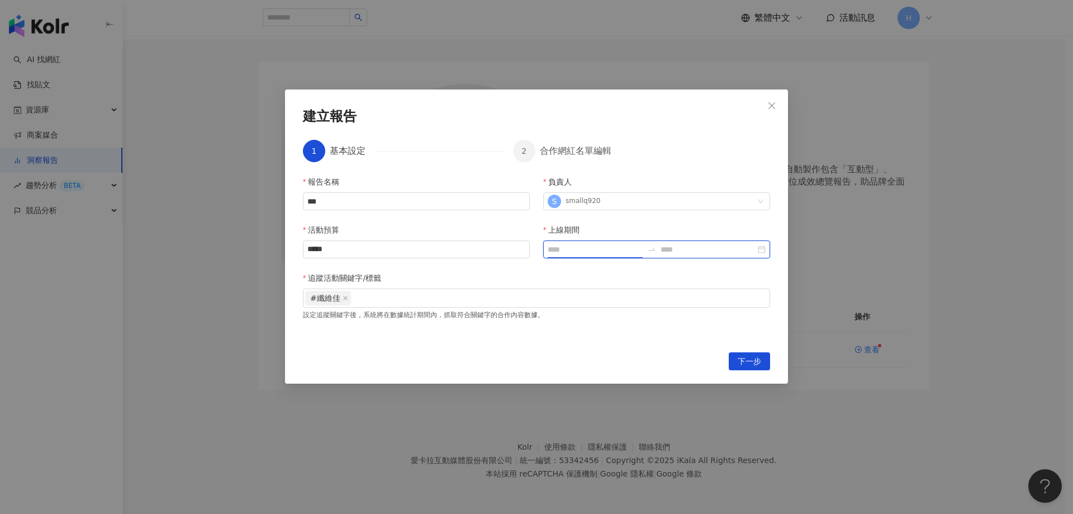
click at [575, 249] on input "上線期間" at bounding box center [595, 249] width 95 height 12
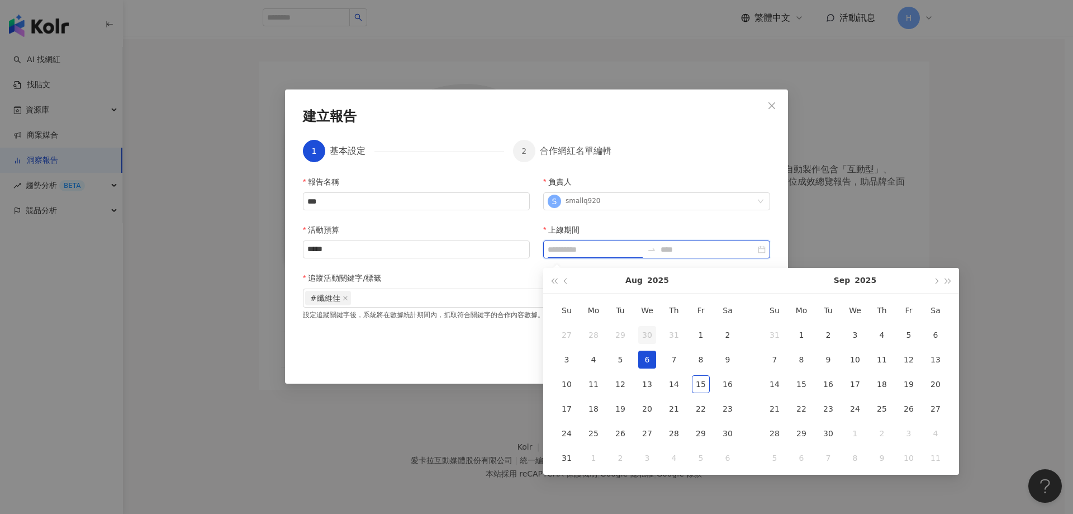
type input "**********"
click at [566, 284] on button "button" at bounding box center [566, 280] width 12 height 25
type input "**********"
click at [620, 335] on div "1" at bounding box center [621, 335] width 18 height 18
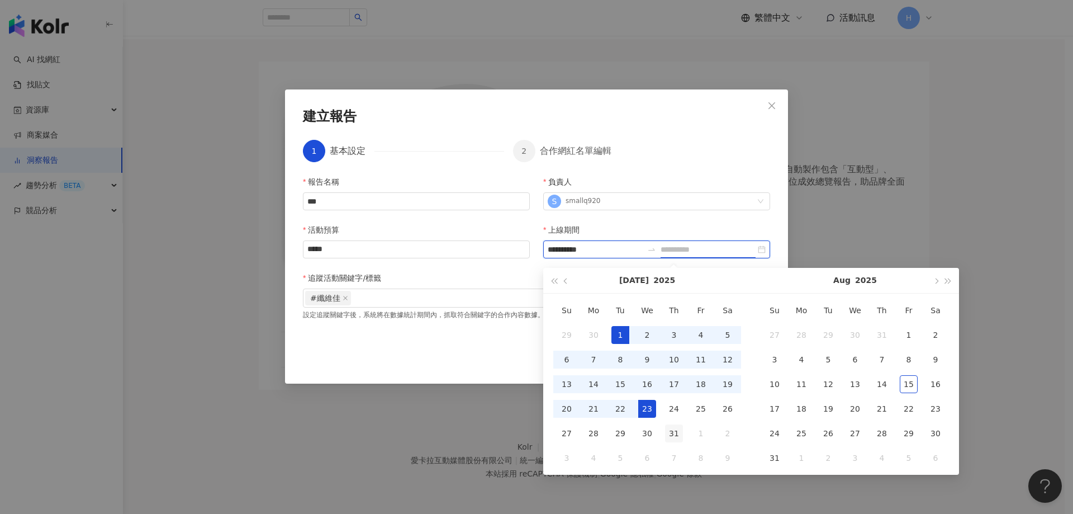
type input "**********"
click at [675, 429] on div "31" at bounding box center [674, 433] width 18 height 18
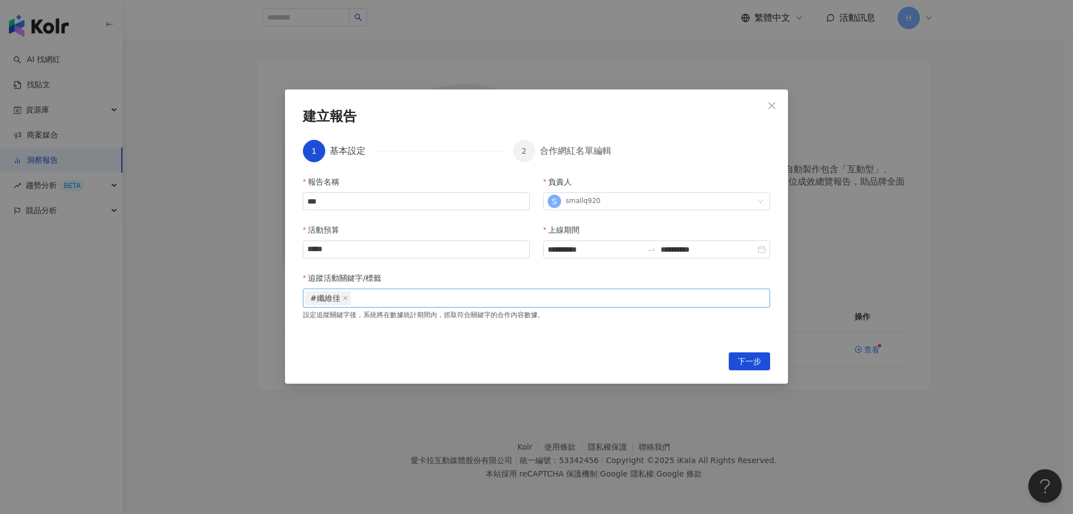
click at [460, 305] on div "#纖維佳" at bounding box center [536, 298] width 463 height 17
paste input "search"
click at [759, 364] on span "下一步" at bounding box center [749, 362] width 23 height 18
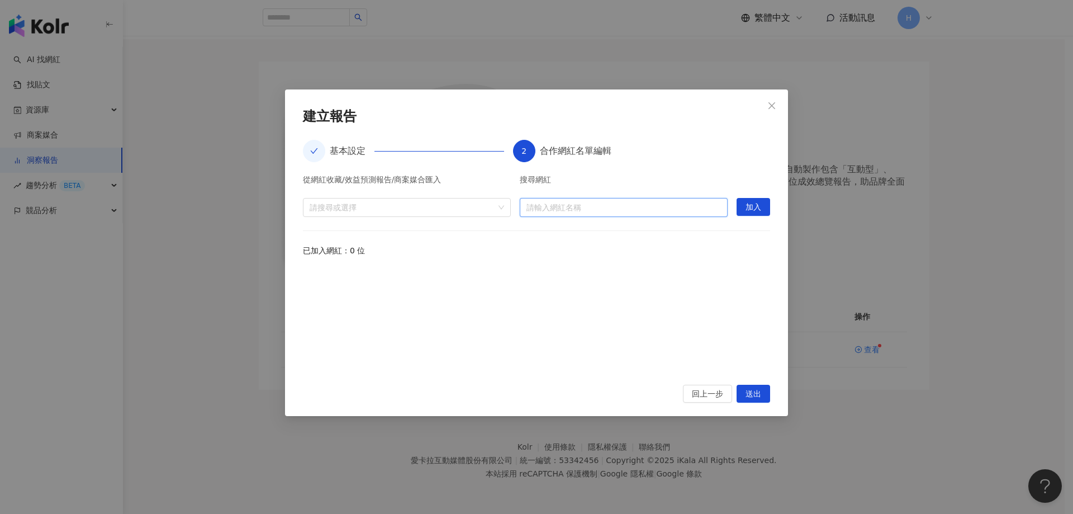
click at [610, 201] on input "search" at bounding box center [624, 207] width 195 height 18
paste input "**********"
drag, startPoint x: 574, startPoint y: 209, endPoint x: 698, endPoint y: 207, distance: 123.6
click at [698, 207] on input "**********" at bounding box center [624, 207] width 195 height 18
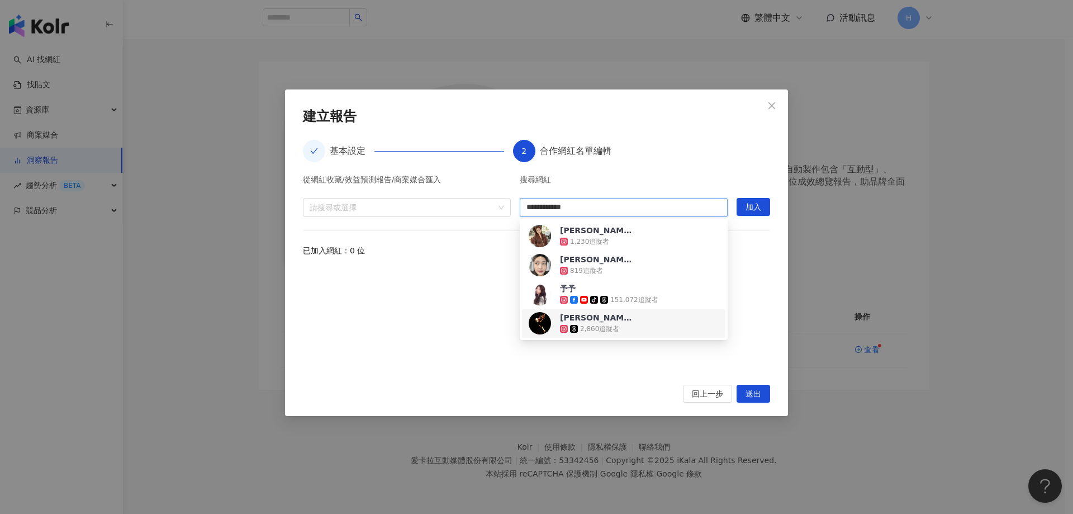
type input "**********"
click at [553, 208] on input "search" at bounding box center [624, 207] width 195 height 18
paste input "**********"
type input "**********"
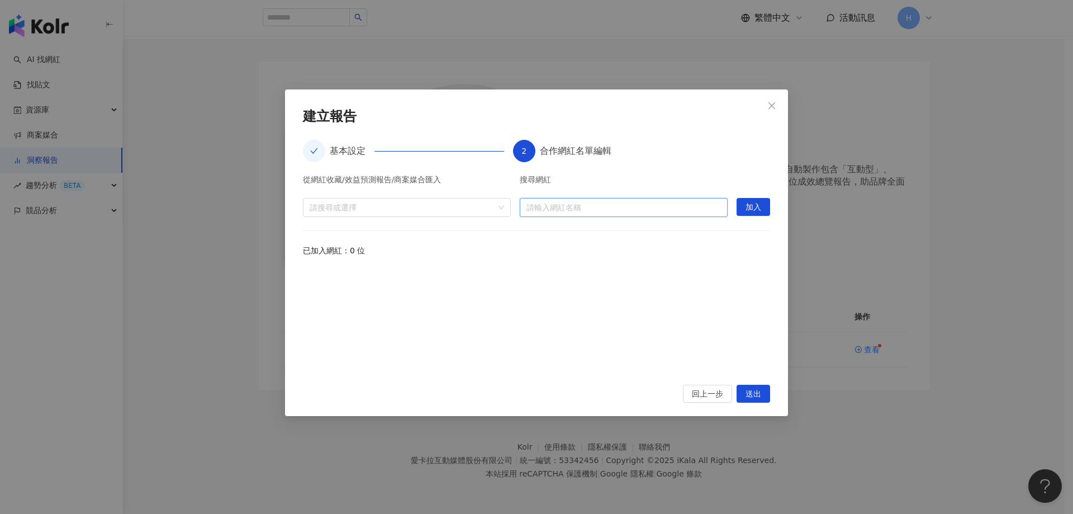
click at [646, 209] on input "search" at bounding box center [624, 207] width 195 height 18
paste input "**********"
type input "**********"
paste input "*****"
type input "*****"
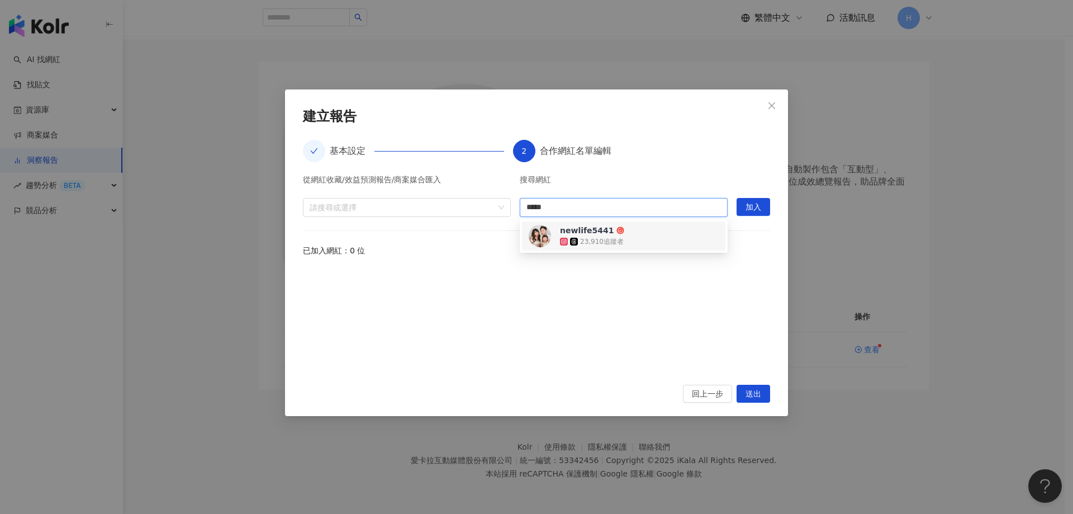
click at [613, 242] on div "23,910 追蹤者" at bounding box center [602, 242] width 44 height 10
click at [745, 211] on button "加入" at bounding box center [754, 207] width 34 height 18
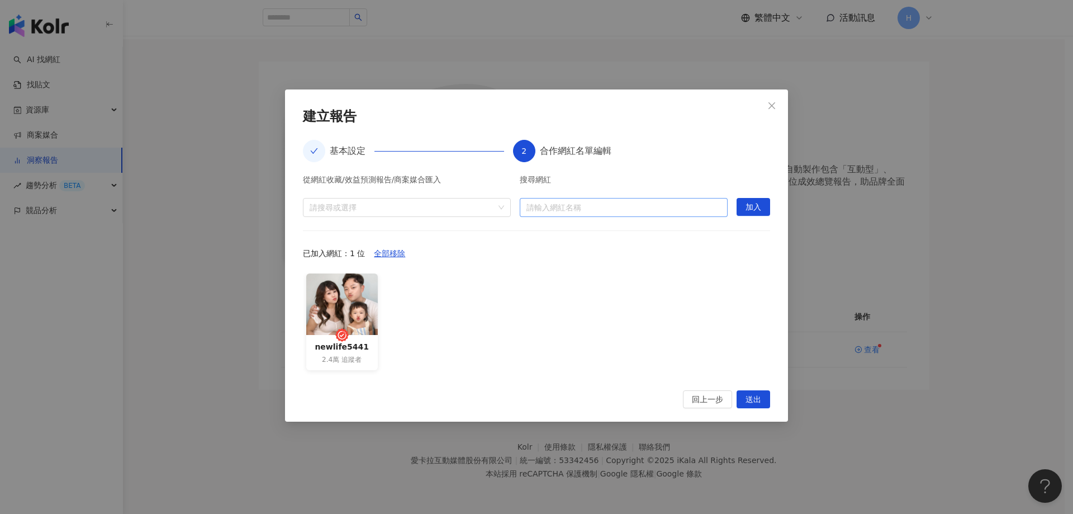
click at [556, 211] on input "search" at bounding box center [624, 207] width 195 height 18
paste input "**********"
type input "**********"
click at [613, 241] on div "57,510 追蹤者" at bounding box center [612, 242] width 44 height 10
click at [761, 213] on span "加入" at bounding box center [754, 207] width 16 height 18
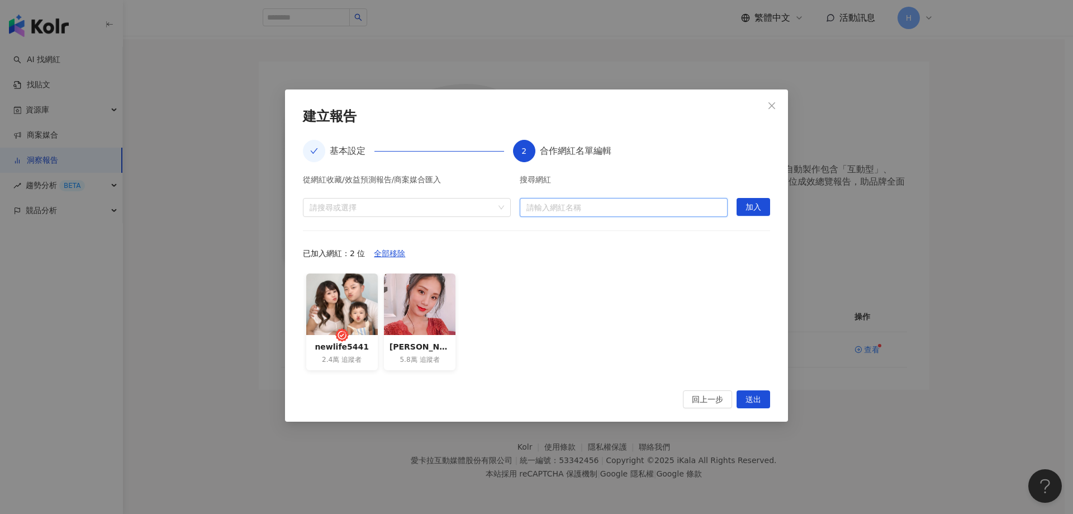
click at [592, 211] on input "search" at bounding box center [624, 207] width 195 height 18
paste input "********"
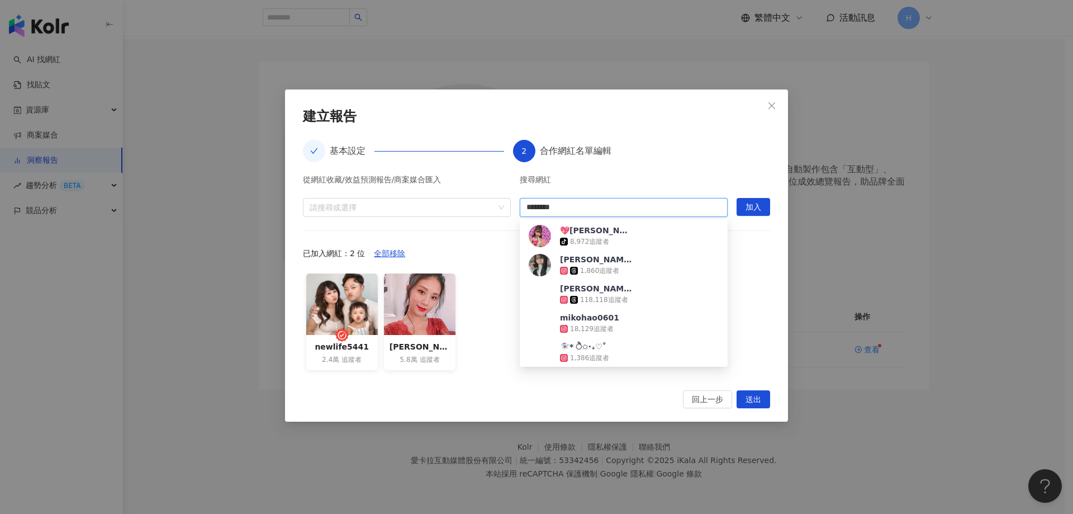
type input "********"
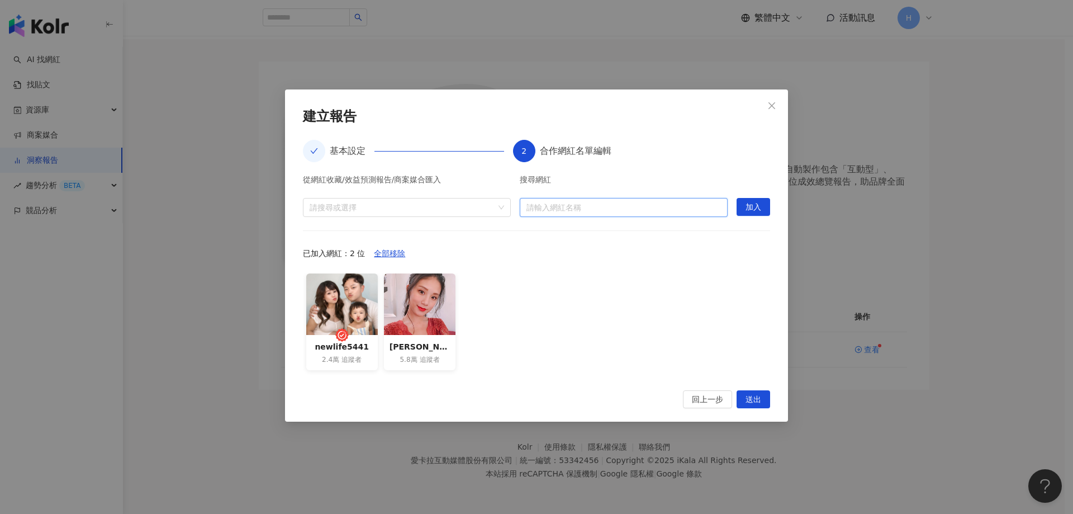
click at [590, 209] on input "search" at bounding box center [624, 207] width 195 height 18
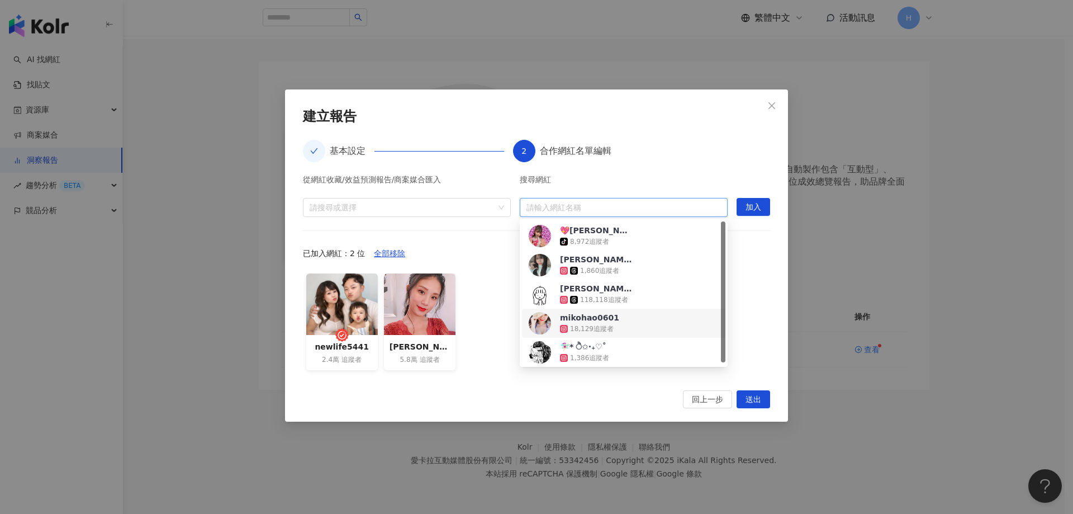
click at [585, 325] on div "18,129 追蹤者" at bounding box center [592, 329] width 44 height 10
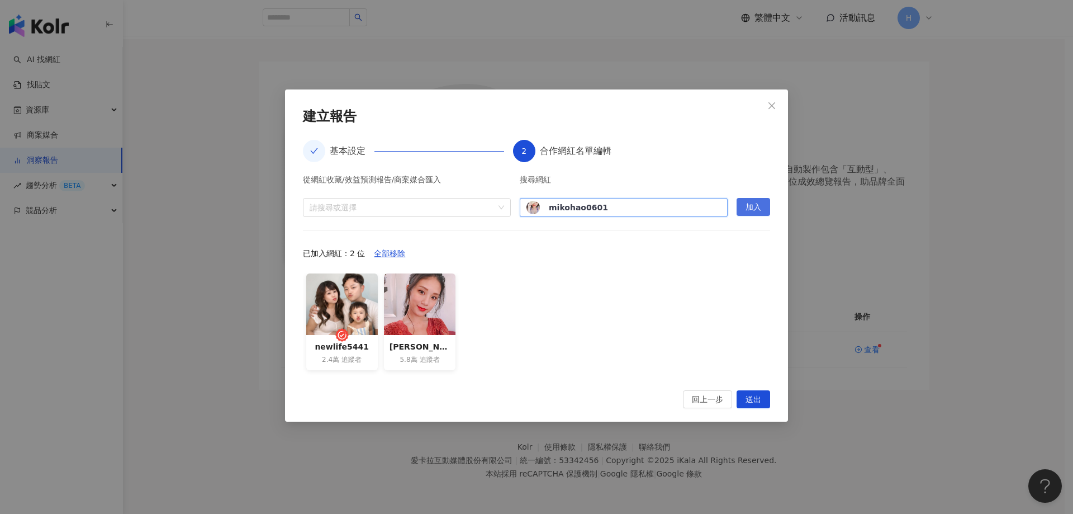
click at [753, 214] on span "加入" at bounding box center [754, 207] width 16 height 18
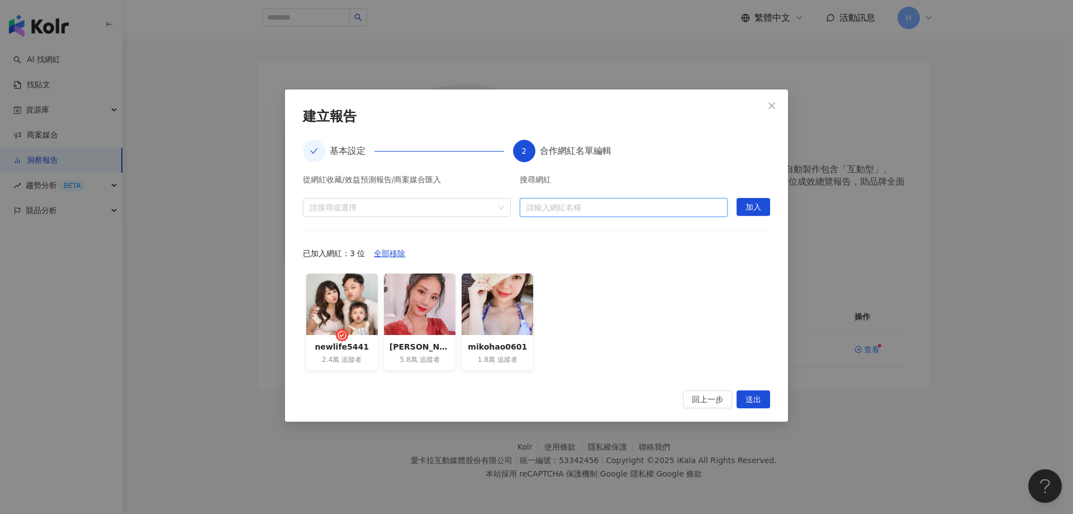
click at [551, 209] on input "search" at bounding box center [624, 207] width 195 height 18
paste input "**********"
type input "**********"
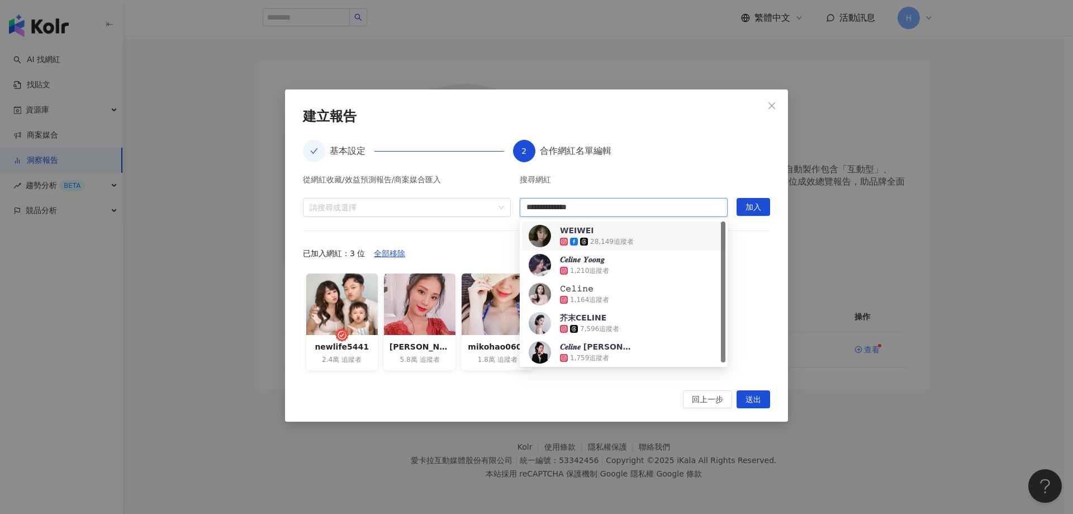
click at [645, 241] on div "WEIWEI 28,149 追蹤者" at bounding box center [624, 236] width 190 height 22
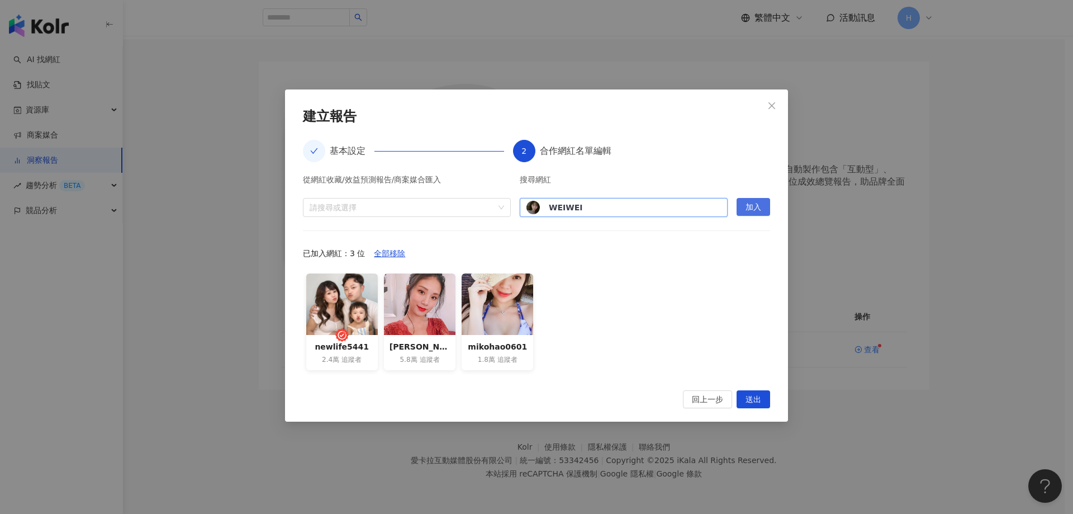
click at [748, 205] on span "加入" at bounding box center [754, 207] width 16 height 18
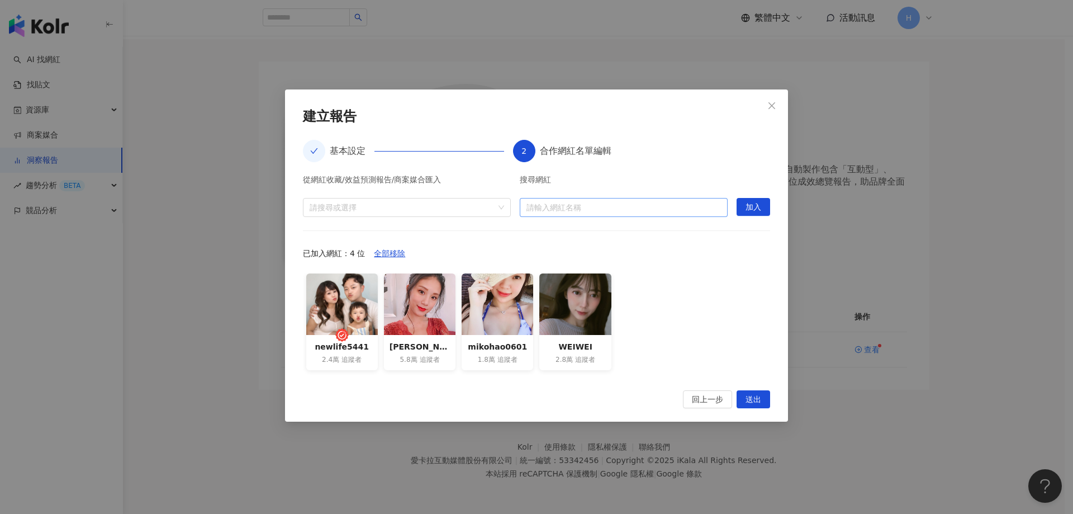
click at [570, 211] on input "search" at bounding box center [624, 207] width 195 height 18
paste input "**********"
type input "**********"
click at [633, 207] on input "search" at bounding box center [624, 207] width 195 height 18
click at [627, 230] on span "跳耀中的虎寶小子" at bounding box center [596, 230] width 73 height 11
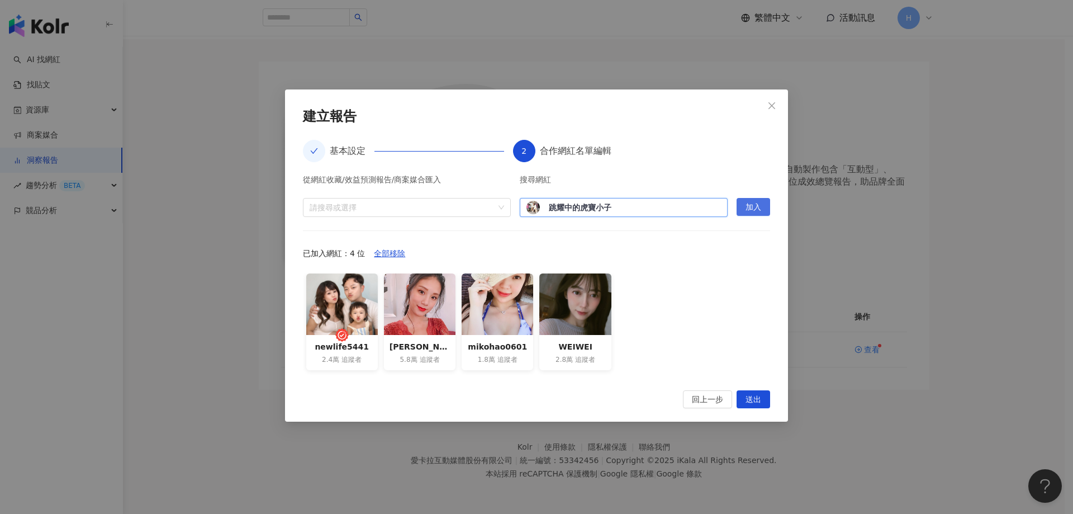
click at [750, 212] on span "加入" at bounding box center [754, 207] width 16 height 18
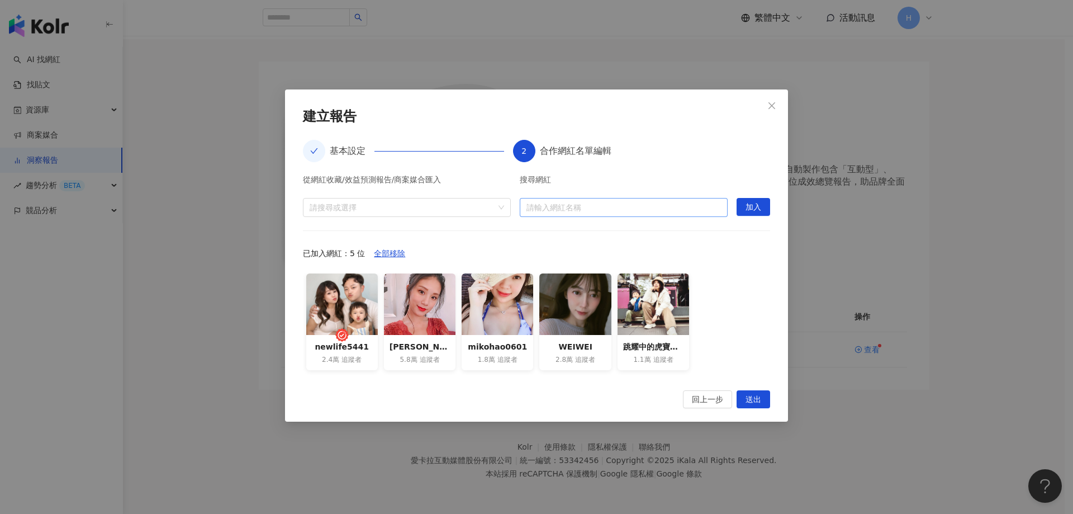
click at [597, 207] on input "search" at bounding box center [624, 207] width 195 height 18
paste input "**********"
type input "**********"
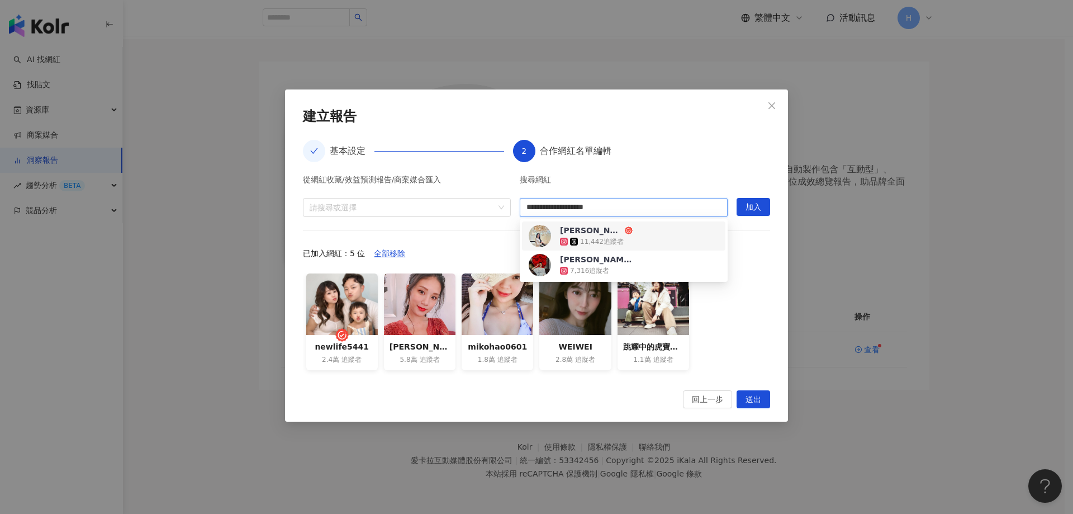
click at [626, 239] on div "11,442 追蹤者" at bounding box center [596, 241] width 73 height 11
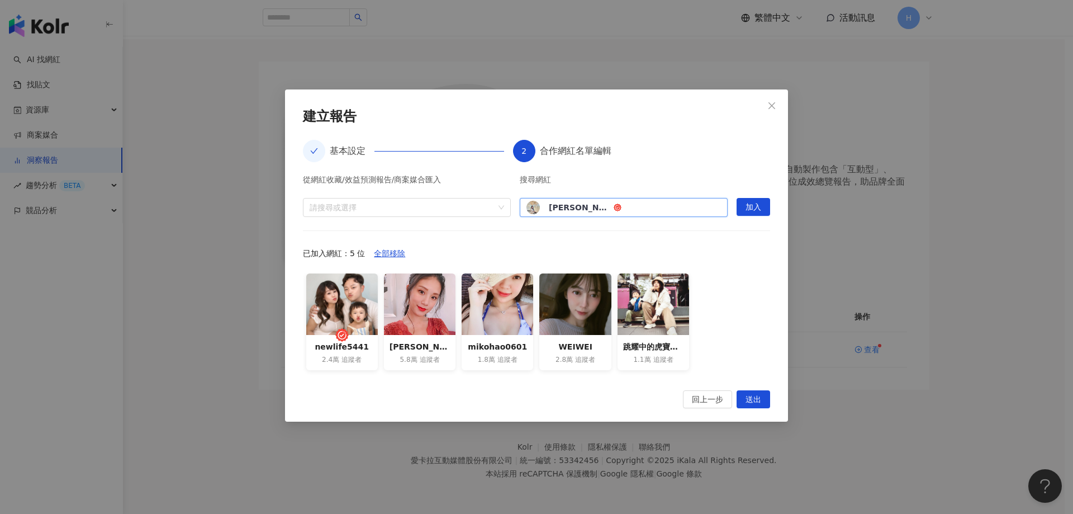
click at [749, 218] on div "從網紅收藏/效益預測報告/商案媒合匯入 請搜尋或選擇 搜尋網紅 {"id":"be3dac8a-94f2-4fbd-8c68-32f43acb12ee","n…" at bounding box center [536, 276] width 467 height 201
click at [751, 209] on span "加入" at bounding box center [754, 207] width 16 height 18
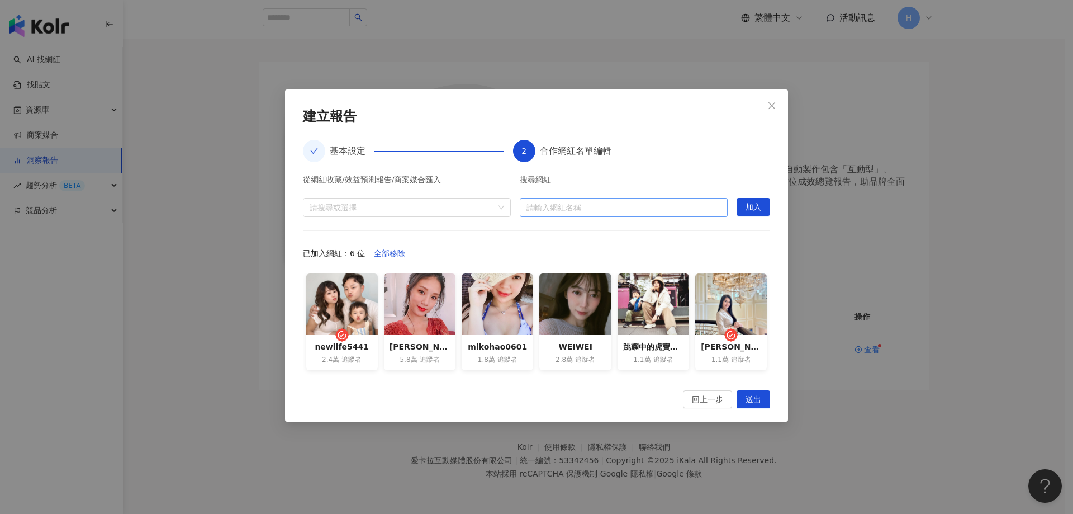
click at [559, 208] on input "search" at bounding box center [624, 207] width 195 height 18
paste input "**********"
type input "**********"
click at [664, 230] on div "Ting jun 11,608 追蹤者" at bounding box center [624, 236] width 190 height 22
click at [749, 207] on span "加入" at bounding box center [754, 207] width 16 height 18
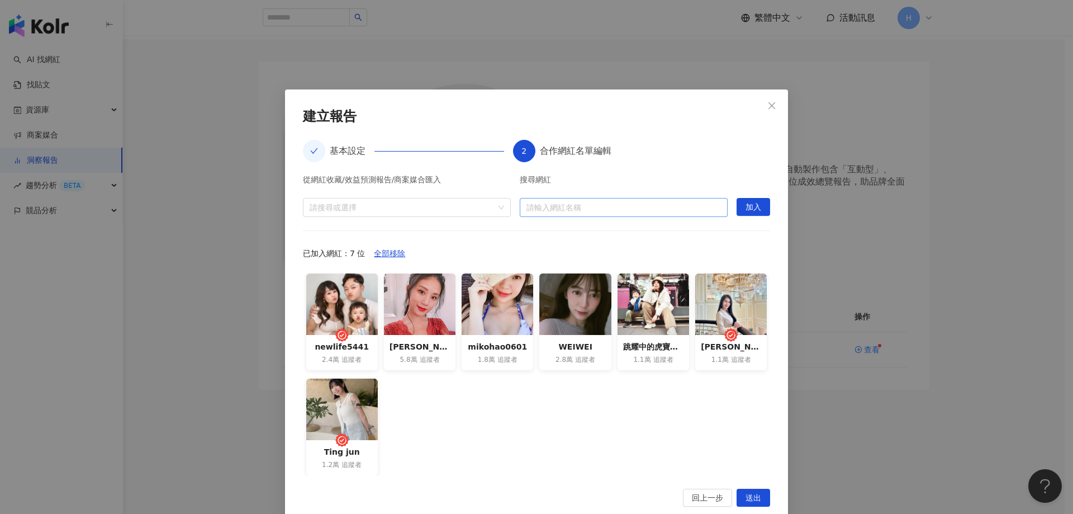
click at [600, 208] on input "search" at bounding box center [624, 207] width 195 height 18
paste input "**********"
type input "**********"
click at [594, 231] on div "Mavis熊熊🐻🐎💐💕" at bounding box center [592, 230] width 73 height 11
click at [746, 212] on span "加入" at bounding box center [754, 207] width 16 height 18
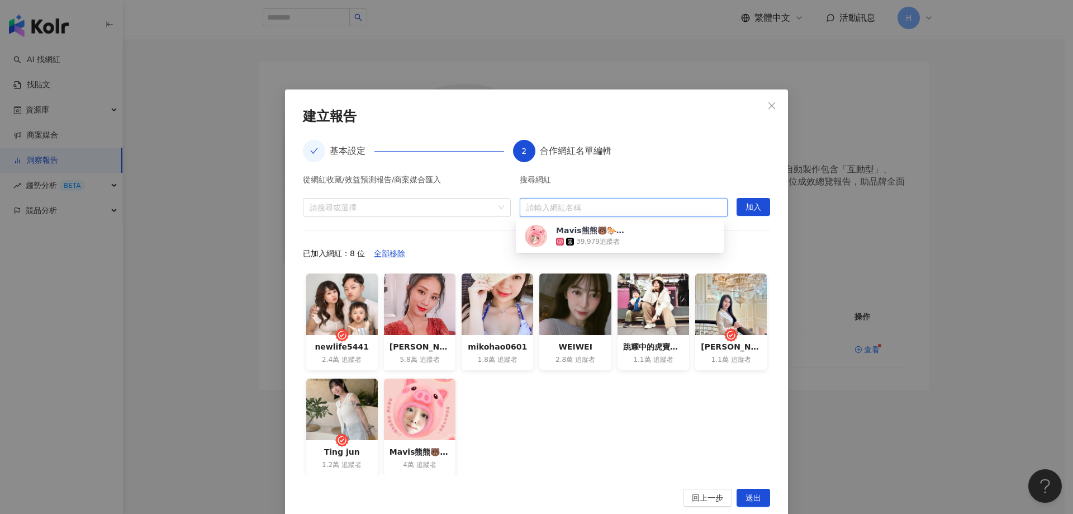
click at [627, 205] on input "search" at bounding box center [624, 207] width 195 height 18
paste input "**********"
type input "**********"
click at [642, 240] on div "Hannah 蕾蕾 9,184 追蹤者" at bounding box center [620, 236] width 190 height 22
click at [737, 214] on button "加入" at bounding box center [754, 207] width 34 height 18
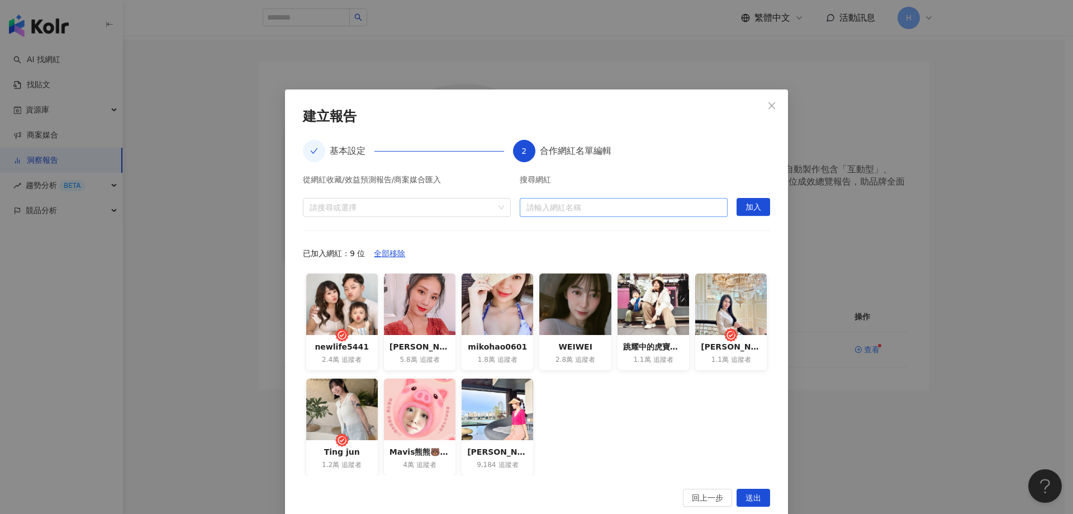
click at [577, 202] on input "search" at bounding box center [624, 207] width 195 height 18
paste input "**********"
type input "**********"
click at [755, 209] on span "加入" at bounding box center [754, 207] width 16 height 18
click at [675, 209] on input "search" at bounding box center [624, 207] width 195 height 18
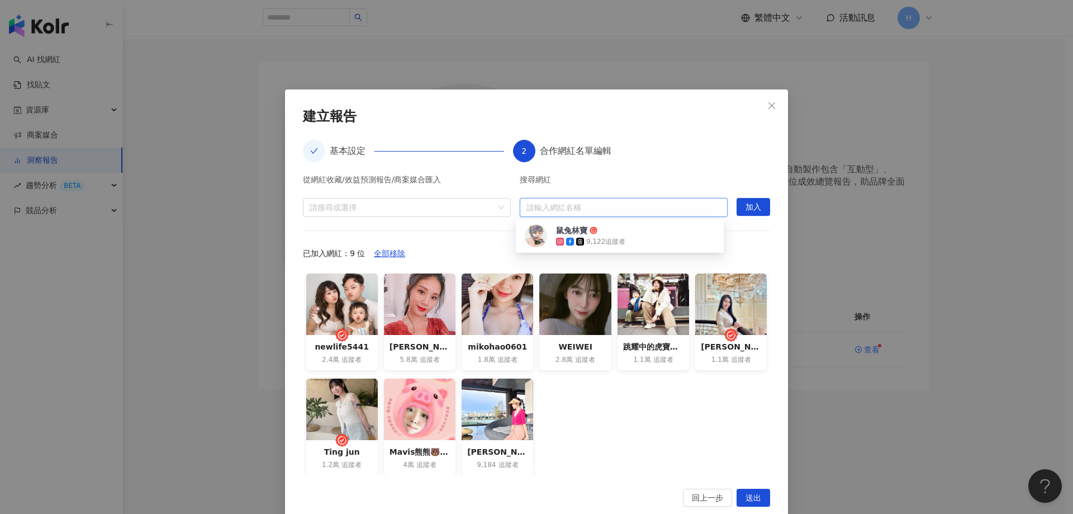
paste input "**********"
type input "**********"
click at [647, 239] on div "鼠兔林寶 9,122 追蹤者" at bounding box center [620, 236] width 190 height 22
click at [746, 210] on span "加入" at bounding box center [754, 207] width 16 height 18
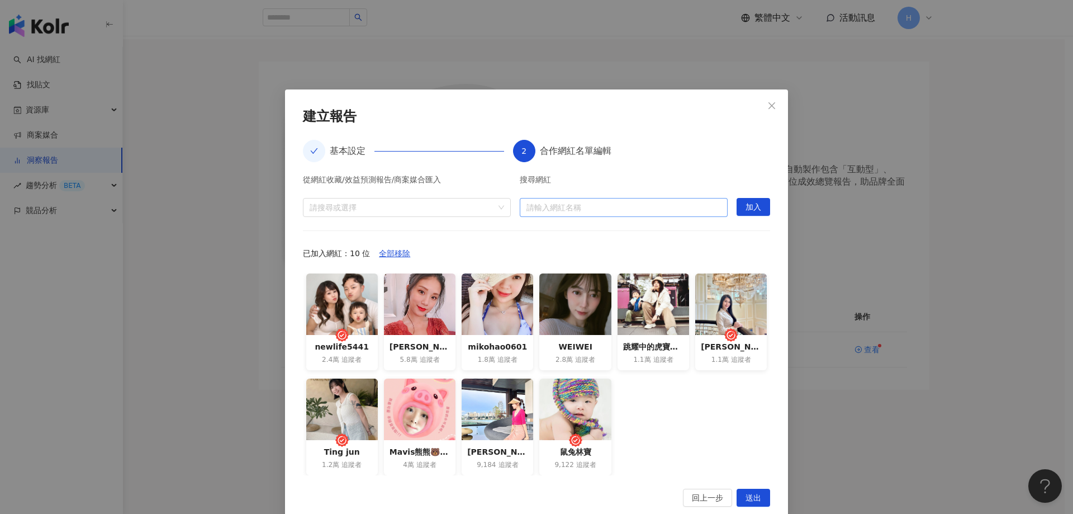
click at [612, 211] on input "search" at bounding box center [624, 207] width 195 height 18
paste input "**********"
type input "**********"
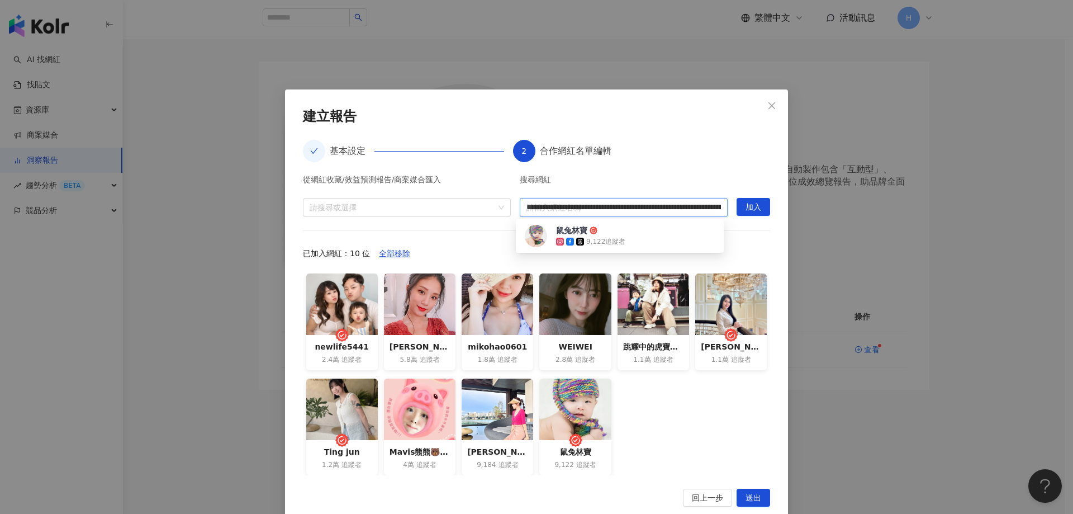
scroll to position [0, 360]
click at [612, 233] on span "黃尖尼。肥吃吃" at bounding box center [592, 230] width 73 height 11
click at [749, 208] on span "加入" at bounding box center [754, 207] width 16 height 18
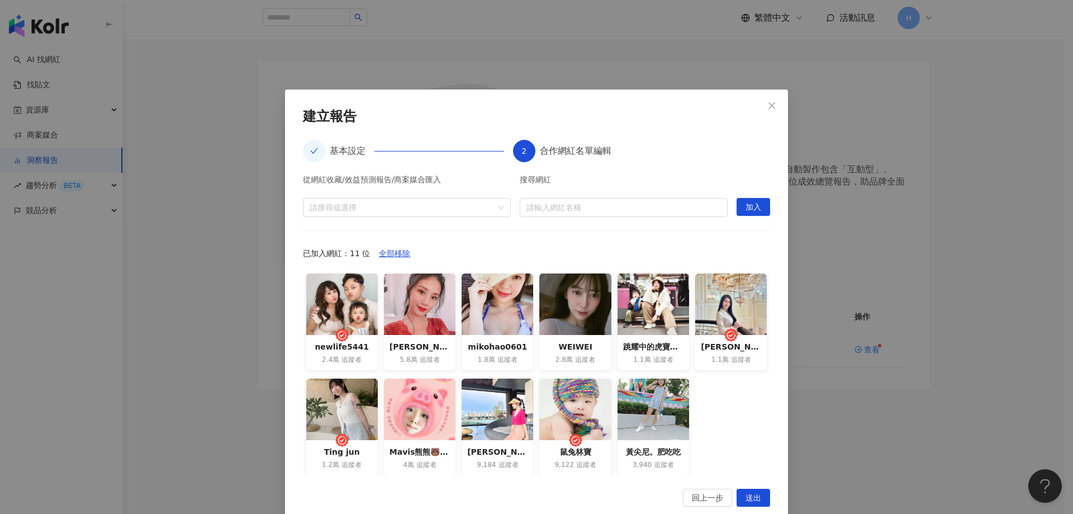
click at [587, 193] on div "搜尋網紅 請輸入網紅名稱" at bounding box center [624, 196] width 208 height 41
click at [584, 203] on input "search" at bounding box center [624, 207] width 195 height 18
paste input "********"
type input "********"
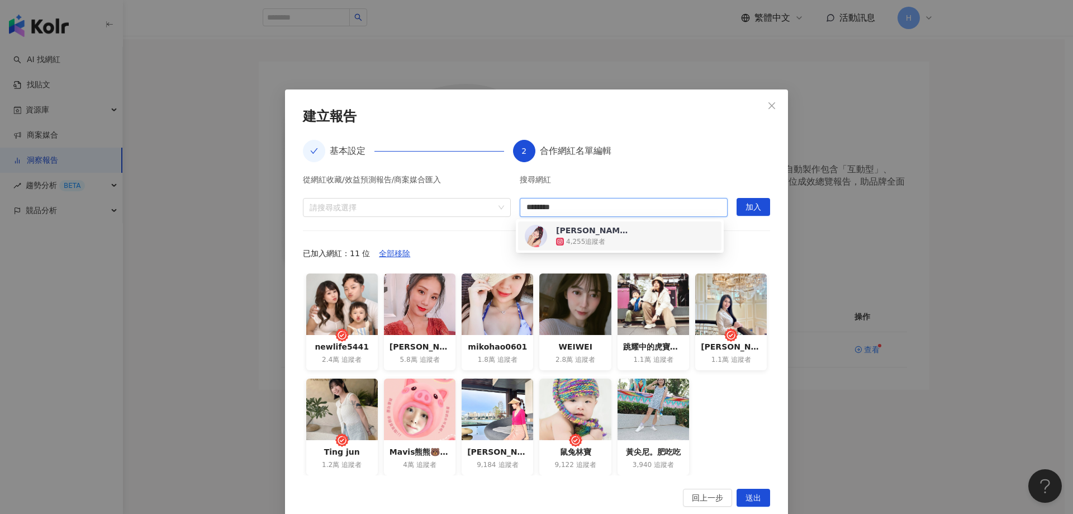
click at [589, 244] on div "4,255 追蹤者" at bounding box center [585, 242] width 39 height 10
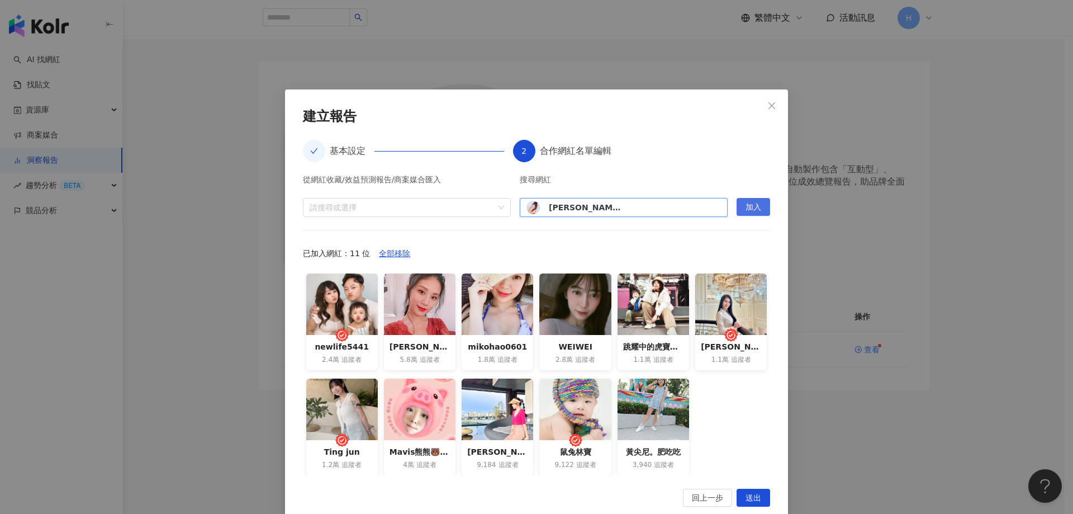
click at [757, 207] on button "加入" at bounding box center [754, 207] width 34 height 18
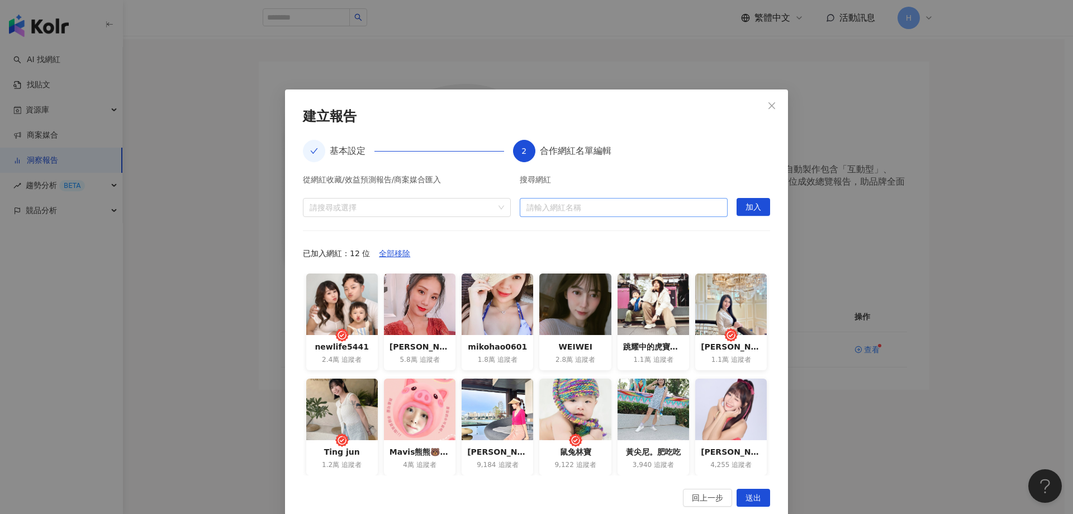
click at [622, 204] on input "search" at bounding box center [624, 207] width 195 height 18
paste input "**********"
type input "**********"
click at [683, 237] on div "男子宿舍↔︎肉圓可樂配雞塊 6,372 追蹤者" at bounding box center [620, 236] width 190 height 22
click at [746, 210] on span "加入" at bounding box center [754, 207] width 16 height 18
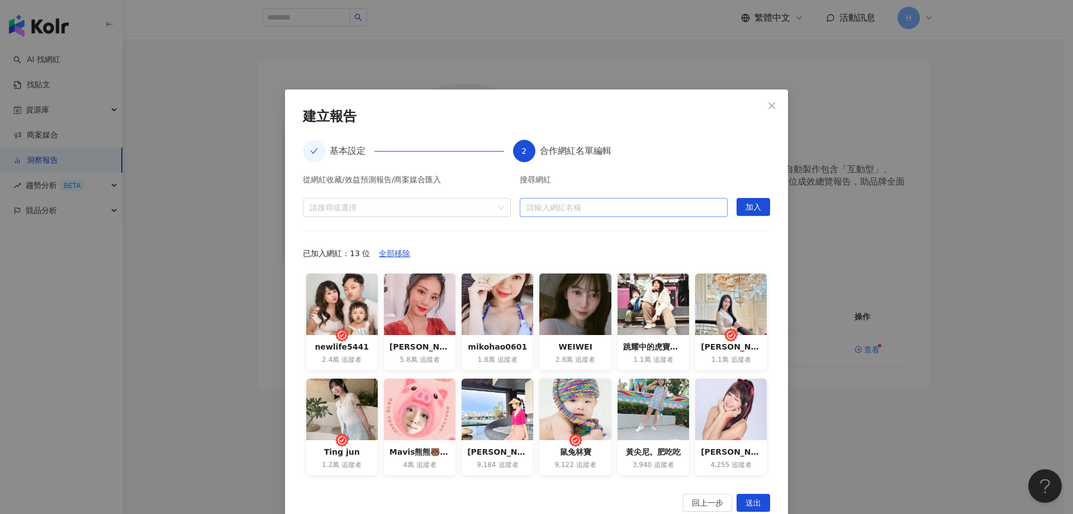
click at [615, 215] on input "search" at bounding box center [624, 207] width 195 height 18
paste input "**********"
type input "**********"
click at [738, 215] on button "加入" at bounding box center [754, 207] width 34 height 18
click at [652, 210] on input "search" at bounding box center [624, 207] width 195 height 18
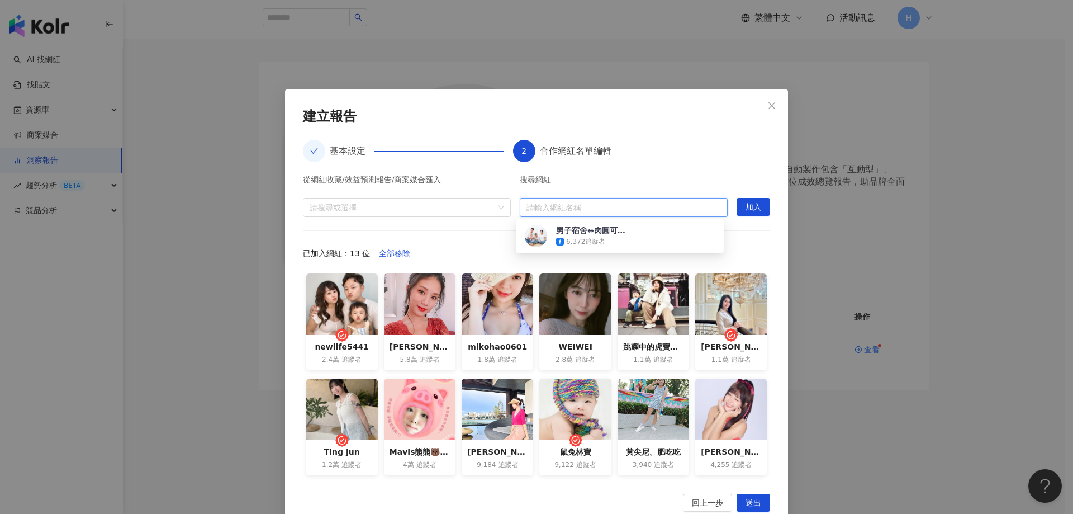
paste input "**********"
type input "**********"
paste input "**********"
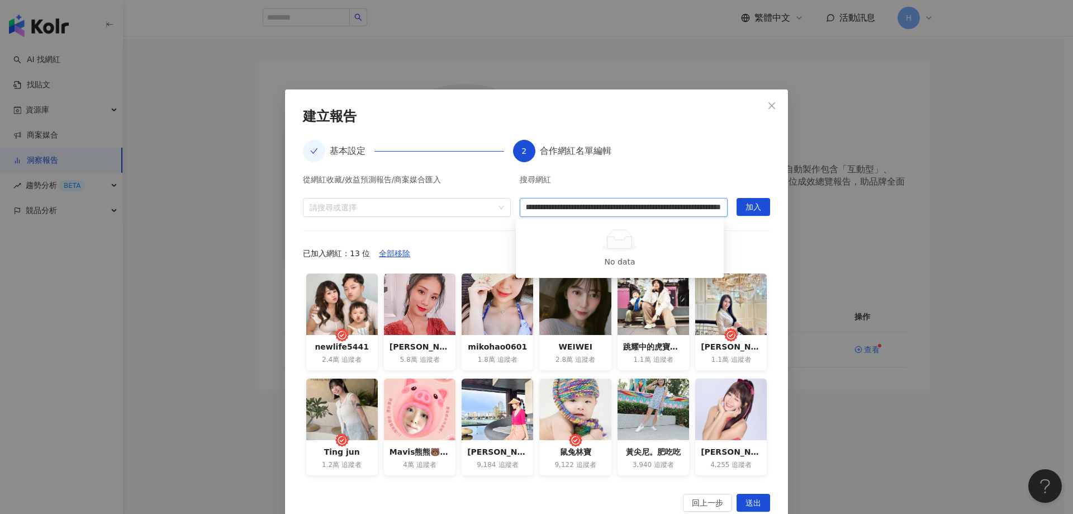
type input "**********"
paste input "**********"
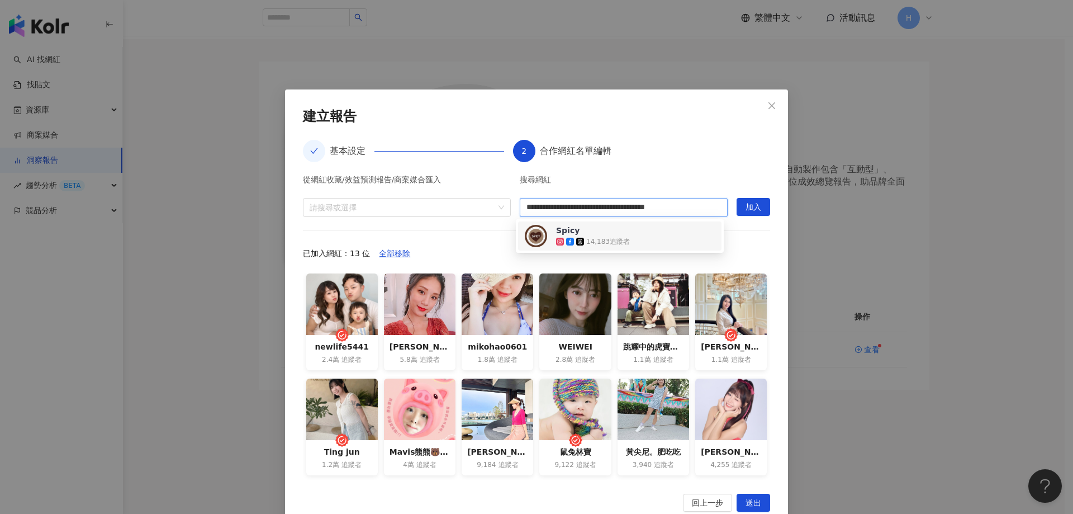
type input "**********"
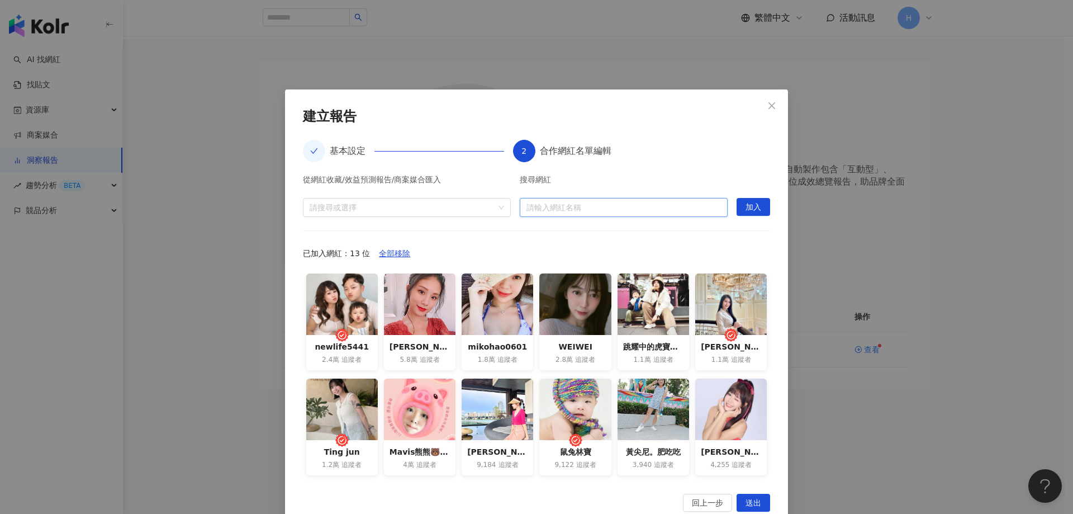
paste input "**********"
type input "**********"
paste input "******"
type input "******"
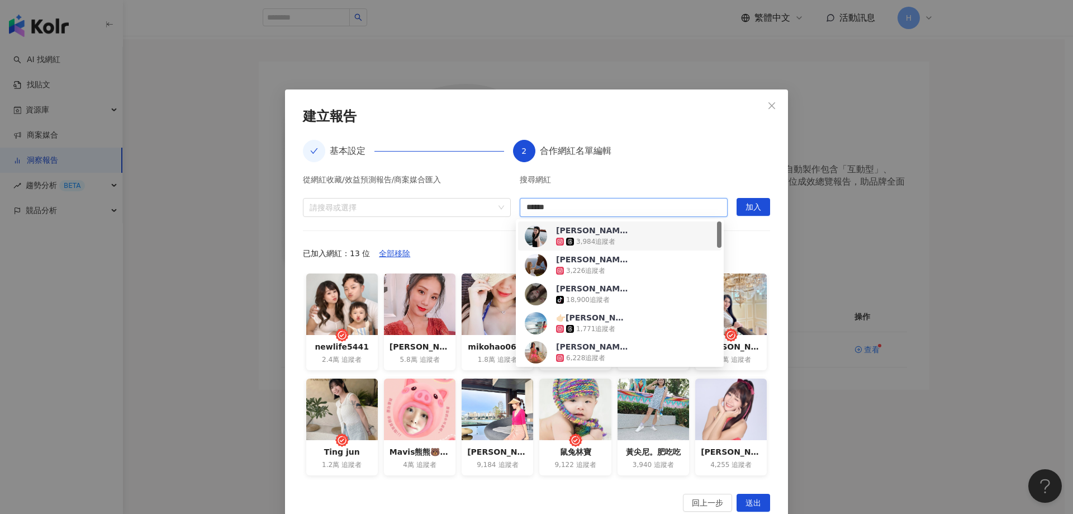
click at [638, 239] on div "小倩👧🏻 3,984 追蹤者" at bounding box center [620, 236] width 190 height 22
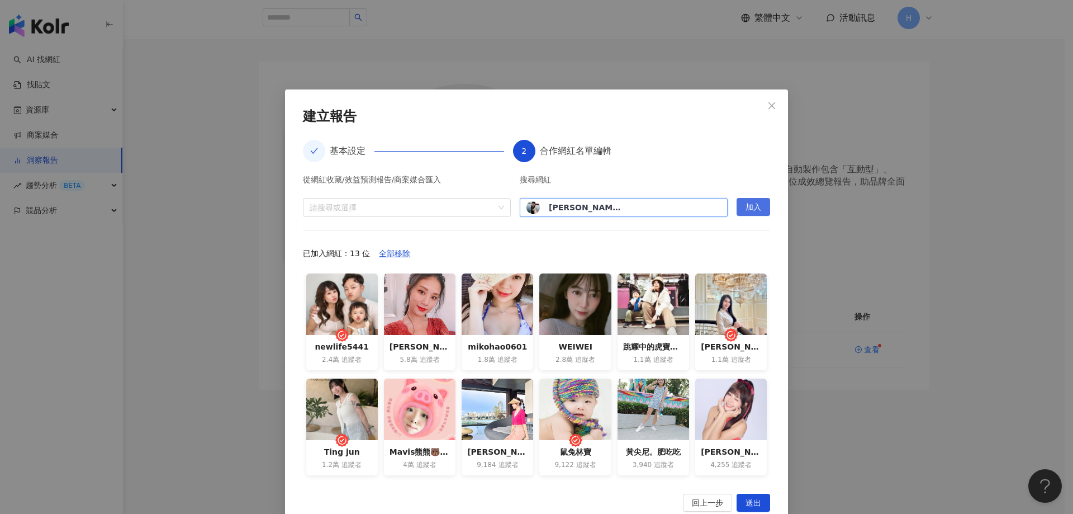
click at [758, 209] on button "加入" at bounding box center [754, 207] width 34 height 18
click at [601, 207] on input "search" at bounding box center [624, 207] width 195 height 18
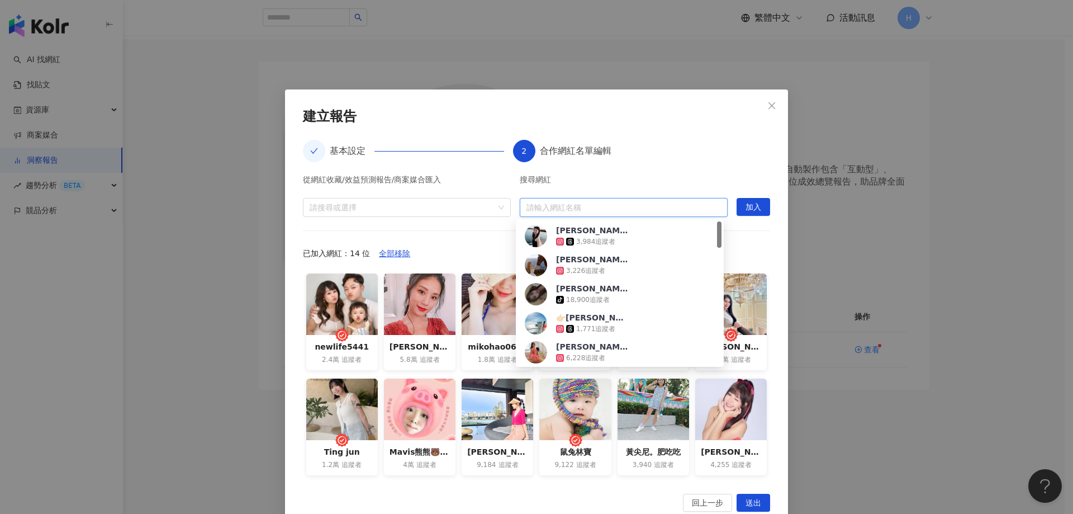
paste input "**********"
type input "**********"
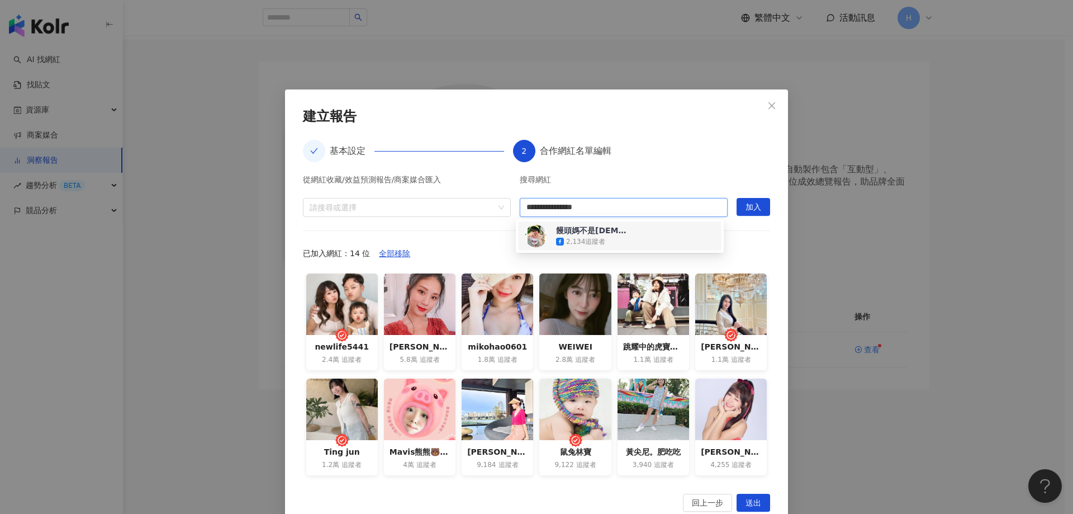
click at [602, 240] on div "2,134 追蹤者" at bounding box center [585, 242] width 39 height 10
click at [746, 214] on span "加入" at bounding box center [754, 207] width 16 height 18
click at [596, 208] on input "search" at bounding box center [624, 207] width 195 height 18
paste input "**********"
type input "**********"
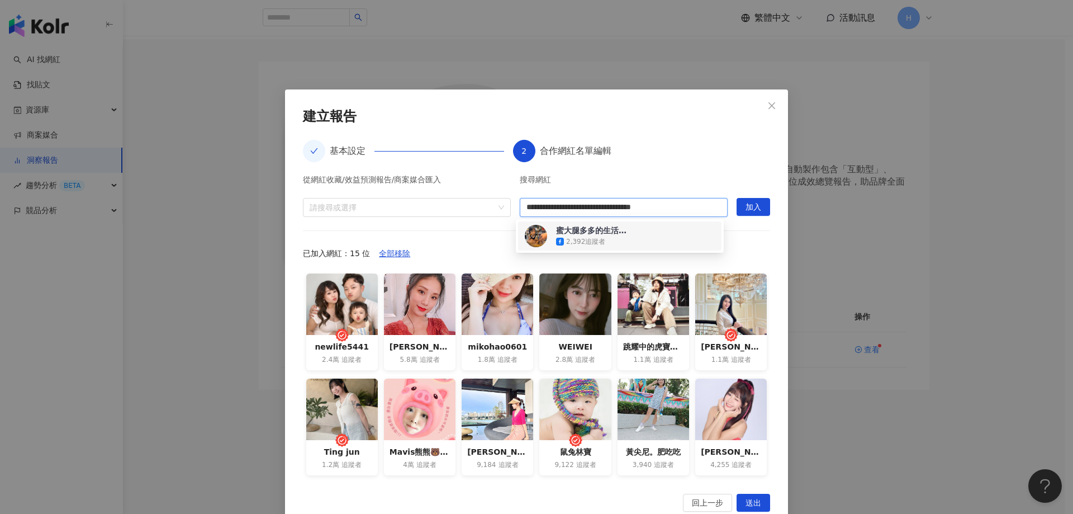
click at [652, 239] on div "蜜大腿多多的生活日常 2,392 追蹤者" at bounding box center [620, 236] width 190 height 22
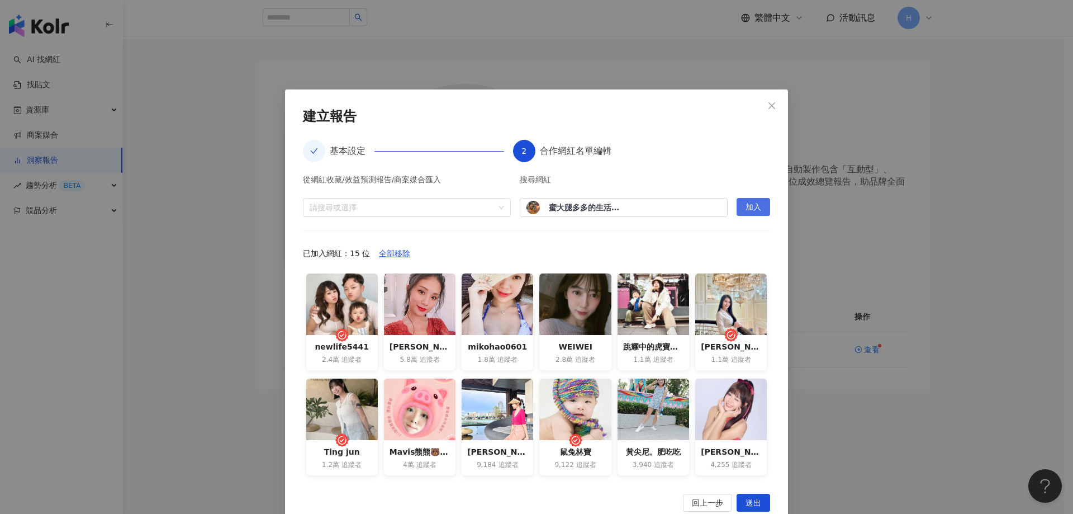
click at [748, 207] on span "加入" at bounding box center [754, 207] width 16 height 18
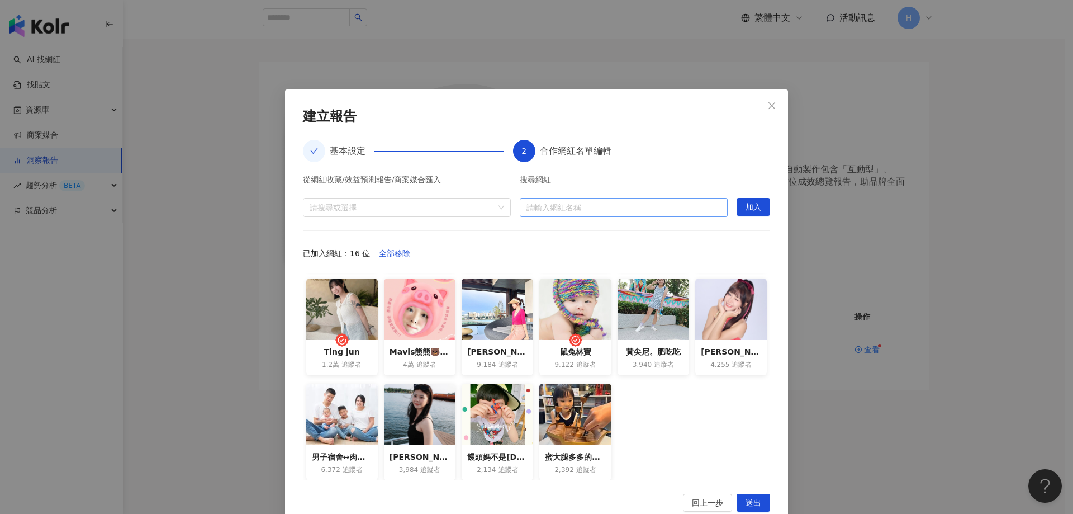
click at [567, 205] on input "search" at bounding box center [624, 207] width 195 height 18
paste input "**********"
type input "**********"
click at [754, 214] on span "加入" at bounding box center [754, 207] width 16 height 18
click at [577, 209] on input "search" at bounding box center [624, 207] width 195 height 18
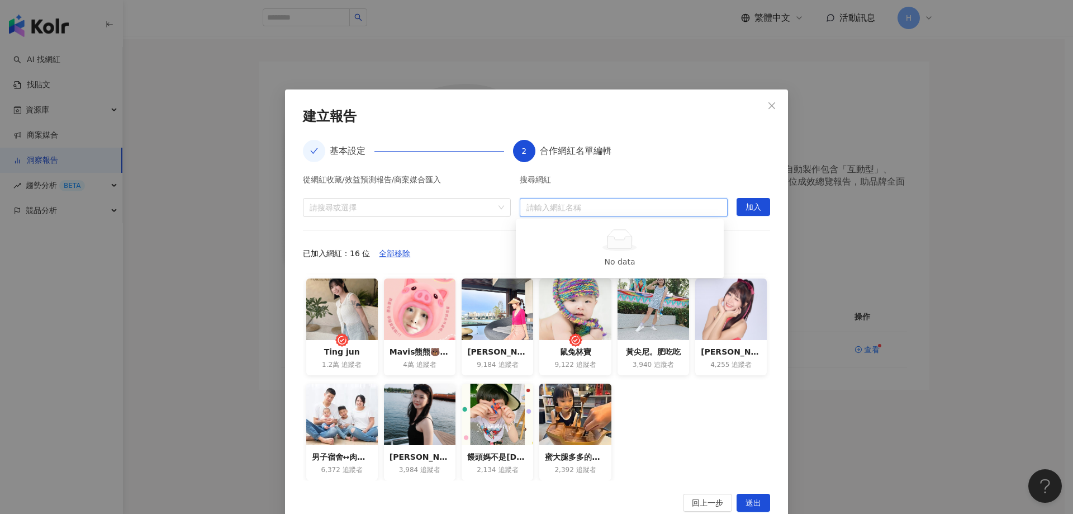
paste input "******"
type input "******"
click at [572, 201] on input "search" at bounding box center [624, 207] width 195 height 18
paste input "**********"
type input "**********"
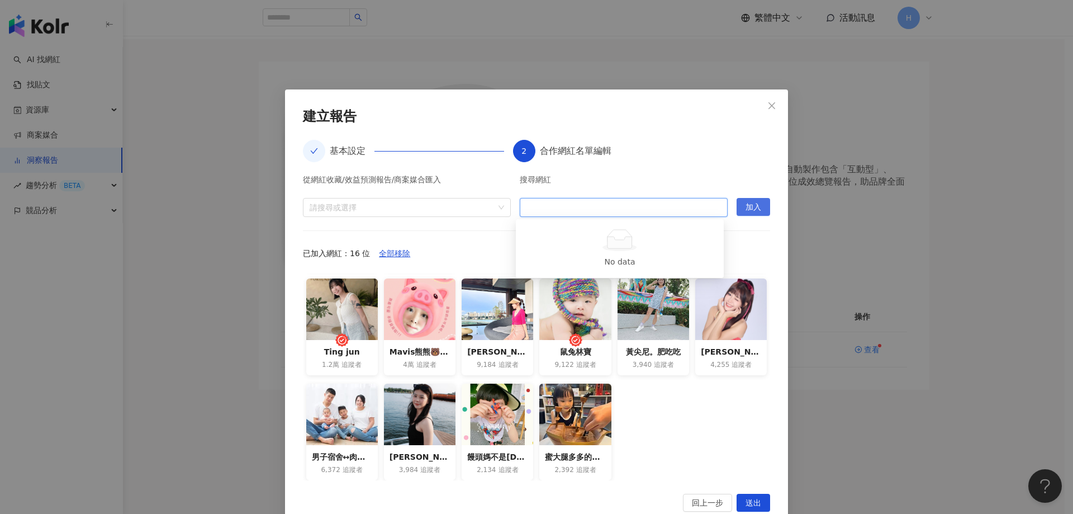
click at [747, 209] on span "加入" at bounding box center [754, 207] width 16 height 18
click at [754, 497] on span "送出" at bounding box center [754, 503] width 16 height 18
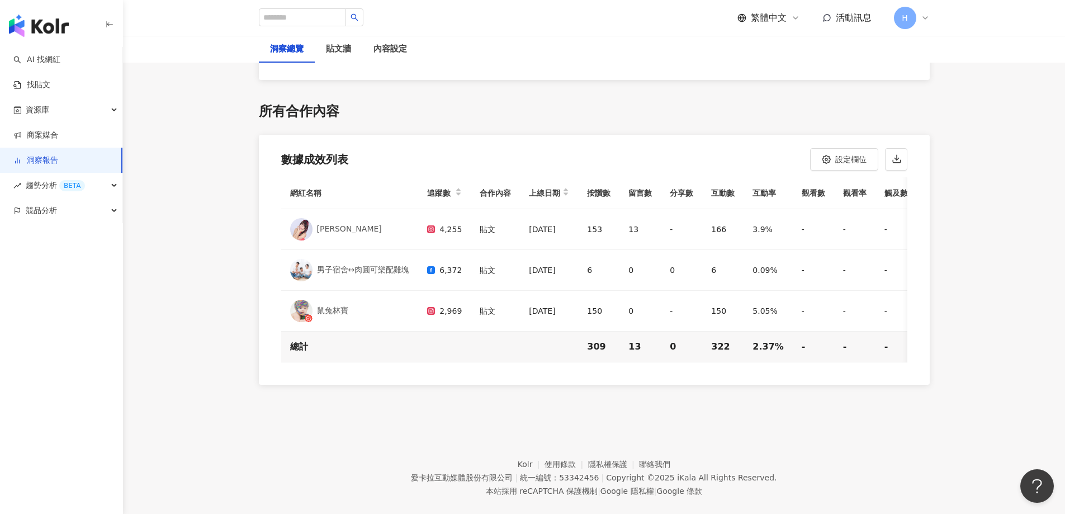
scroll to position [2485, 0]
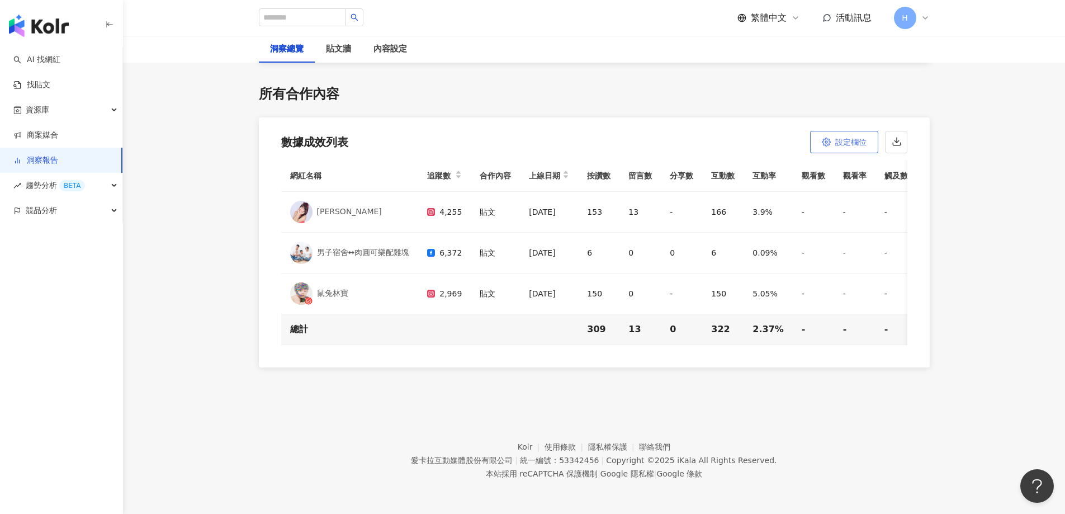
click at [846, 138] on span "設定欄位" at bounding box center [850, 142] width 31 height 9
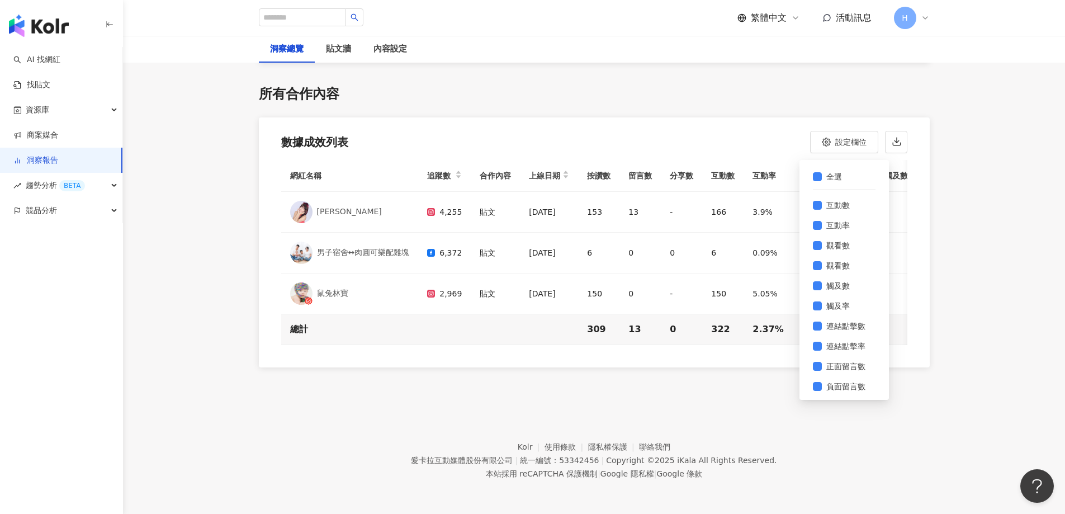
scroll to position [80, 0]
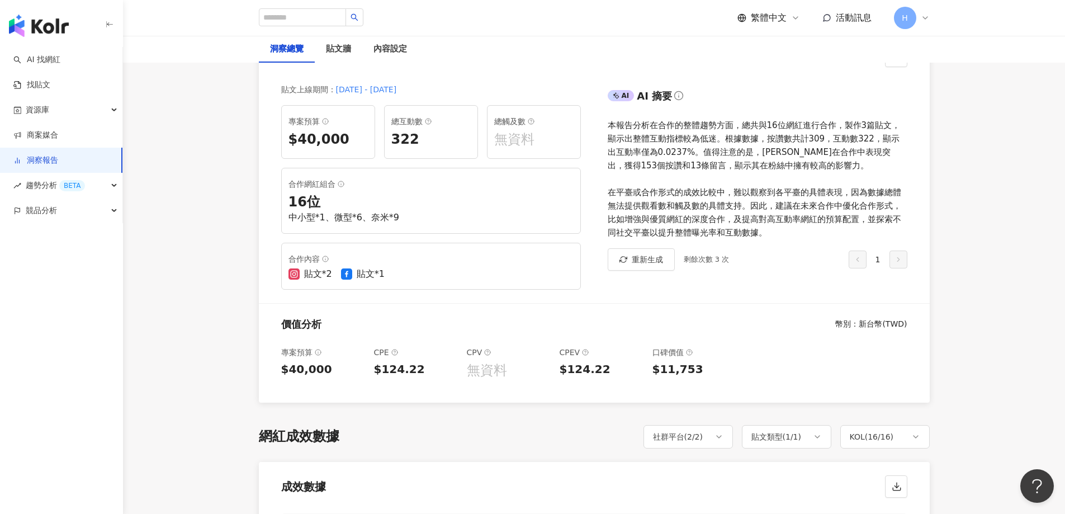
scroll to position [0, 0]
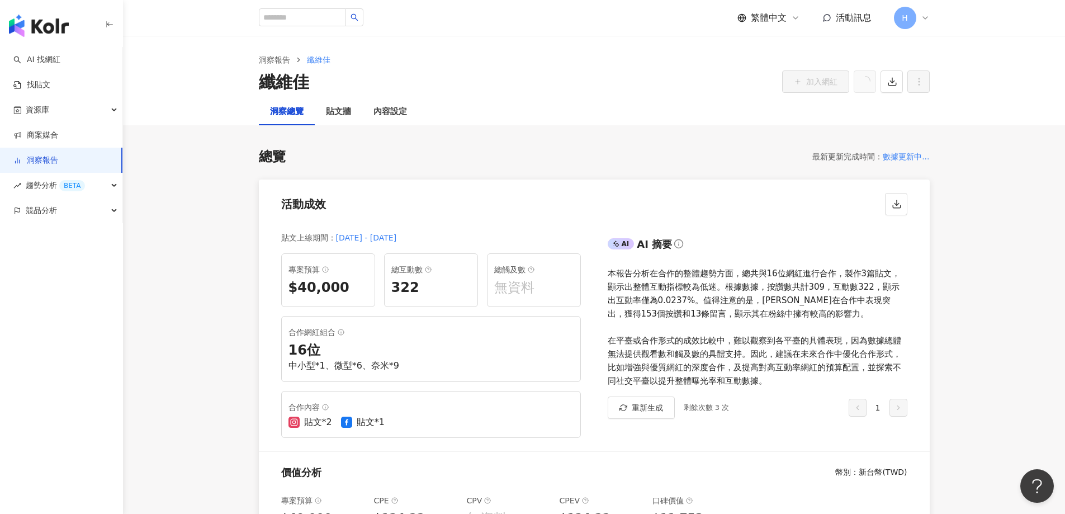
click at [371, 209] on div "活動成效" at bounding box center [594, 200] width 671 height 42
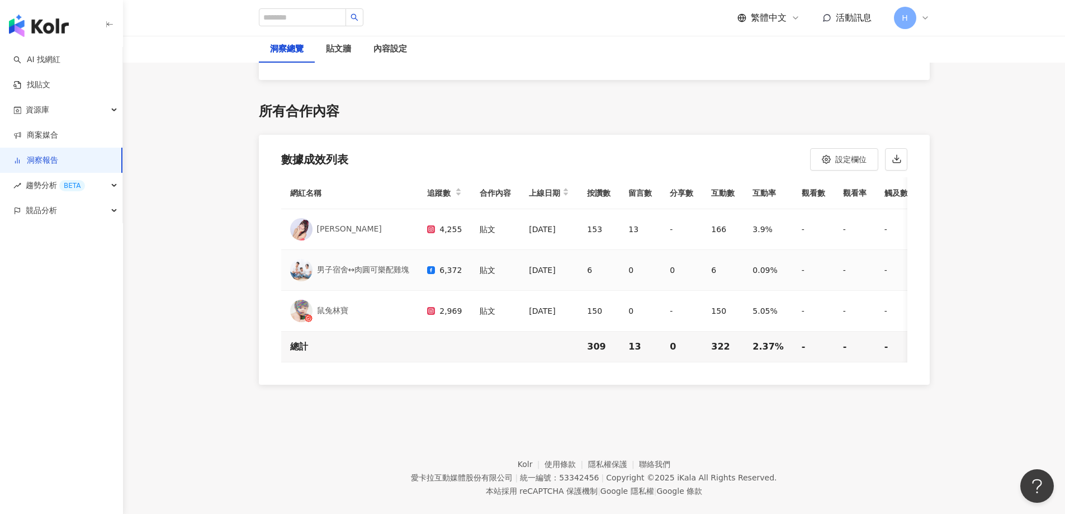
scroll to position [2485, 0]
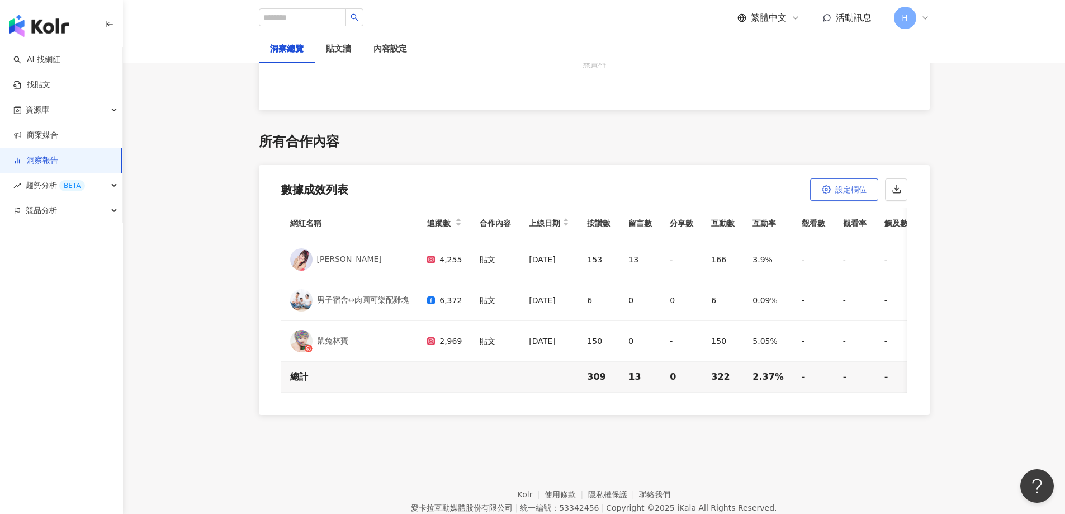
click at [840, 193] on span "設定欄位" at bounding box center [850, 189] width 31 height 9
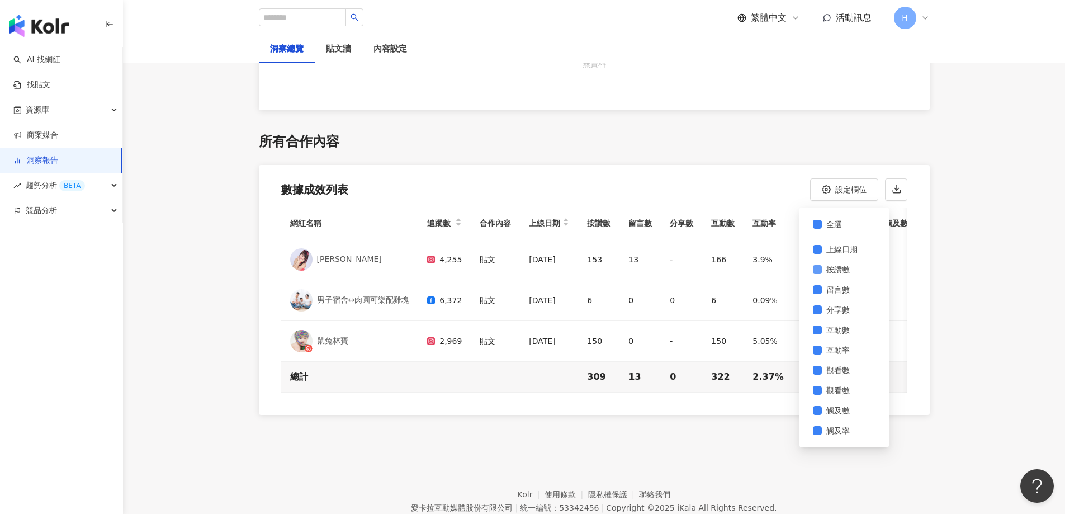
scroll to position [80, 0]
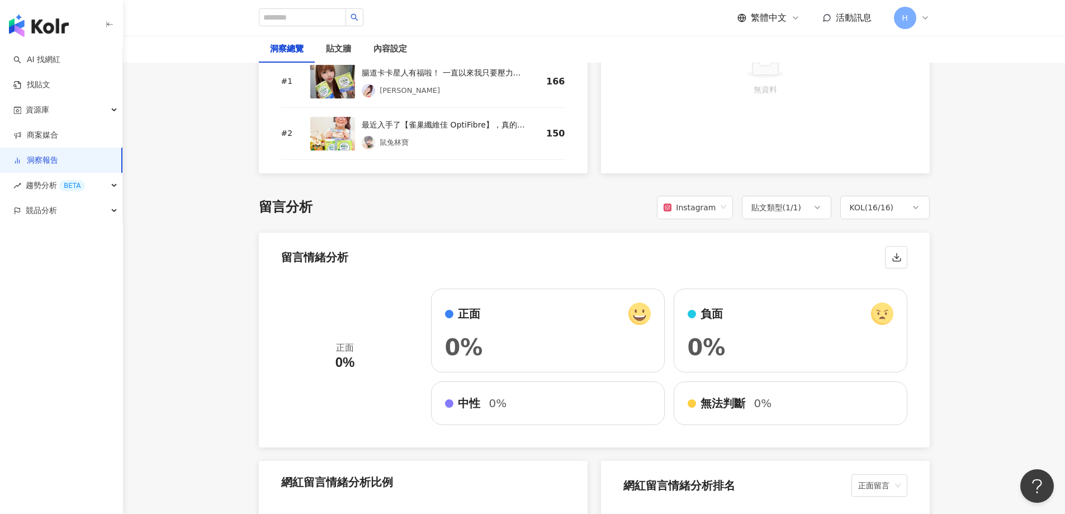
scroll to position [1311, 0]
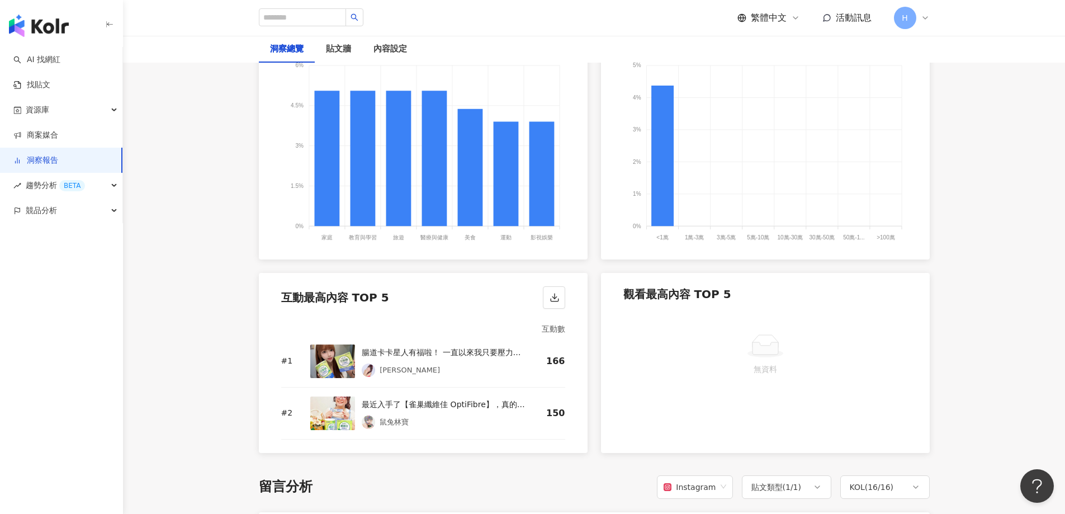
click at [337, 410] on img at bounding box center [332, 413] width 45 height 34
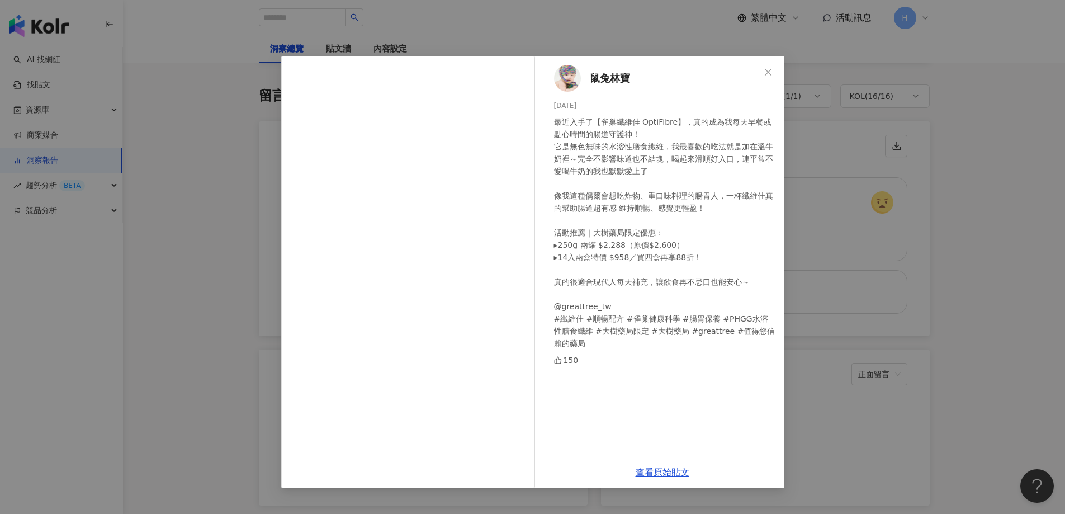
scroll to position [1703, 0]
click at [652, 473] on link "查看原始貼文" at bounding box center [663, 472] width 54 height 11
click at [1003, 91] on div "鼠兔林寶 [DATE] 最近入手了【雀巢纖維佳 OptiFibre】，真的成為我每天早餐或點心時間的腸道守護神！ 它是無色無味的水溶性膳食纖維，我最喜歡的吃法…" at bounding box center [532, 257] width 1065 height 514
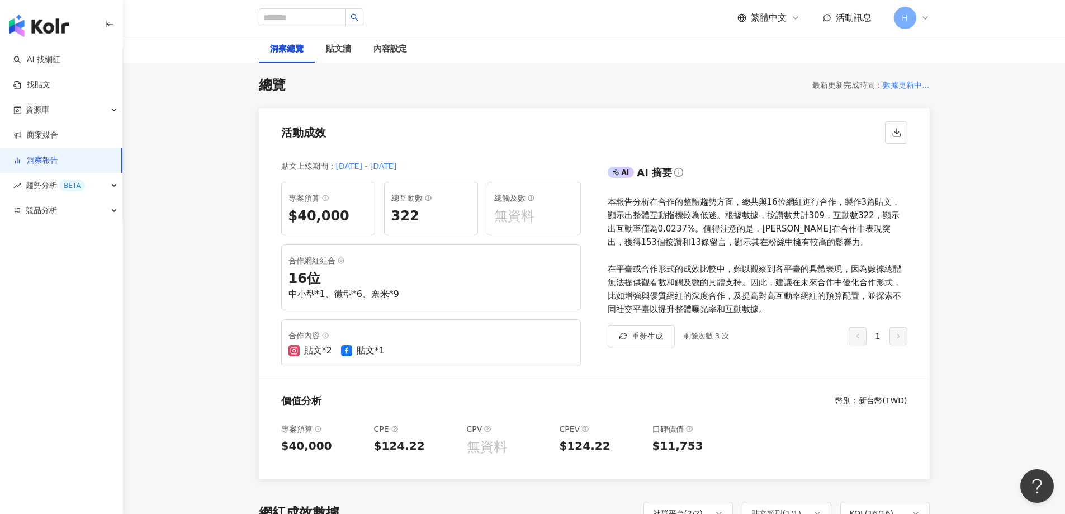
scroll to position [0, 0]
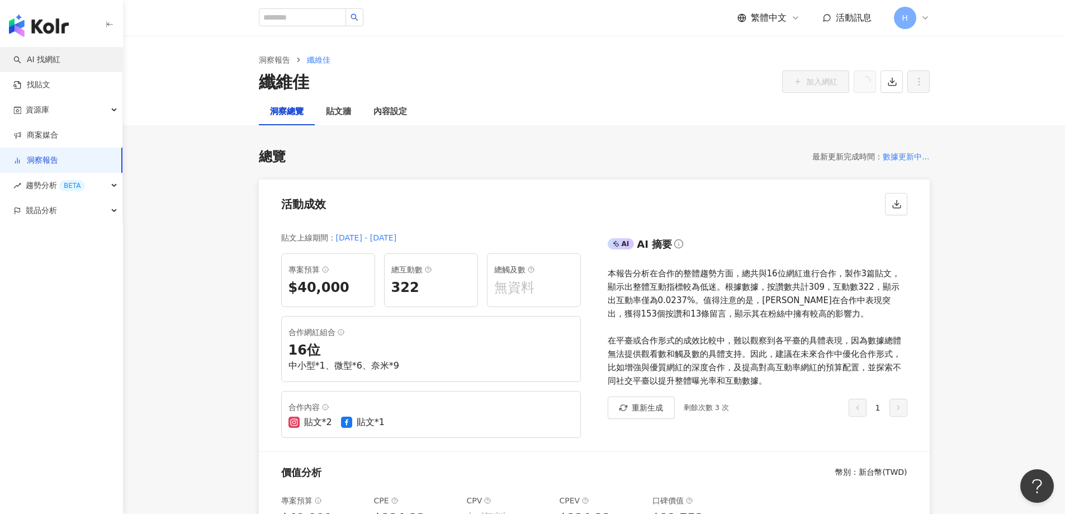
click at [57, 54] on link "AI 找網紅" at bounding box center [36, 59] width 47 height 11
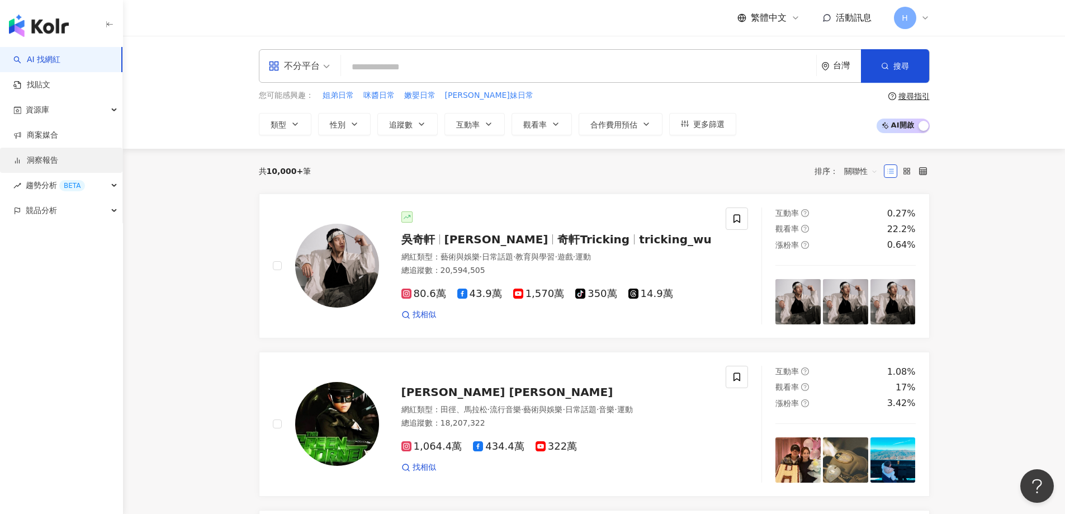
click at [46, 160] on link "洞察報告" at bounding box center [35, 160] width 45 height 11
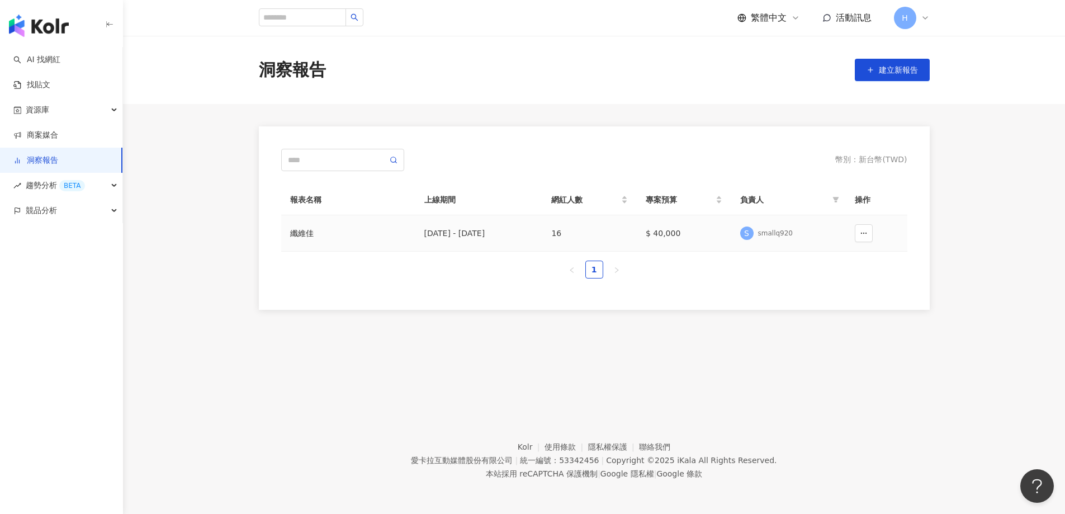
click at [304, 234] on div "纖維佳" at bounding box center [348, 233] width 116 height 12
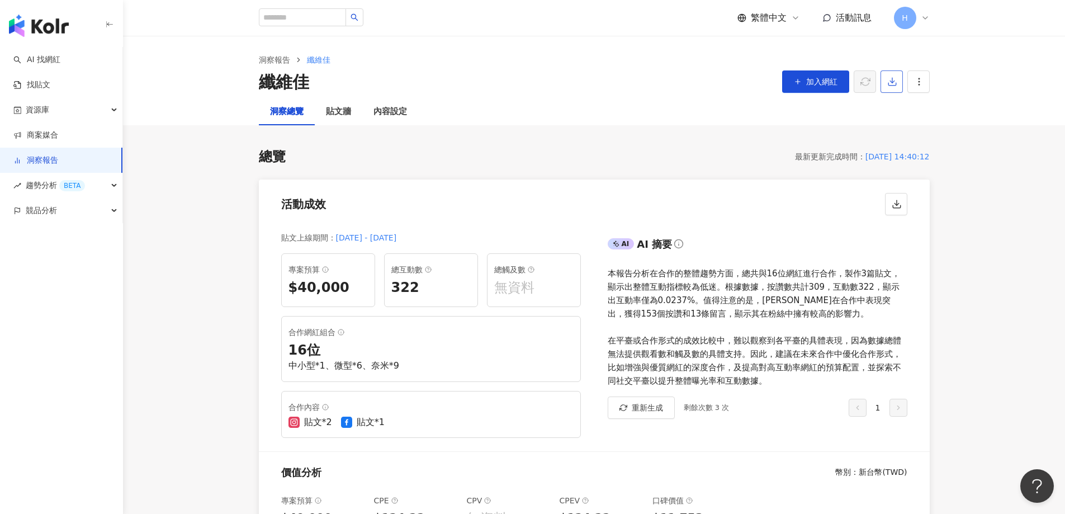
click at [894, 82] on icon "button" at bounding box center [892, 82] width 10 height 10
click at [902, 107] on span "匯出 PPT" at bounding box center [908, 108] width 39 height 12
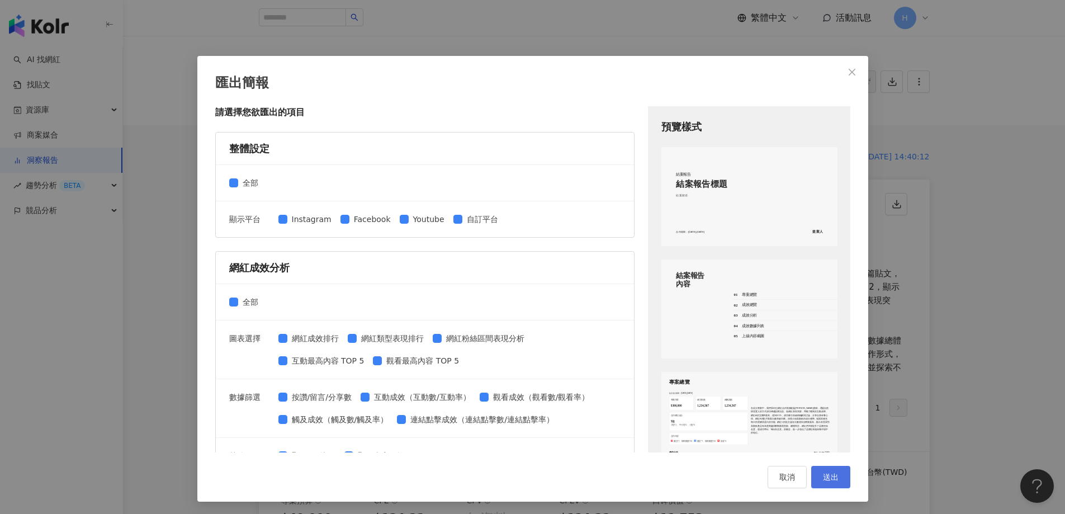
click at [834, 480] on span "送出" at bounding box center [831, 476] width 16 height 9
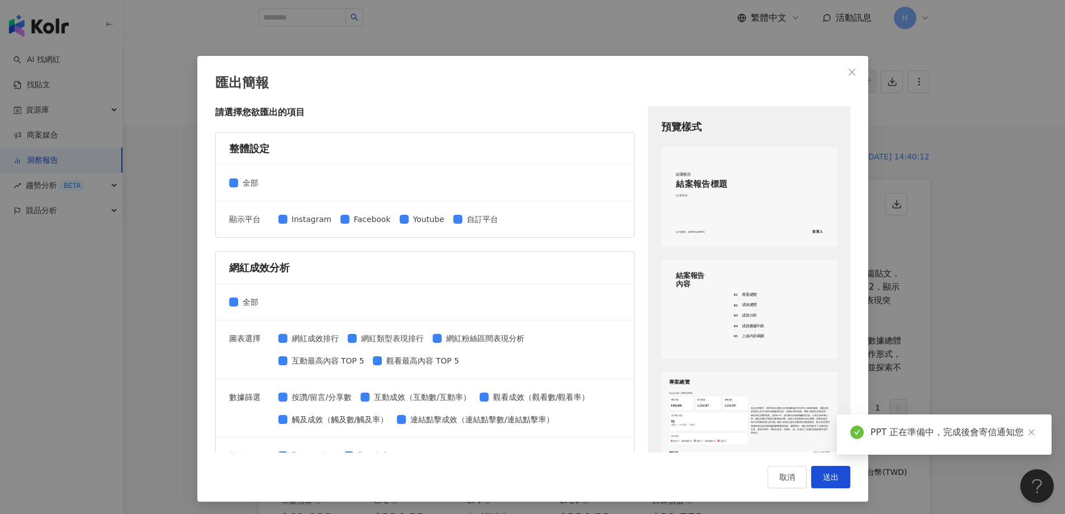
click at [997, 240] on div "匯出簡報 請選擇您欲匯出的項目 整體設定 全部 顯示平台 Instagram Facebook Youtube 自訂平台 網紅成效分析 全部 圖表選擇 網紅成…" at bounding box center [532, 257] width 1065 height 514
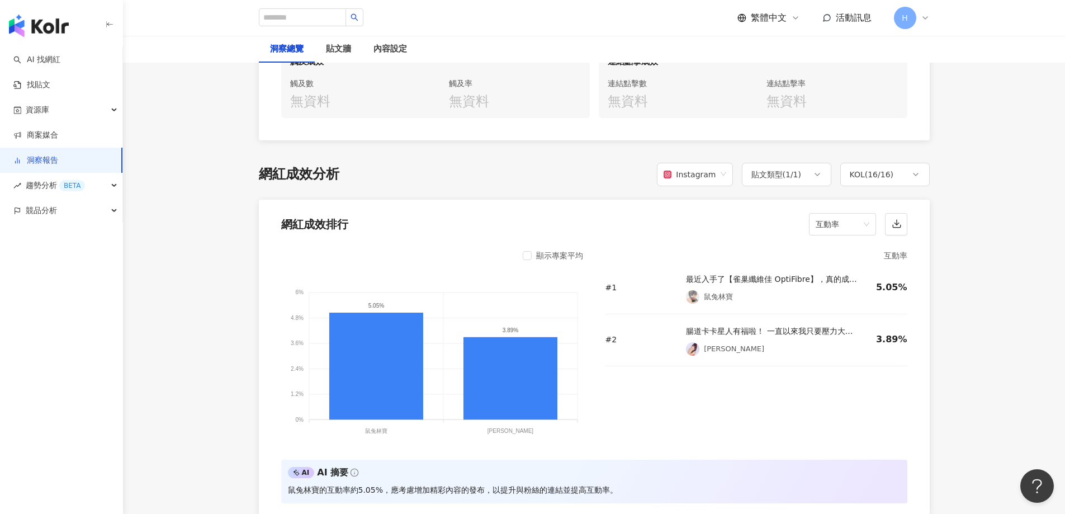
scroll to position [736, 0]
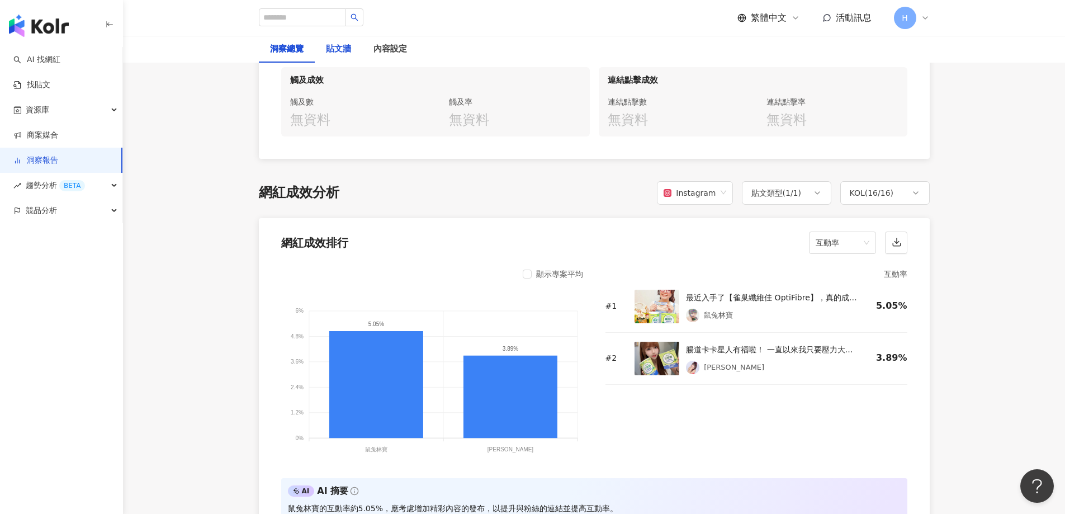
click at [341, 51] on div "貼文牆" at bounding box center [338, 48] width 25 height 13
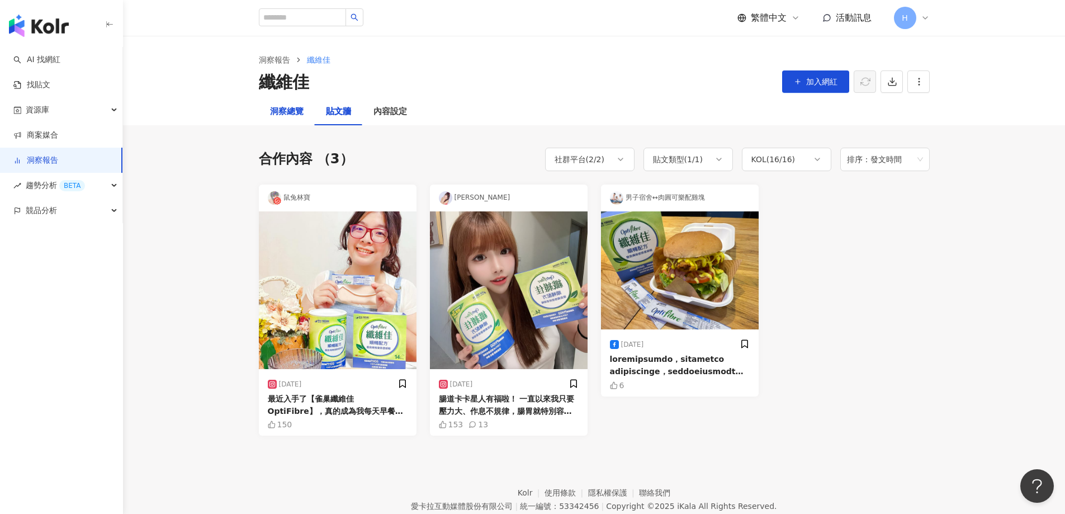
click at [290, 112] on div "洞察總覽" at bounding box center [287, 111] width 34 height 13
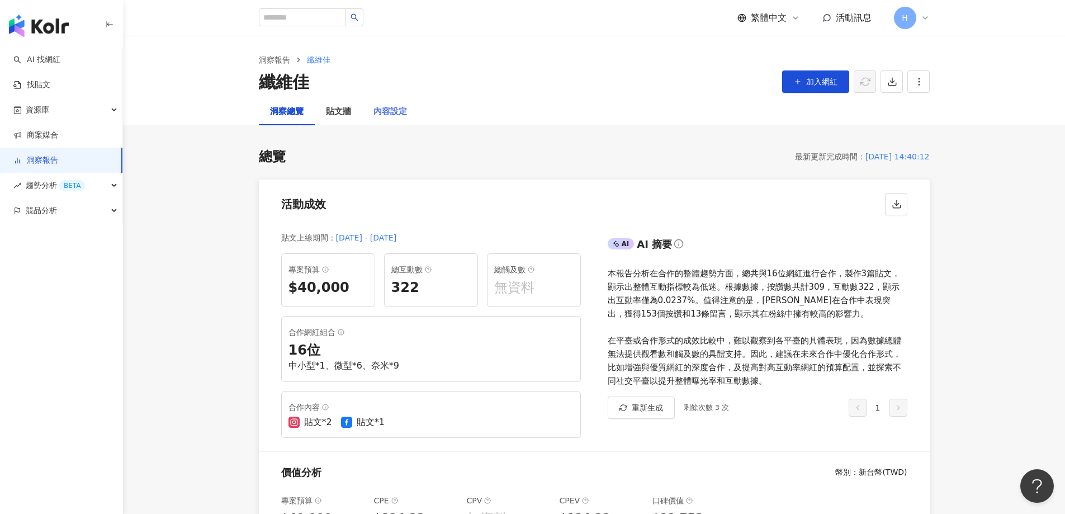
click at [413, 110] on div "內容設定" at bounding box center [390, 111] width 56 height 27
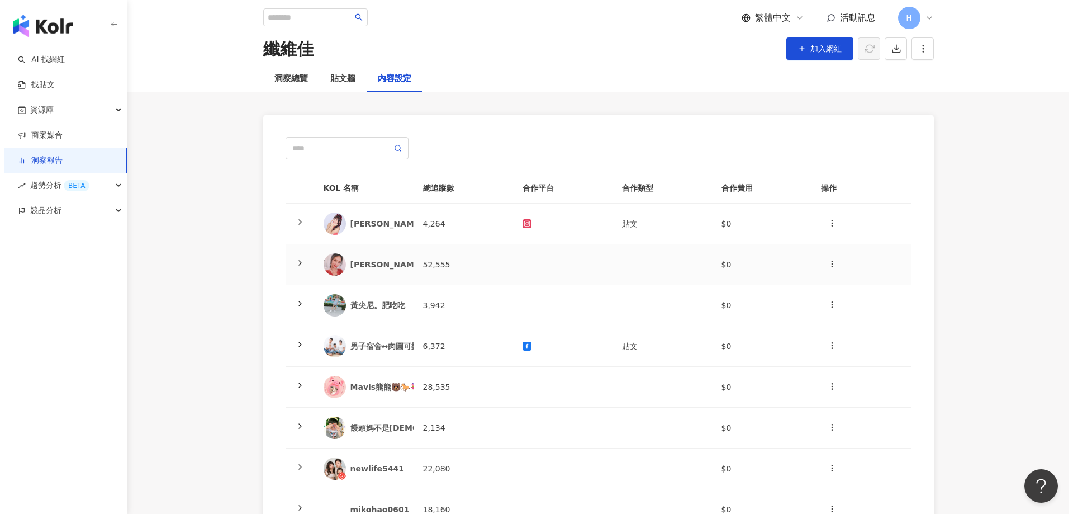
scroll to position [56, 0]
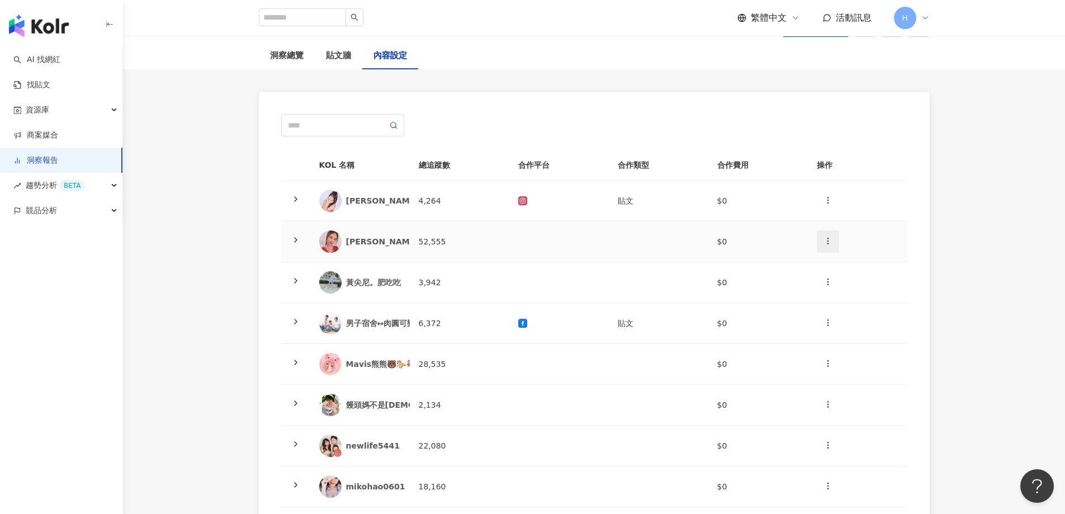
click at [829, 245] on icon "button" at bounding box center [827, 240] width 9 height 9
click at [842, 272] on div "新增內容" at bounding box center [848, 268] width 44 height 12
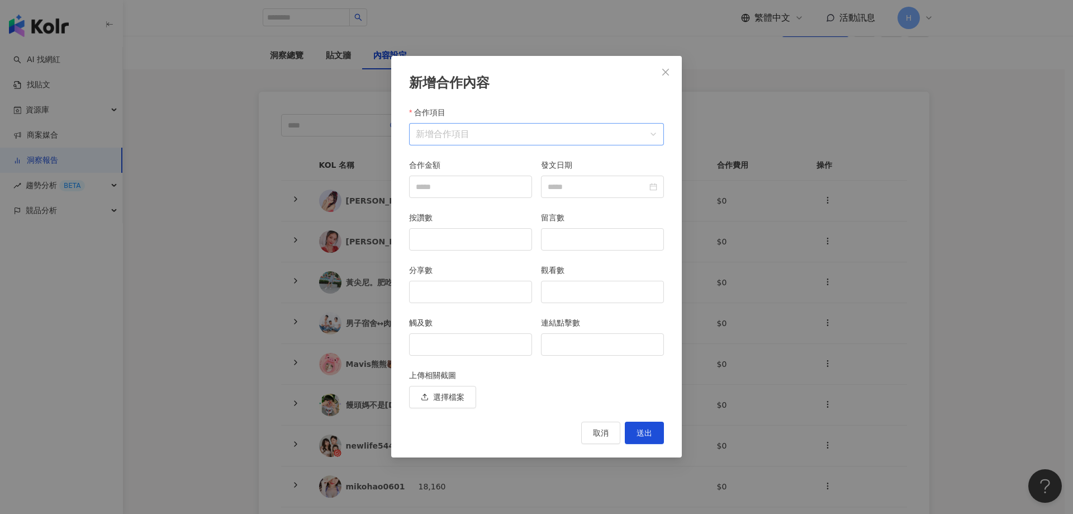
click at [646, 136] on input "合作項目" at bounding box center [536, 134] width 241 height 21
click at [455, 158] on div "Instagram" at bounding box center [443, 161] width 50 height 12
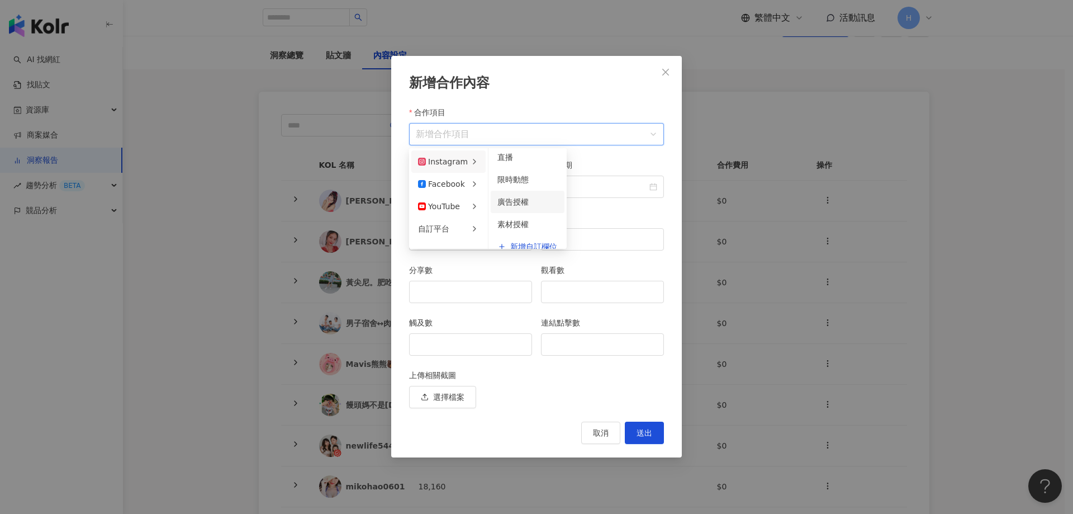
scroll to position [0, 0]
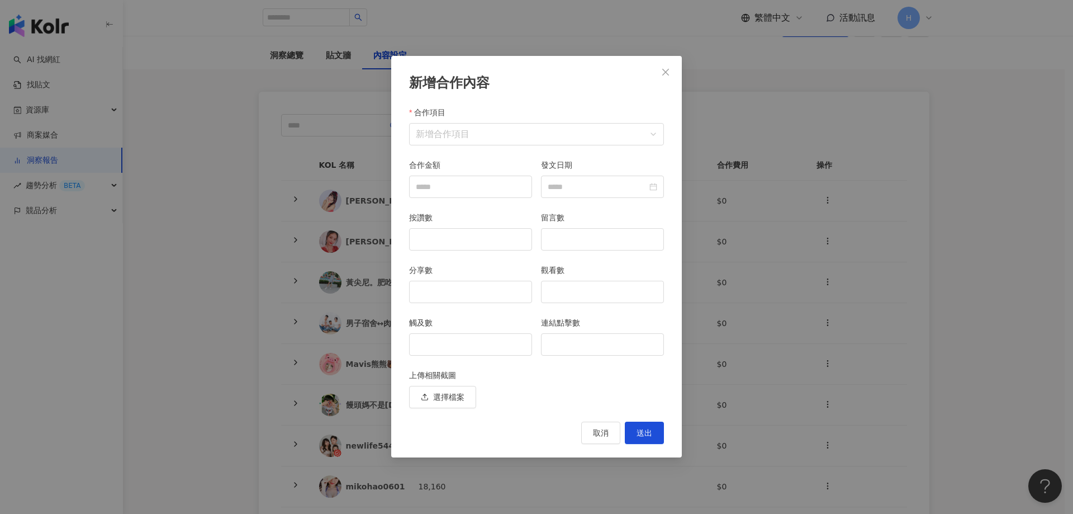
click at [593, 111] on div "合作項目" at bounding box center [536, 114] width 255 height 17
click at [668, 73] on icon "close" at bounding box center [665, 72] width 9 height 9
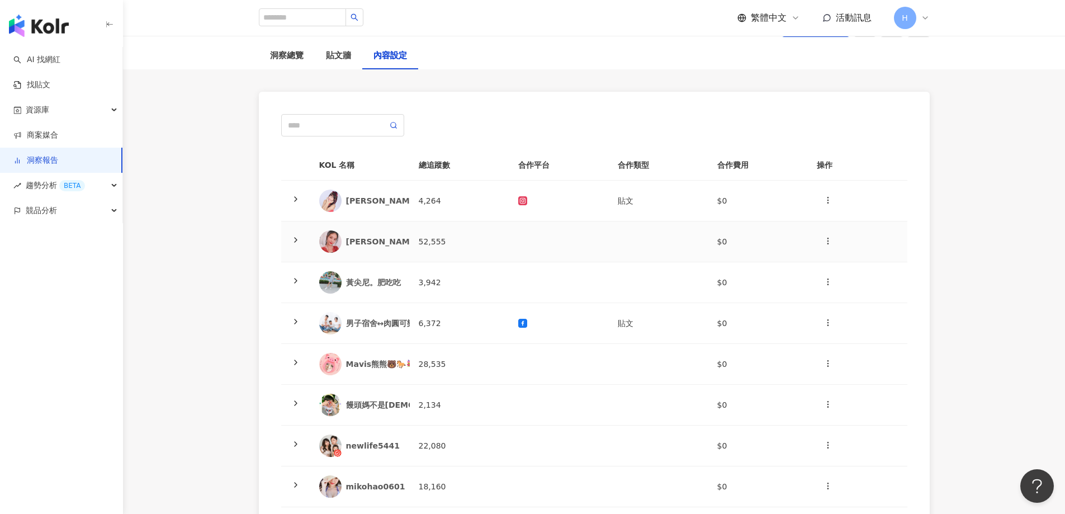
click at [353, 245] on div "[PERSON_NAME]" at bounding box center [382, 241] width 73 height 11
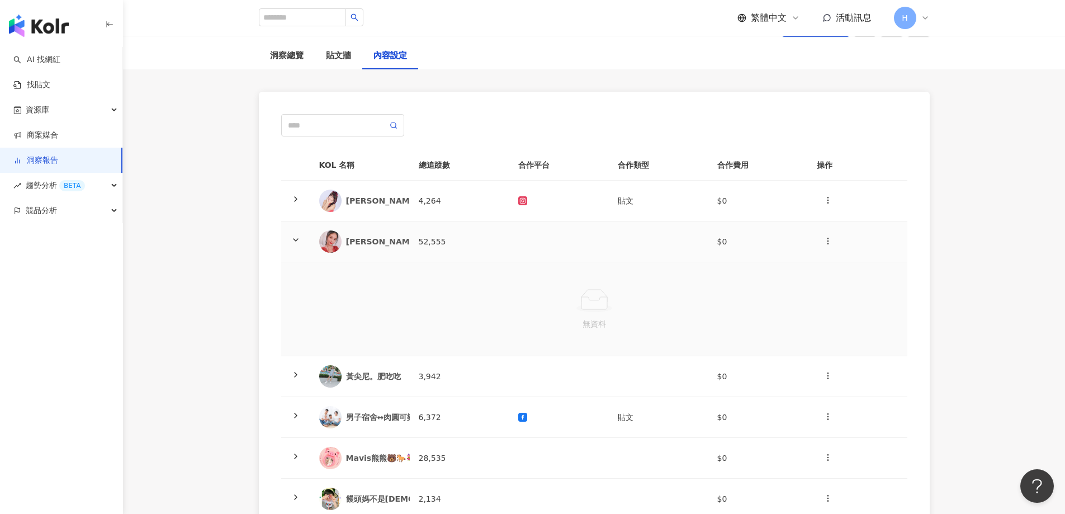
click at [353, 245] on div "[PERSON_NAME]" at bounding box center [382, 241] width 73 height 11
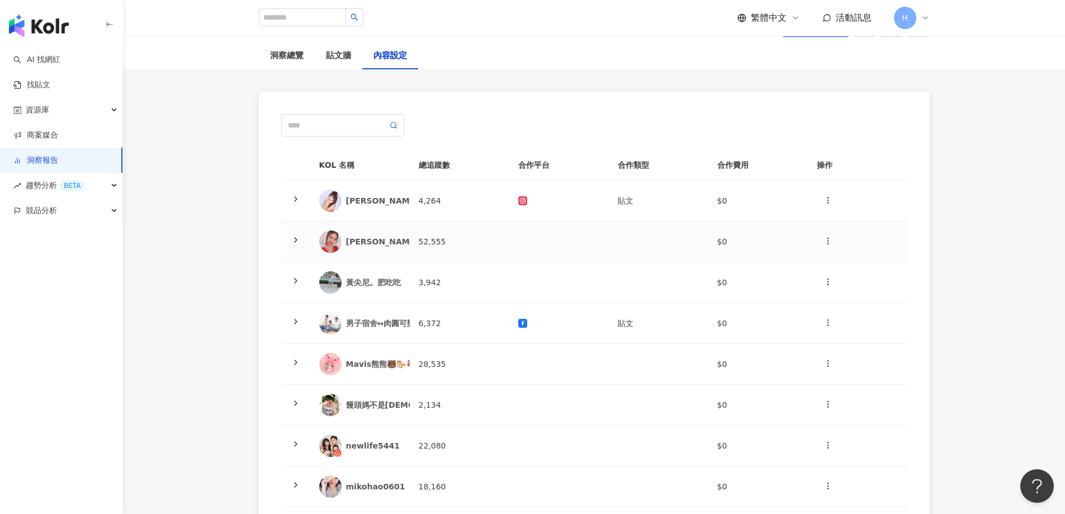
click at [543, 241] on td at bounding box center [559, 241] width 100 height 41
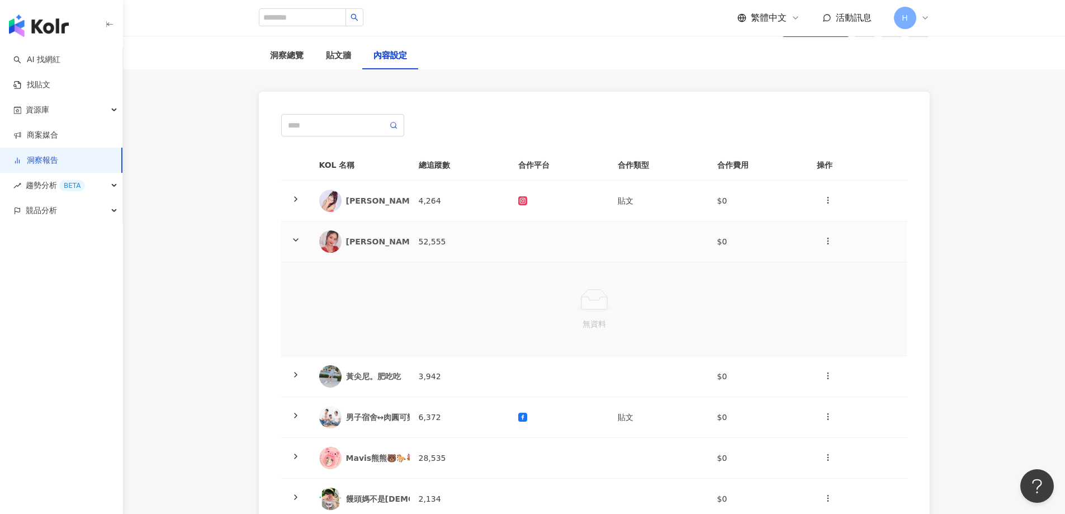
click at [524, 241] on td at bounding box center [559, 241] width 100 height 41
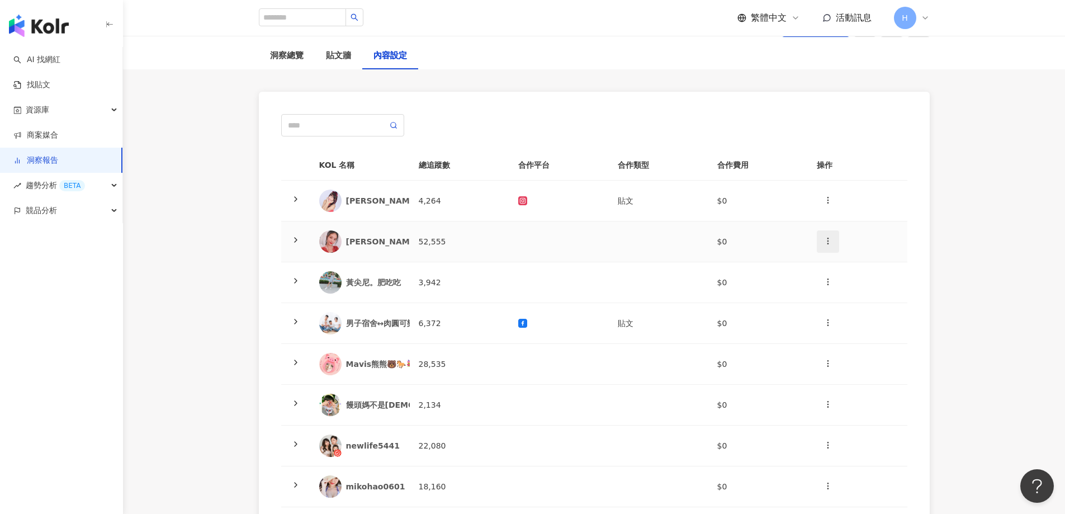
click at [829, 241] on icon "button" at bounding box center [827, 240] width 9 height 9
click at [852, 268] on div "新增內容" at bounding box center [848, 268] width 44 height 12
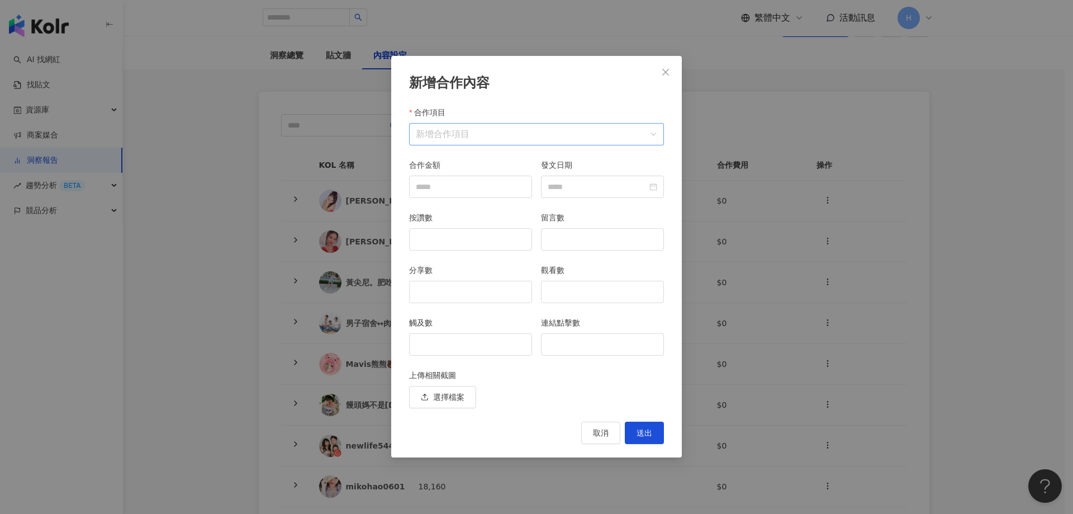
click at [508, 136] on input "合作項目" at bounding box center [536, 134] width 241 height 21
click at [453, 163] on div "Instagram" at bounding box center [443, 161] width 50 height 12
click at [518, 207] on span "廣告授權" at bounding box center [513, 206] width 31 height 9
click at [478, 136] on span "廣告授權" at bounding box center [494, 134] width 36 height 11
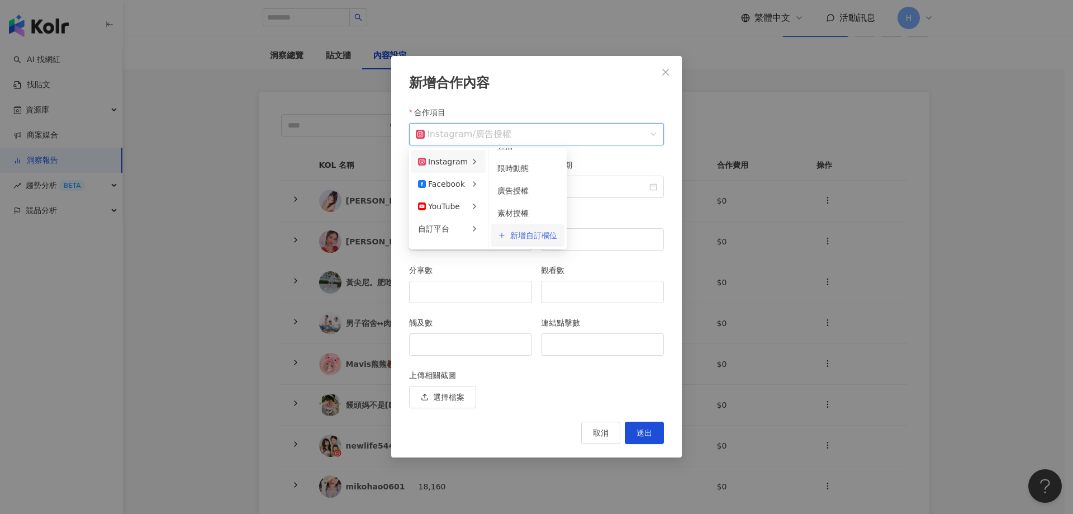
click at [525, 235] on span "新增自訂欄位" at bounding box center [533, 235] width 47 height 8
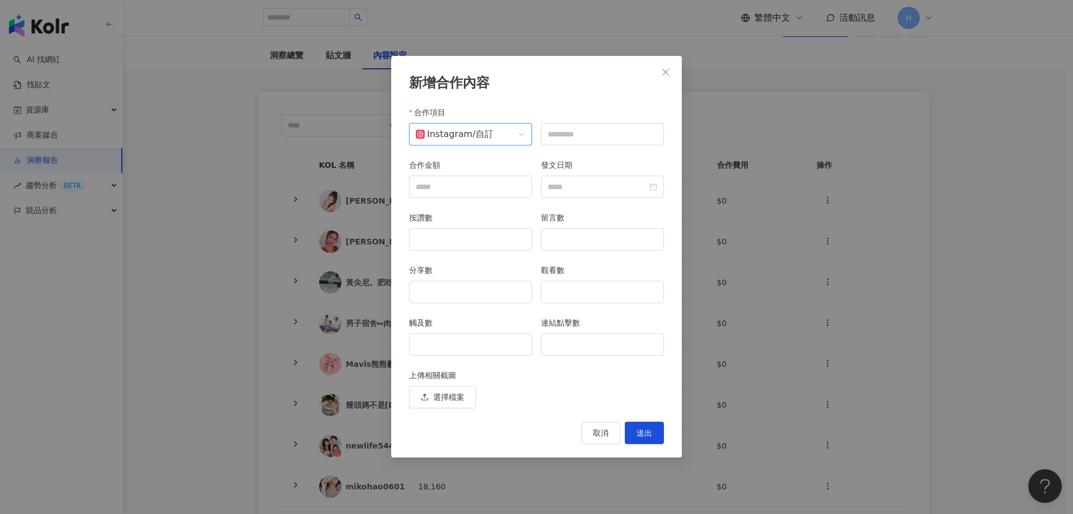
click at [509, 138] on span "Instagram / 自訂" at bounding box center [471, 134] width 110 height 21
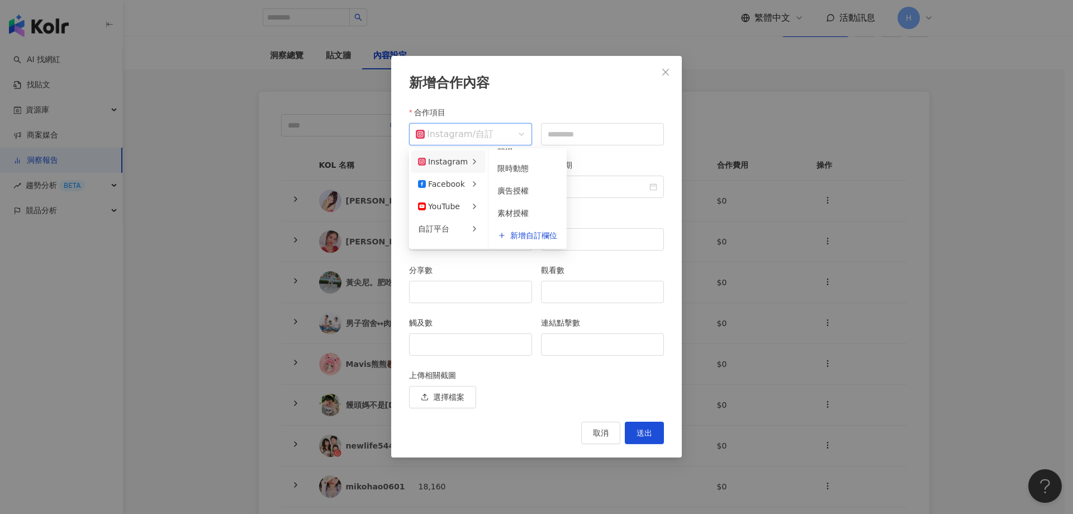
click at [617, 99] on div "新增合作內容 合作項目 Instagram / 自訂 合作項目 合作金額 發文日期 按讚數 留言數 分享數 觀看數 觸及數 連結點擊數 上傳相關截圖 選擇檔案…" at bounding box center [536, 256] width 291 height 401
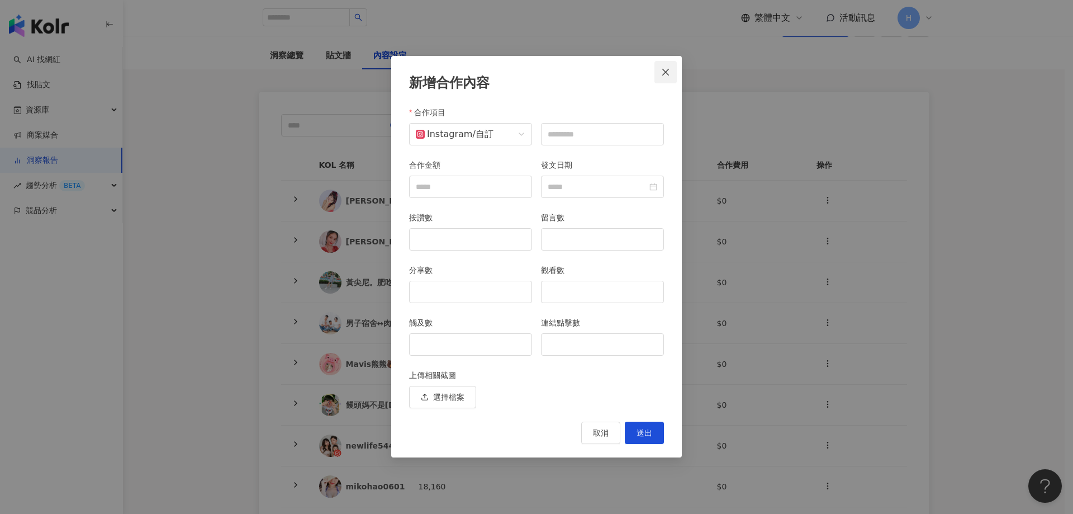
click at [676, 69] on span "Close" at bounding box center [666, 72] width 22 height 9
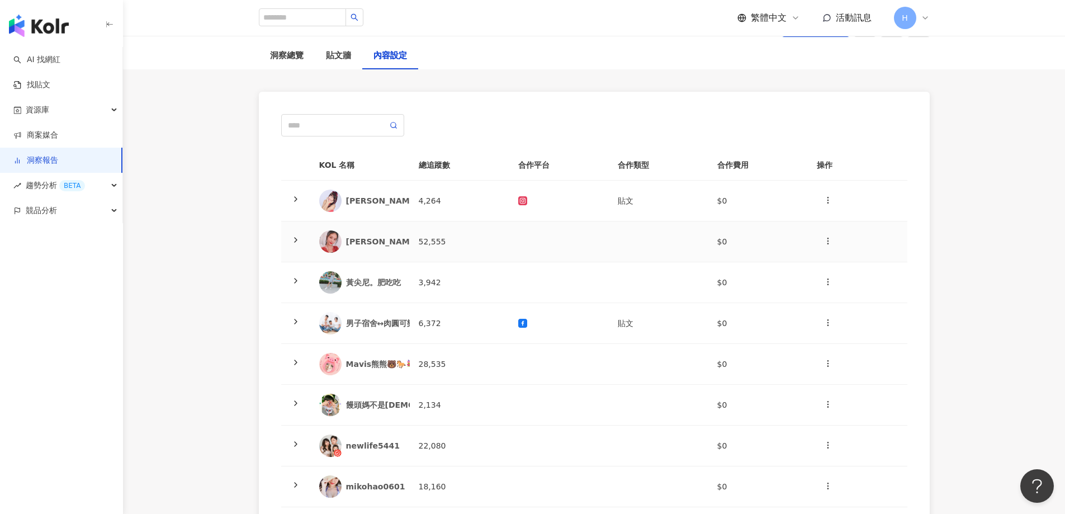
click at [375, 239] on div "[PERSON_NAME]" at bounding box center [382, 241] width 73 height 11
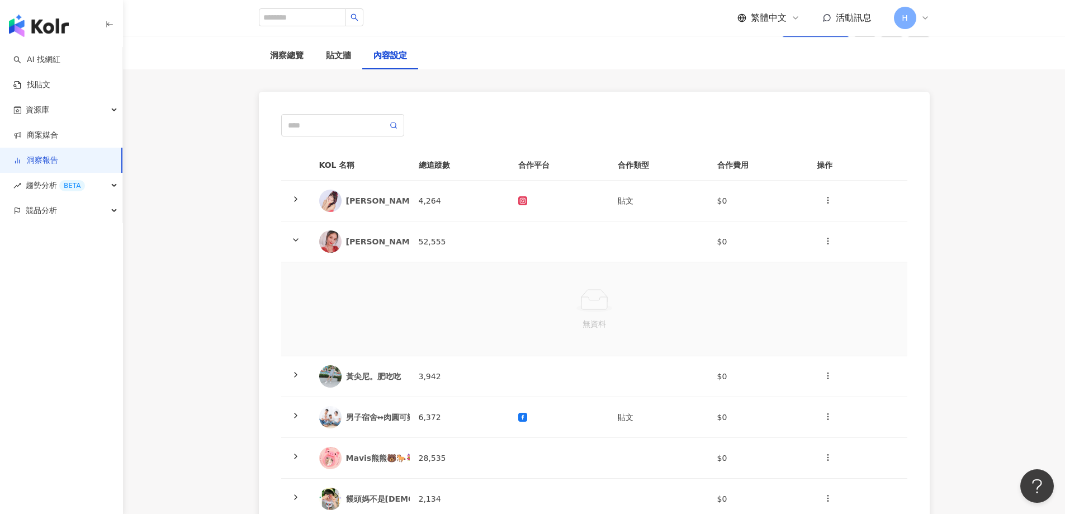
click at [587, 311] on ellipse at bounding box center [594, 308] width 36 height 8
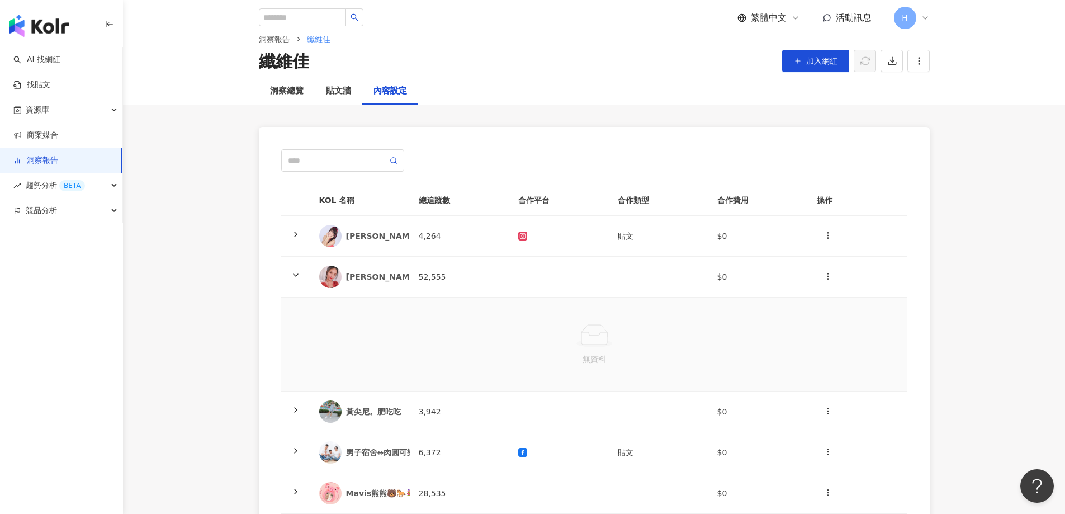
scroll to position [0, 0]
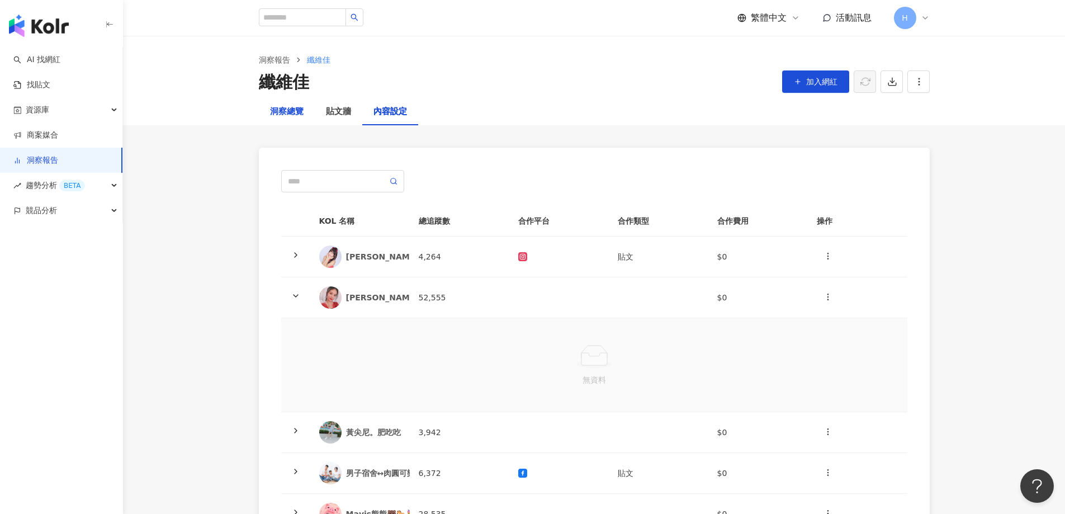
click at [290, 110] on div "洞察總覽" at bounding box center [287, 111] width 34 height 13
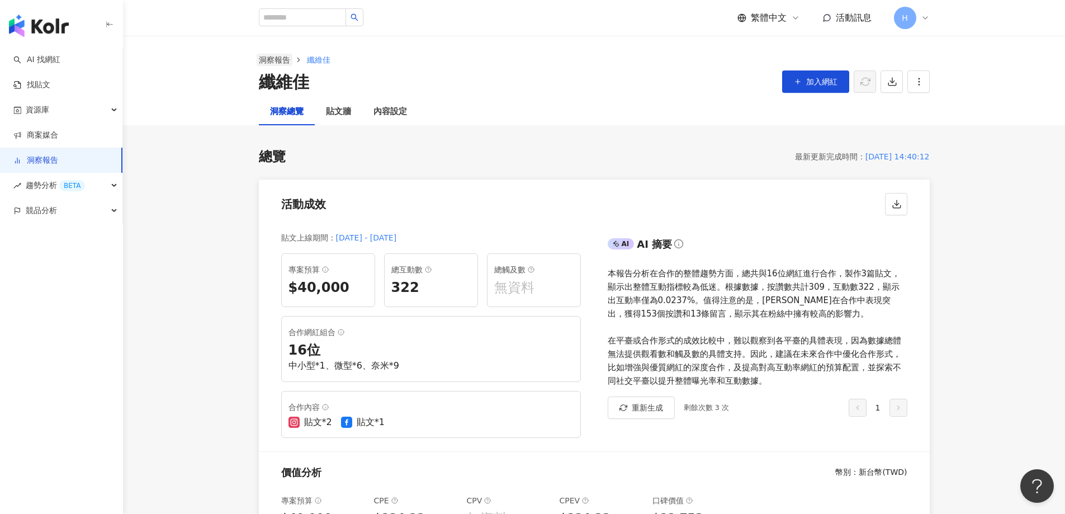
click at [283, 61] on link "洞察報告" at bounding box center [275, 60] width 36 height 12
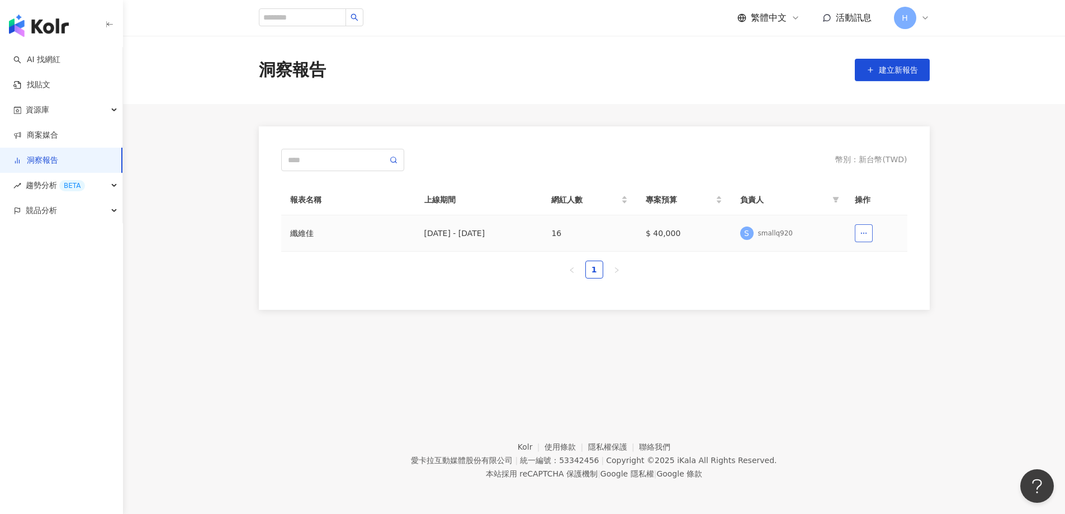
click at [865, 233] on circle "button" at bounding box center [865, 233] width 1 height 1
click at [401, 230] on div "纖維佳" at bounding box center [348, 233] width 116 height 12
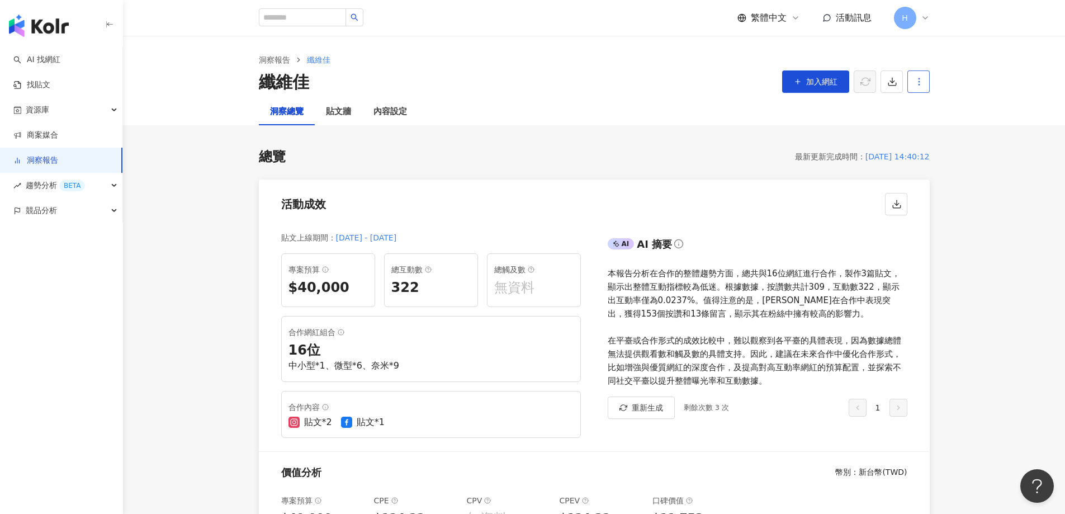
click at [926, 84] on button "button" at bounding box center [918, 81] width 22 height 22
click at [927, 110] on div "設定報告" at bounding box center [938, 108] width 44 height 12
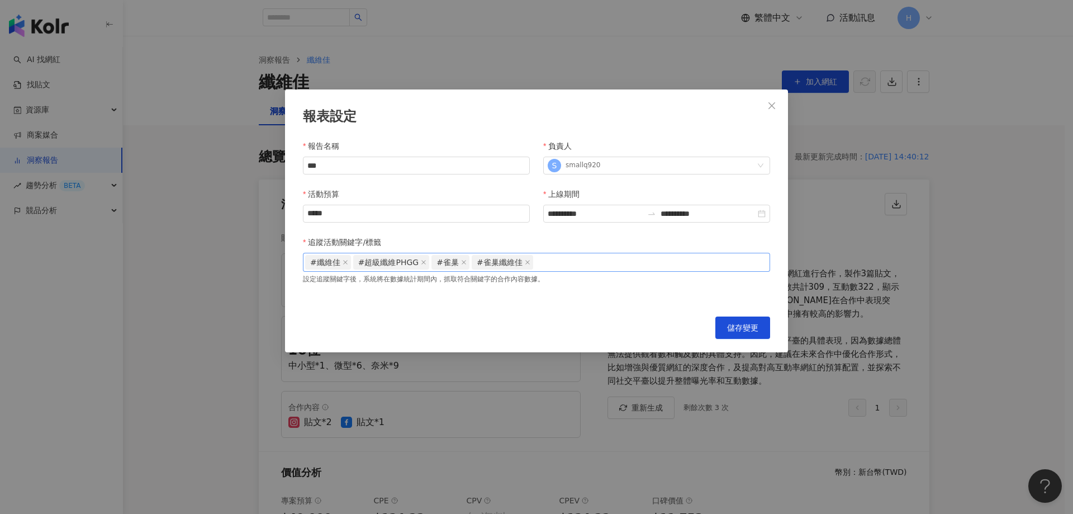
click at [564, 270] on div "#纖維佳 #超級纖維PHGG #雀巢 #雀巢纖維佳" at bounding box center [536, 262] width 463 height 17
click at [755, 329] on span "儲存變更" at bounding box center [742, 327] width 31 height 9
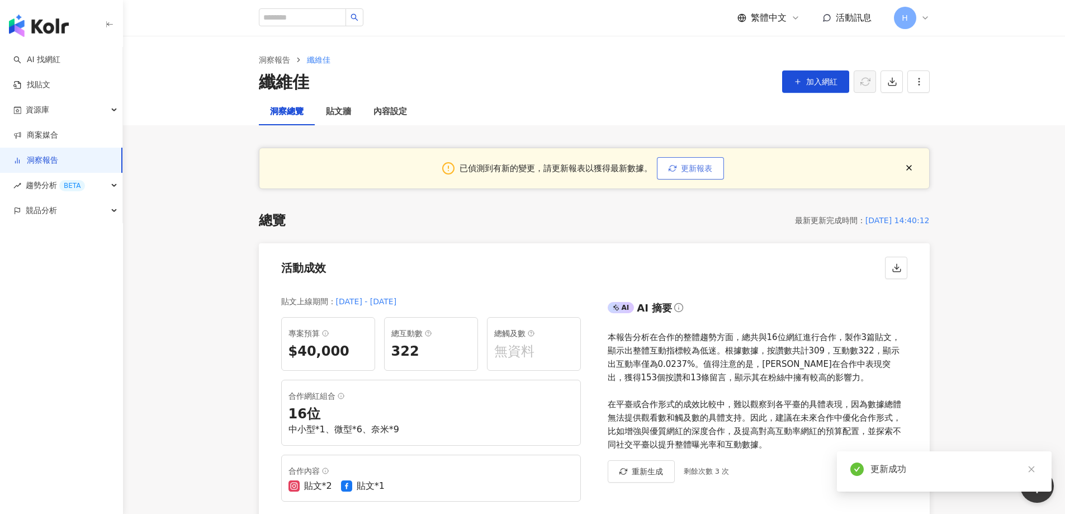
click at [703, 171] on span "更新報表" at bounding box center [696, 168] width 31 height 9
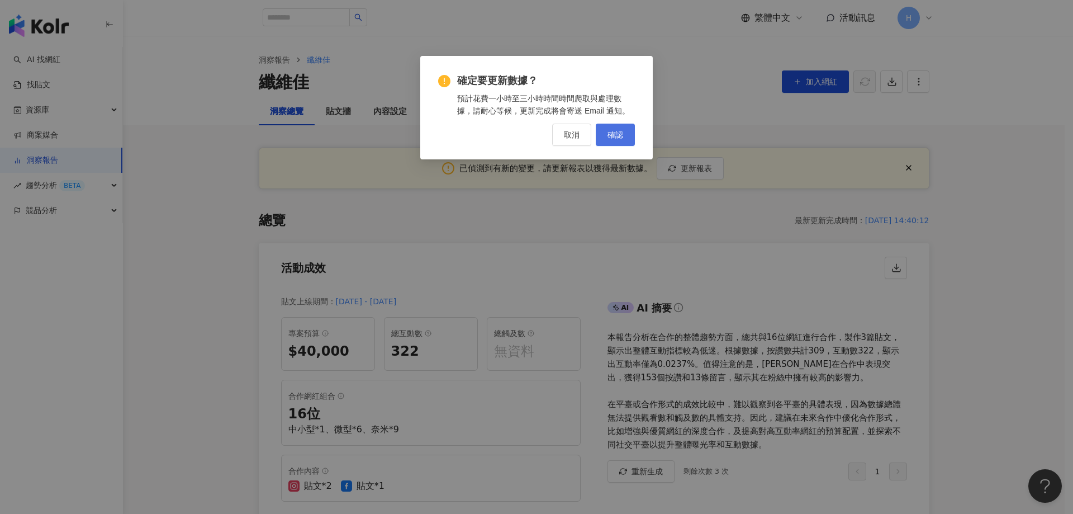
click at [616, 132] on span "確認" at bounding box center [616, 134] width 16 height 9
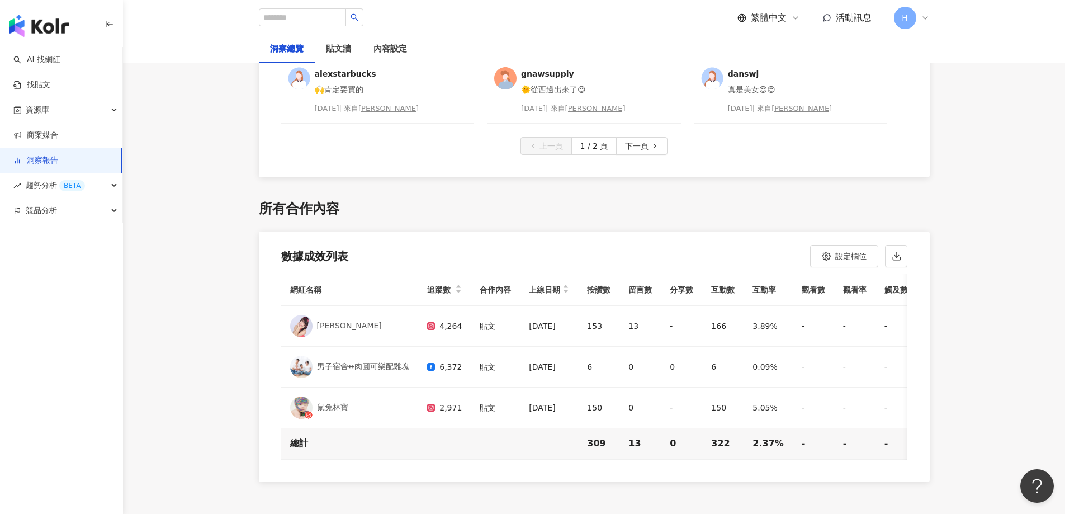
scroll to position [3147, 0]
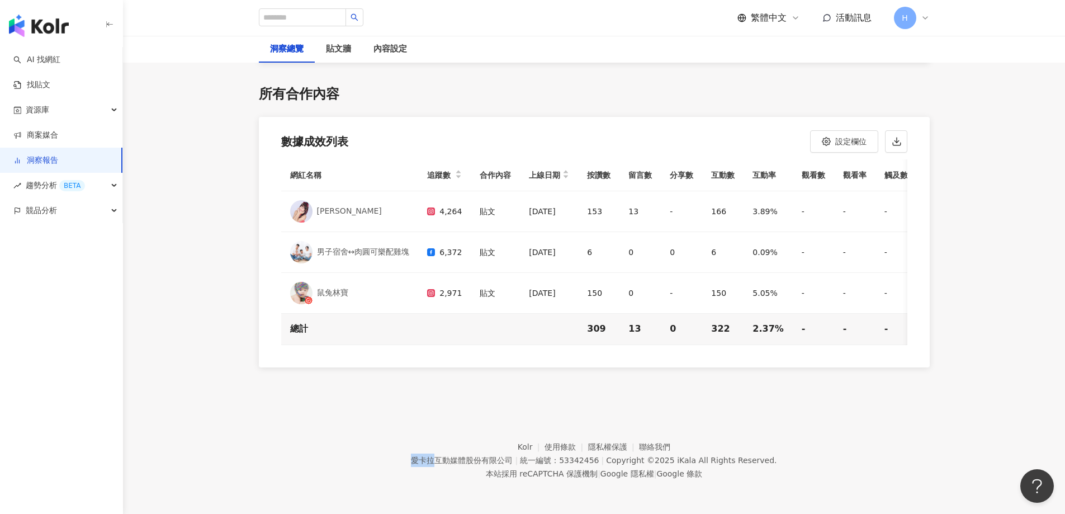
drag, startPoint x: 438, startPoint y: 460, endPoint x: 409, endPoint y: 460, distance: 29.1
click at [409, 460] on footer "Kolr 使用條款 隱私權保護 聯絡我們 愛卡拉互動媒體股份有限公司 | 統一編號：53342456 | Copyright © 2025 iKala All…" at bounding box center [594, 452] width 942 height 124
copy div "愛[PERSON_NAME]"
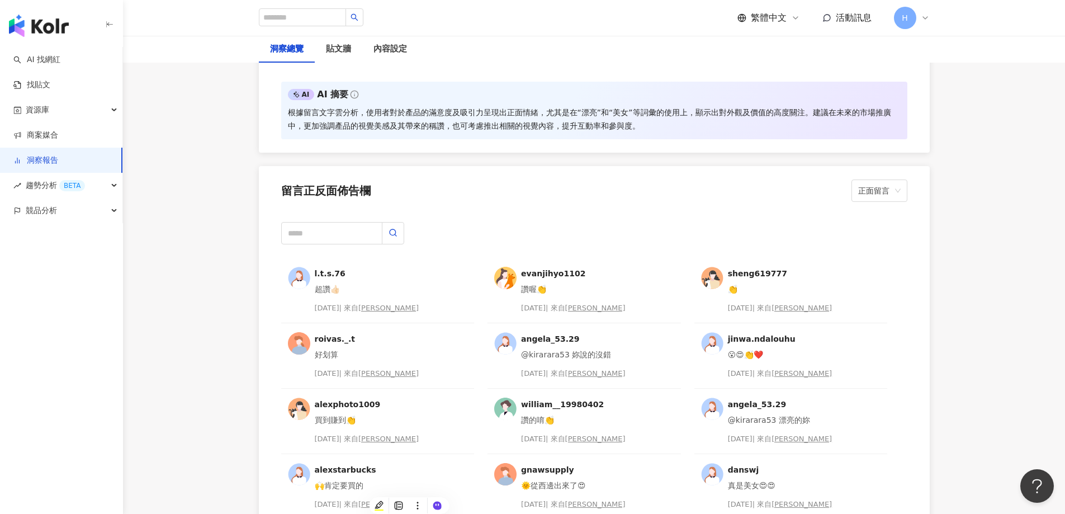
scroll to position [2532, 0]
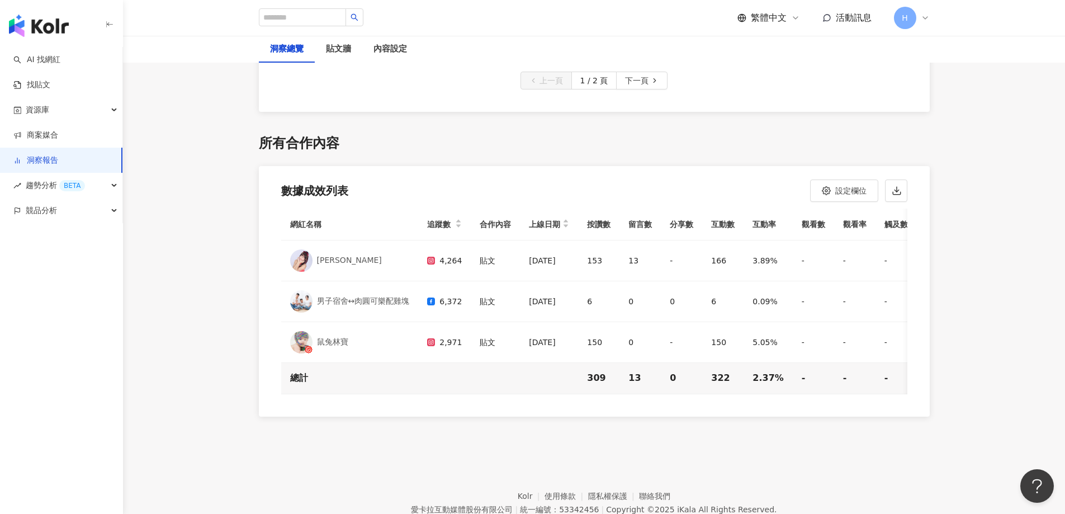
scroll to position [3091, 0]
